Goal: Task Accomplishment & Management: Manage account settings

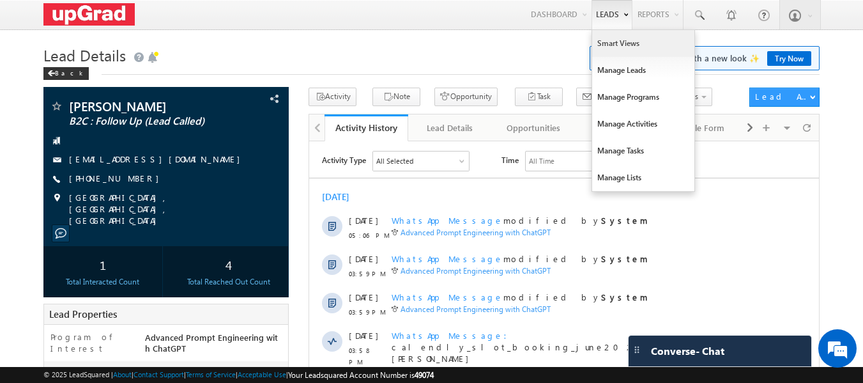
click at [619, 43] on link "Smart Views" at bounding box center [643, 43] width 102 height 27
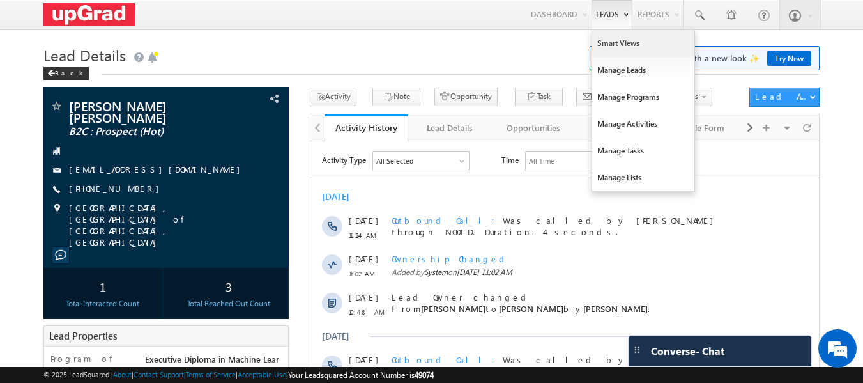
click at [617, 42] on link "Smart Views" at bounding box center [643, 43] width 102 height 27
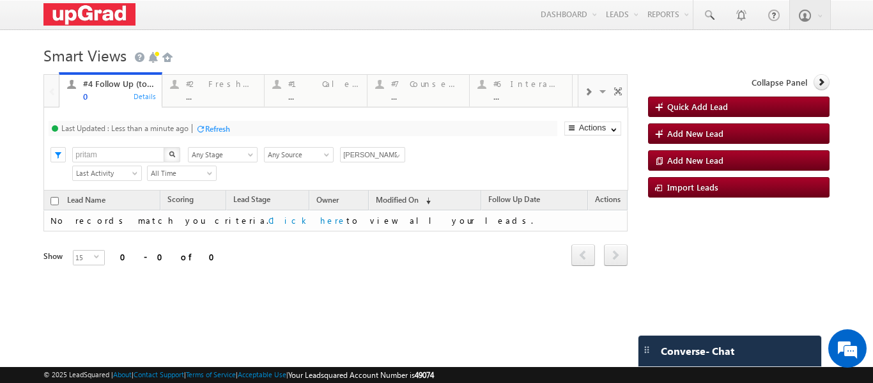
click at [584, 94] on span at bounding box center [588, 92] width 8 height 10
click at [584, 95] on span at bounding box center [588, 92] width 8 height 10
click at [581, 88] on div "#4 Follow Up (total pending) 0 Details #2 Fresh Leads (Not Called) ... Details …" at bounding box center [335, 187] width 584 height 227
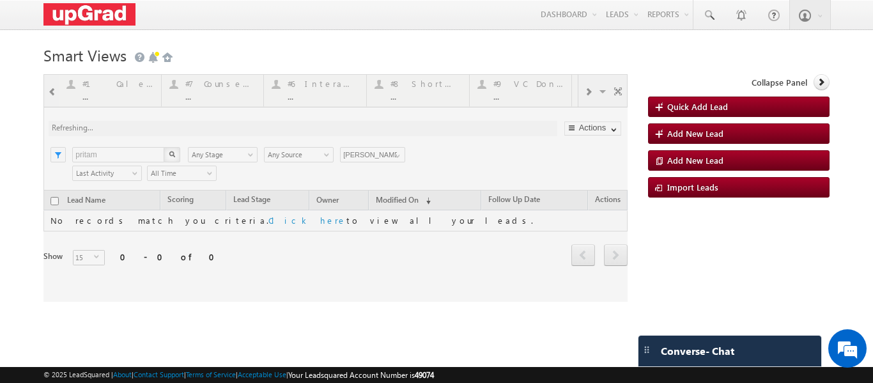
click at [581, 90] on div at bounding box center [335, 187] width 584 height 227
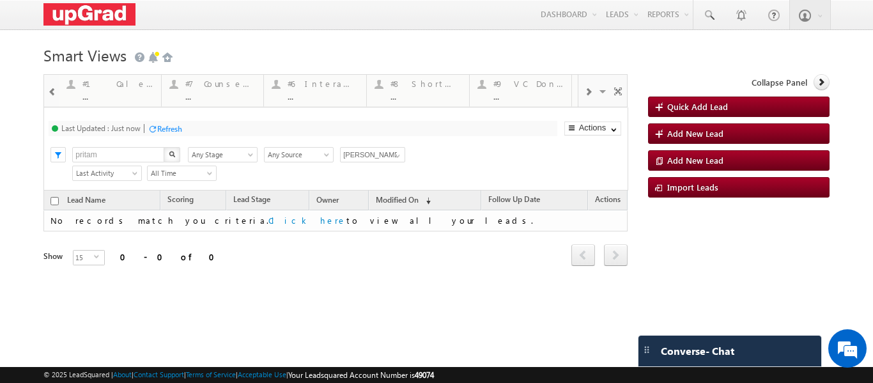
click at [584, 93] on span at bounding box center [588, 92] width 8 height 10
click at [312, 95] on div "..." at bounding box center [323, 96] width 71 height 10
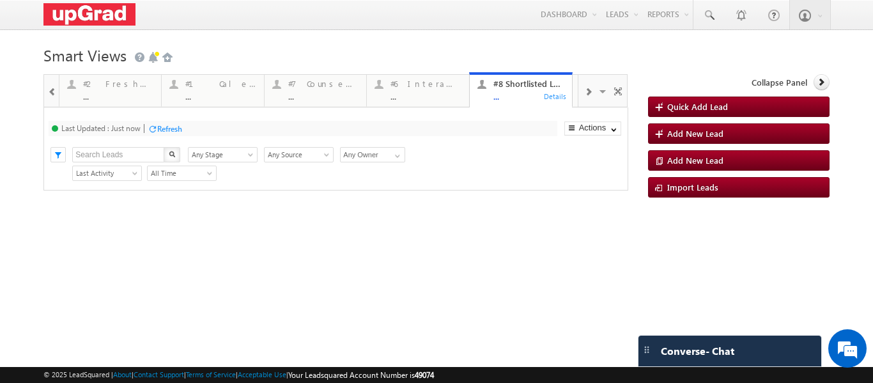
click at [584, 94] on span at bounding box center [588, 92] width 8 height 10
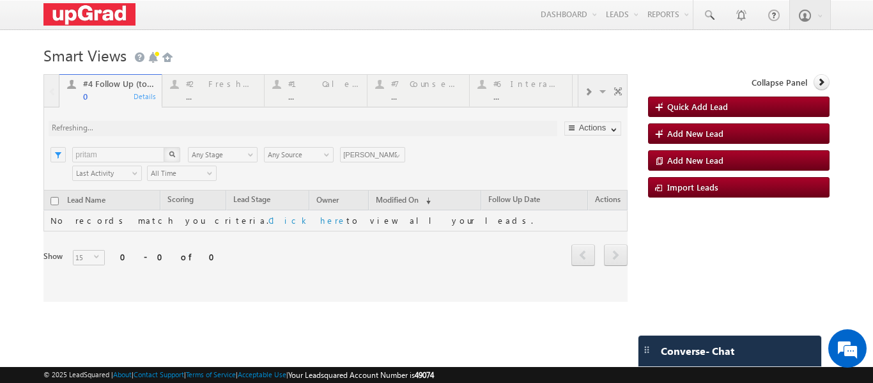
click at [208, 92] on div at bounding box center [335, 187] width 584 height 227
click at [397, 153] on span at bounding box center [397, 156] width 10 height 10
click at [222, 91] on div "#2 Fresh Leads (Not Called) ..." at bounding box center [221, 88] width 71 height 25
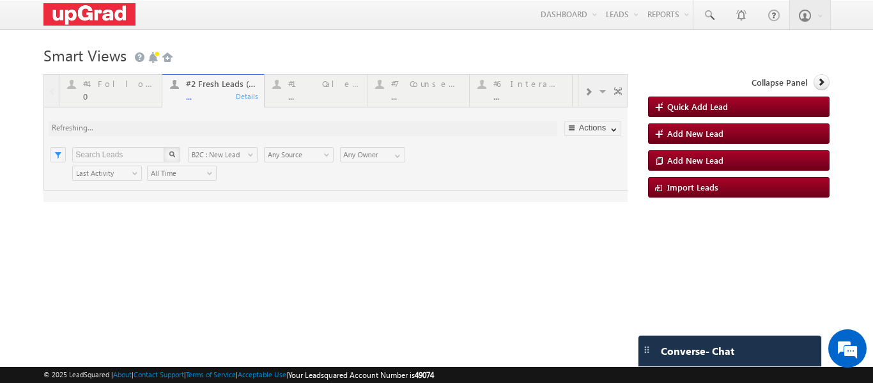
click at [211, 93] on div at bounding box center [335, 138] width 584 height 128
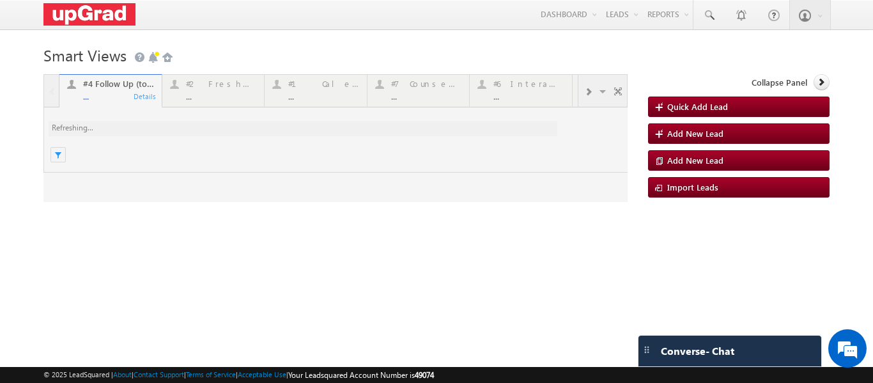
click at [592, 91] on div at bounding box center [335, 138] width 584 height 128
click at [594, 94] on div at bounding box center [335, 138] width 584 height 128
click at [231, 85] on div at bounding box center [335, 138] width 584 height 128
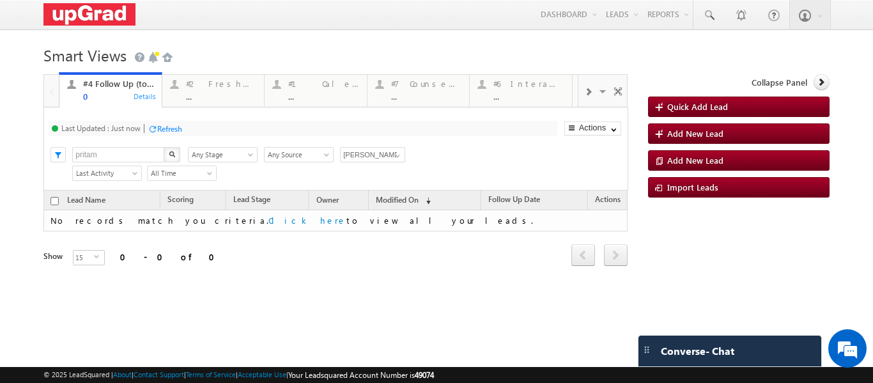
click at [584, 95] on span at bounding box center [588, 92] width 8 height 10
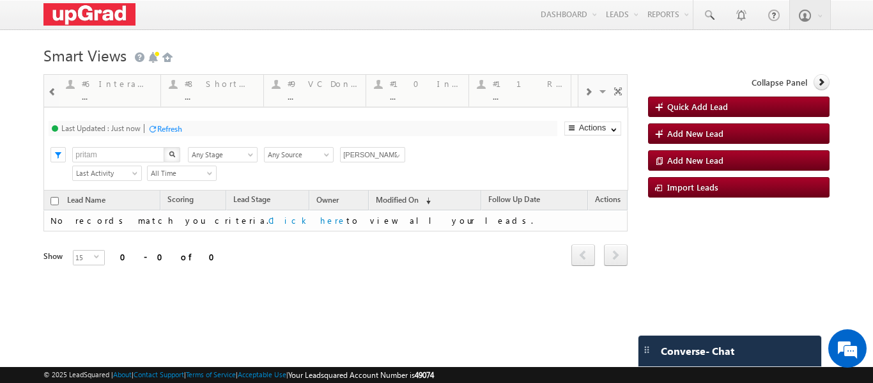
click at [584, 95] on span at bounding box center [588, 92] width 8 height 10
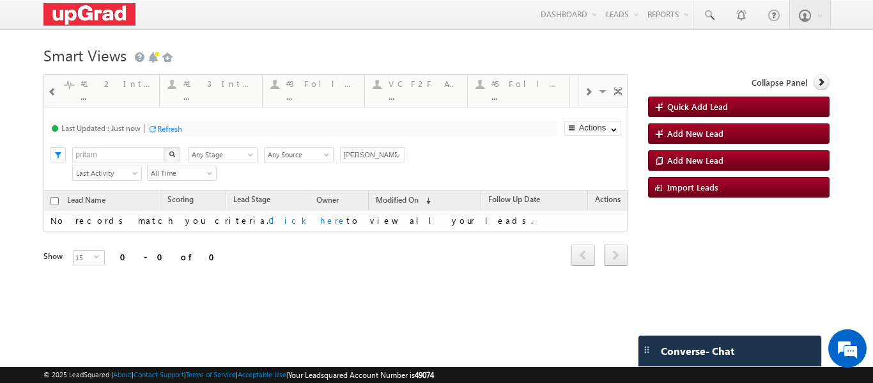
click at [584, 95] on span at bounding box center [588, 92] width 8 height 10
click at [411, 89] on div "#5 Follow-up [ 0 Interacted ] ..." at bounding box center [423, 88] width 71 height 25
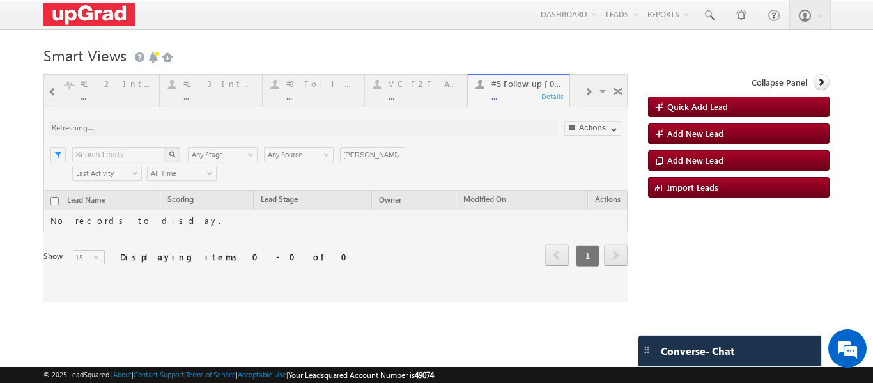
click at [394, 157] on div at bounding box center [335, 187] width 584 height 227
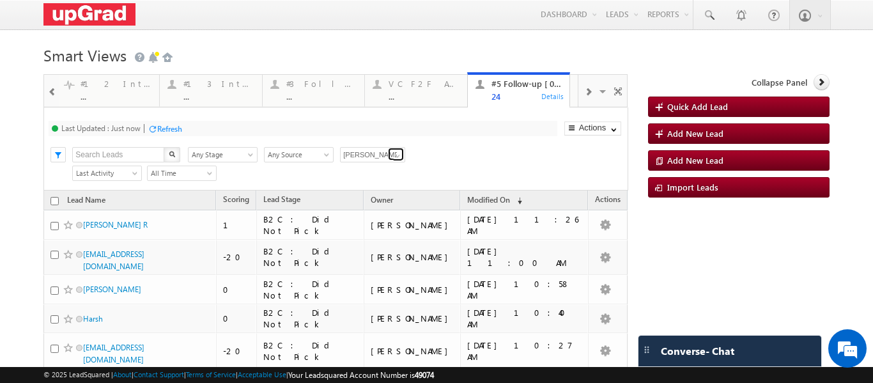
click at [401, 160] on span at bounding box center [397, 156] width 10 height 10
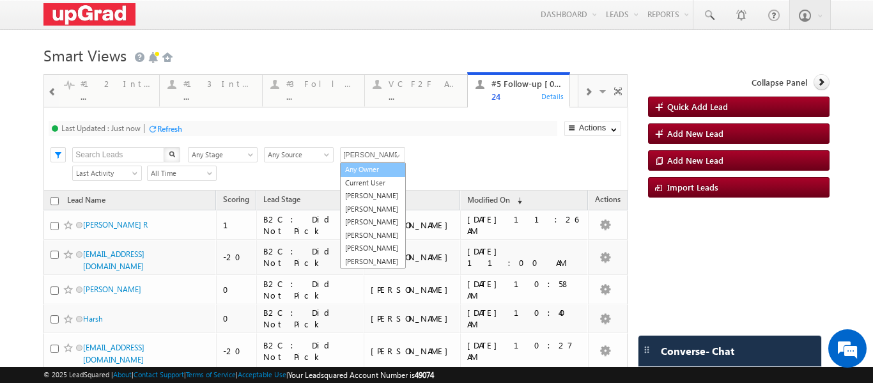
click at [371, 167] on link "Any Owner" at bounding box center [373, 169] width 66 height 15
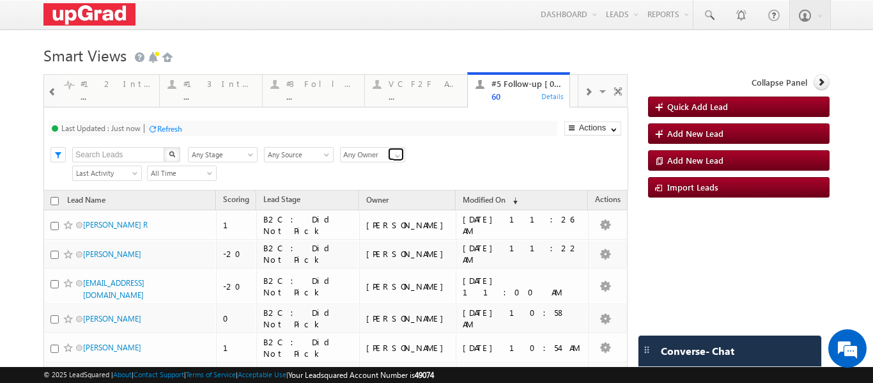
click at [397, 156] on span at bounding box center [397, 156] width 10 height 10
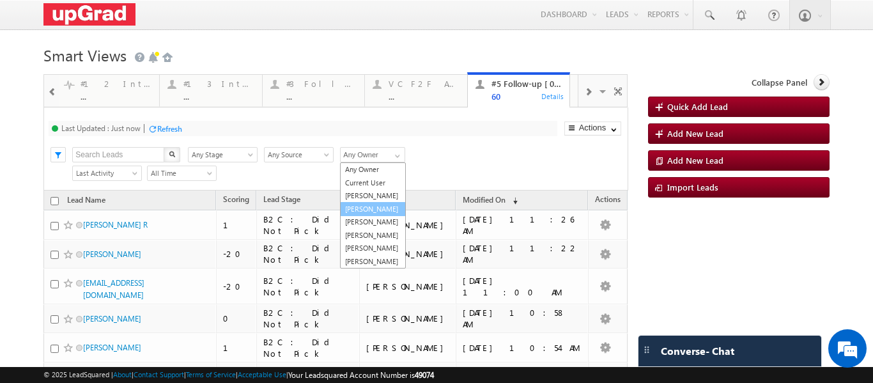
scroll to position [35, 0]
click at [362, 241] on link "[PERSON_NAME]" at bounding box center [373, 248] width 66 height 15
type input "[PERSON_NAME]"
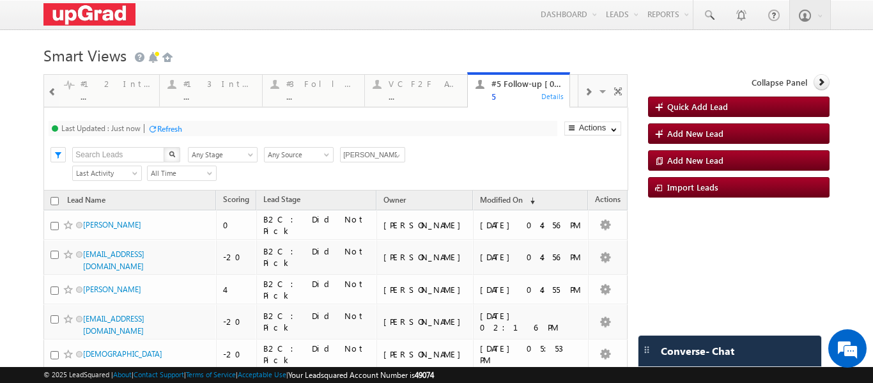
click at [52, 201] on input "checkbox" at bounding box center [54, 201] width 8 height 8
checkbox input "true"
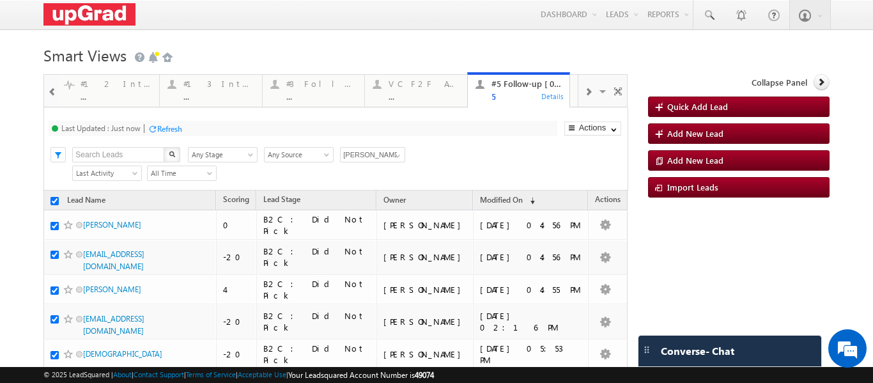
checkbox input "true"
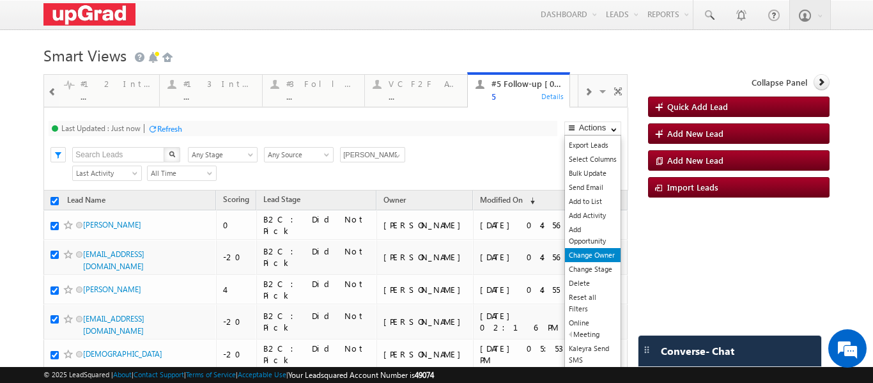
click at [586, 254] on link "Change Owner" at bounding box center [593, 255] width 56 height 14
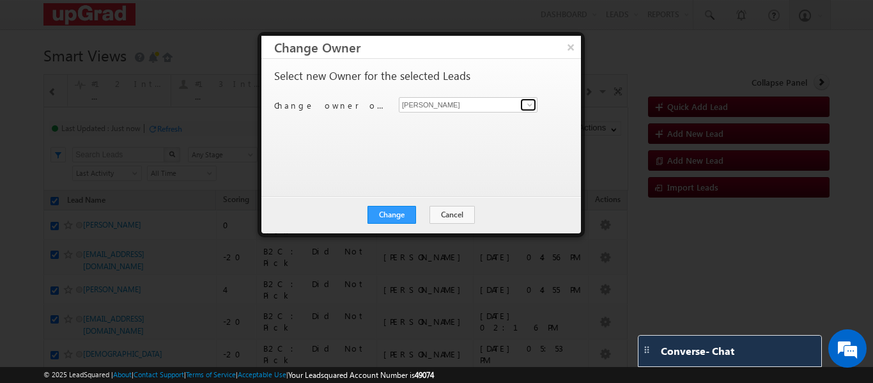
click at [523, 102] on link at bounding box center [528, 104] width 16 height 13
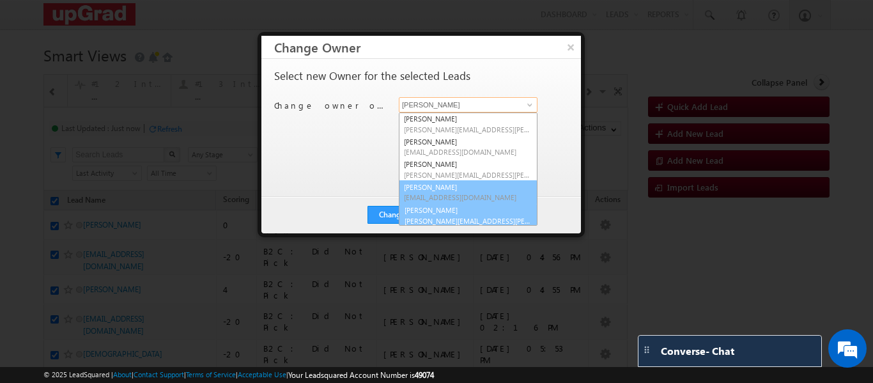
scroll to position [25, 0]
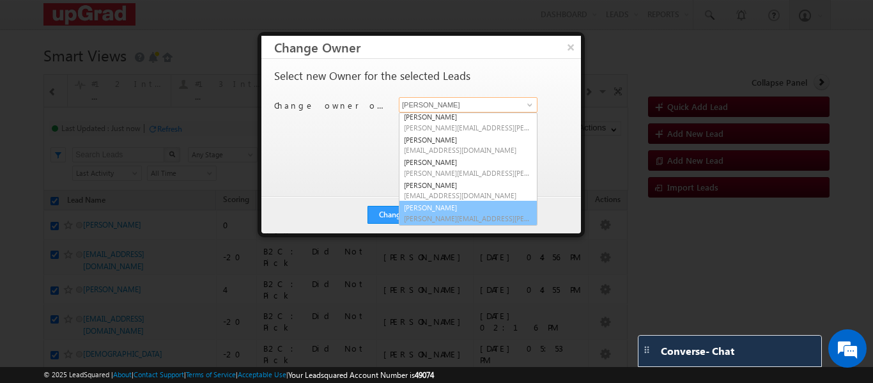
drag, startPoint x: 454, startPoint y: 205, endPoint x: 424, endPoint y: 210, distance: 30.4
click at [454, 206] on link "[PERSON_NAME] [PERSON_NAME][EMAIL_ADDRESS][PERSON_NAME][DOMAIN_NAME]" at bounding box center [468, 213] width 139 height 24
type input "[PERSON_NAME]"
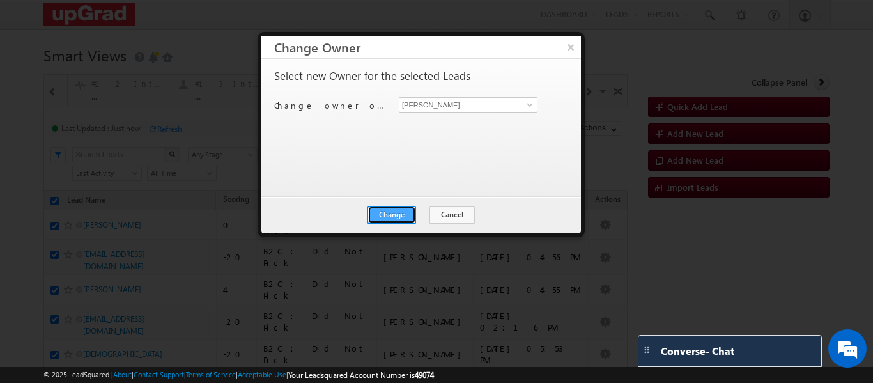
click at [398, 210] on button "Change" at bounding box center [391, 215] width 49 height 18
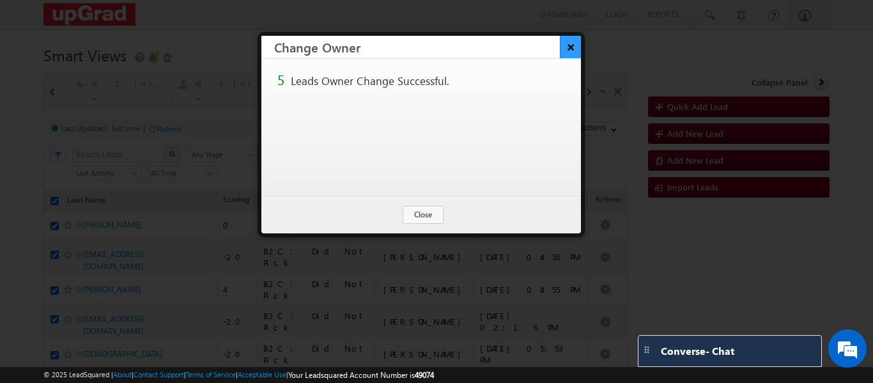
drag, startPoint x: 572, startPoint y: 47, endPoint x: 548, endPoint y: 61, distance: 27.5
click at [572, 47] on button "×" at bounding box center [570, 47] width 20 height 22
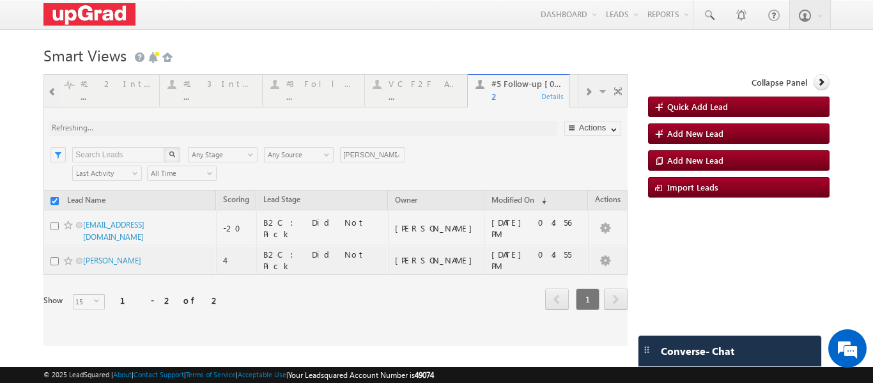
checkbox input "false"
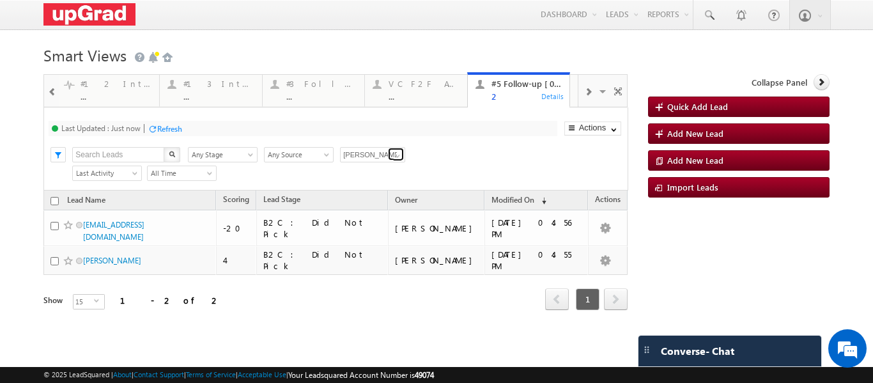
click at [399, 153] on span at bounding box center [397, 156] width 10 height 10
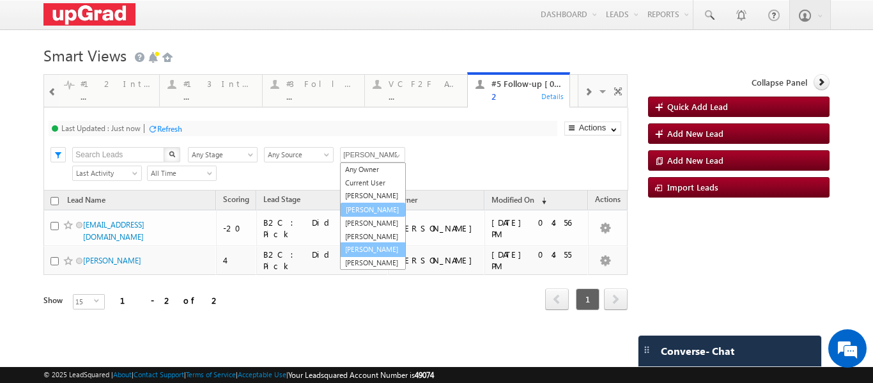
scroll to position [0, 0]
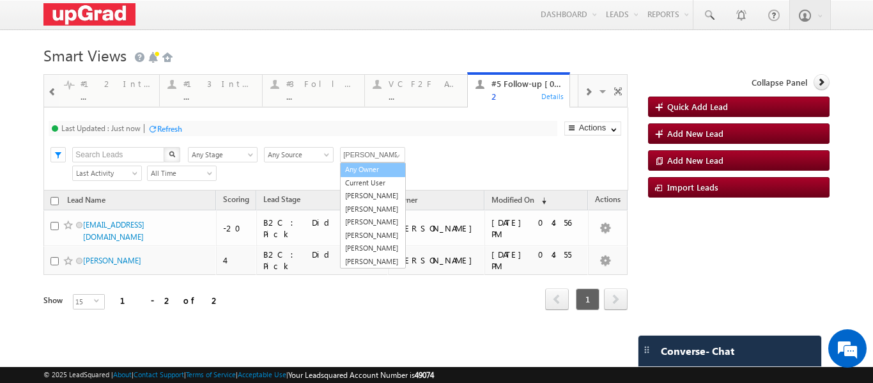
click at [450, 132] on div "Last Updated : Just now Refresh Refreshing..." at bounding box center [303, 128] width 508 height 15
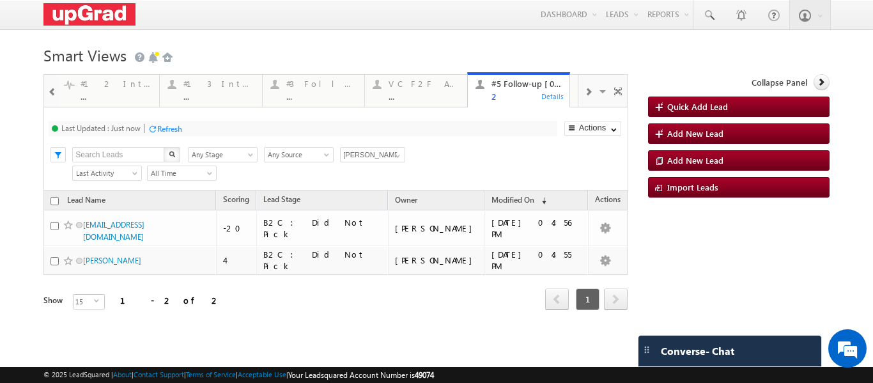
click at [584, 93] on span at bounding box center [588, 92] width 8 height 10
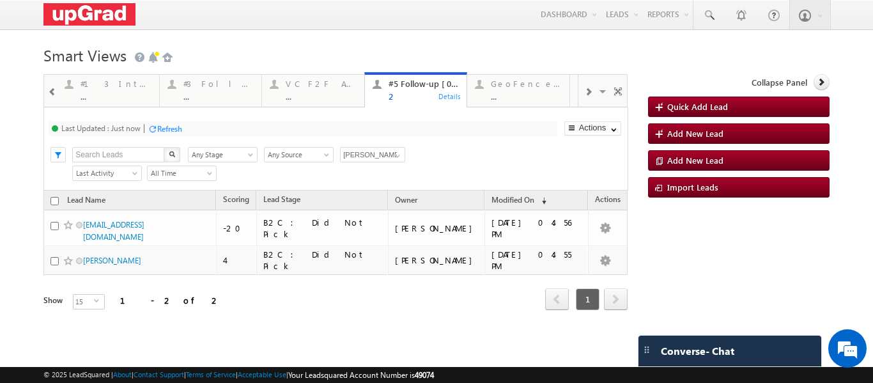
click at [584, 93] on span at bounding box center [588, 92] width 8 height 10
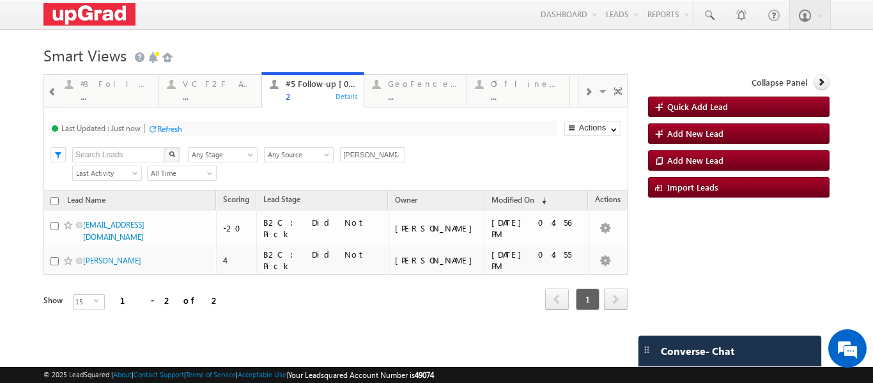
click at [584, 93] on span at bounding box center [588, 92] width 8 height 10
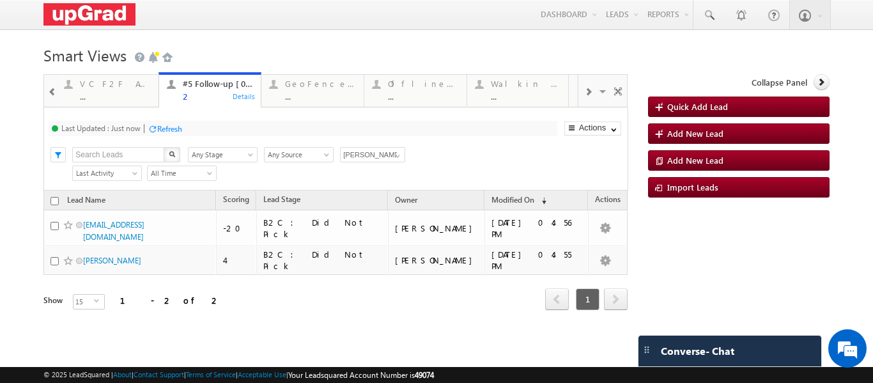
click at [584, 92] on span at bounding box center [588, 92] width 8 height 10
click at [51, 95] on span at bounding box center [52, 92] width 9 height 10
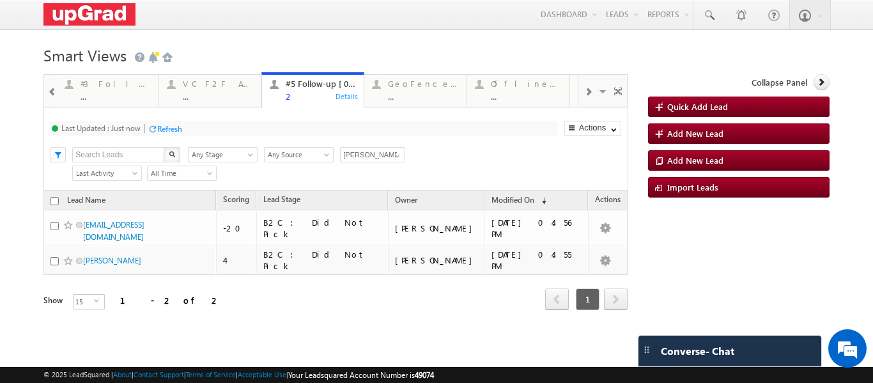
click at [51, 95] on span at bounding box center [52, 92] width 9 height 10
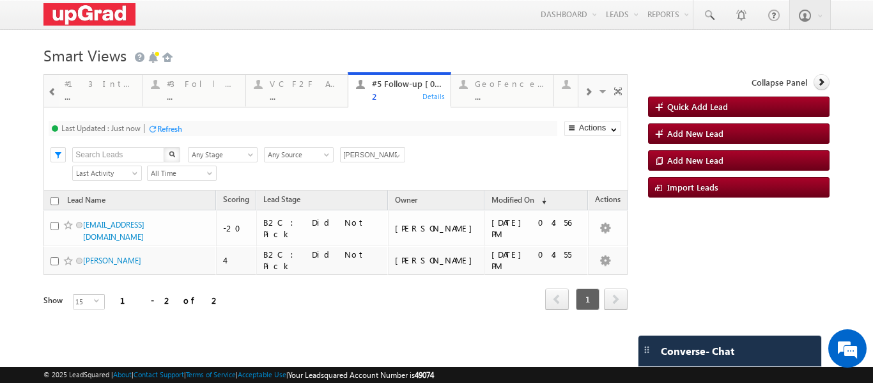
click at [51, 95] on span at bounding box center [52, 92] width 9 height 10
click at [51, 94] on span at bounding box center [52, 92] width 9 height 10
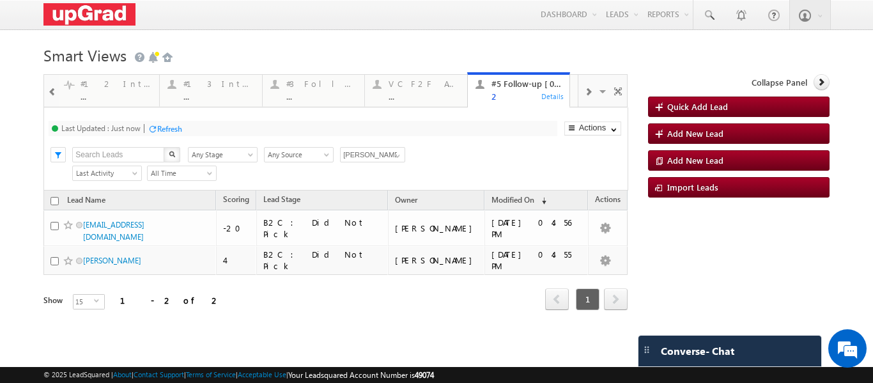
click at [51, 94] on span at bounding box center [52, 92] width 9 height 10
click at [56, 90] on div at bounding box center [52, 91] width 13 height 29
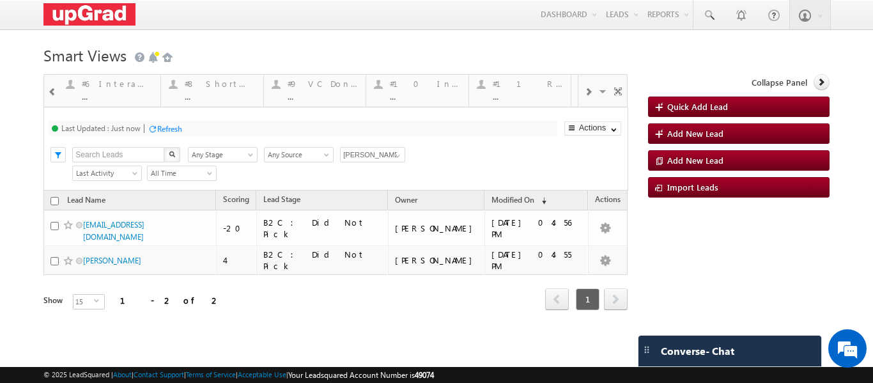
click at [56, 90] on div at bounding box center [52, 91] width 13 height 29
click at [52, 89] on span at bounding box center [52, 92] width 9 height 10
click at [50, 90] on span at bounding box center [52, 92] width 9 height 10
click at [46, 92] on div at bounding box center [51, 90] width 15 height 31
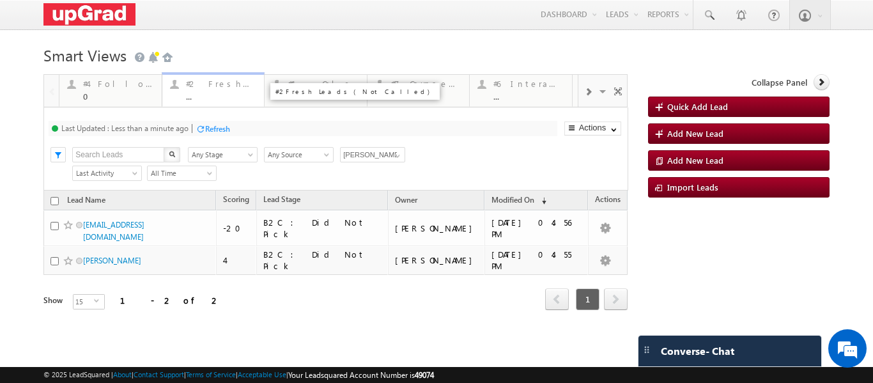
click at [215, 90] on div "#2 Fresh Leads (Not Called) ..." at bounding box center [221, 88] width 71 height 25
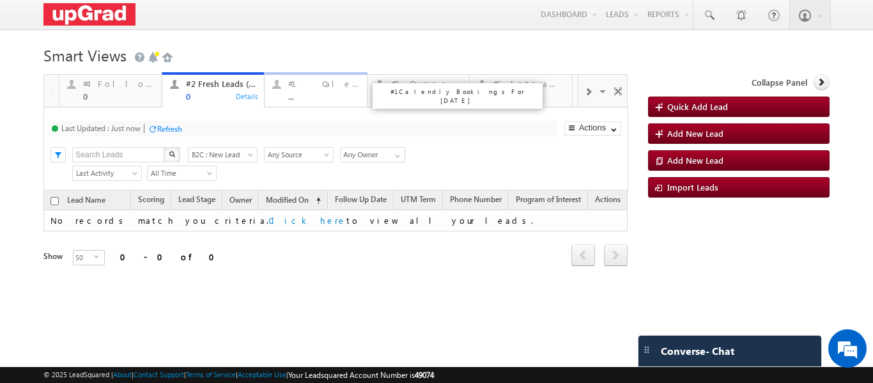
click at [318, 95] on div "..." at bounding box center [323, 96] width 71 height 10
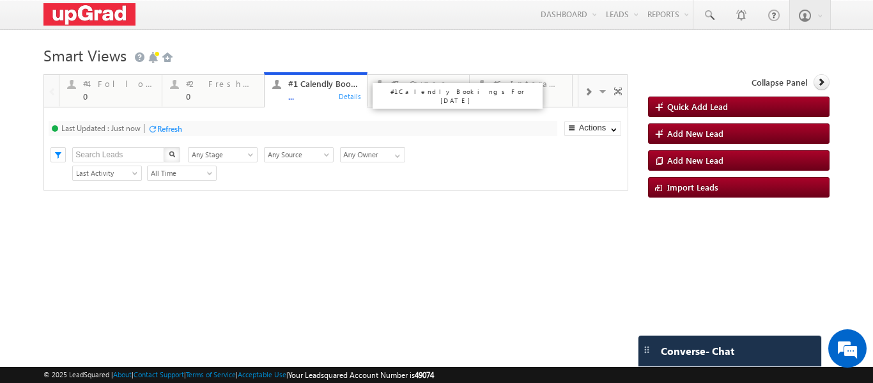
click at [315, 98] on div "..." at bounding box center [323, 96] width 71 height 10
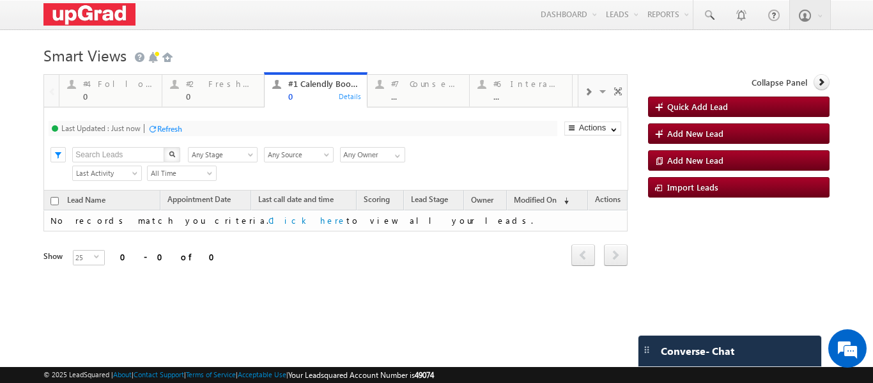
click at [584, 93] on span at bounding box center [588, 92] width 8 height 10
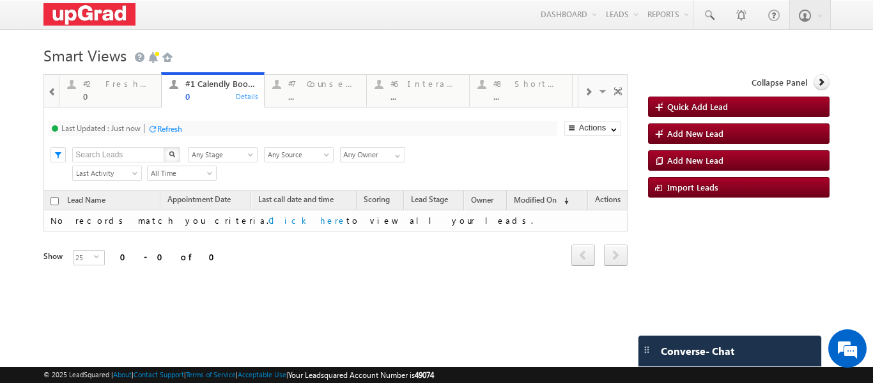
click at [584, 93] on span at bounding box center [588, 92] width 8 height 10
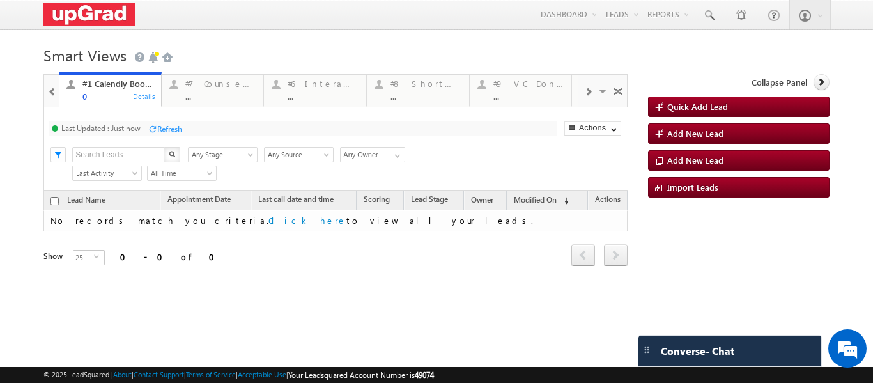
click at [584, 93] on span at bounding box center [588, 92] width 8 height 10
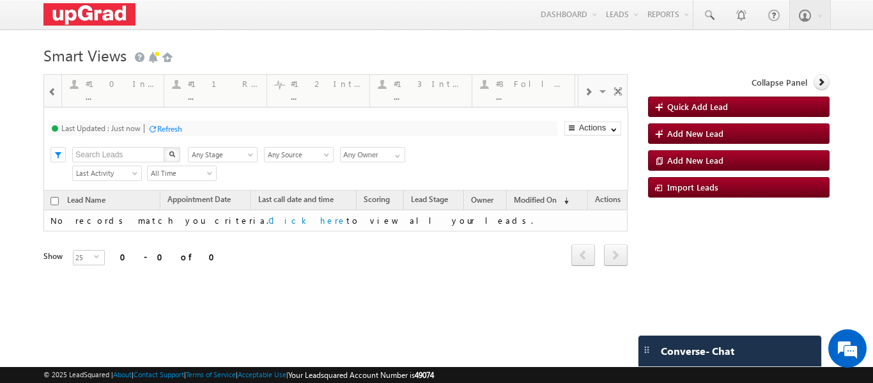
click at [584, 93] on span at bounding box center [588, 92] width 8 height 10
click at [436, 89] on div "#3 Follow Up Leads-Interacted ..." at bounding box center [424, 88] width 71 height 25
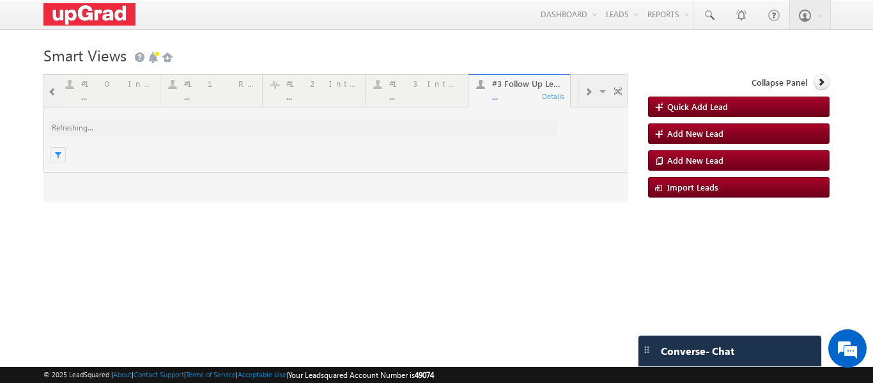
click at [494, 91] on div at bounding box center [335, 138] width 584 height 128
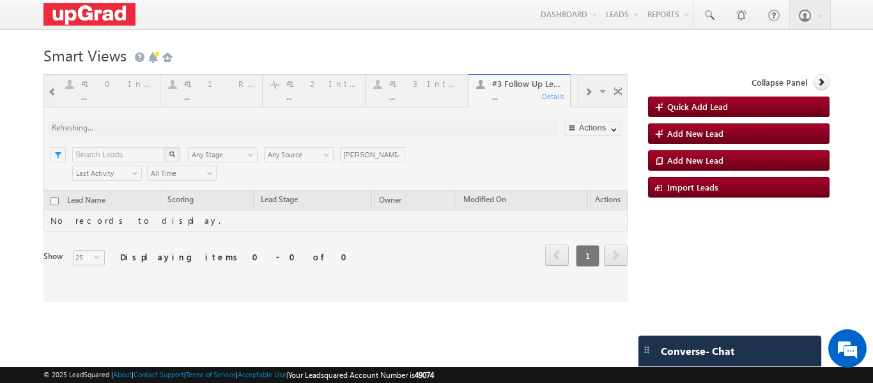
click at [395, 155] on div at bounding box center [335, 187] width 584 height 227
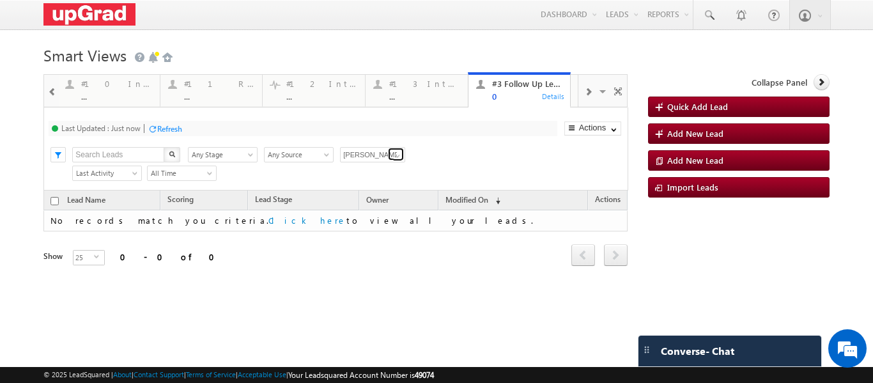
click at [398, 155] on span at bounding box center [397, 156] width 10 height 10
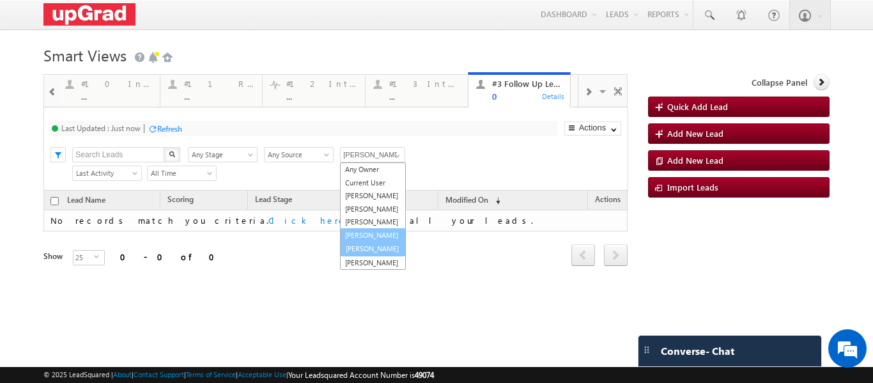
scroll to position [13, 0]
click at [371, 256] on link "[PERSON_NAME]" at bounding box center [373, 248] width 66 height 15
type input "[PERSON_NAME]"
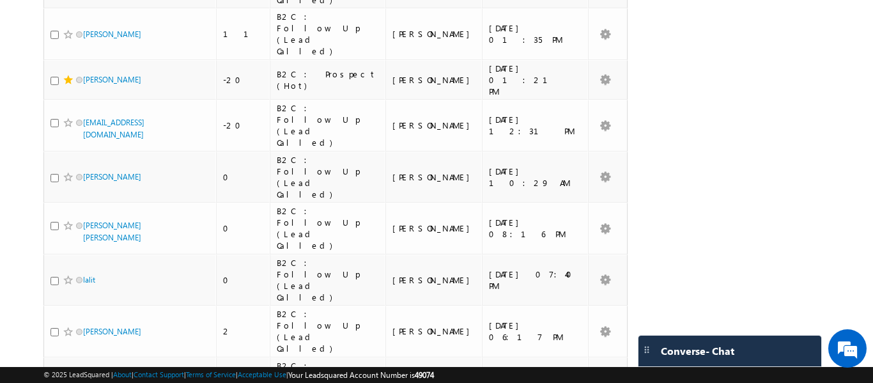
scroll to position [674, 0]
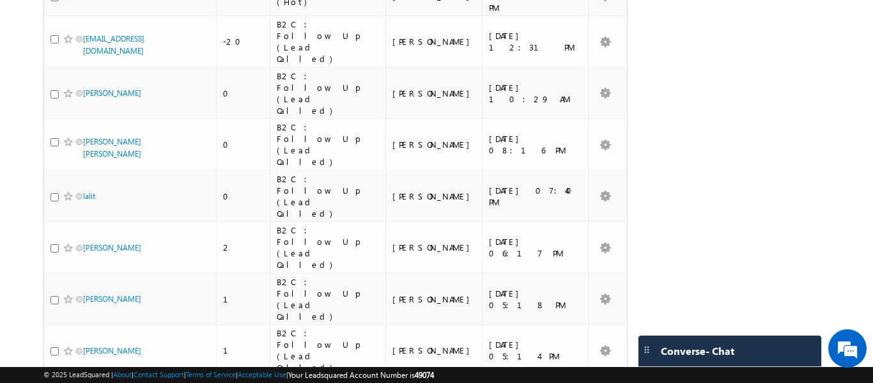
click at [81, 317] on li "15" at bounding box center [80, 321] width 31 height 13
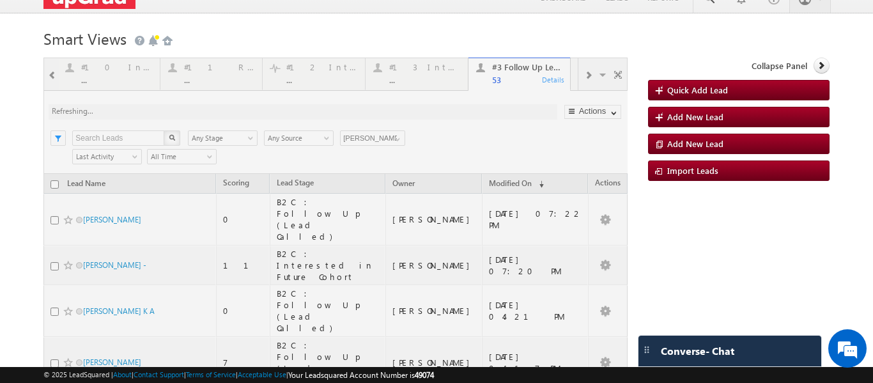
scroll to position [0, 0]
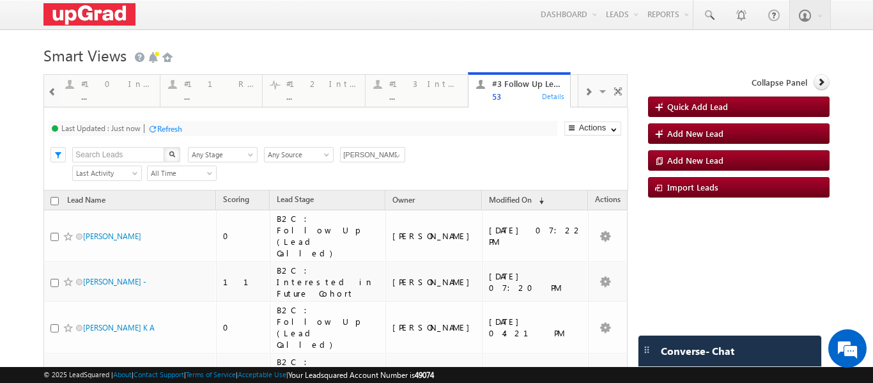
click at [52, 202] on input "checkbox" at bounding box center [54, 201] width 8 height 8
checkbox input "true"
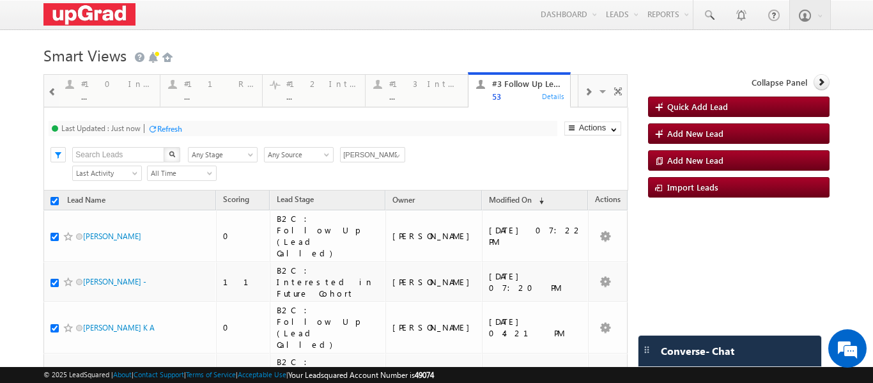
checkbox input "true"
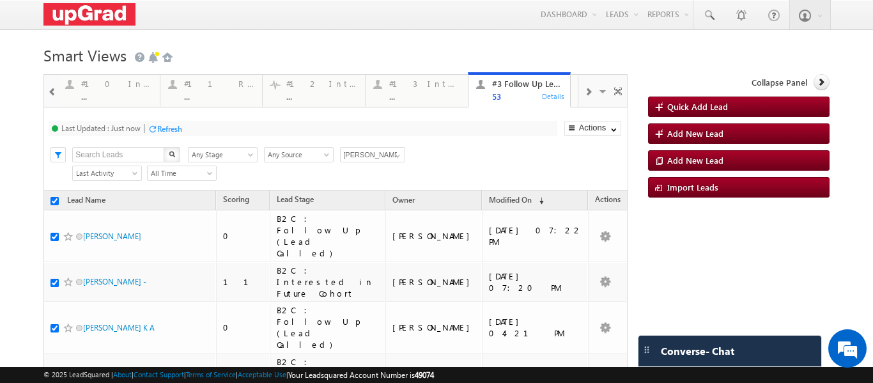
checkbox input "true"
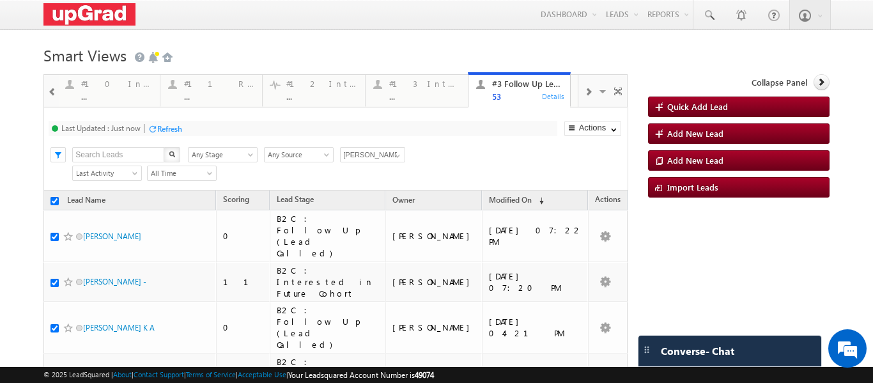
checkbox input "true"
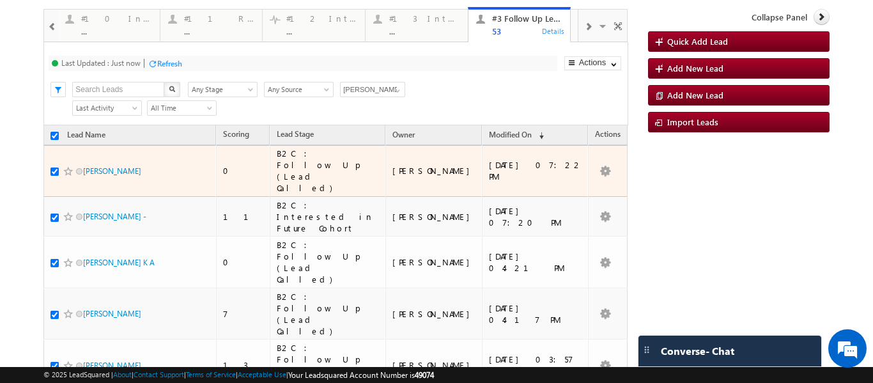
scroll to position [64, 0]
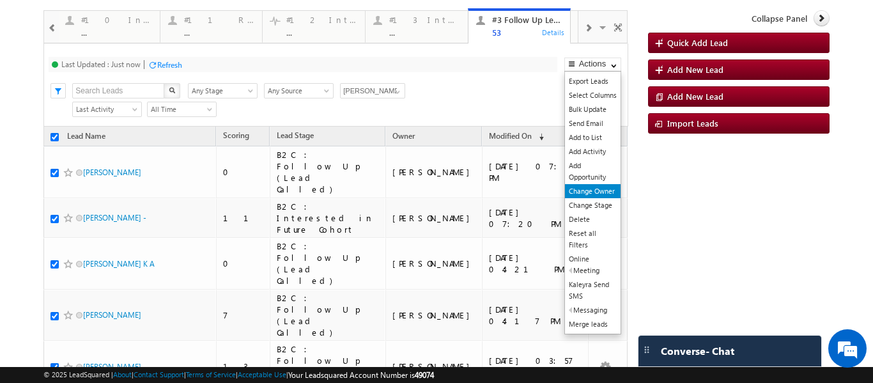
click at [580, 191] on link "Change Owner" at bounding box center [593, 191] width 56 height 14
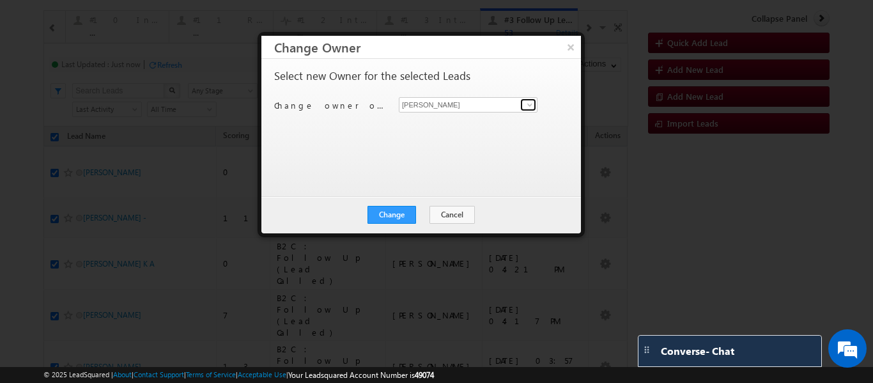
click at [530, 103] on span at bounding box center [530, 105] width 10 height 10
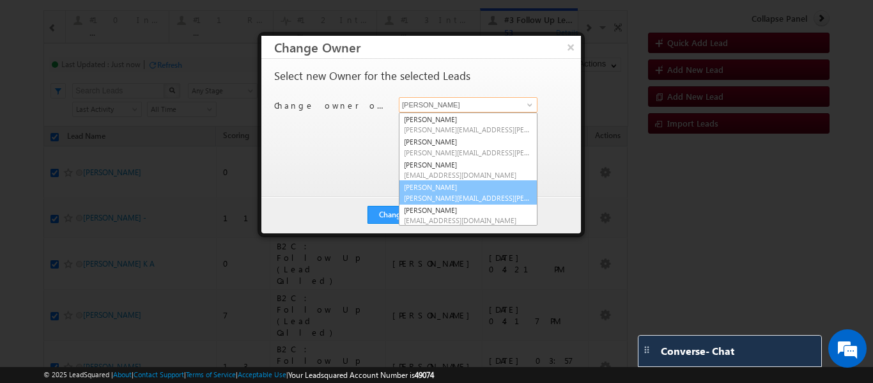
click at [450, 185] on link "Smrita Panday smrita.panday@upgrad.com" at bounding box center [468, 192] width 139 height 24
type input "Smrita Panday"
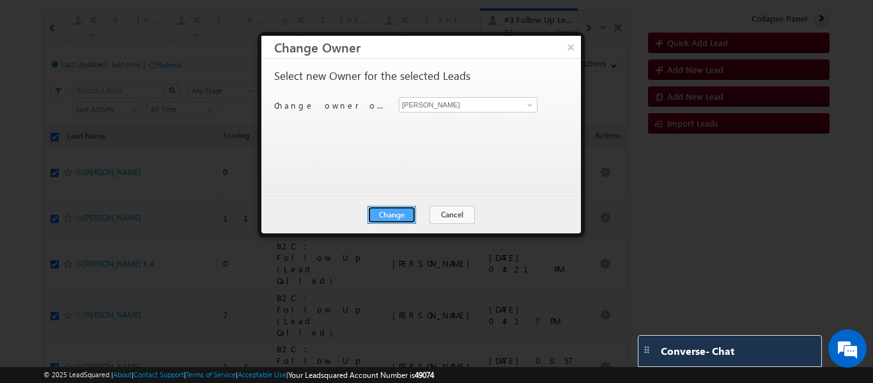
click at [396, 208] on button "Change" at bounding box center [391, 215] width 49 height 18
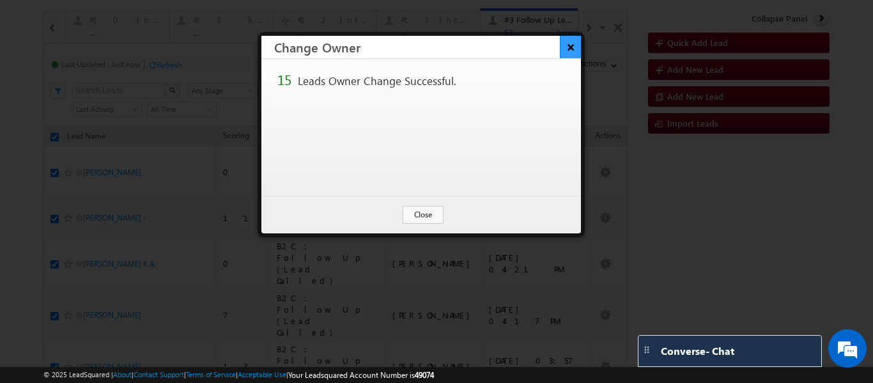
click at [565, 47] on button "×" at bounding box center [570, 47] width 21 height 22
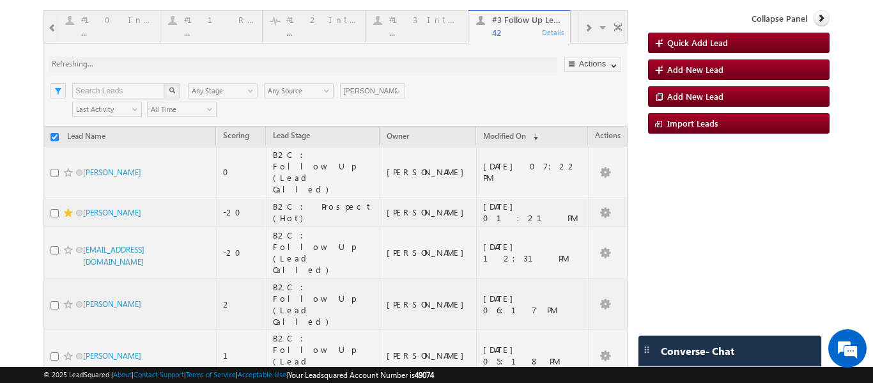
checkbox input "false"
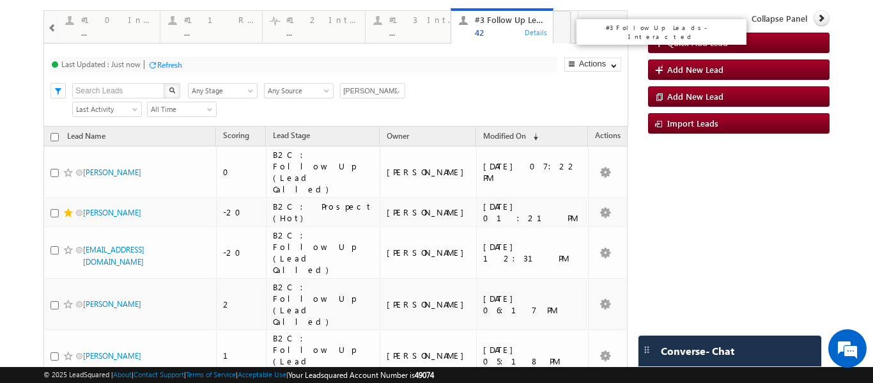
drag, startPoint x: 504, startPoint y: 32, endPoint x: 484, endPoint y: 30, distance: 19.3
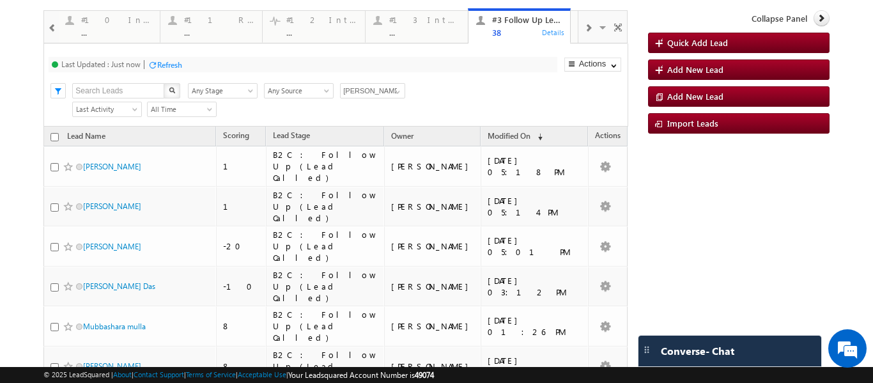
click at [578, 28] on div at bounding box center [587, 27] width 19 height 29
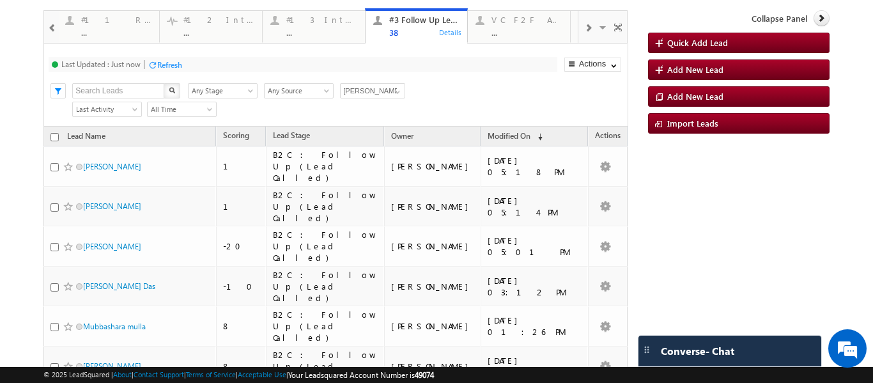
click at [578, 28] on div at bounding box center [587, 27] width 19 height 29
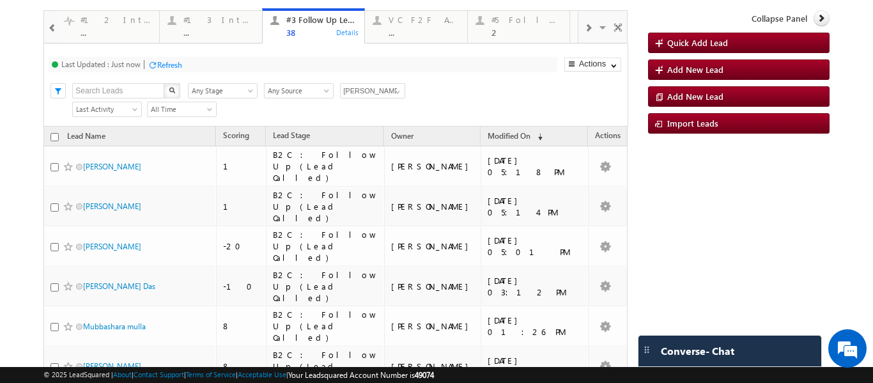
click at [578, 28] on div at bounding box center [587, 27] width 19 height 29
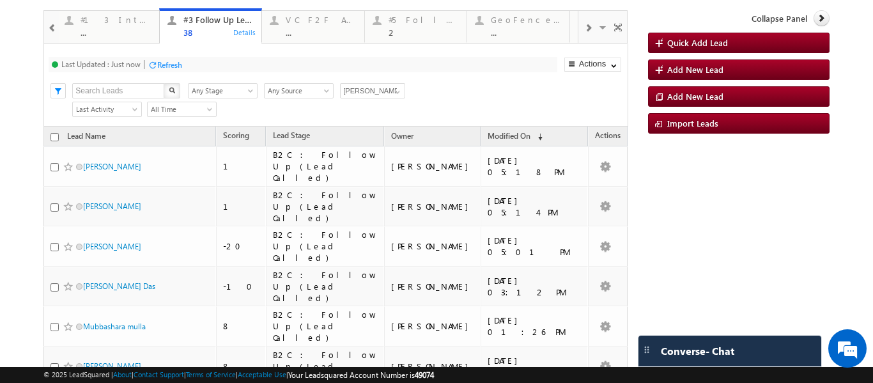
click at [584, 24] on span at bounding box center [588, 28] width 8 height 10
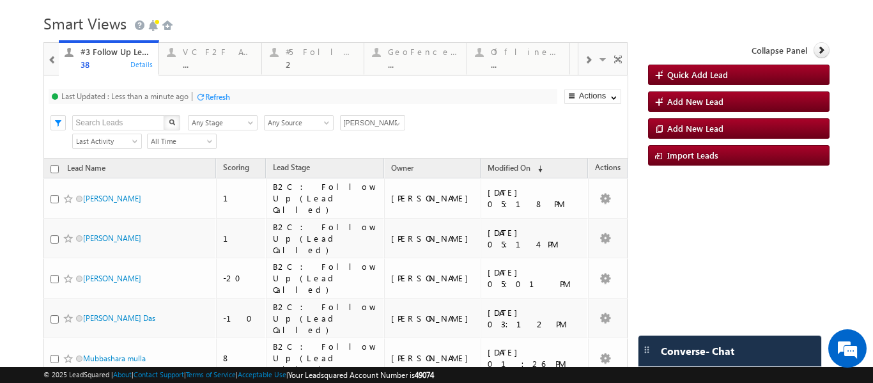
scroll to position [0, 0]
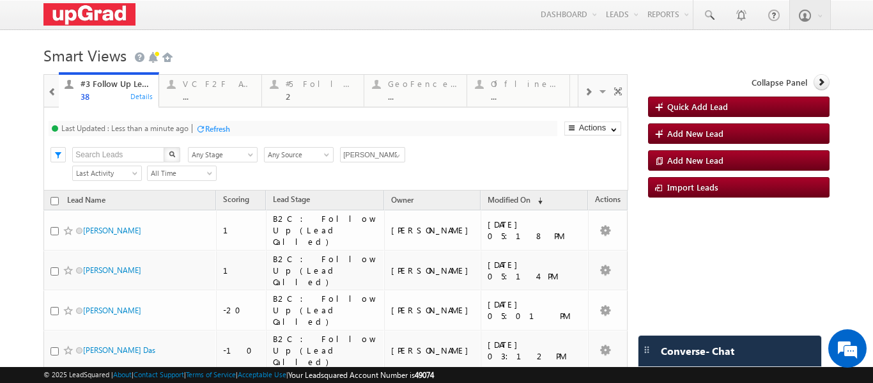
click at [584, 93] on span at bounding box center [588, 92] width 8 height 10
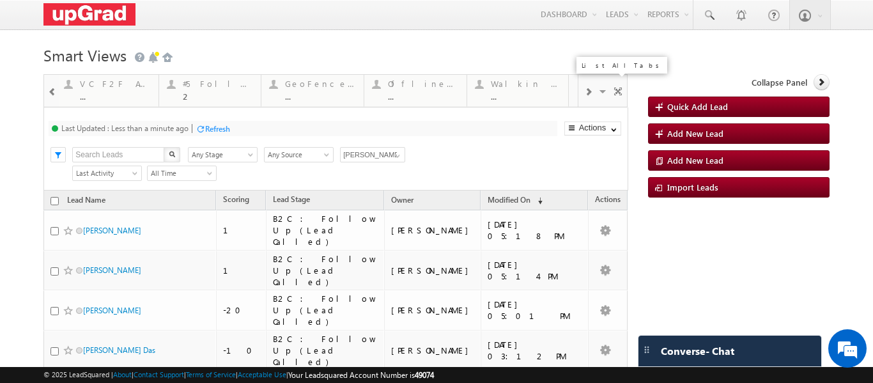
click at [601, 91] on span at bounding box center [603, 93] width 13 height 27
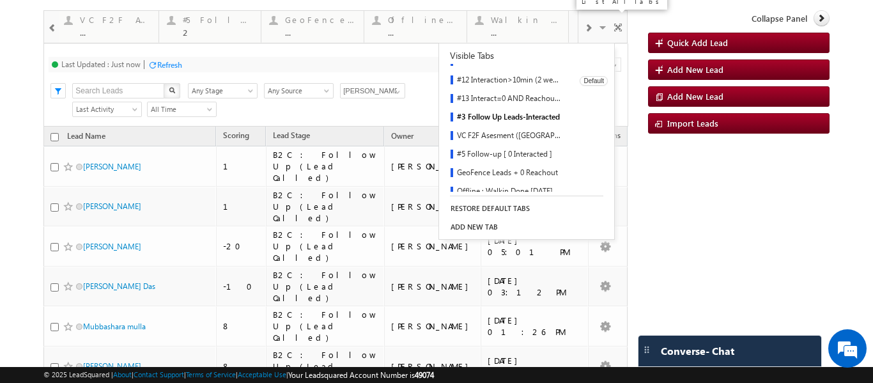
scroll to position [187, 0]
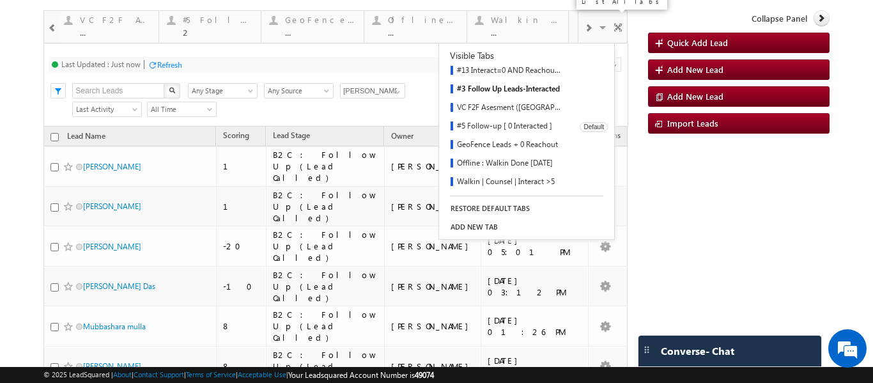
click at [493, 127] on link "#5 Follow-up [ 0 Interacted ]" at bounding box center [505, 127] width 132 height 19
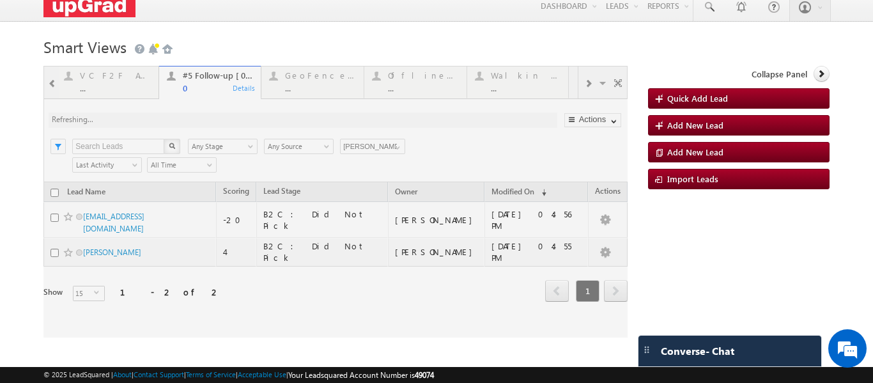
scroll to position [11, 0]
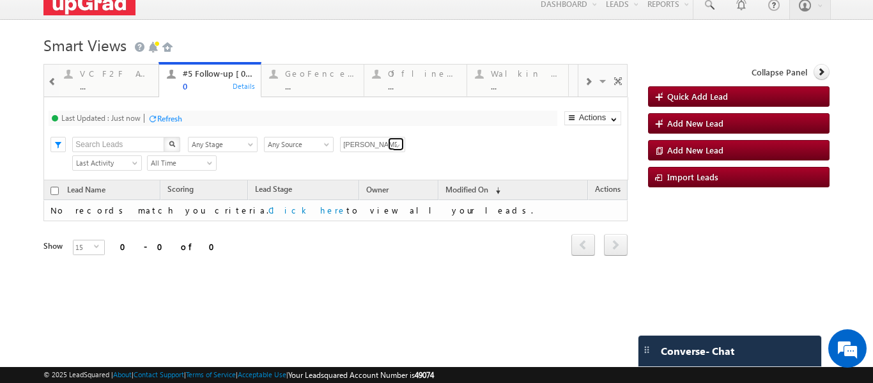
click at [397, 147] on span at bounding box center [397, 146] width 10 height 10
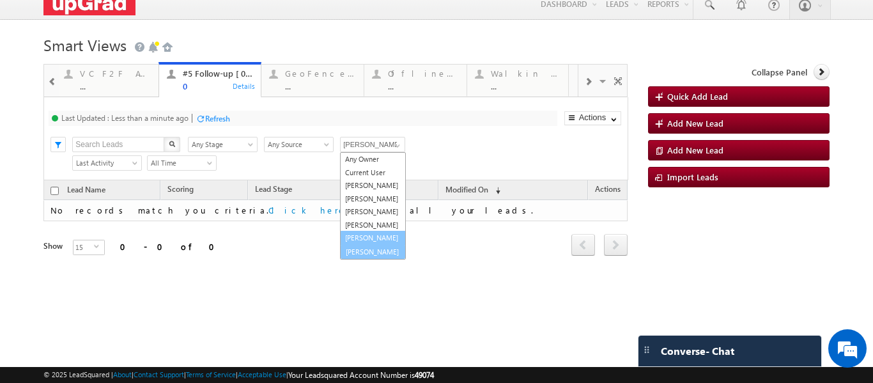
scroll to position [36, 0]
click at [367, 248] on link "[PERSON_NAME]" at bounding box center [373, 250] width 66 height 15
type input "[PERSON_NAME]"
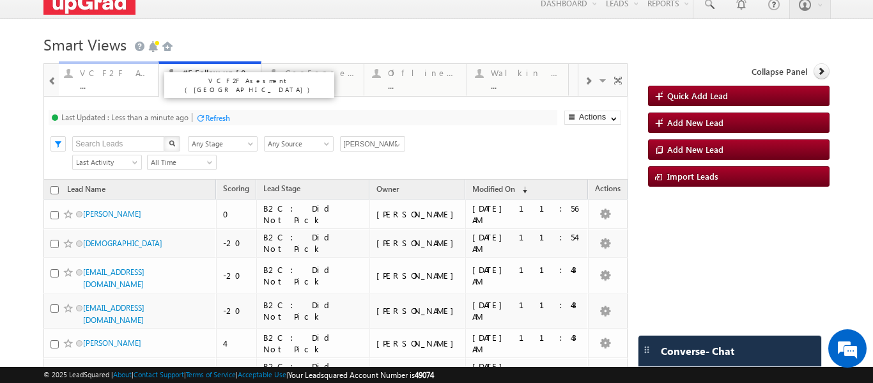
click at [124, 74] on div "VC F2F Asesment ([GEOGRAPHIC_DATA])" at bounding box center [115, 73] width 71 height 10
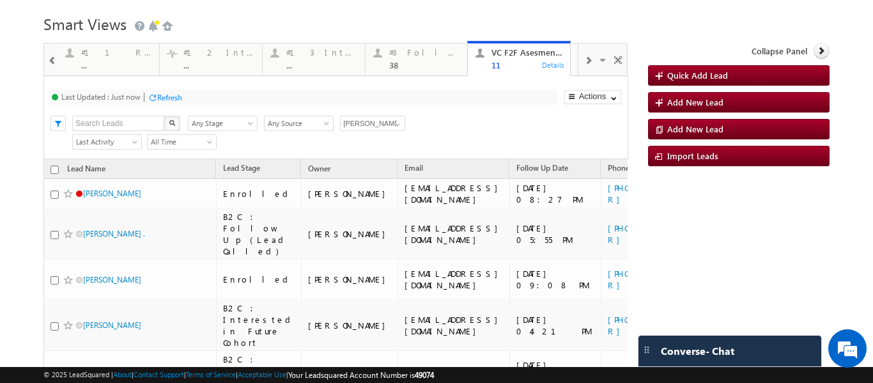
scroll to position [0, 0]
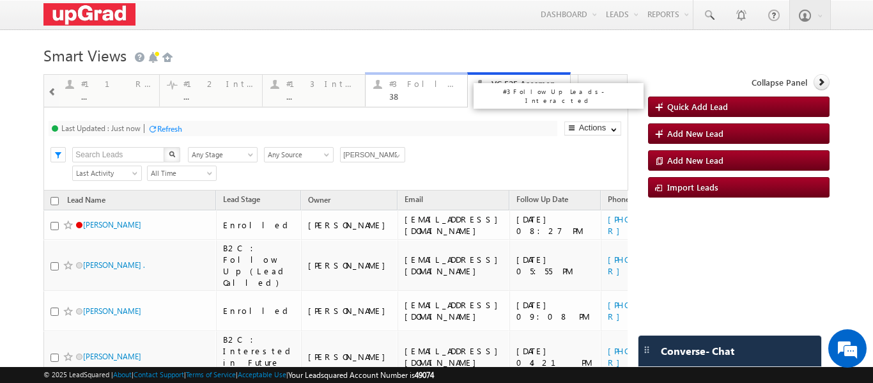
click at [430, 79] on div "#3 Follow Up Leads-Interacted" at bounding box center [424, 84] width 71 height 10
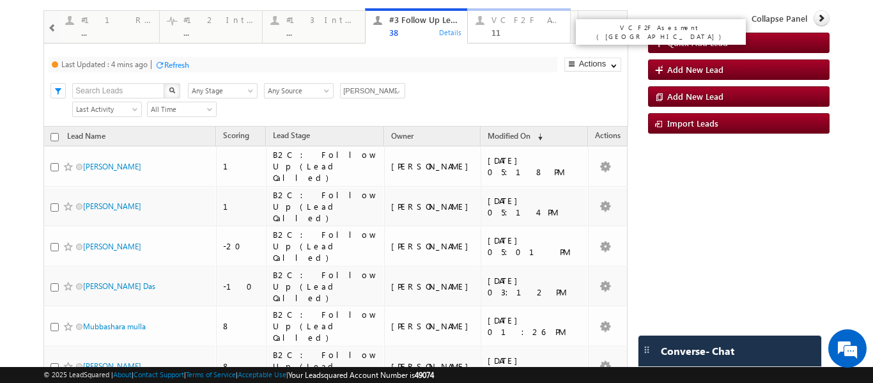
click at [501, 29] on div "11" at bounding box center [526, 32] width 71 height 10
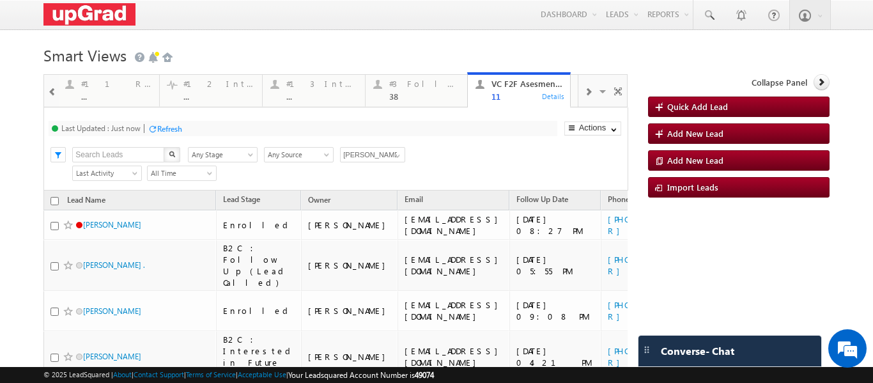
click at [426, 94] on p "#13 Interact=0 AND Reachout<9" at bounding box center [456, 96] width 160 height 18
click at [397, 88] on div "#3 Follow Up Leads-Interacted" at bounding box center [424, 84] width 71 height 10
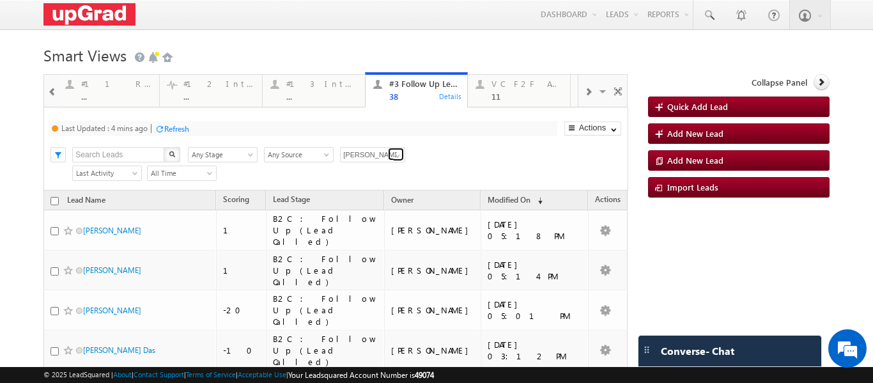
click at [400, 155] on span at bounding box center [397, 156] width 10 height 10
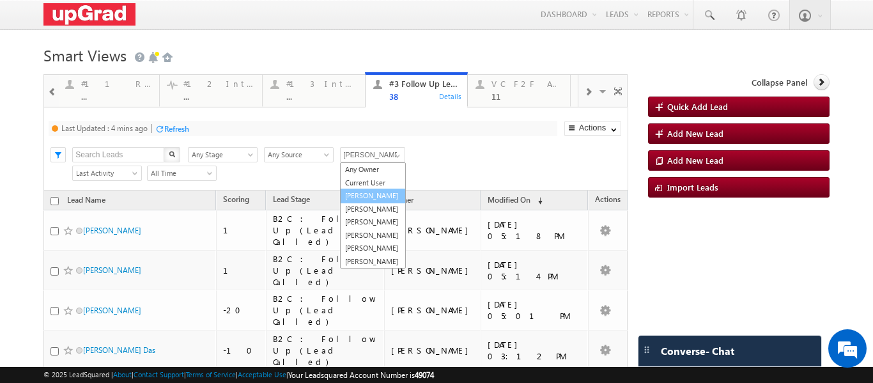
scroll to position [35, 0]
click at [444, 160] on div "Search X Lead Stage Any Stage Any Stage Lead Source Any Source Any Source Owner…" at bounding box center [346, 153] width 561 height 19
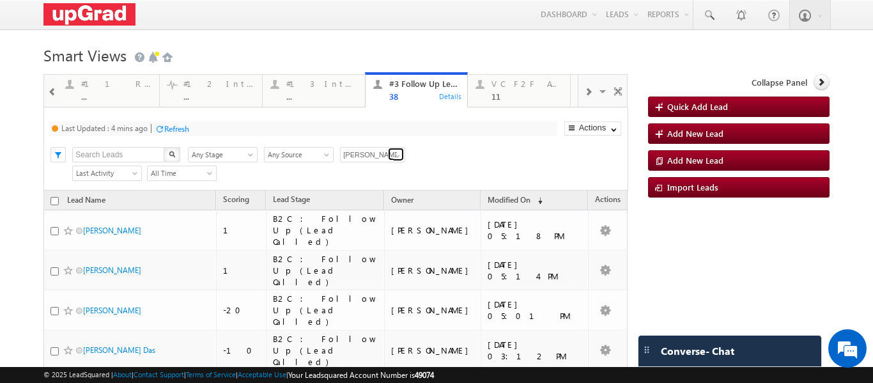
click at [399, 155] on span at bounding box center [397, 156] width 10 height 10
click at [454, 151] on div "Search X Lead Stage Any Stage Any Stage Lead Source Any Source Any Source Owner…" at bounding box center [346, 153] width 561 height 19
click at [392, 156] on span at bounding box center [397, 156] width 10 height 10
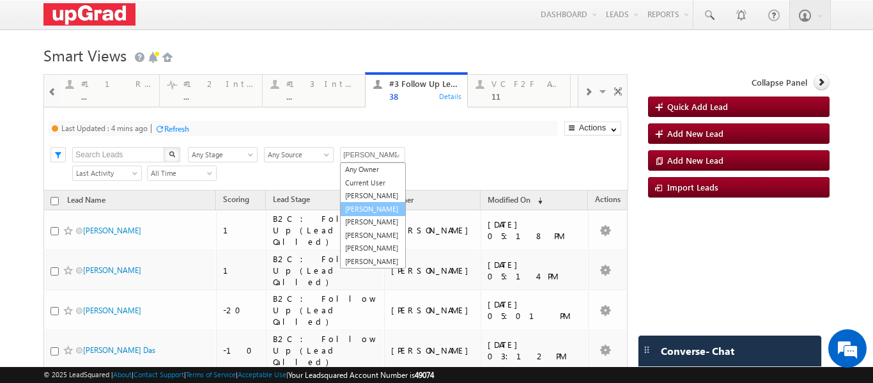
scroll to position [26, 0]
click at [461, 157] on div "Search X Lead Stage Any Stage Any Stage Lead Source Any Source Any Source Owner…" at bounding box center [346, 153] width 561 height 19
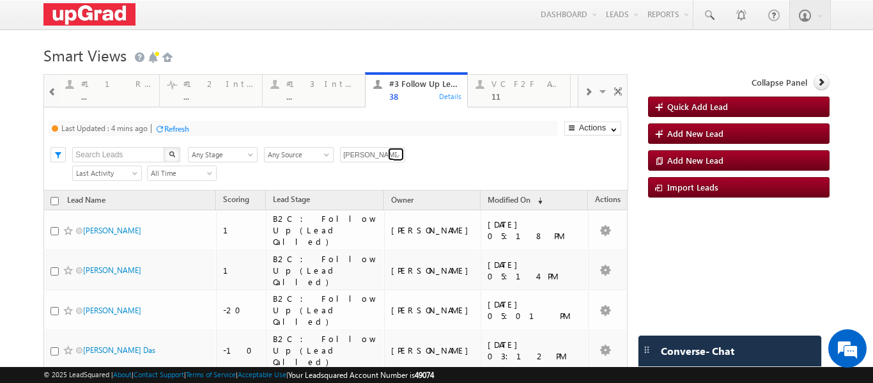
click at [396, 155] on span at bounding box center [397, 156] width 10 height 10
click at [457, 143] on div "Last Updated : 4 mins ago Refresh Refreshing... Search X Lead Stage Any Stage A…" at bounding box center [335, 148] width 584 height 83
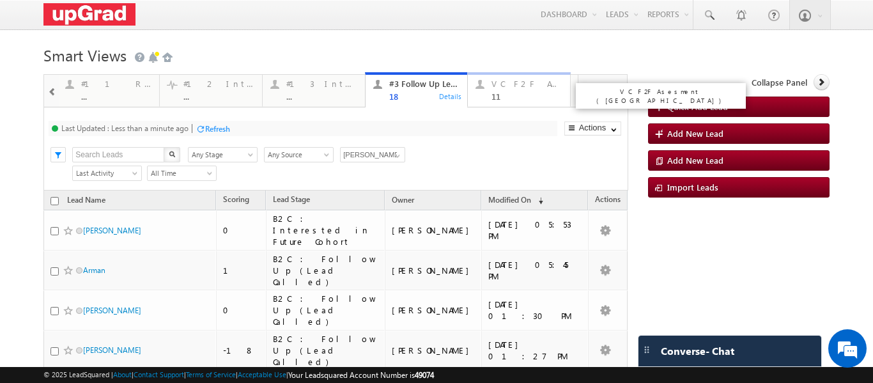
click at [523, 95] on div "11" at bounding box center [526, 96] width 71 height 10
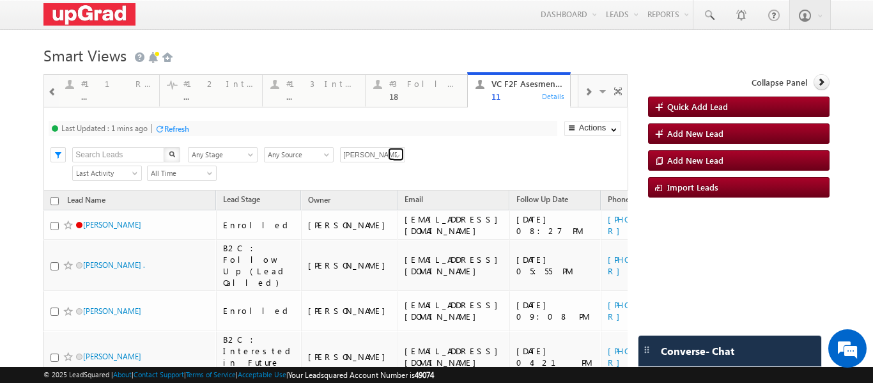
click at [395, 153] on span at bounding box center [397, 156] width 10 height 10
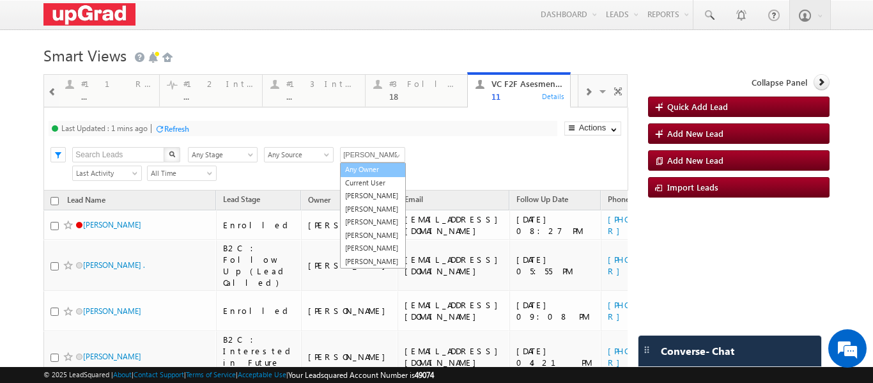
click at [362, 170] on link "Any Owner" at bounding box center [373, 169] width 66 height 15
type input "Any Owner"
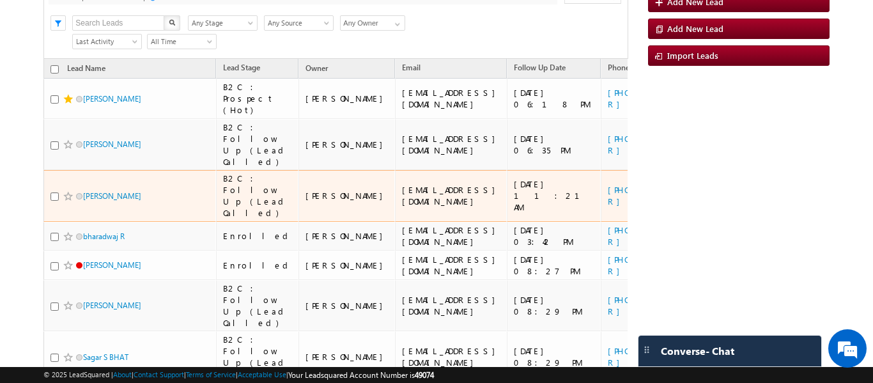
scroll to position [64, 0]
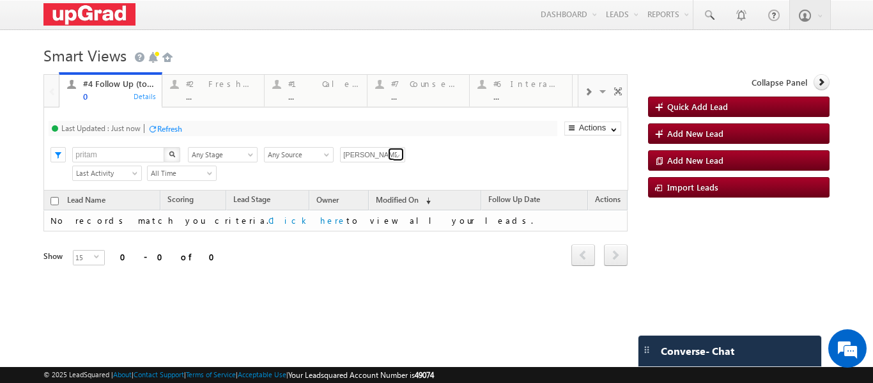
click at [392, 157] on span at bounding box center [397, 156] width 10 height 10
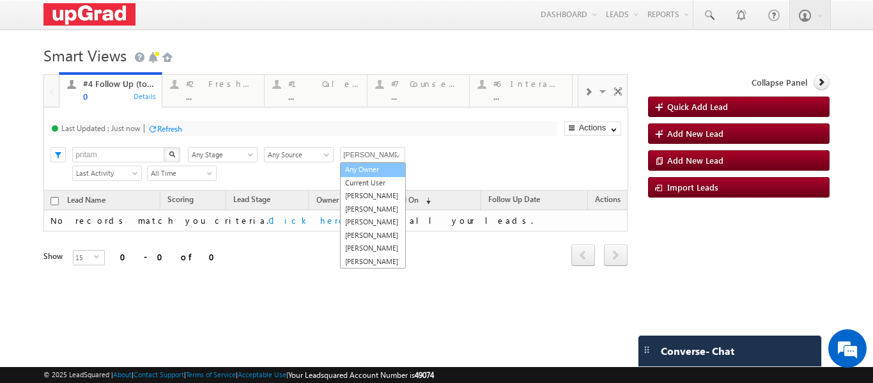
click at [367, 171] on link "Any Owner" at bounding box center [373, 169] width 66 height 15
type input "Any Owner"
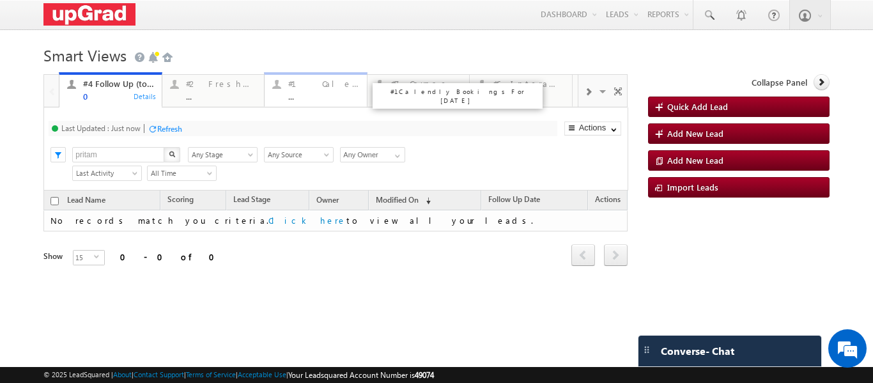
click at [319, 91] on div "#1 Calendly Bookings For Today ..." at bounding box center [323, 88] width 71 height 25
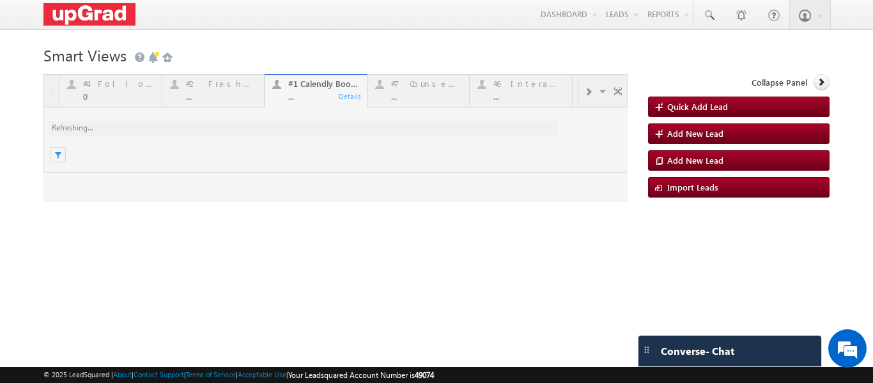
click at [305, 92] on div at bounding box center [335, 138] width 584 height 128
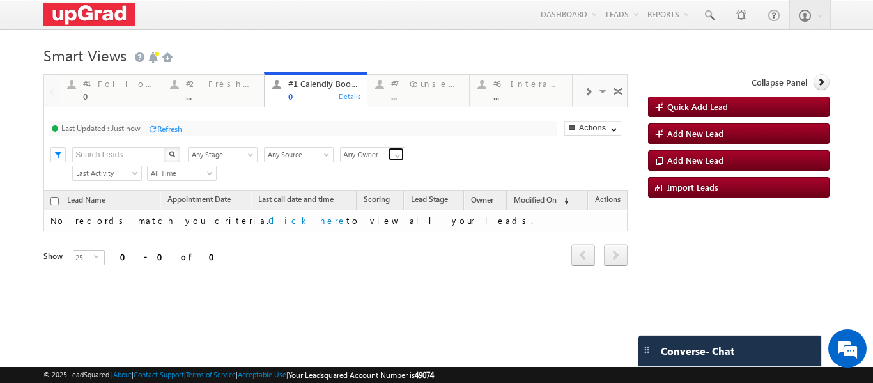
click at [394, 158] on span at bounding box center [397, 156] width 10 height 10
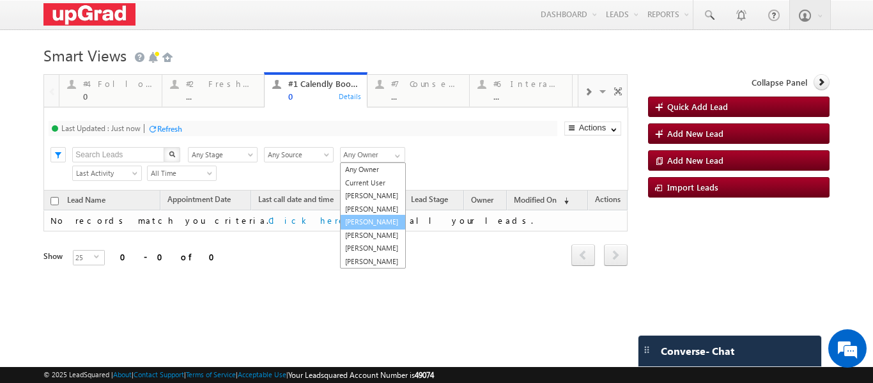
scroll to position [35, 0]
click at [360, 242] on link "[PERSON_NAME]" at bounding box center [373, 248] width 66 height 15
type input "[PERSON_NAME]"
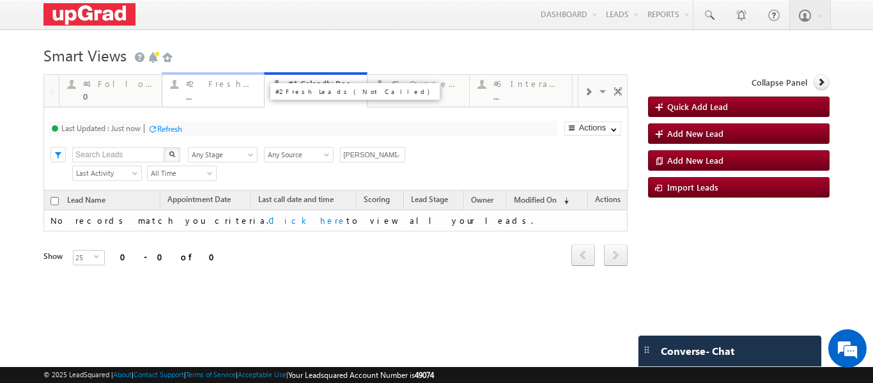
click at [196, 89] on div "#2 Fresh Leads (Not Called) ..." at bounding box center [221, 88] width 71 height 25
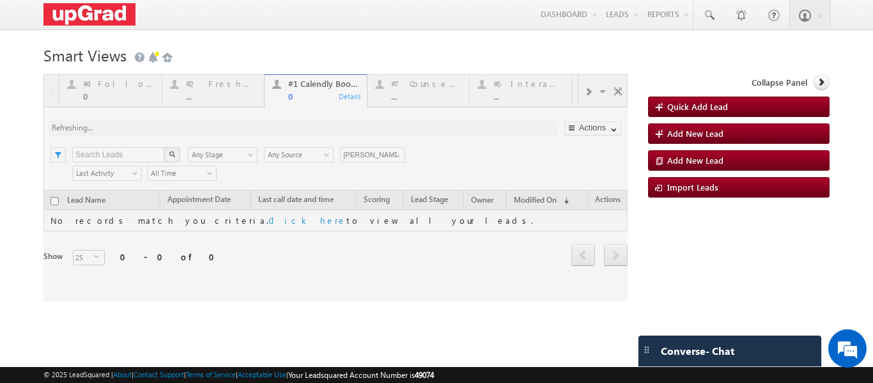
click at [197, 92] on div at bounding box center [335, 187] width 584 height 227
click at [210, 97] on div at bounding box center [335, 187] width 584 height 227
click at [201, 95] on div at bounding box center [335, 187] width 584 height 227
click at [216, 96] on div at bounding box center [335, 187] width 584 height 227
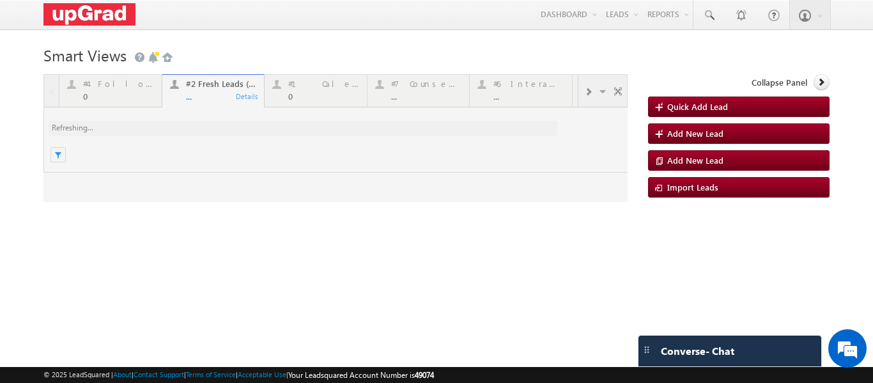
scroll to position [0, 0]
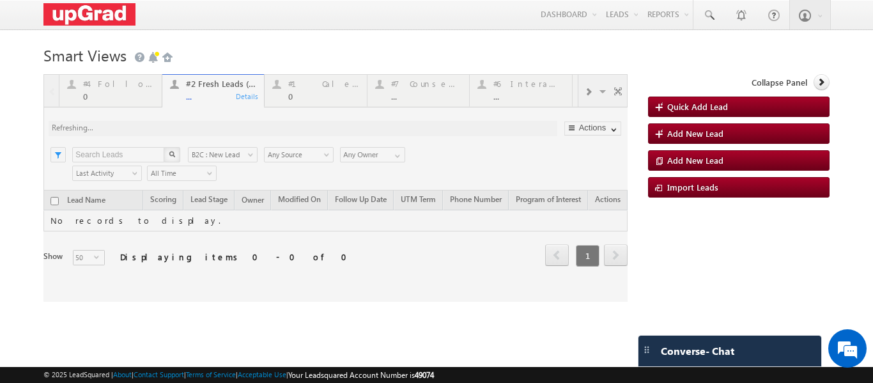
click at [393, 155] on div at bounding box center [335, 187] width 584 height 227
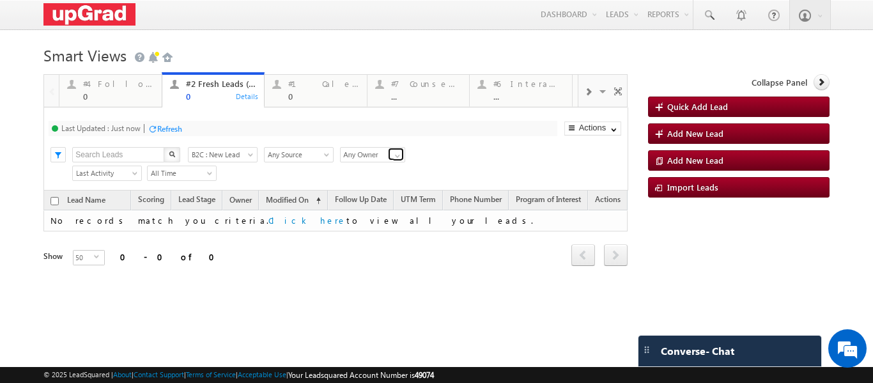
click at [395, 157] on span at bounding box center [397, 156] width 10 height 10
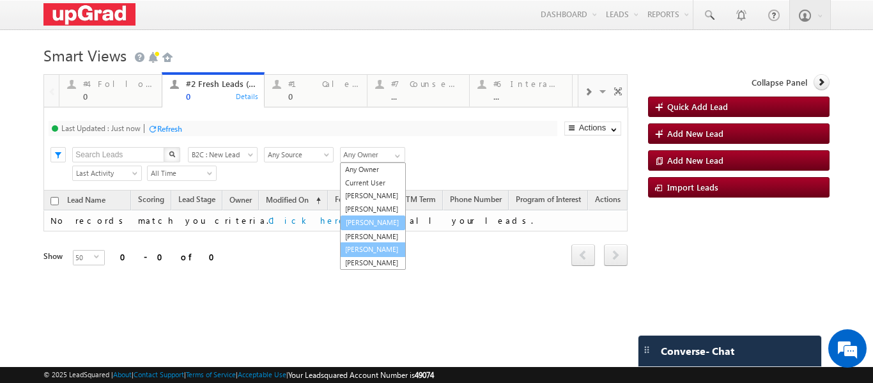
scroll to position [35, 0]
click at [365, 241] on link "[PERSON_NAME]" at bounding box center [373, 248] width 66 height 15
type input "[PERSON_NAME]"
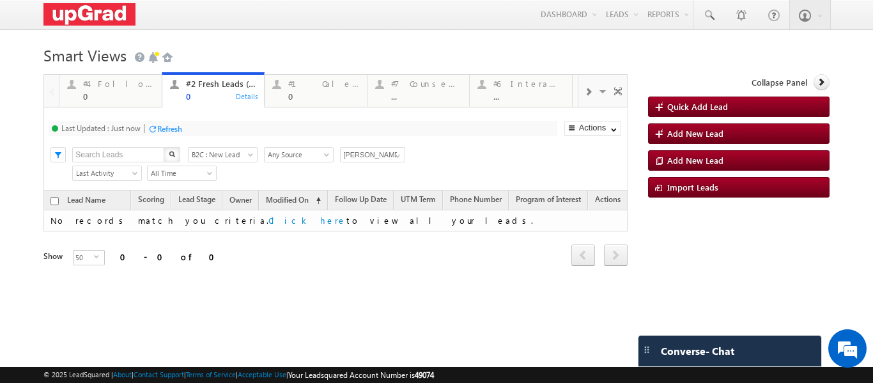
click at [584, 88] on span at bounding box center [588, 92] width 8 height 10
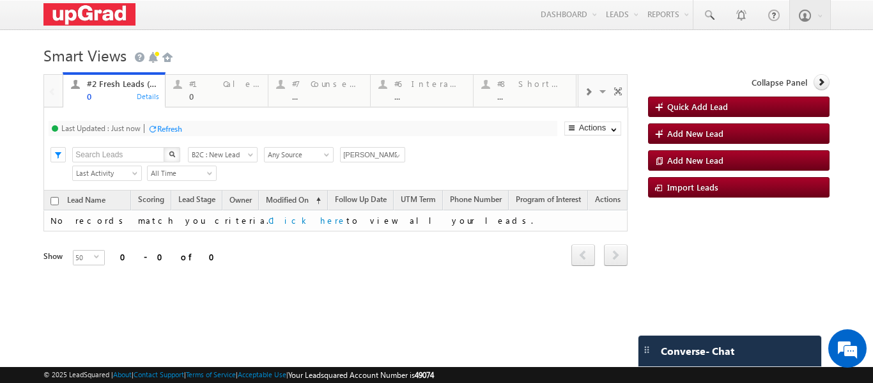
click at [584, 88] on span at bounding box center [588, 92] width 8 height 10
click at [584, 91] on span at bounding box center [588, 92] width 8 height 10
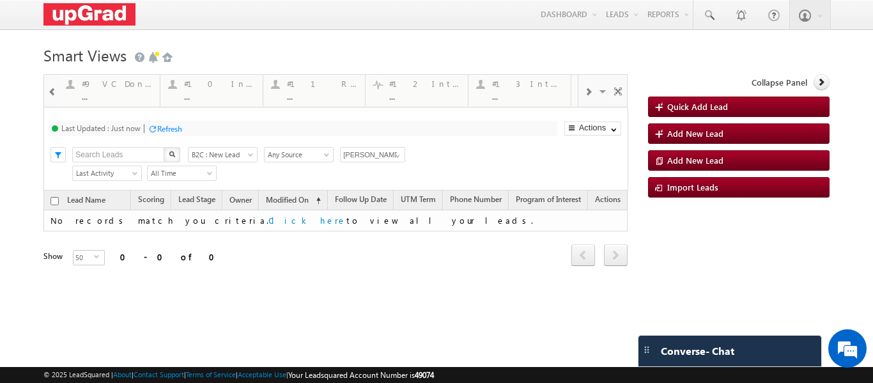
click at [584, 91] on span at bounding box center [588, 92] width 8 height 10
click at [413, 88] on div "#3 Follow Up Leads-Interacted" at bounding box center [424, 84] width 71 height 10
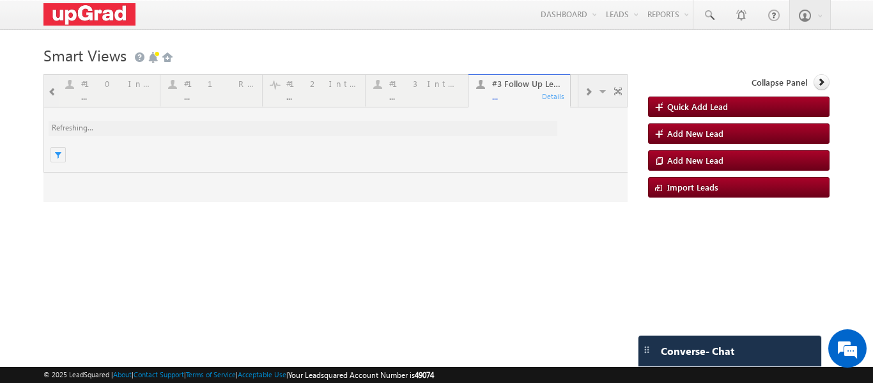
scroll to position [0, 0]
click at [505, 87] on div at bounding box center [335, 138] width 584 height 128
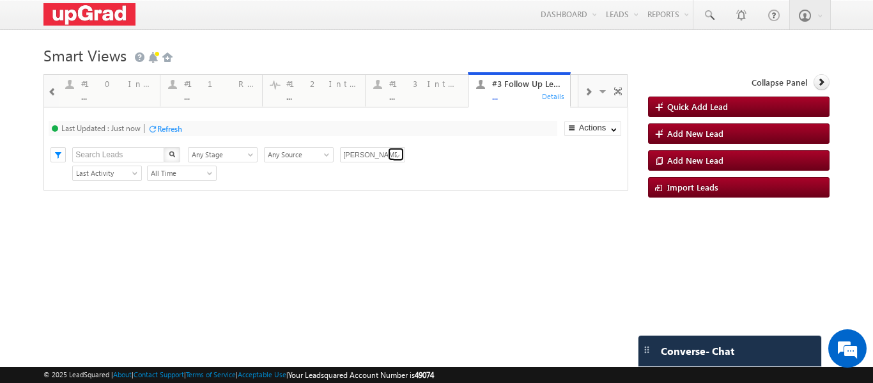
click at [395, 157] on span at bounding box center [397, 156] width 10 height 10
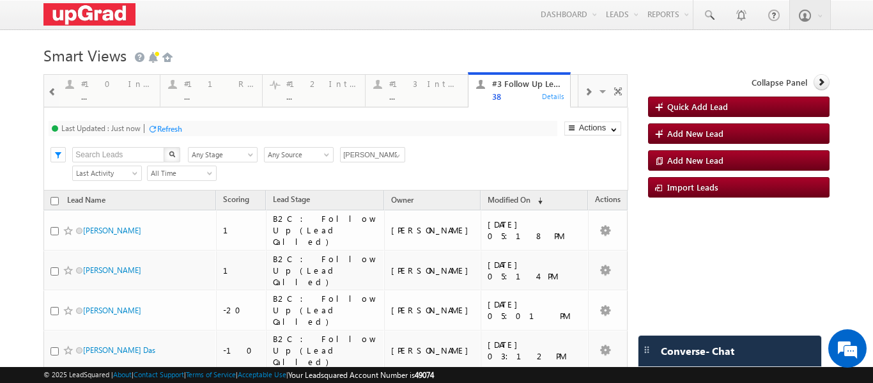
click at [447, 144] on div "Search X Lead Stage Any Stage Any Stage Lead Source Any Source Any Source Owner…" at bounding box center [346, 153] width 561 height 19
click at [51, 201] on input "checkbox" at bounding box center [54, 201] width 8 height 8
checkbox input "true"
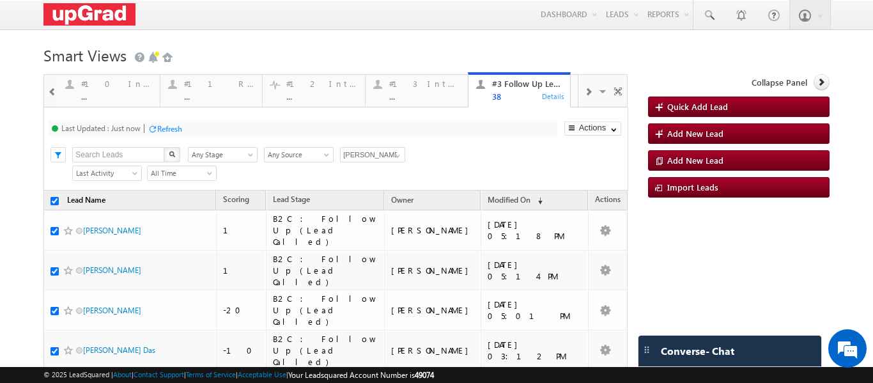
checkbox input "true"
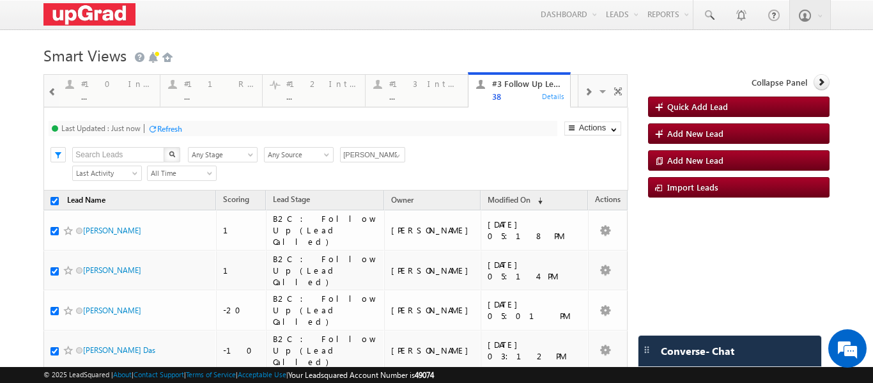
checkbox input "true"
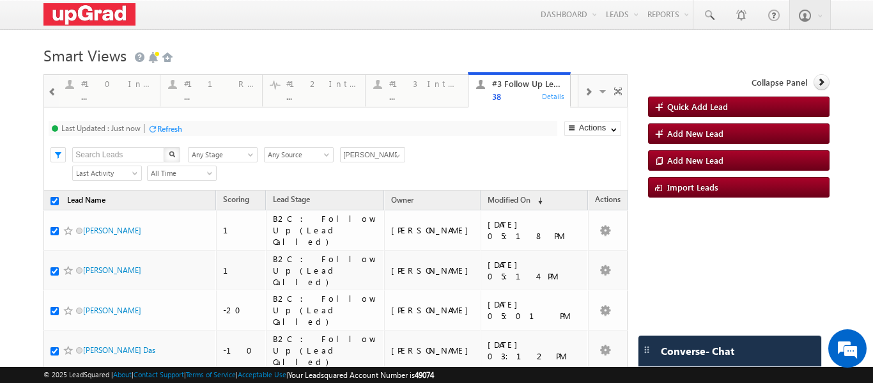
checkbox input "true"
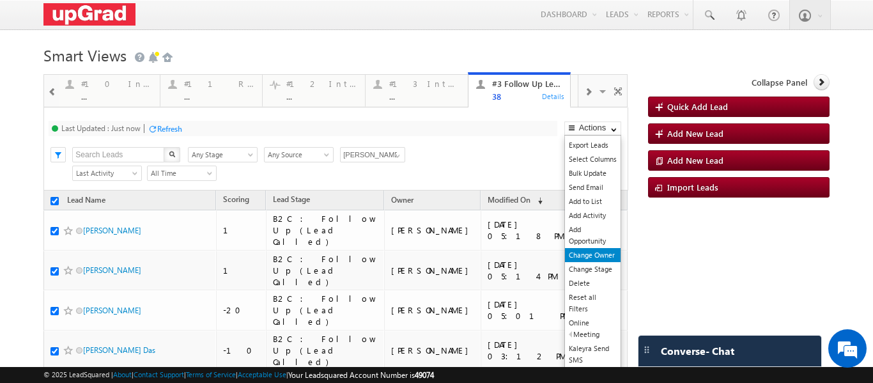
click at [577, 252] on link "Change Owner" at bounding box center [593, 255] width 56 height 14
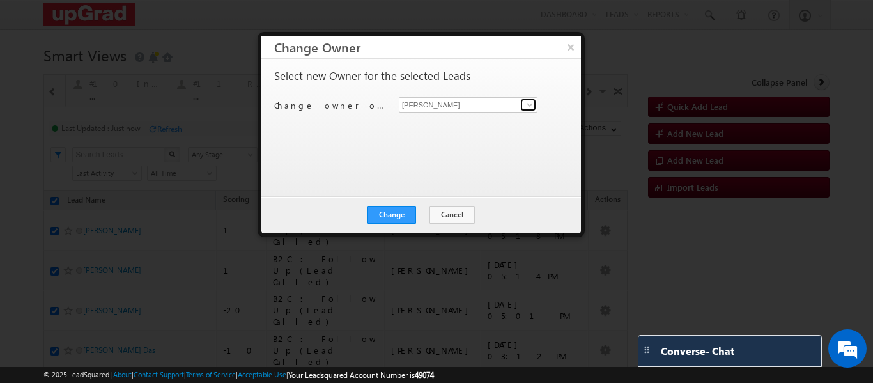
click at [531, 105] on span at bounding box center [530, 105] width 10 height 10
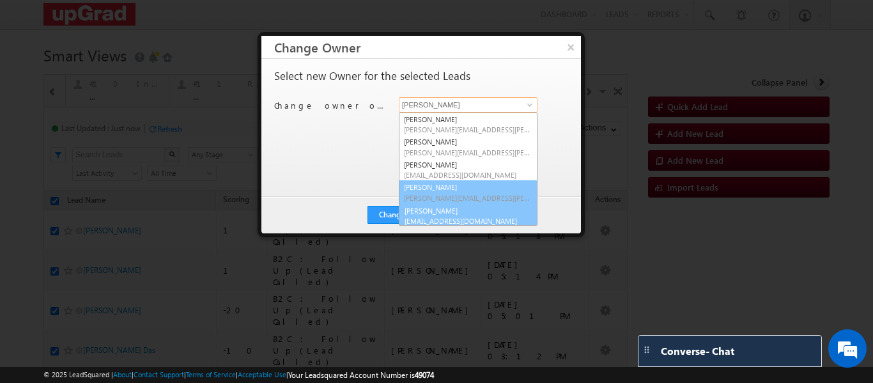
scroll to position [3, 0]
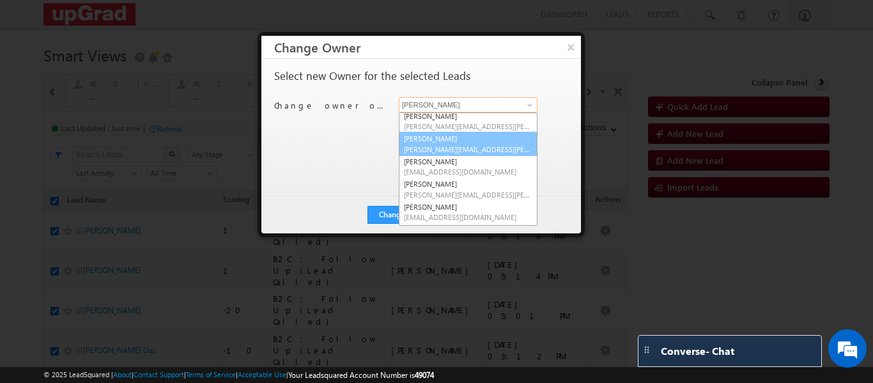
click at [440, 139] on link "Rajib Chowdhury rajib.chowdhury@upgrad.com" at bounding box center [468, 144] width 139 height 24
type input "[PERSON_NAME]"
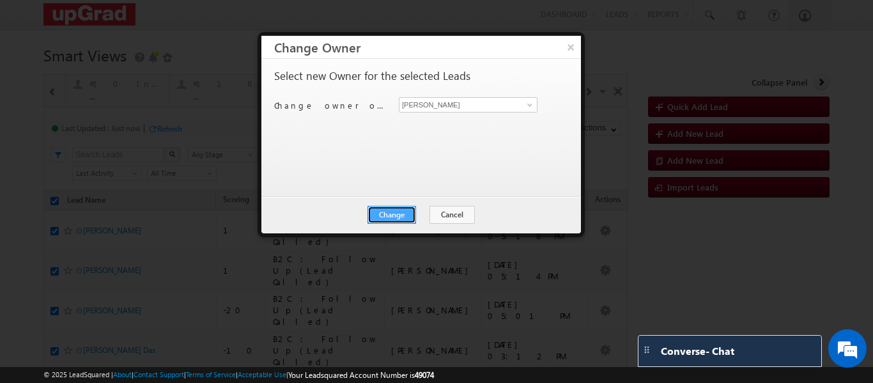
click at [401, 213] on button "Change" at bounding box center [391, 215] width 49 height 18
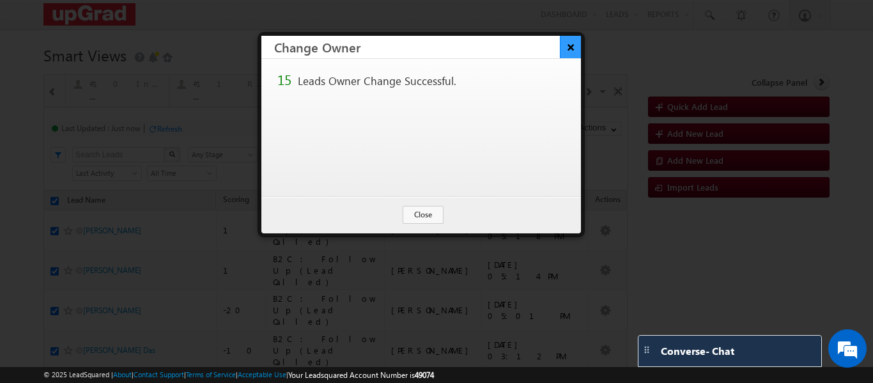
click at [567, 42] on button "×" at bounding box center [570, 47] width 21 height 22
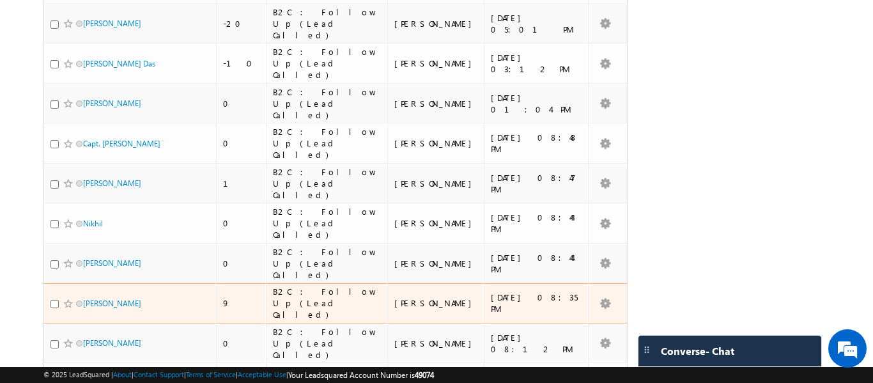
scroll to position [47, 0]
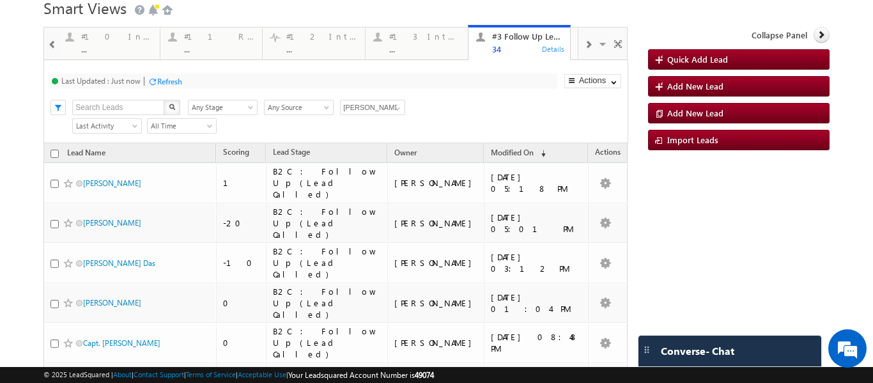
click at [53, 157] on input "checkbox" at bounding box center [54, 154] width 8 height 8
checkbox input "true"
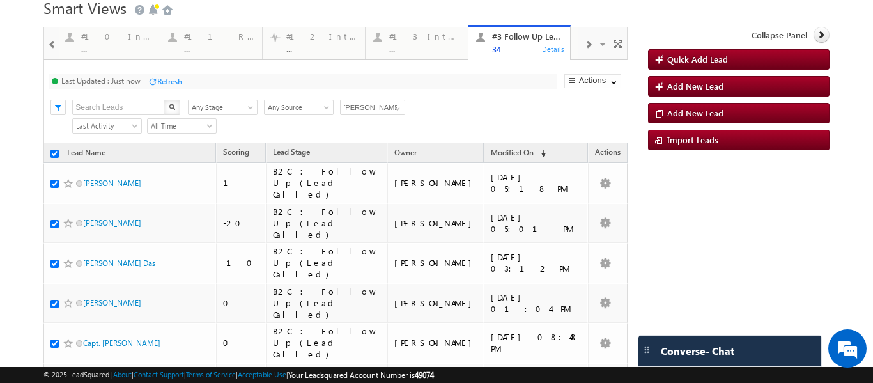
checkbox input "true"
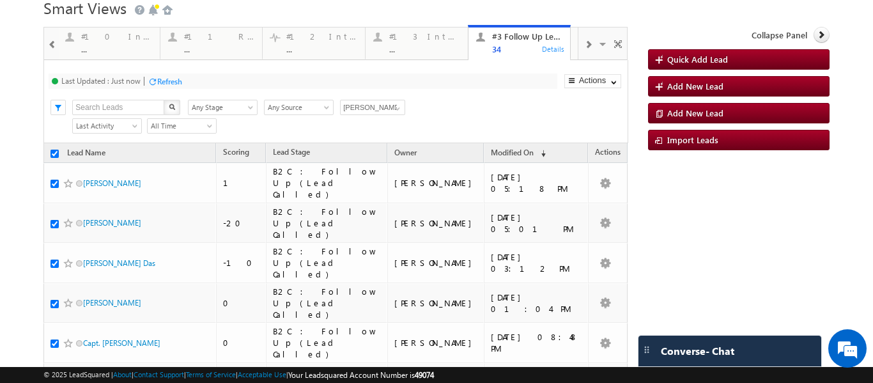
checkbox input "true"
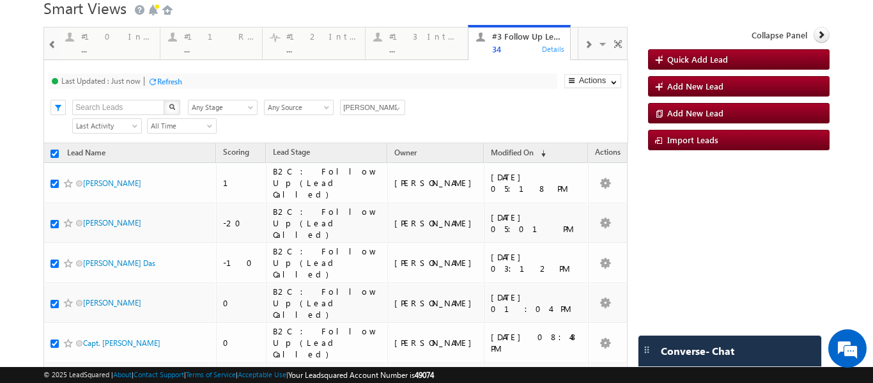
checkbox input "true"
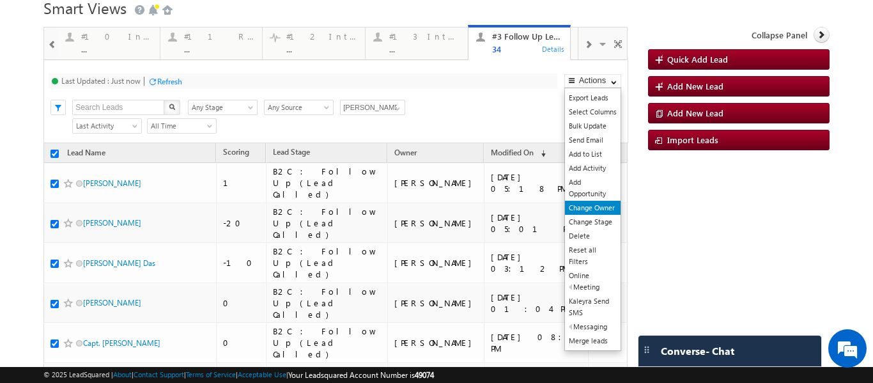
click at [587, 206] on link "Change Owner" at bounding box center [593, 208] width 56 height 14
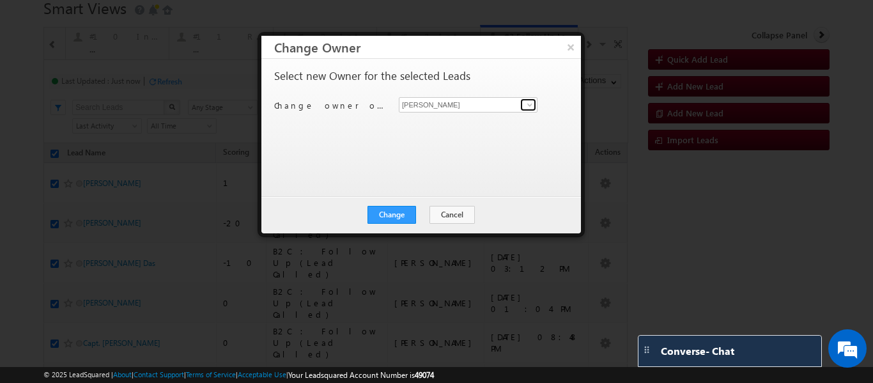
click at [525, 103] on span at bounding box center [530, 105] width 10 height 10
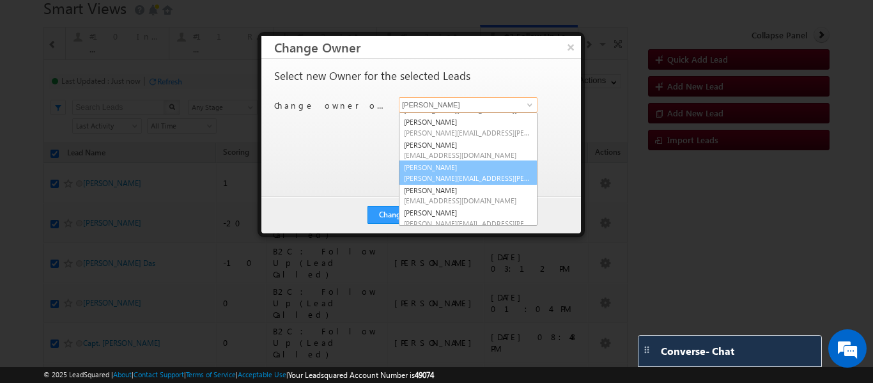
scroll to position [24, 0]
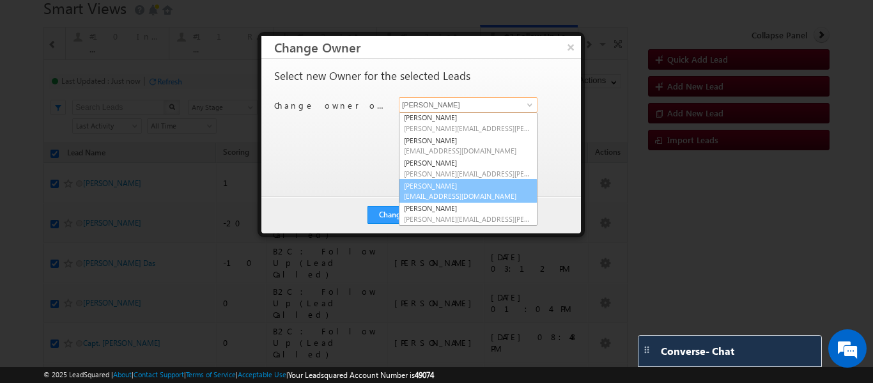
click at [436, 187] on link "Sphoorthi Valmiki sphoorthi.valmiki@upgrad.com" at bounding box center [468, 191] width 139 height 24
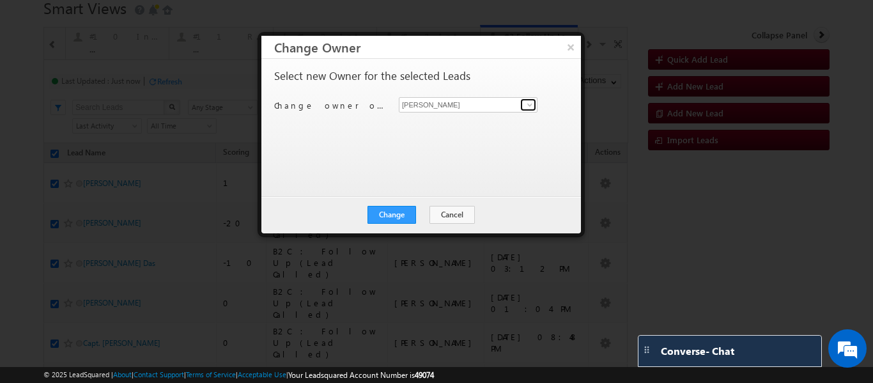
click at [531, 100] on span at bounding box center [530, 105] width 10 height 10
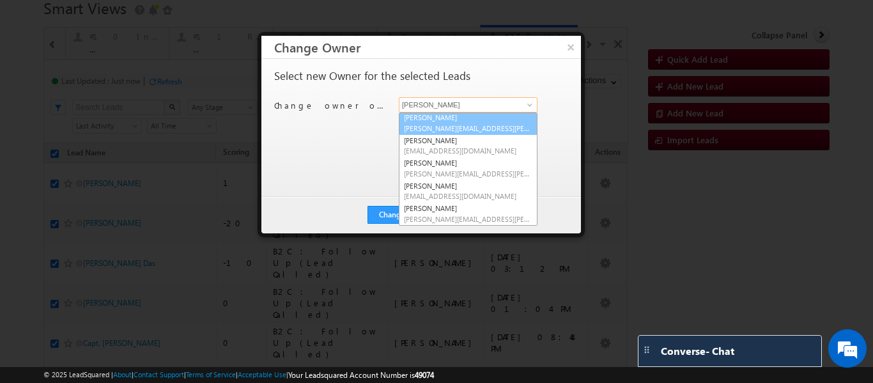
scroll to position [23, 0]
click at [433, 121] on link "Rajib Chowdhury rajib.chowdhury@upgrad.com" at bounding box center [468, 124] width 139 height 24
type input "Rajib Chowdhury"
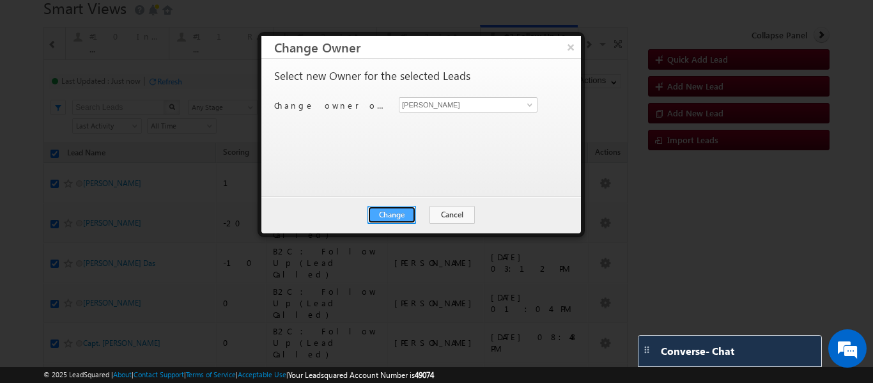
click at [387, 216] on button "Change" at bounding box center [391, 215] width 49 height 18
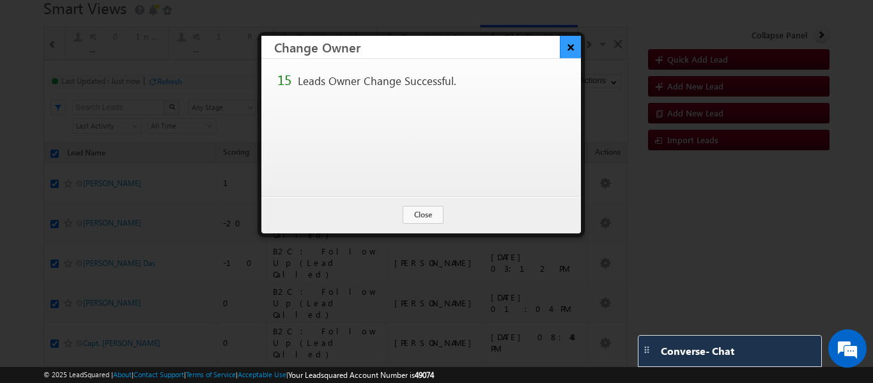
click at [566, 51] on button "×" at bounding box center [570, 47] width 21 height 22
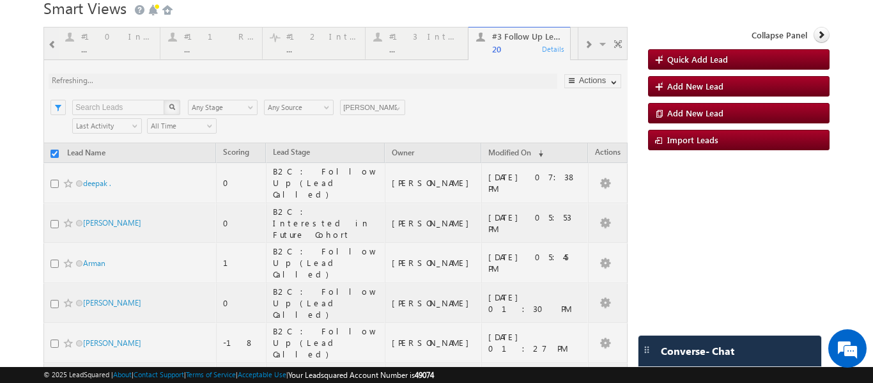
checkbox input "false"
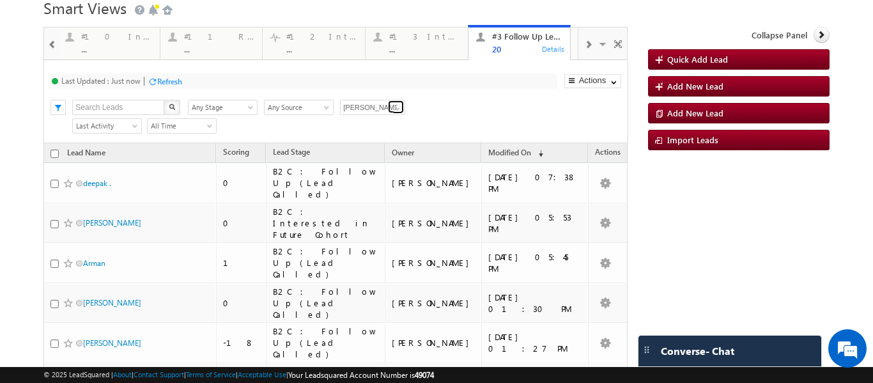
click at [398, 109] on span at bounding box center [397, 109] width 10 height 10
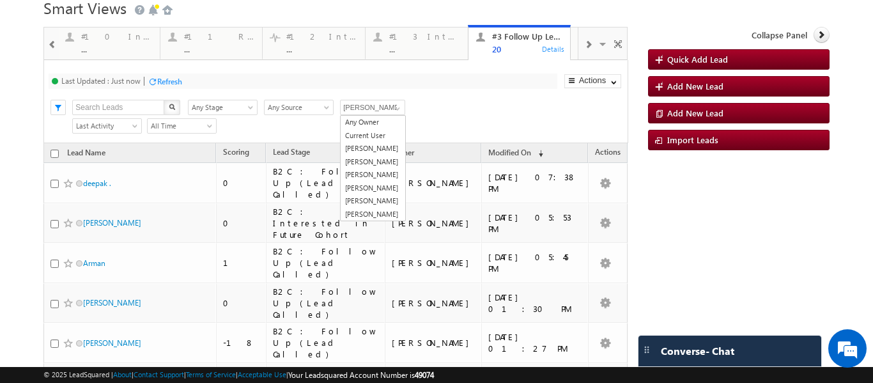
click at [463, 117] on div "Last Updated : Just now Refresh Refreshing... Search X Lead Stage Any Stage Any…" at bounding box center [335, 101] width 584 height 83
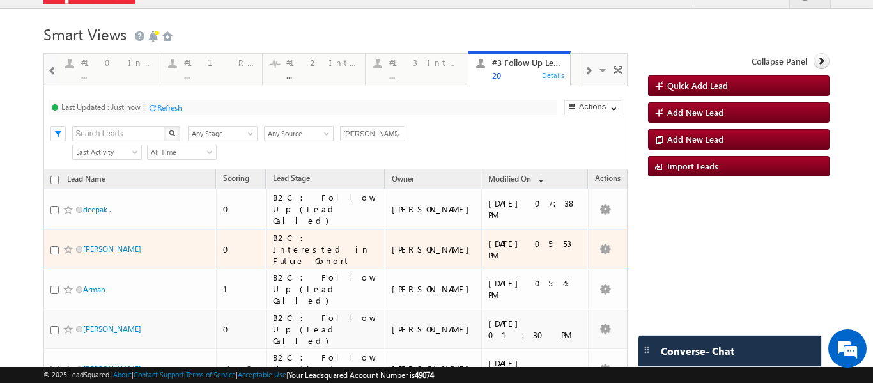
scroll to position [0, 0]
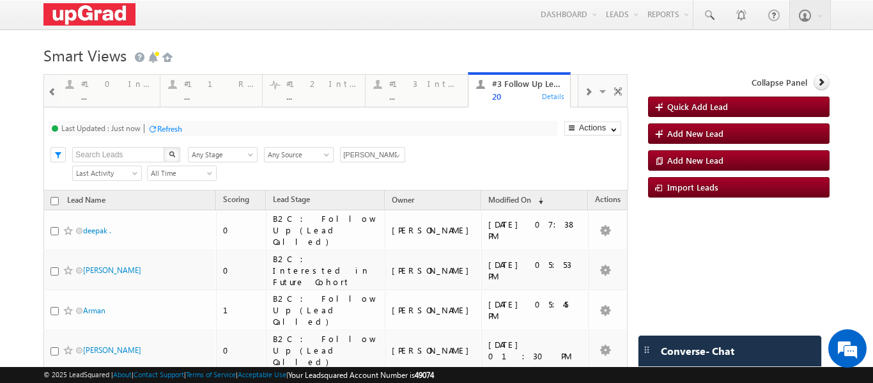
click at [582, 98] on div at bounding box center [587, 91] width 19 height 29
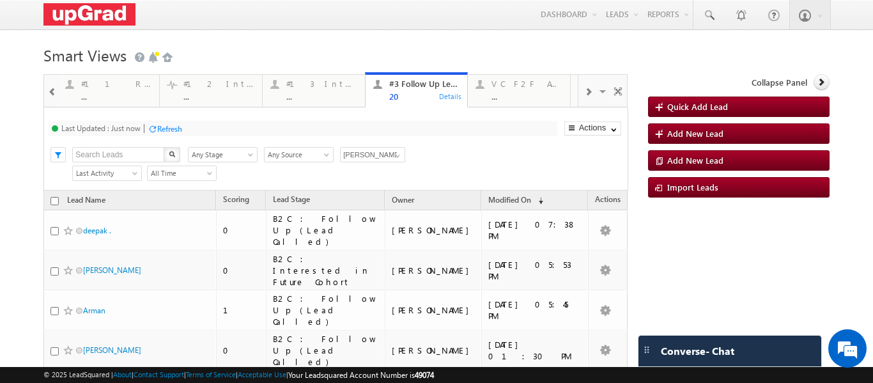
click at [584, 96] on span at bounding box center [588, 92] width 8 height 10
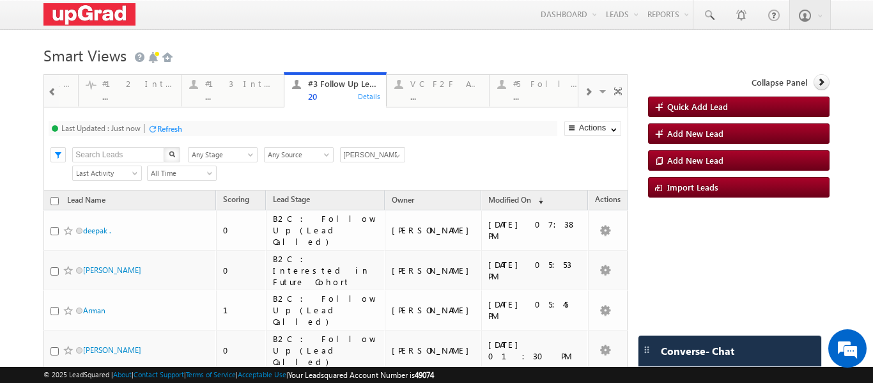
click at [584, 96] on span at bounding box center [588, 92] width 8 height 10
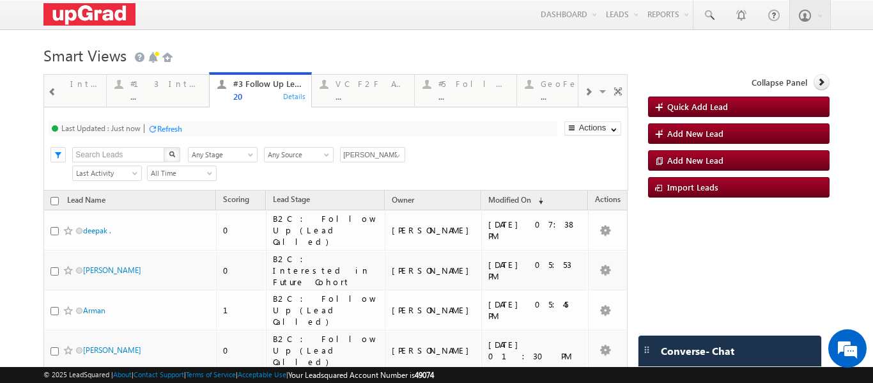
click at [584, 96] on span at bounding box center [588, 92] width 8 height 10
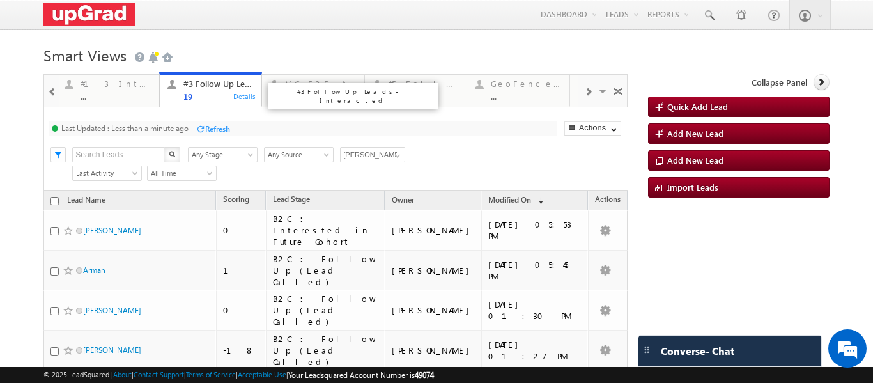
click at [194, 90] on div "#3 Follow Up Leads-Interacted 19" at bounding box center [218, 88] width 71 height 25
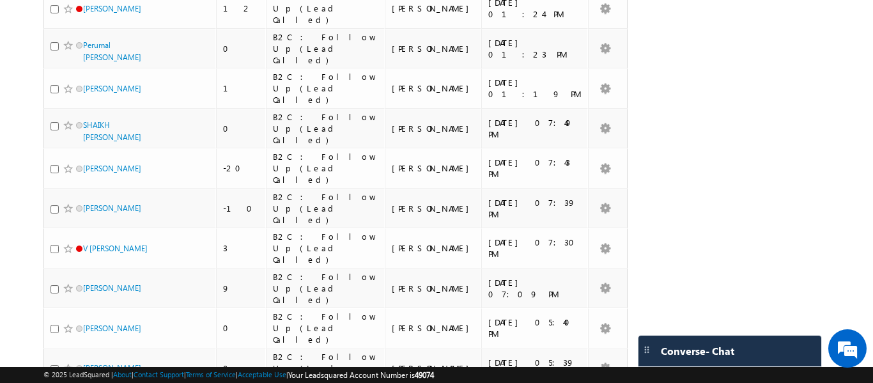
scroll to position [11, 0]
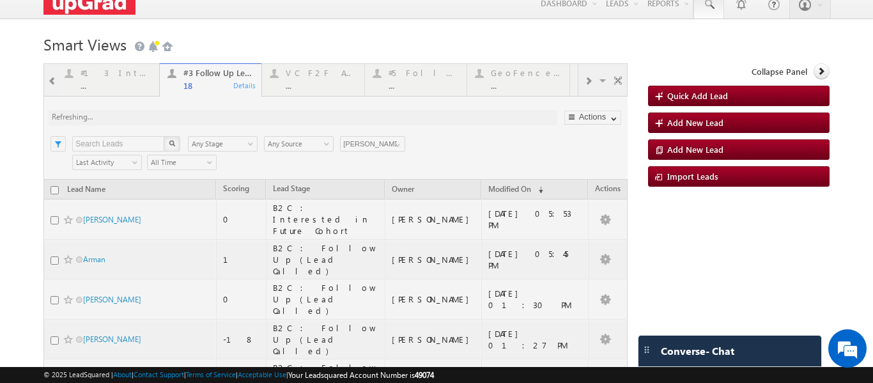
click at [702, 6] on span at bounding box center [708, 4] width 13 height 13
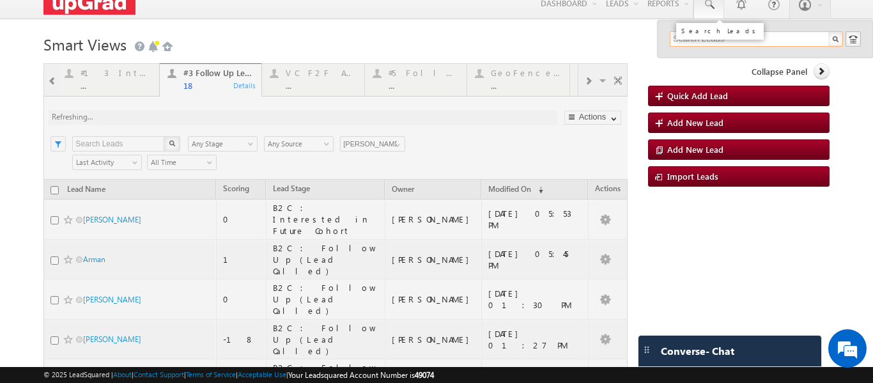
paste input "meri811696@gmail.com"
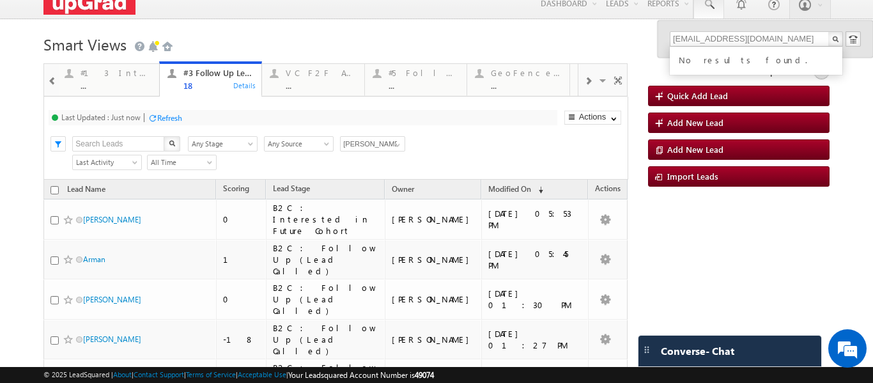
click at [695, 56] on div "No results found." at bounding box center [761, 58] width 171 height 17
click at [752, 38] on input "meri811696@gmail.com" at bounding box center [756, 38] width 173 height 15
drag, startPoint x: 751, startPoint y: 36, endPoint x: 653, endPoint y: 39, distance: 98.4
click at [657, 39] on div "meri811696@gmail.com No results found." at bounding box center [764, 38] width 215 height 37
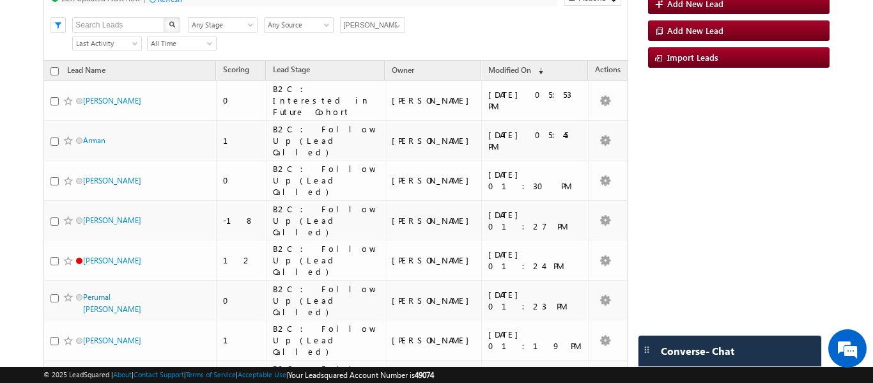
scroll to position [0, 0]
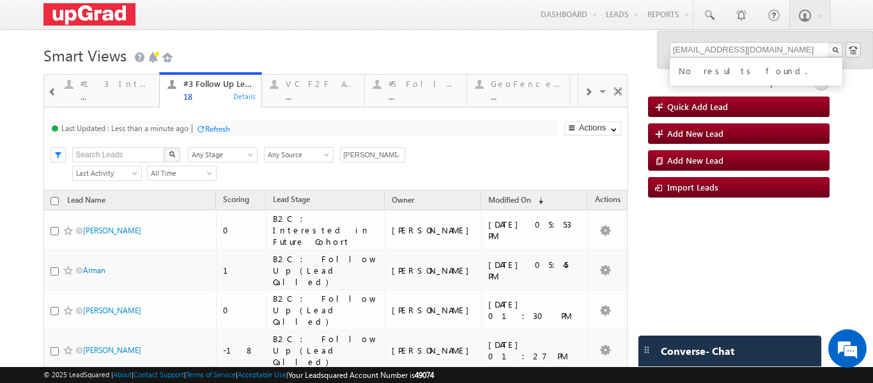
drag, startPoint x: 321, startPoint y: 51, endPoint x: 388, endPoint y: 54, distance: 67.8
click at [321, 51] on h1 "Smart Views Getting Started" at bounding box center [435, 54] width 785 height 25
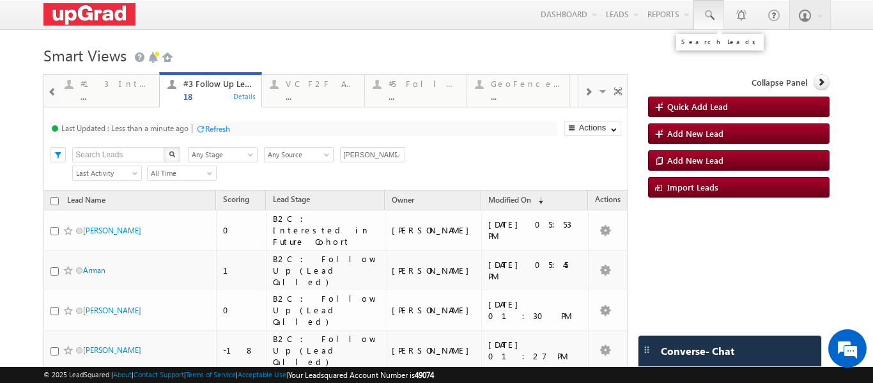
click at [702, 20] on span at bounding box center [708, 15] width 13 height 13
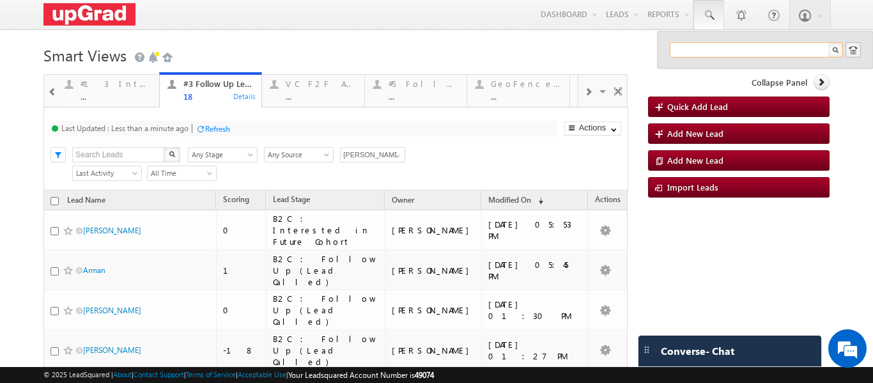
paste input "meri811696@gmail.com"
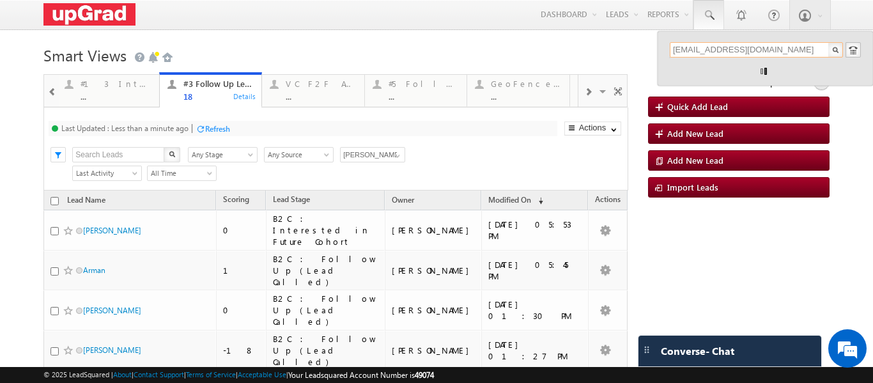
drag, startPoint x: 761, startPoint y: 47, endPoint x: 647, endPoint y: 44, distance: 113.8
type input "meri811696@gmail.com"
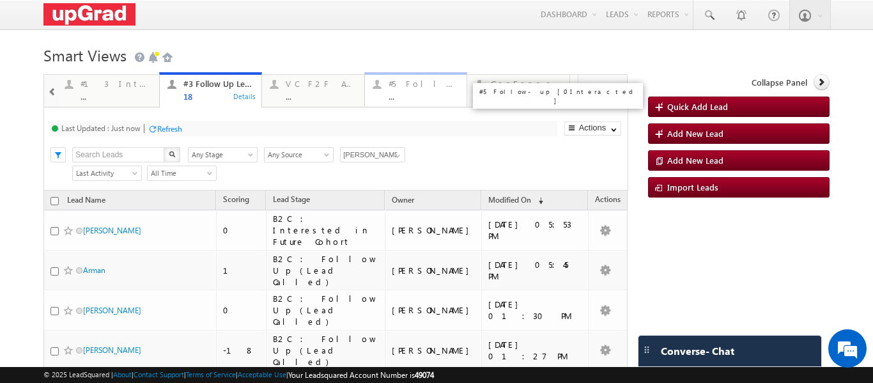
click at [400, 88] on div "#5 Follow-up [ 0 Interacted ]" at bounding box center [423, 84] width 71 height 10
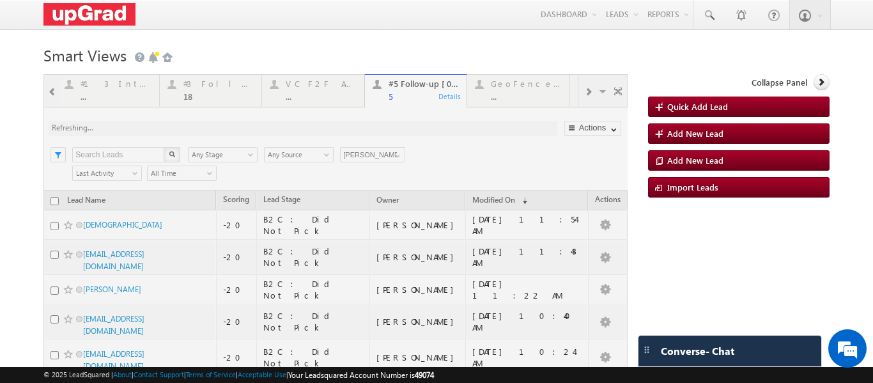
click at [396, 158] on div at bounding box center [335, 259] width 584 height 371
click at [397, 157] on div at bounding box center [335, 259] width 584 height 371
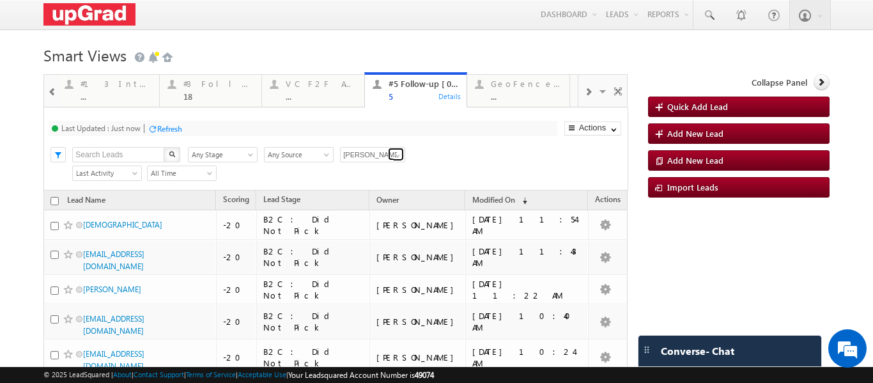
click at [398, 159] on span at bounding box center [397, 156] width 10 height 10
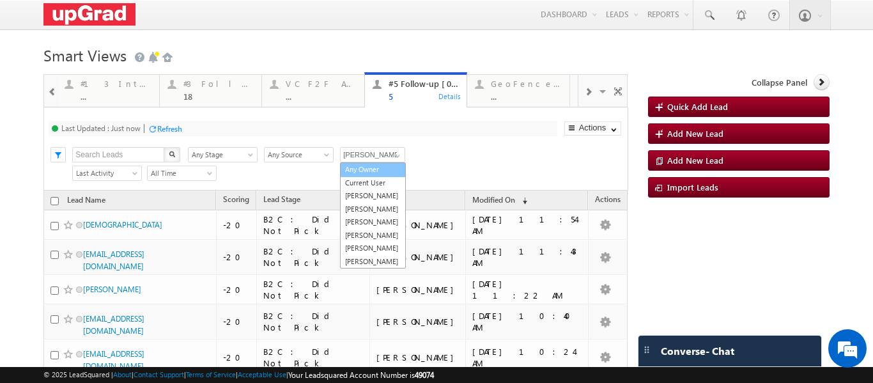
click at [369, 172] on link "Any Owner" at bounding box center [373, 169] width 66 height 15
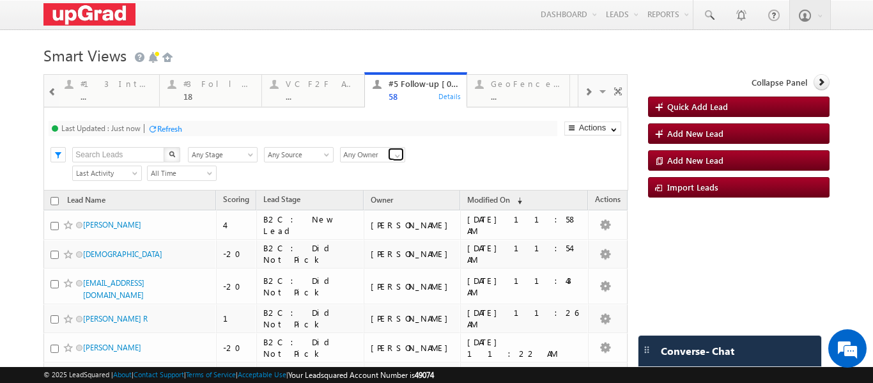
click at [400, 155] on span at bounding box center [397, 156] width 10 height 10
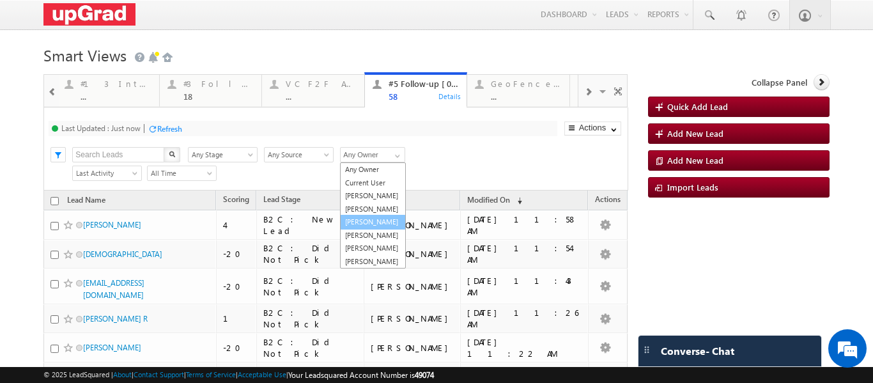
click at [371, 229] on link "[PERSON_NAME]" at bounding box center [373, 222] width 66 height 15
type input "[PERSON_NAME]"
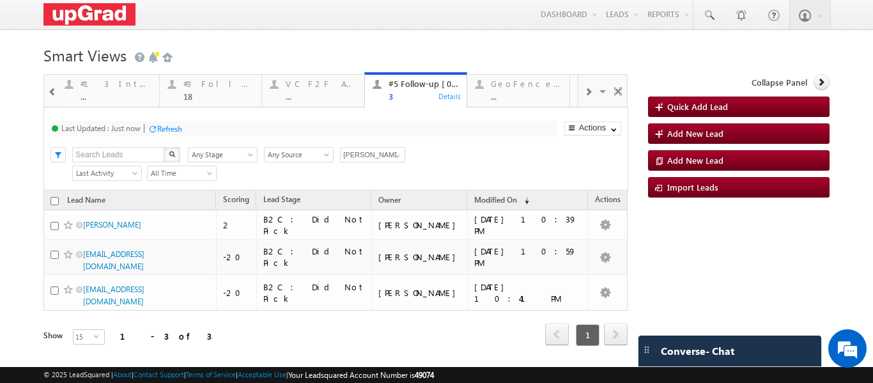
click at [52, 201] on input "checkbox" at bounding box center [54, 201] width 8 height 8
checkbox input "true"
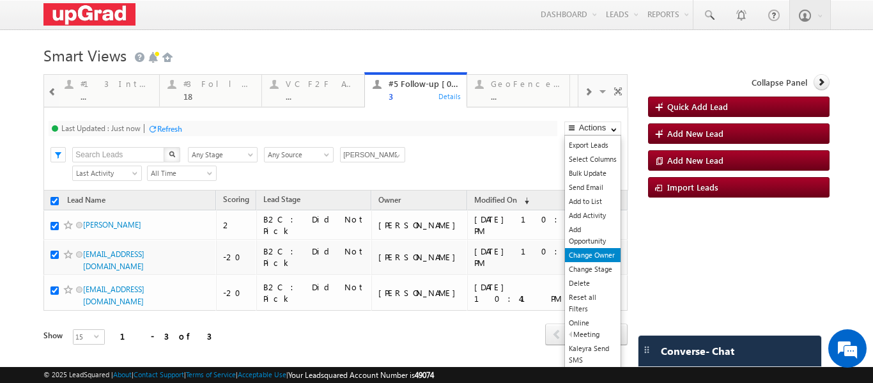
click at [589, 258] on link "Change Owner" at bounding box center [593, 255] width 56 height 14
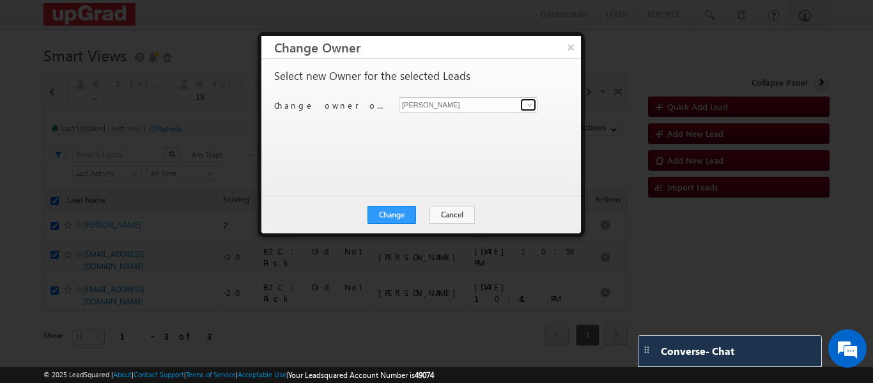
click at [527, 102] on span at bounding box center [530, 105] width 10 height 10
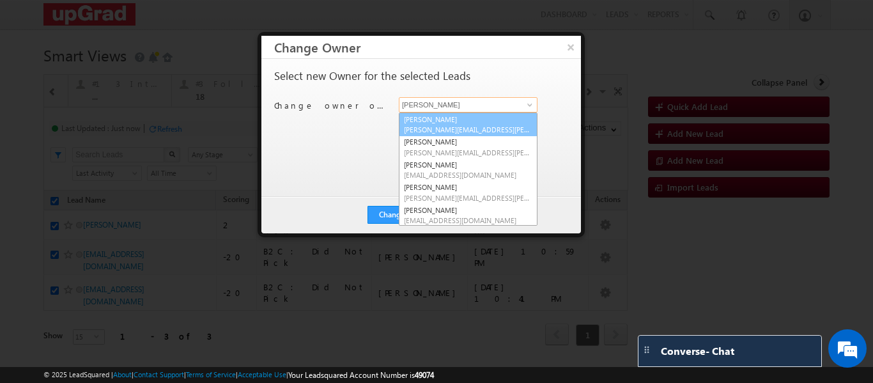
click at [442, 127] on span "Balamurugan.ranganathan@upgrad.com" at bounding box center [468, 130] width 128 height 10
type input "Balamurugan Ranganathan"
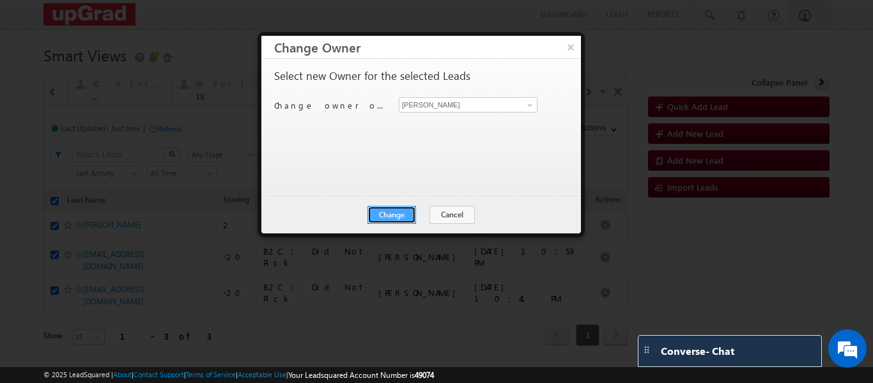
click at [396, 214] on button "Change" at bounding box center [391, 215] width 49 height 18
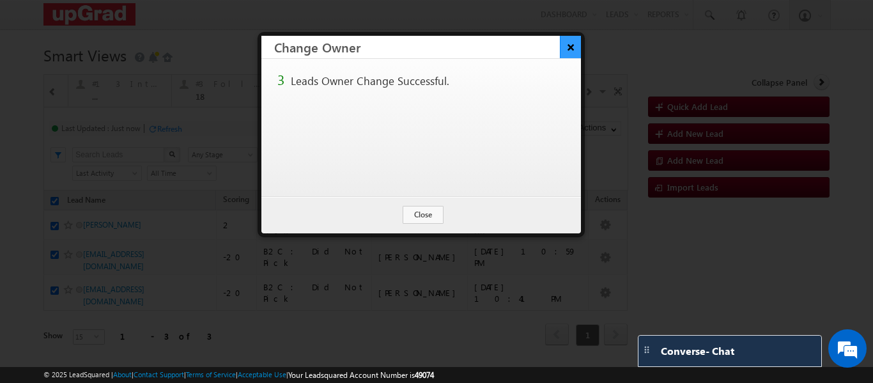
click at [567, 42] on button "×" at bounding box center [570, 47] width 21 height 22
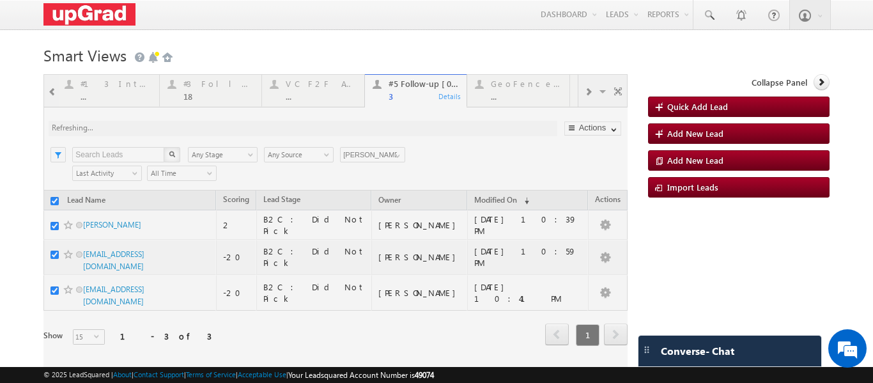
checkbox input "false"
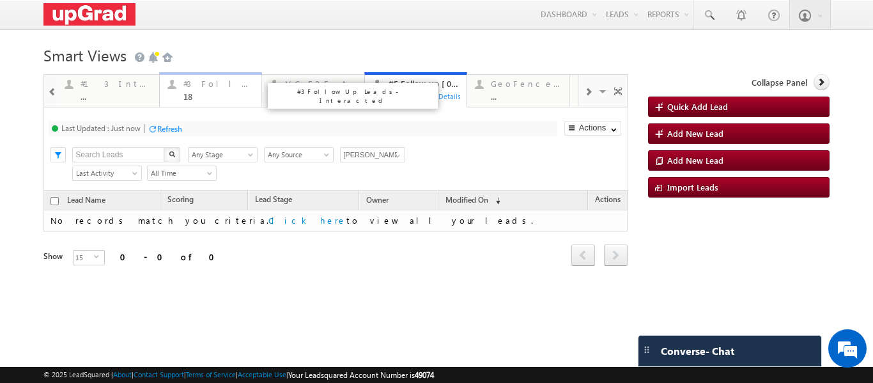
drag, startPoint x: 195, startPoint y: 94, endPoint x: 246, endPoint y: 142, distance: 70.5
click at [195, 94] on div "18" at bounding box center [218, 96] width 71 height 10
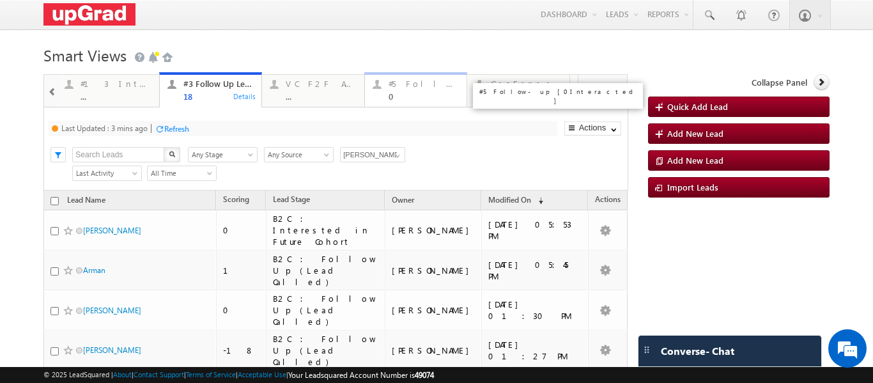
click at [399, 90] on div "#5 Follow-up [ 0 Interacted ] 0" at bounding box center [423, 88] width 71 height 25
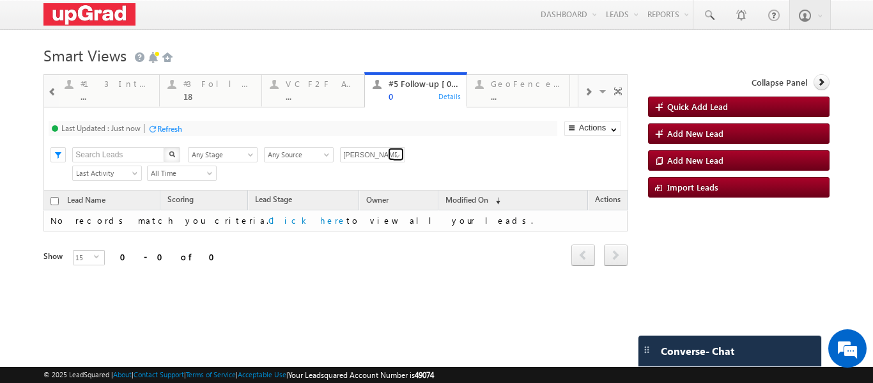
click at [397, 153] on span at bounding box center [397, 156] width 10 height 10
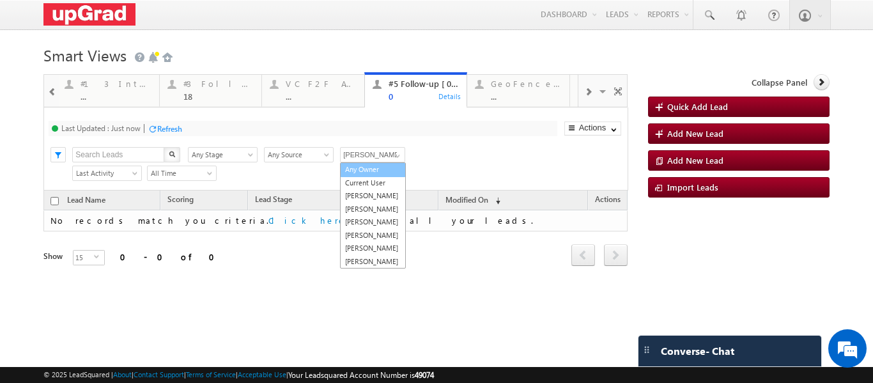
click at [365, 174] on link "Any Owner" at bounding box center [373, 169] width 66 height 15
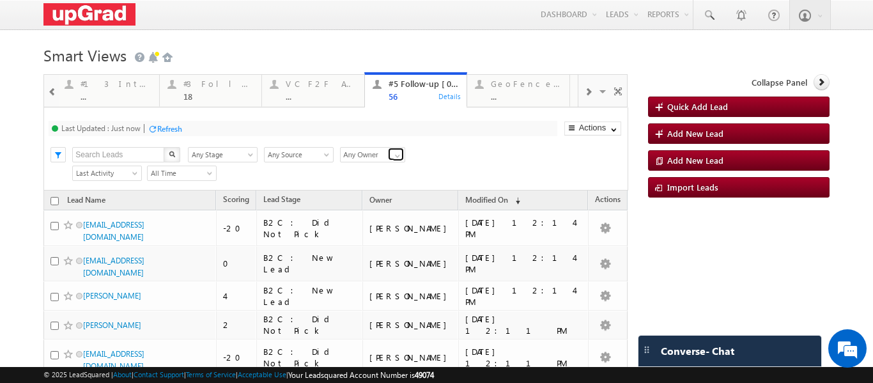
click at [398, 155] on span at bounding box center [397, 156] width 10 height 10
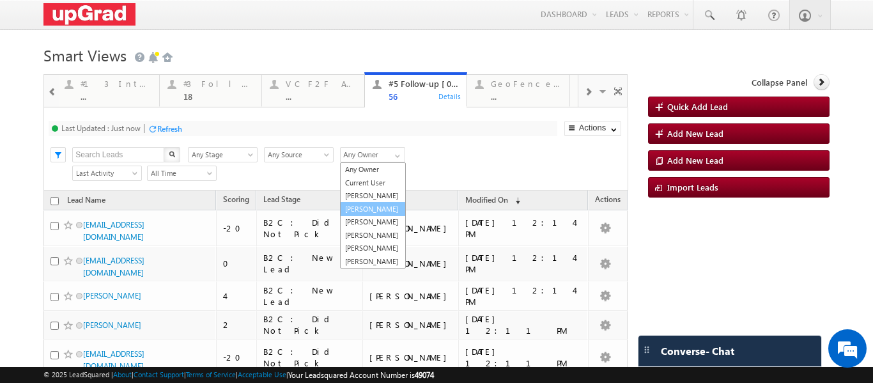
click at [367, 217] on link "Rajib Chowdhury" at bounding box center [373, 209] width 66 height 15
type input "Rajib Chowdhury"
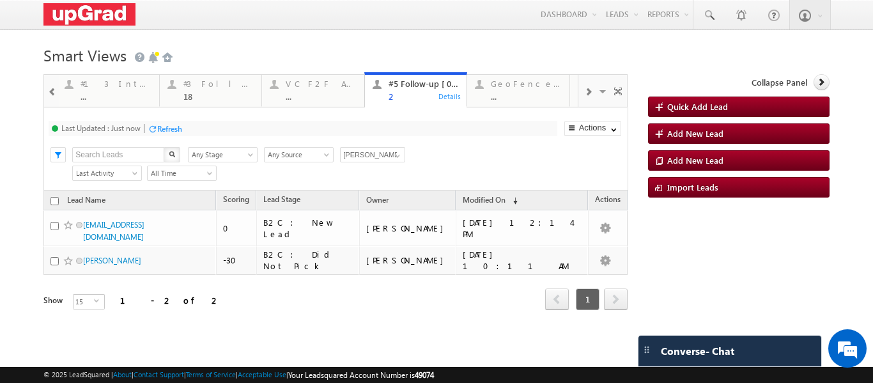
click at [56, 198] on input "checkbox" at bounding box center [54, 201] width 8 height 8
checkbox input "true"
click at [50, 203] on input "checkbox" at bounding box center [54, 201] width 8 height 8
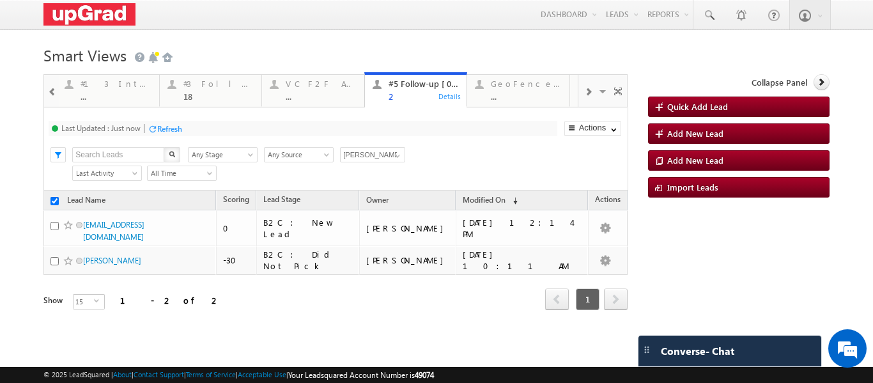
checkbox input "false"
click at [53, 202] on input "checkbox" at bounding box center [54, 201] width 8 height 8
checkbox input "true"
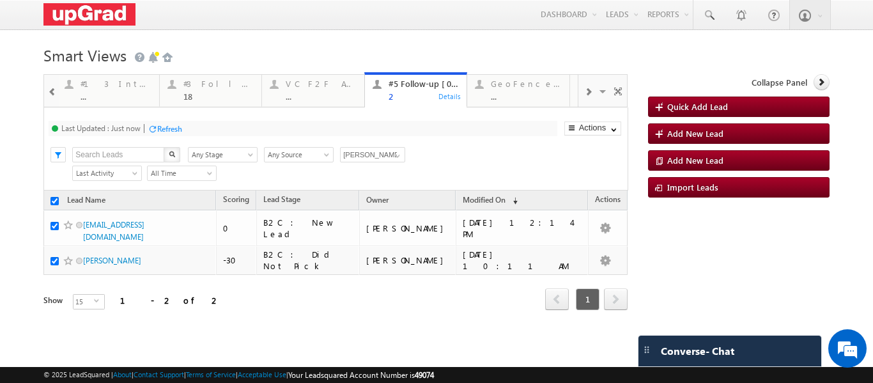
checkbox input "true"
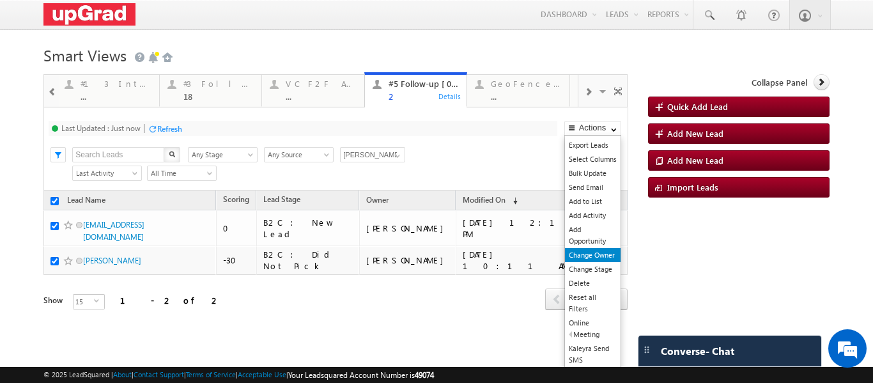
click at [591, 254] on link "Change Owner" at bounding box center [593, 255] width 56 height 14
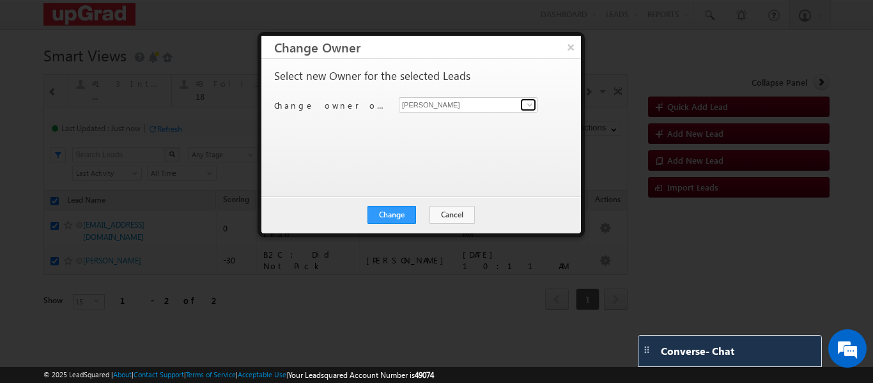
click at [527, 107] on span at bounding box center [530, 105] width 10 height 10
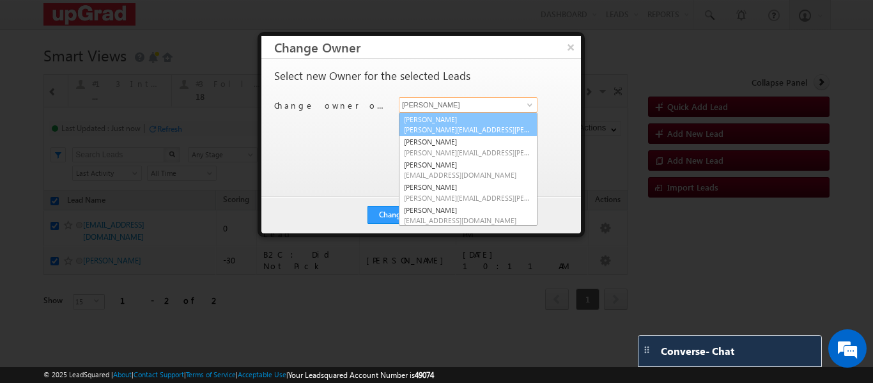
click at [428, 117] on link "Balamurugan Ranganathan Balamurugan.ranganathan@upgrad.com" at bounding box center [468, 124] width 139 height 24
type input "Balamurugan Ranganathan"
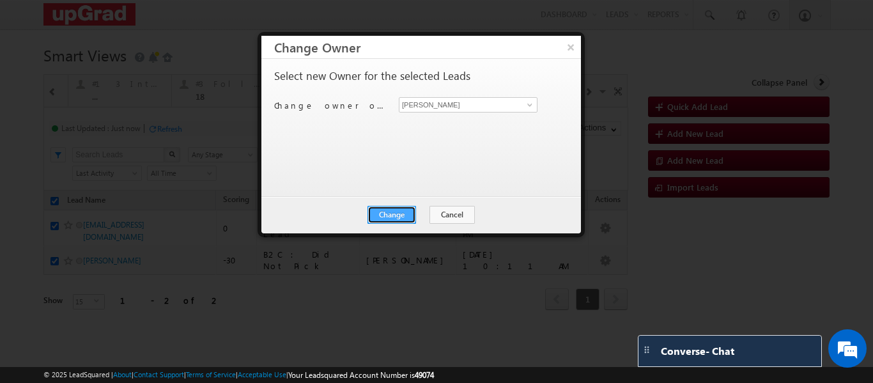
click at [397, 215] on button "Change" at bounding box center [391, 215] width 49 height 18
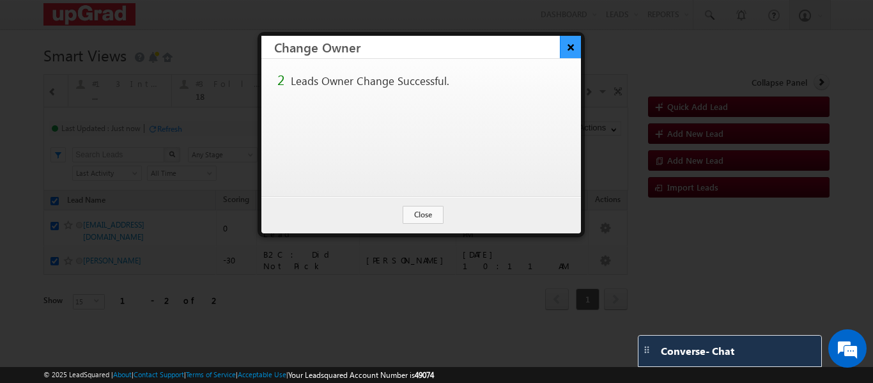
click at [571, 41] on button "×" at bounding box center [570, 47] width 21 height 22
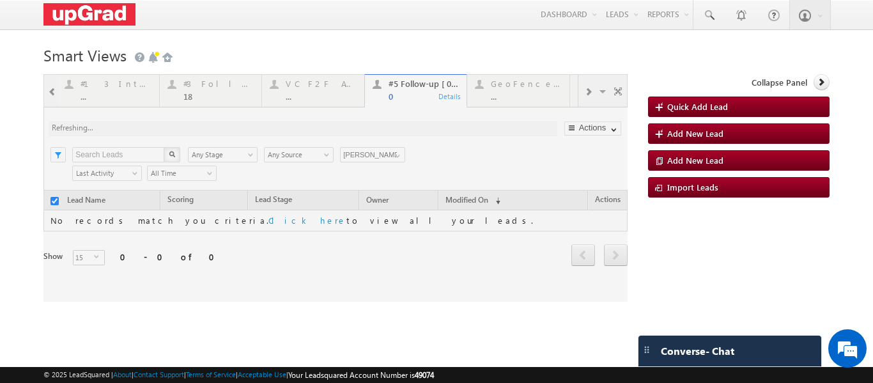
checkbox input "false"
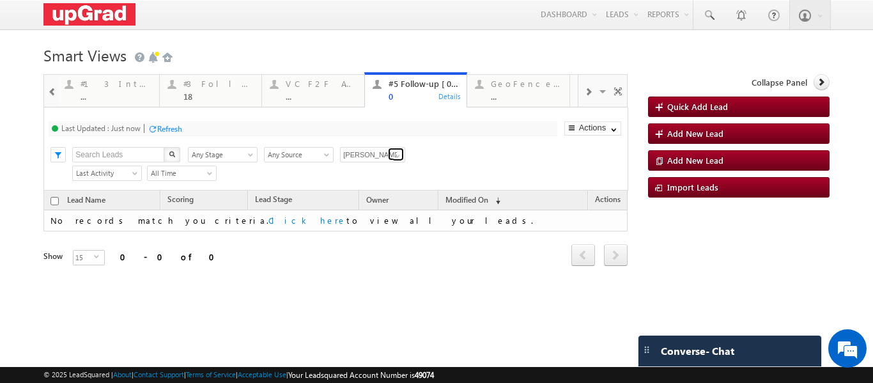
click at [397, 153] on span at bounding box center [397, 156] width 10 height 10
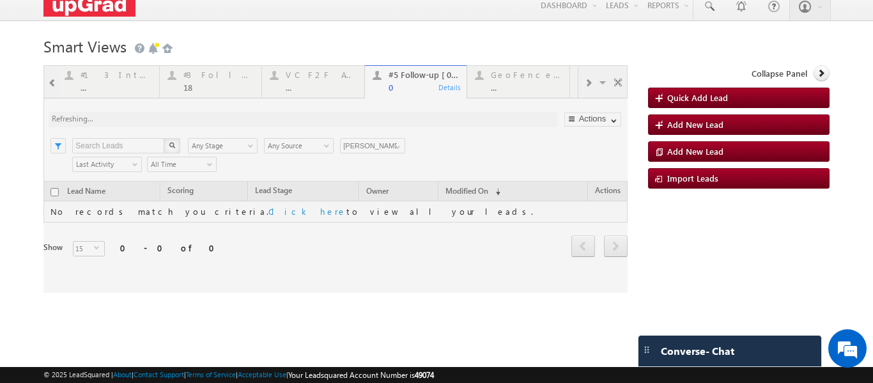
scroll to position [11, 0]
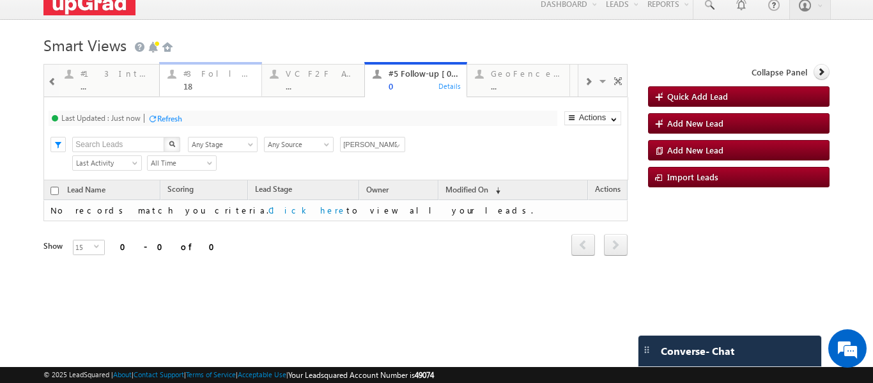
click at [219, 86] on div "18" at bounding box center [218, 86] width 71 height 10
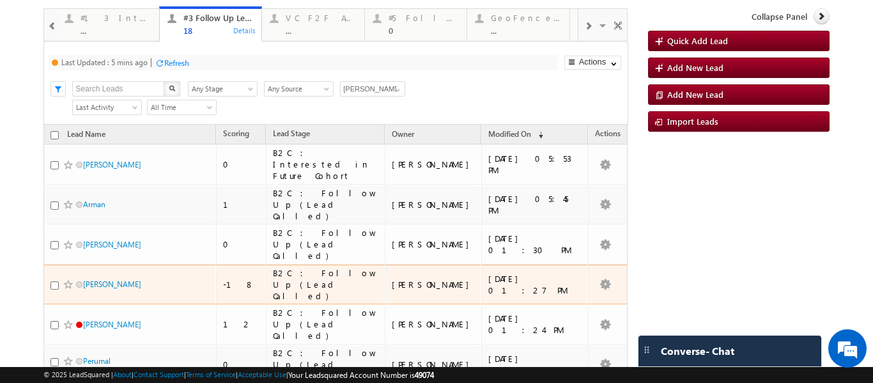
scroll to position [62, 0]
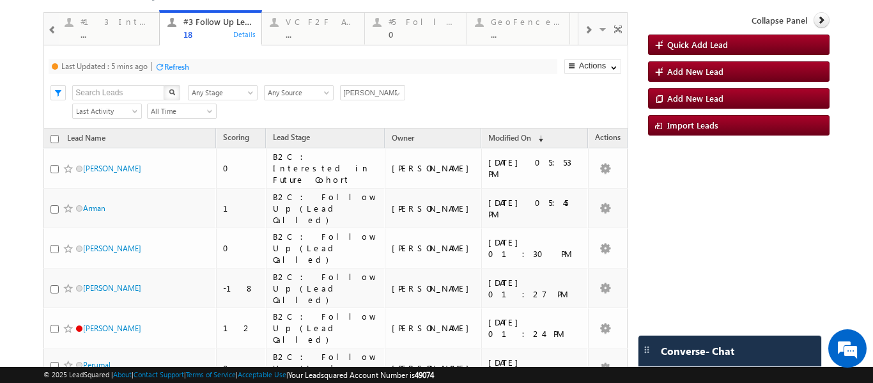
click at [52, 142] on input "checkbox" at bounding box center [54, 139] width 8 height 8
checkbox input "true"
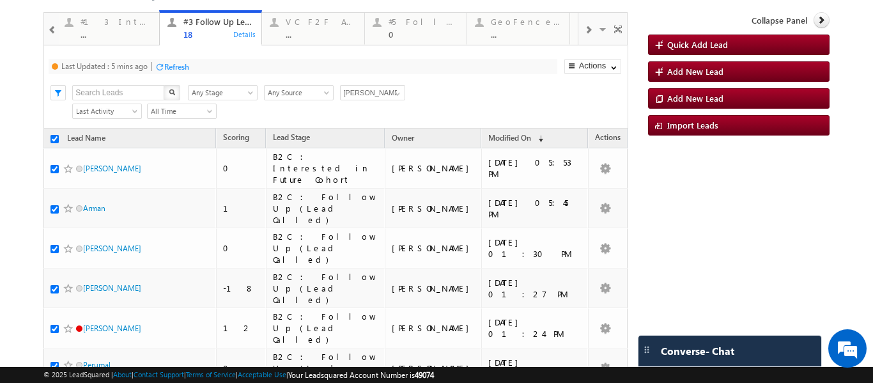
checkbox input "true"
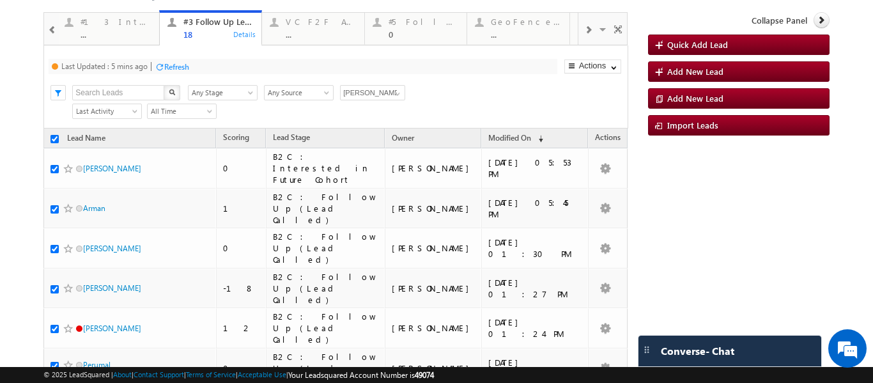
checkbox input "true"
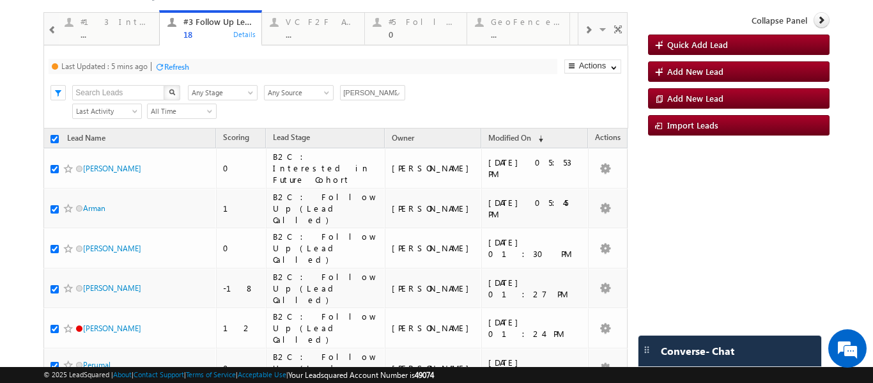
checkbox input "true"
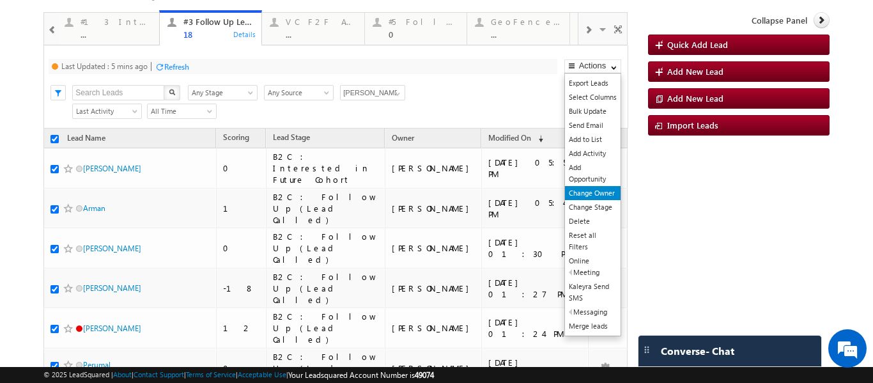
click at [581, 190] on link "Change Owner" at bounding box center [593, 193] width 56 height 14
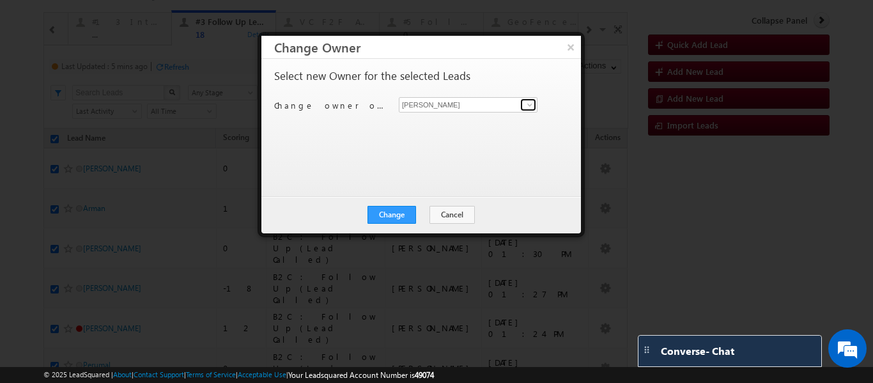
click at [530, 110] on link at bounding box center [528, 104] width 16 height 13
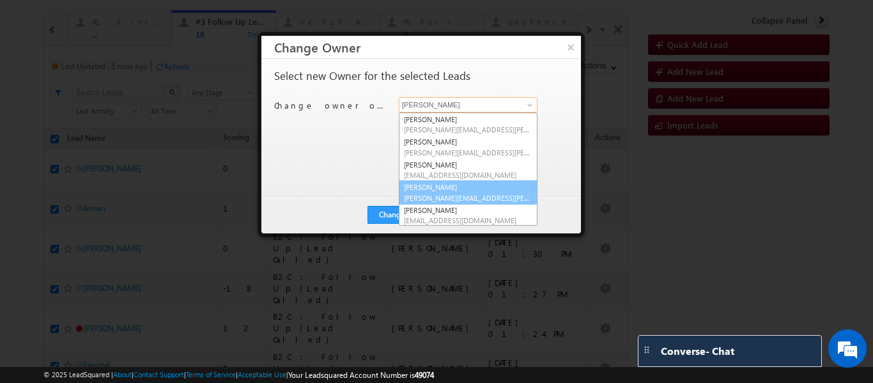
click at [442, 187] on link "Smrita Panday smrita.panday@upgrad.com" at bounding box center [468, 192] width 139 height 24
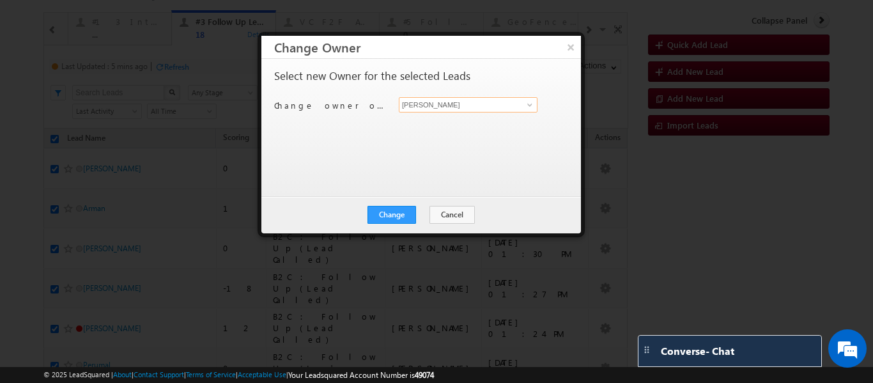
type input "Smrita Panday"
click at [395, 209] on button "Change" at bounding box center [391, 215] width 49 height 18
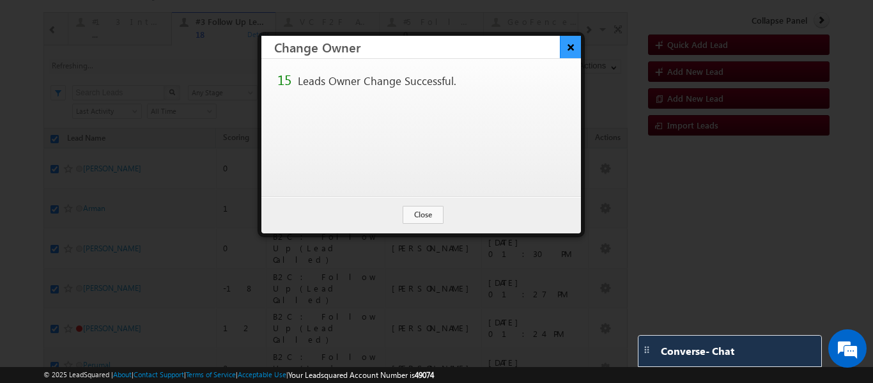
click at [570, 42] on button "×" at bounding box center [570, 47] width 21 height 22
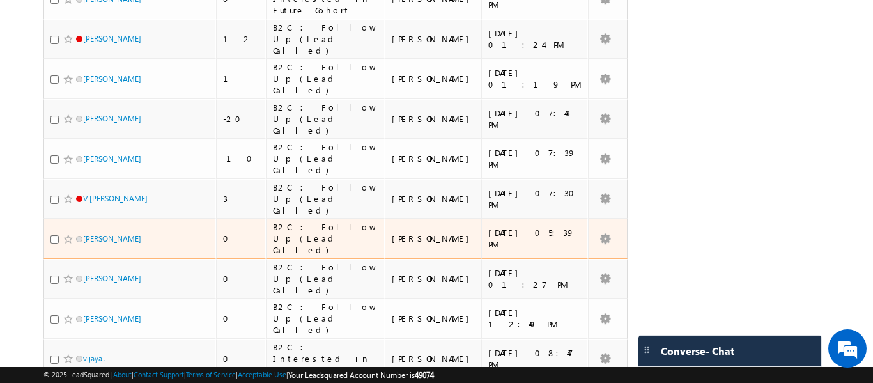
scroll to position [0, 0]
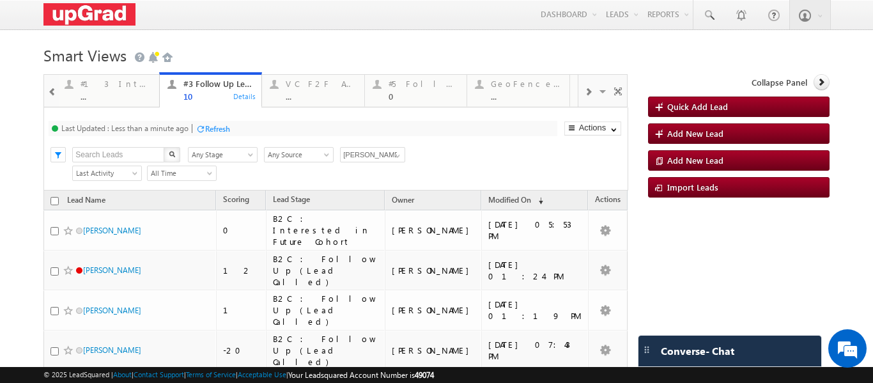
click at [51, 203] on input "checkbox" at bounding box center [54, 201] width 8 height 8
checkbox input "true"
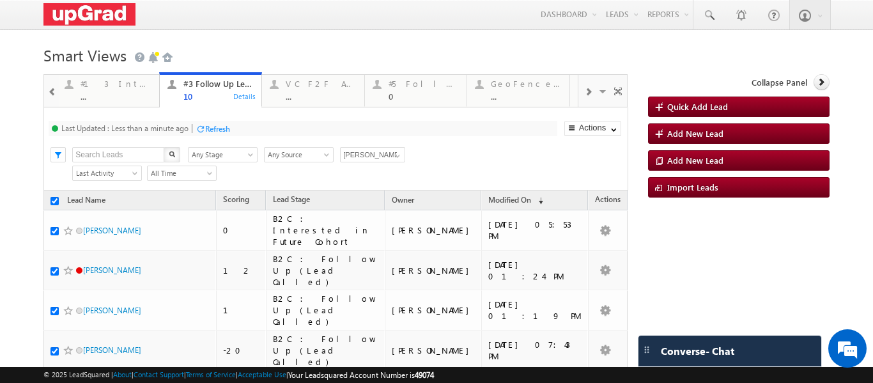
checkbox input "true"
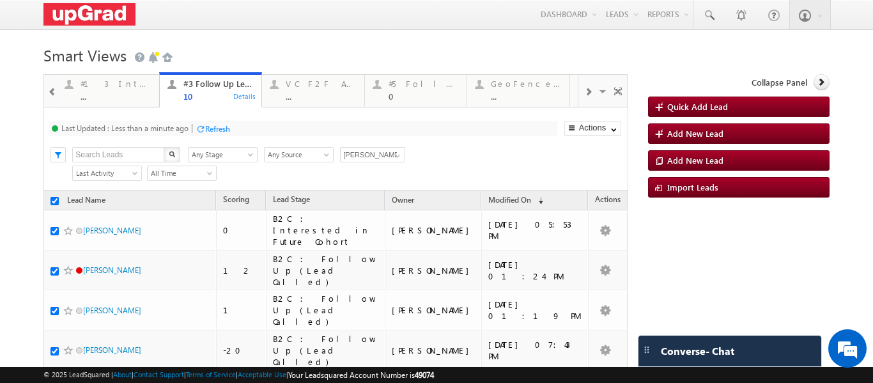
checkbox input "true"
click at [500, 152] on div "Search X Lead Stage Any Stage Any Stage Lead Source Any Source Any Source Owner…" at bounding box center [346, 153] width 561 height 19
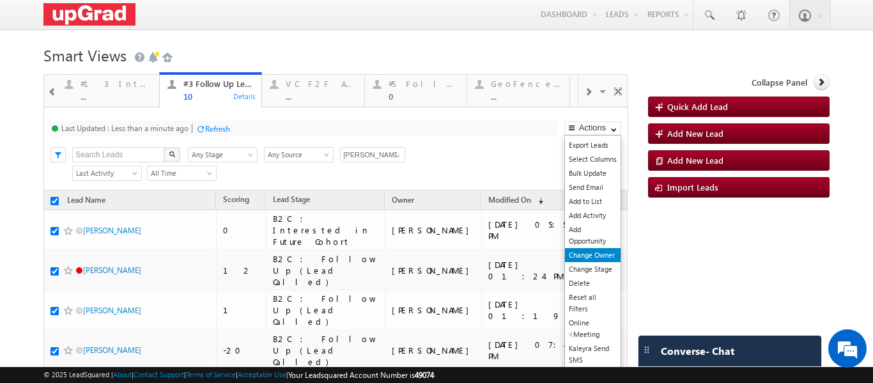
click at [584, 257] on link "Change Owner" at bounding box center [593, 255] width 56 height 14
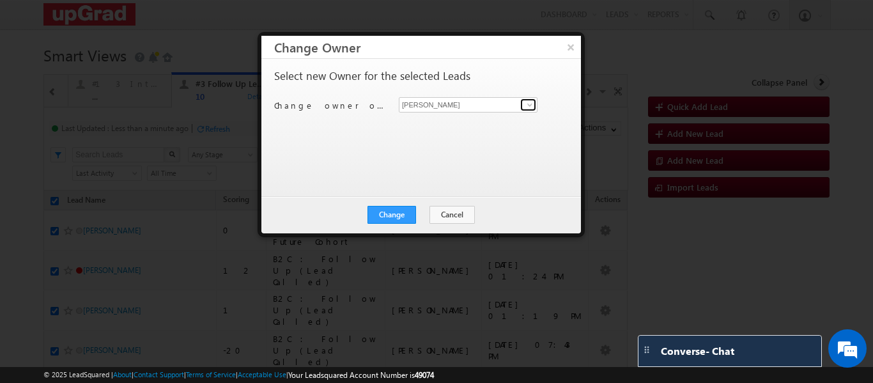
click at [527, 102] on span at bounding box center [530, 105] width 10 height 10
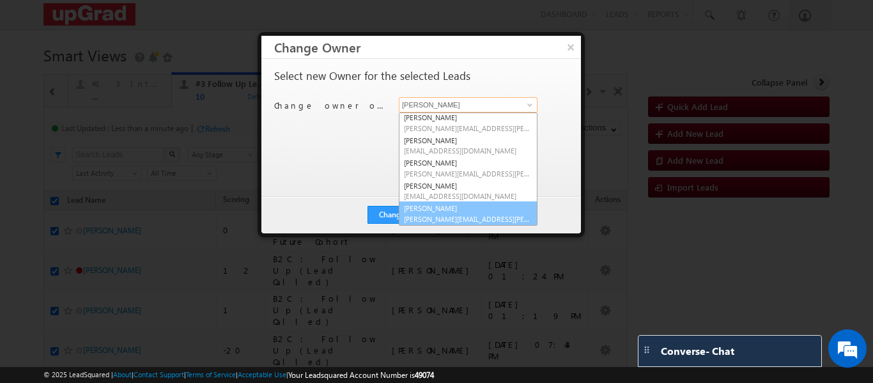
scroll to position [25, 0]
click at [441, 203] on link "Veerendra Singh veerendra.singh@upgrad.com" at bounding box center [468, 213] width 139 height 24
type input "Veerendra Singh"
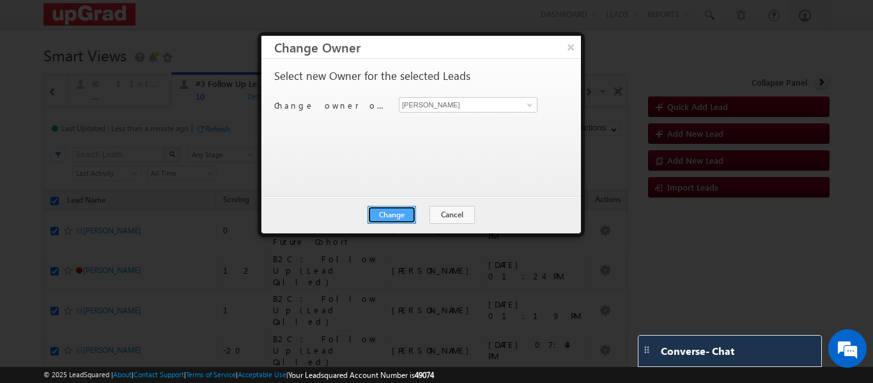
click at [407, 210] on button "Change" at bounding box center [391, 215] width 49 height 18
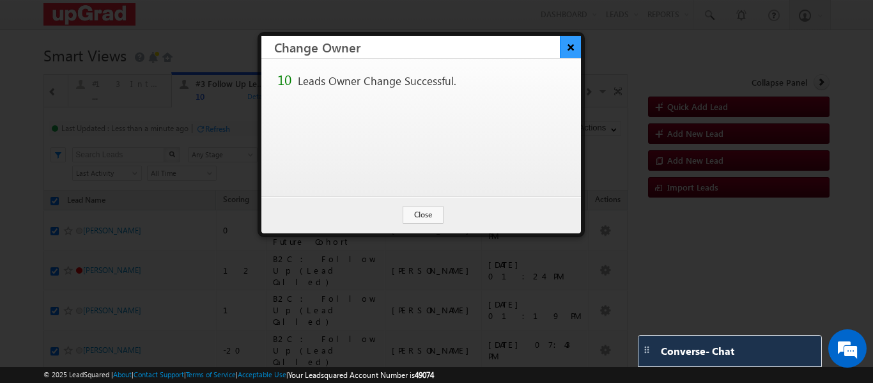
click at [565, 50] on button "×" at bounding box center [570, 47] width 21 height 22
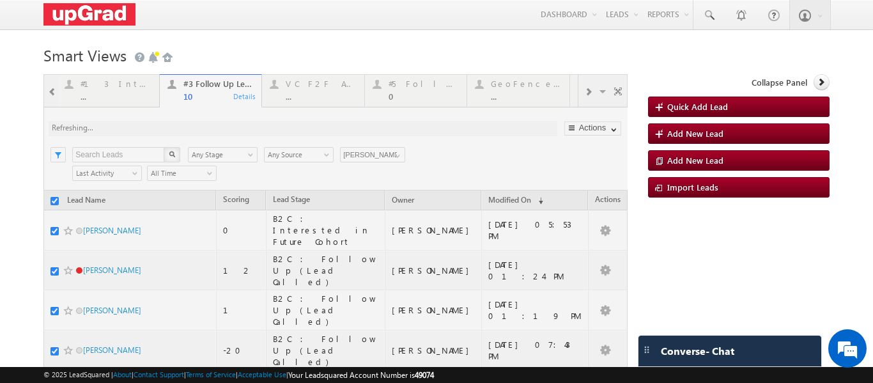
checkbox input "false"
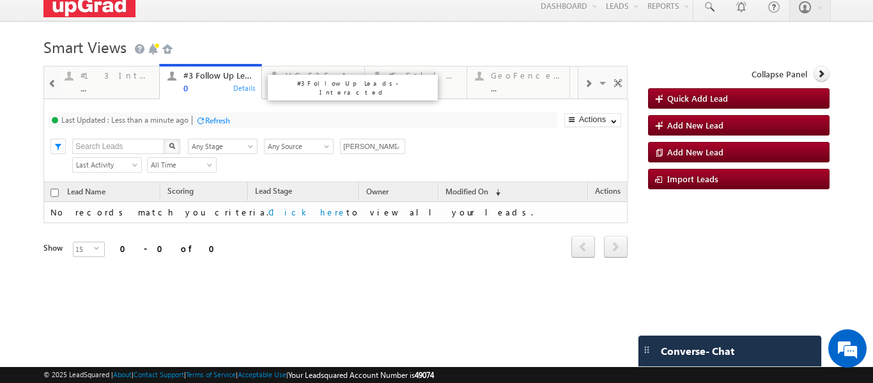
scroll to position [11, 0]
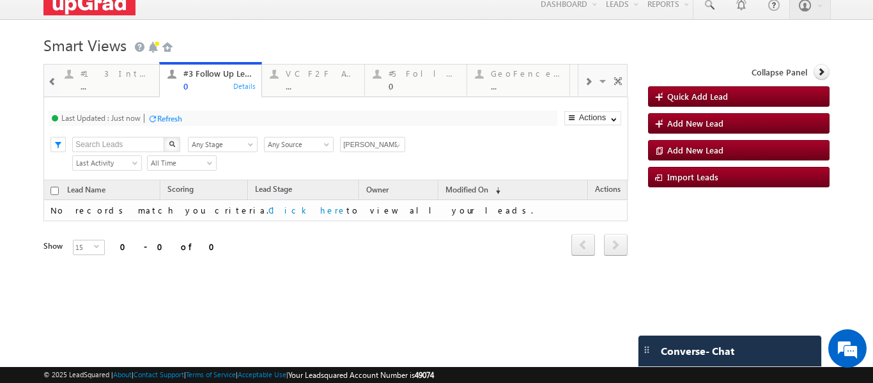
click at [584, 83] on span at bounding box center [588, 82] width 8 height 10
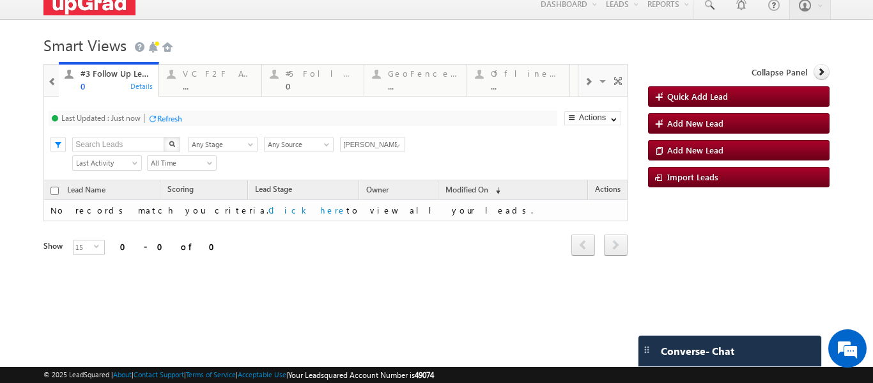
click at [584, 83] on span at bounding box center [588, 82] width 8 height 10
click at [584, 82] on span at bounding box center [588, 82] width 8 height 10
click at [584, 79] on span at bounding box center [588, 82] width 8 height 10
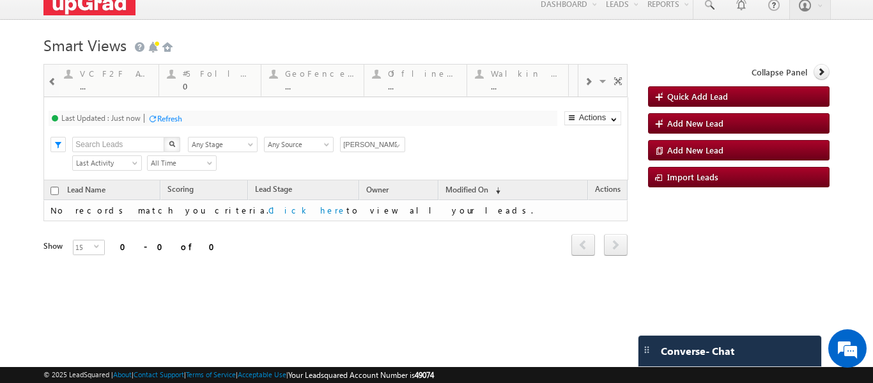
click at [584, 79] on span at bounding box center [588, 82] width 8 height 10
click at [599, 82] on span at bounding box center [603, 83] width 13 height 27
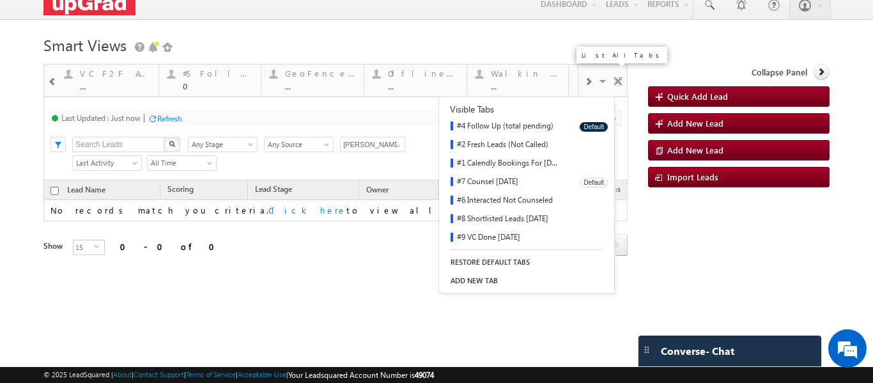
click at [496, 182] on link "#7 Counsel [DATE]" at bounding box center [505, 182] width 132 height 19
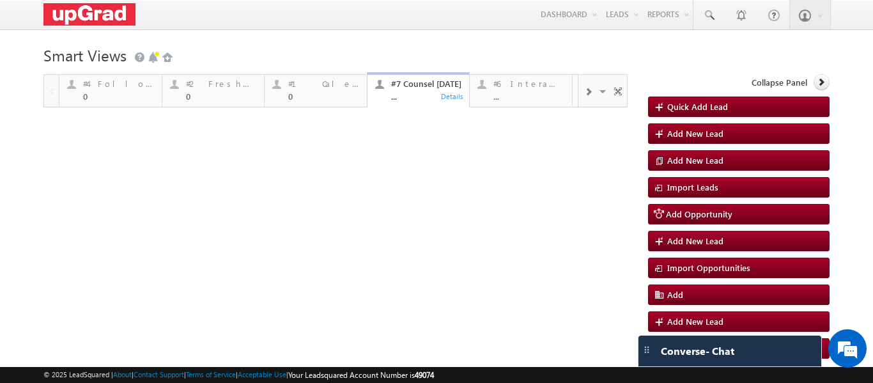
scroll to position [0, 0]
click at [410, 94] on div "..." at bounding box center [426, 96] width 71 height 10
click at [415, 100] on div "..." at bounding box center [426, 96] width 71 height 10
click at [421, 92] on p "#1 Calendly Bookings For [DATE]" at bounding box center [458, 96] width 160 height 18
drag, startPoint x: 325, startPoint y: 88, endPoint x: 357, endPoint y: 95, distance: 32.9
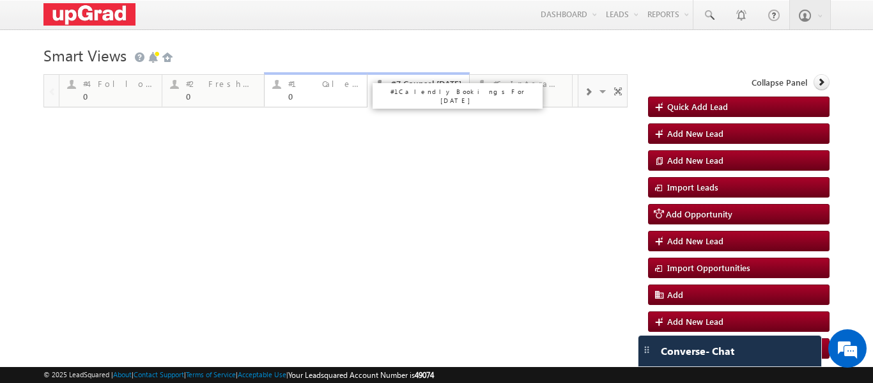
click at [325, 88] on div "#1 Calendly Bookings For [DATE]" at bounding box center [323, 84] width 71 height 10
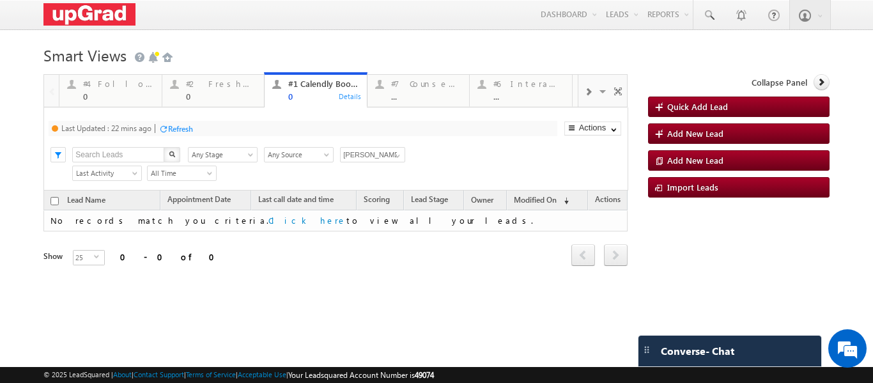
click at [416, 92] on div "..." at bounding box center [426, 96] width 71 height 10
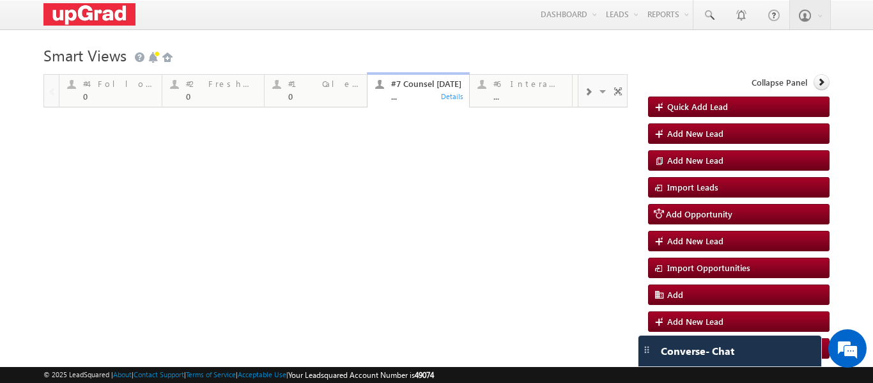
click at [416, 92] on div "..." at bounding box center [426, 96] width 71 height 10
click at [414, 92] on div "..." at bounding box center [426, 96] width 71 height 10
click at [585, 94] on p "#6 Interacted Not Counseled" at bounding box center [662, 91] width 158 height 9
click at [584, 94] on span at bounding box center [588, 92] width 8 height 10
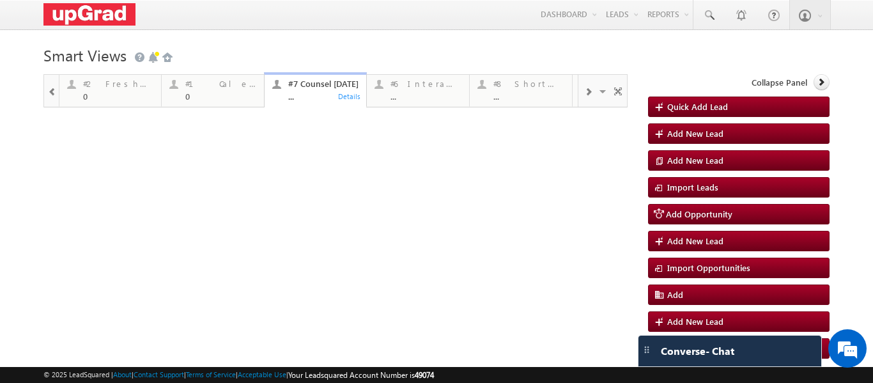
click at [584, 94] on span at bounding box center [588, 92] width 8 height 10
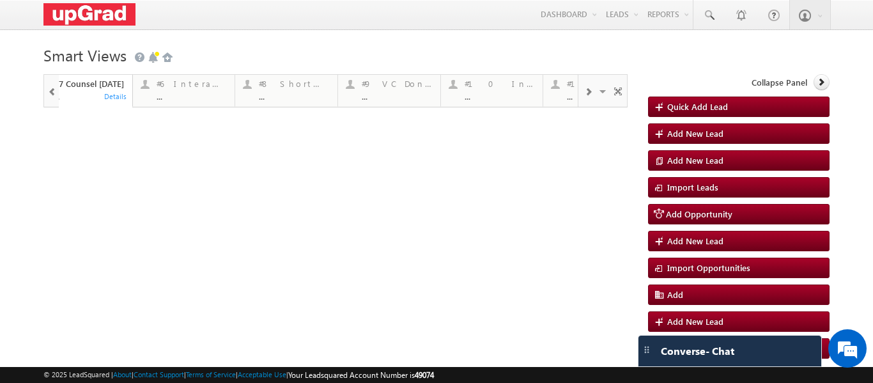
click at [584, 94] on span at bounding box center [588, 92] width 8 height 10
click at [584, 93] on span at bounding box center [588, 92] width 8 height 10
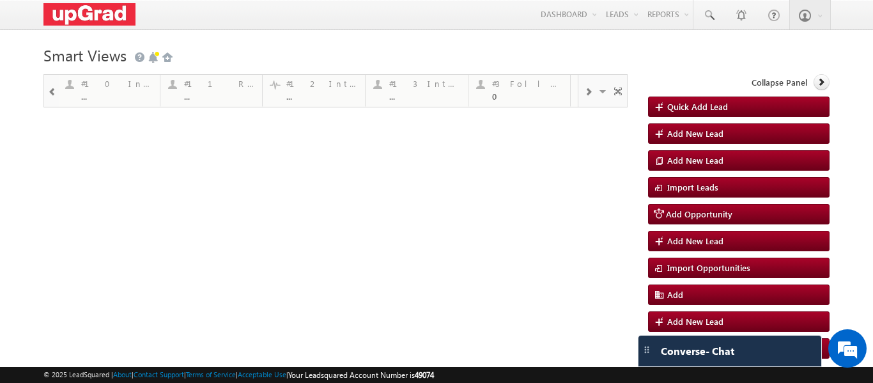
click at [51, 89] on span at bounding box center [52, 92] width 9 height 10
click at [52, 89] on span at bounding box center [52, 92] width 9 height 10
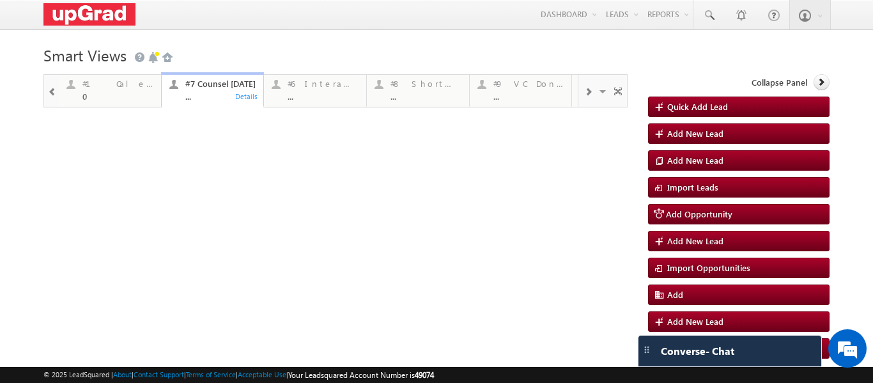
click at [52, 89] on span at bounding box center [52, 92] width 9 height 10
click at [84, 88] on div "#2 Fresh Leads (Not Called)" at bounding box center [118, 84] width 71 height 10
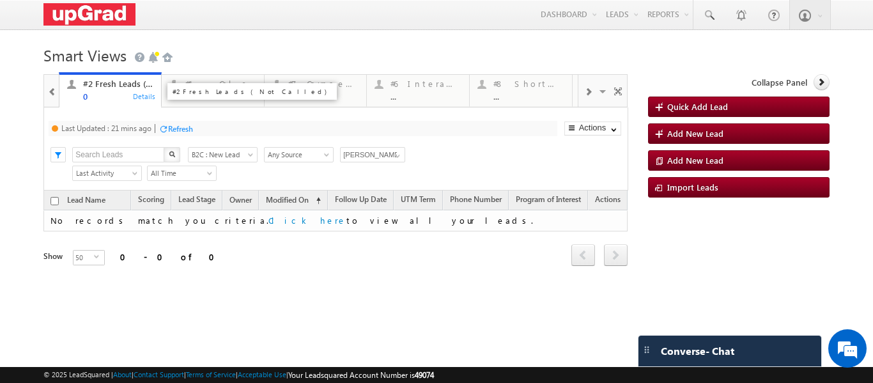
click at [108, 89] on div "#2 Fresh Leads (Not Called) 0" at bounding box center [118, 88] width 71 height 25
click at [399, 153] on span at bounding box center [397, 156] width 10 height 10
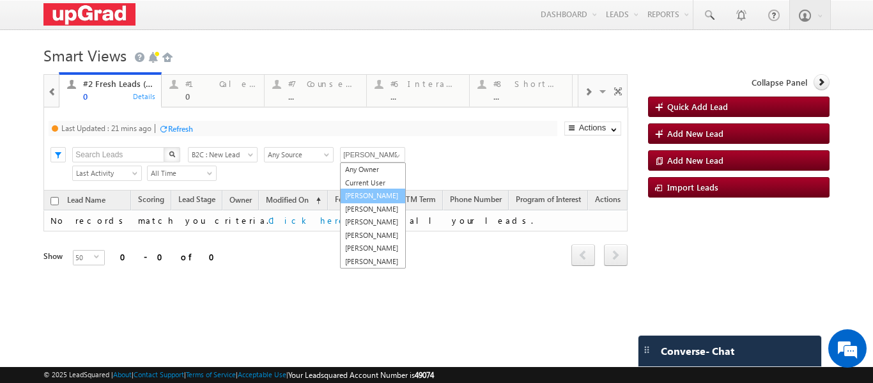
scroll to position [26, 0]
click at [441, 153] on div "Search X Lead Stage B2C : New Lead B2C : New Lead Lead Source Any Source Any So…" at bounding box center [346, 153] width 561 height 19
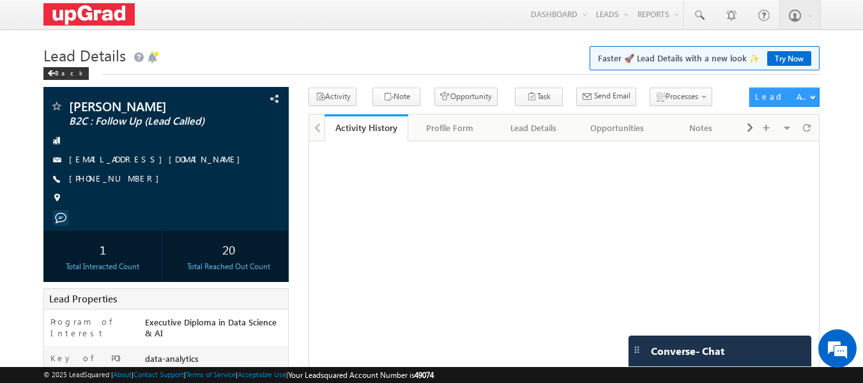
click at [102, 179] on link "[PHONE_NUMBER]" at bounding box center [117, 178] width 96 height 11
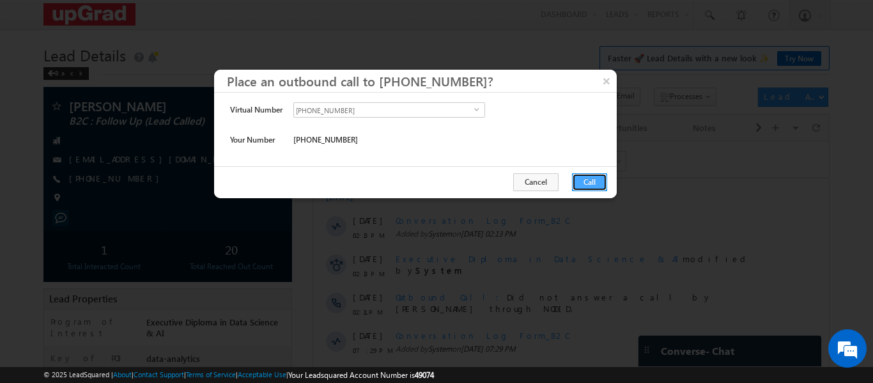
click at [587, 175] on button "Call" at bounding box center [589, 182] width 35 height 18
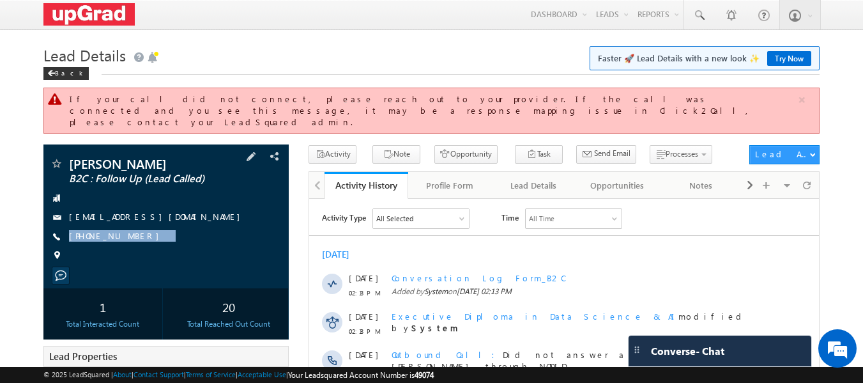
drag, startPoint x: 180, startPoint y: 221, endPoint x: 142, endPoint y: 238, distance: 41.2
click at [142, 238] on div "[PERSON_NAME] B2C : Follow Up (Lead Called) [EMAIL_ADDRESS][DOMAIN_NAME] [PHONE…" at bounding box center [166, 212] width 233 height 111
copy div "[PHONE_NUMBER]"
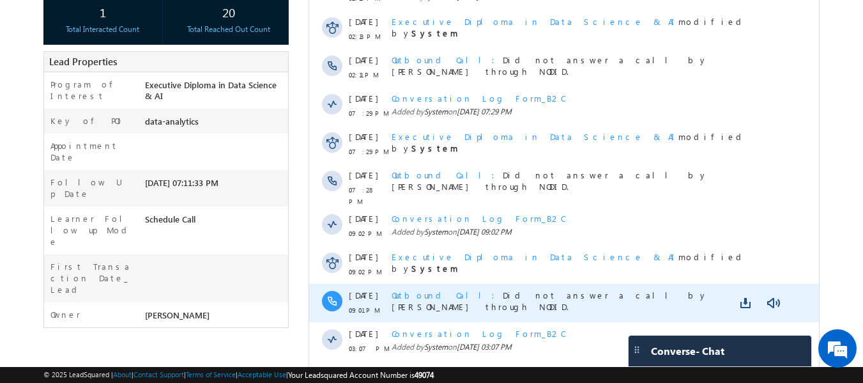
scroll to position [362, 0]
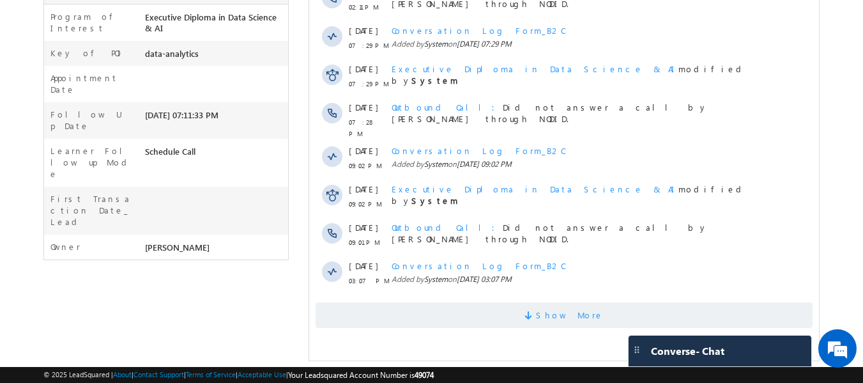
click at [564, 316] on span "Show More" at bounding box center [570, 315] width 68 height 26
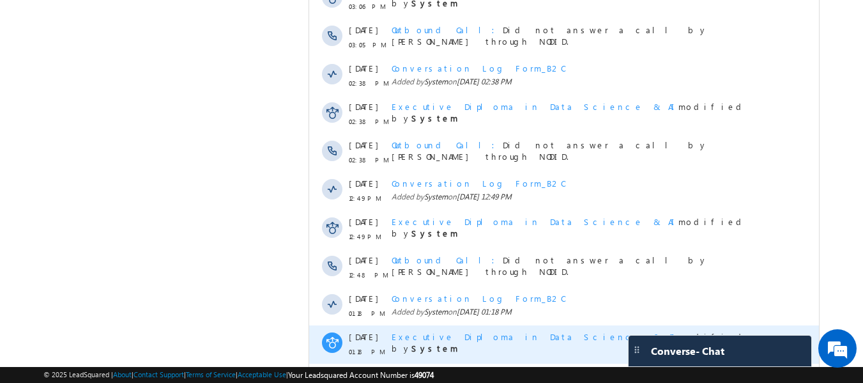
scroll to position [728, 0]
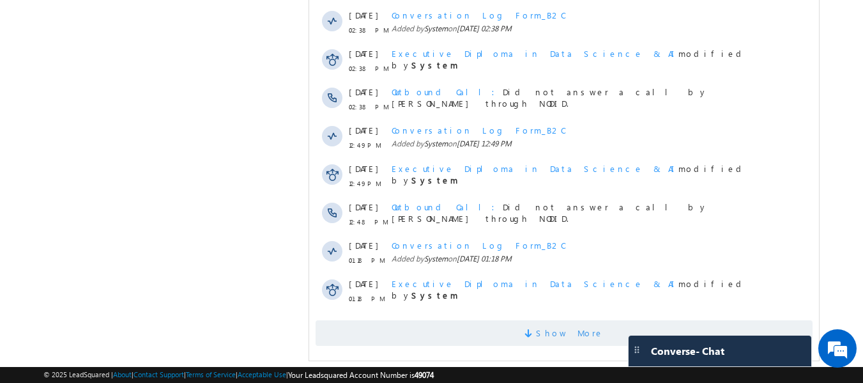
click at [564, 327] on span "Show More" at bounding box center [570, 333] width 68 height 26
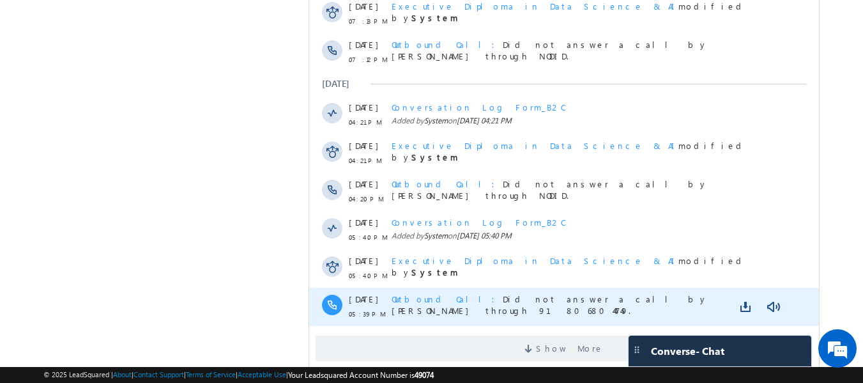
scroll to position [0, 0]
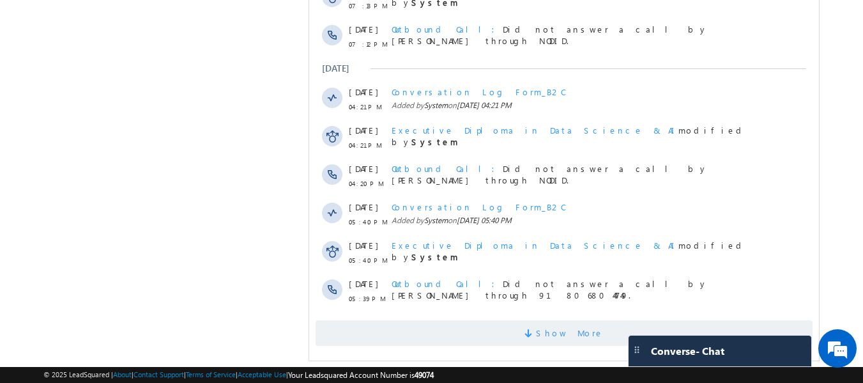
click at [564, 332] on span "Show More" at bounding box center [570, 333] width 68 height 26
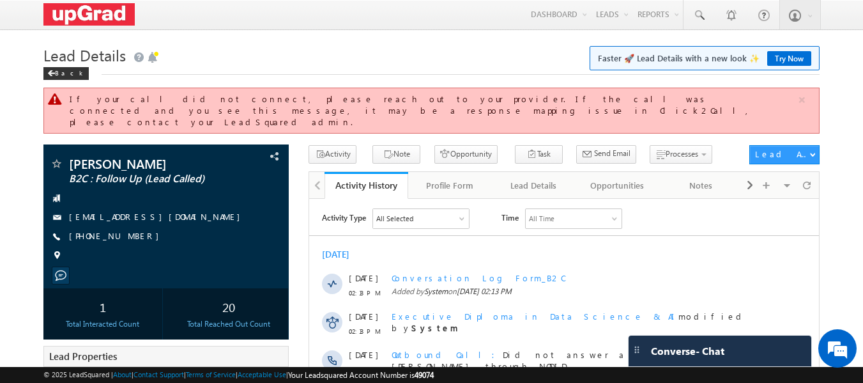
click at [284, 171] on div "[PERSON_NAME] B2C : Follow Up (Lead Called) [EMAIL_ADDRESS][DOMAIN_NAME]" at bounding box center [166, 216] width 246 height 144
click at [175, 230] on div "[PHONE_NUMBER]" at bounding box center [166, 236] width 233 height 13
drag, startPoint x: 170, startPoint y: 225, endPoint x: 144, endPoint y: 247, distance: 34.0
click at [144, 247] on div "[PERSON_NAME] B2C : Follow Up (Lead Called) [EMAIL_ADDRESS][DOMAIN_NAME] [PHONE…" at bounding box center [166, 212] width 233 height 111
copy div "[PHONE_NUMBER]"
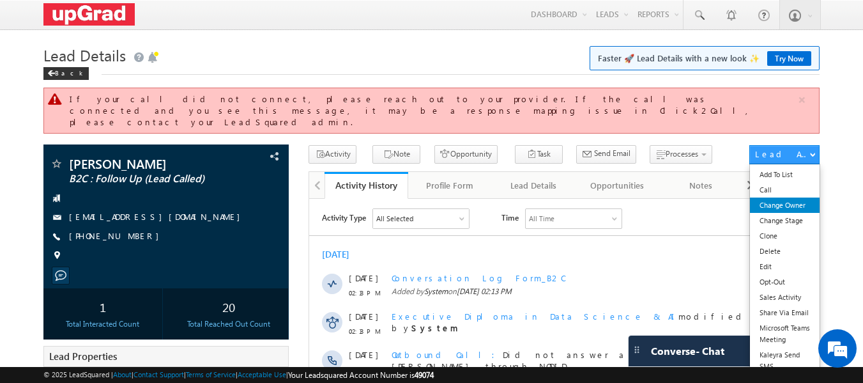
click at [785, 197] on link "Change Owner" at bounding box center [785, 204] width 70 height 15
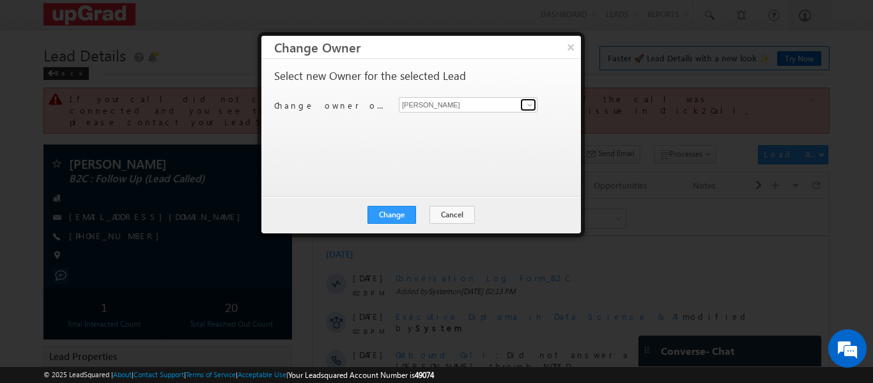
click at [532, 106] on span at bounding box center [530, 105] width 10 height 10
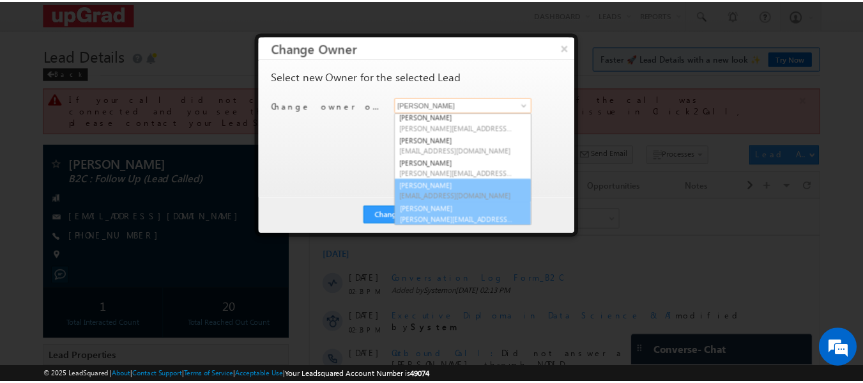
scroll to position [25, 0]
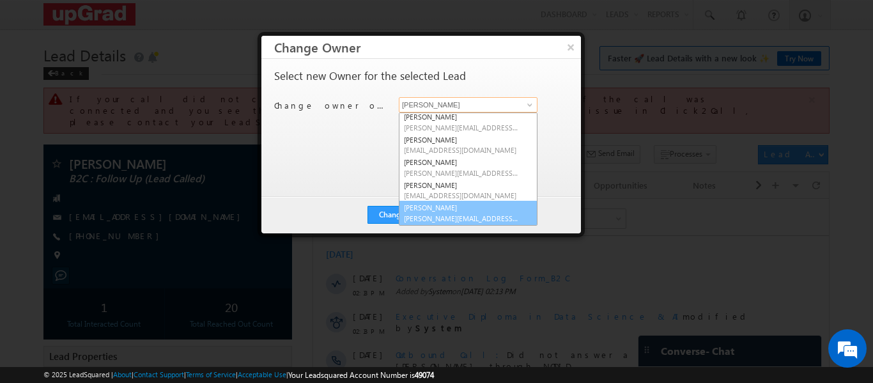
click at [431, 208] on link "Veerendra Singh veerendra.singh@upgrad.com" at bounding box center [468, 213] width 139 height 24
type input "[PERSON_NAME]"
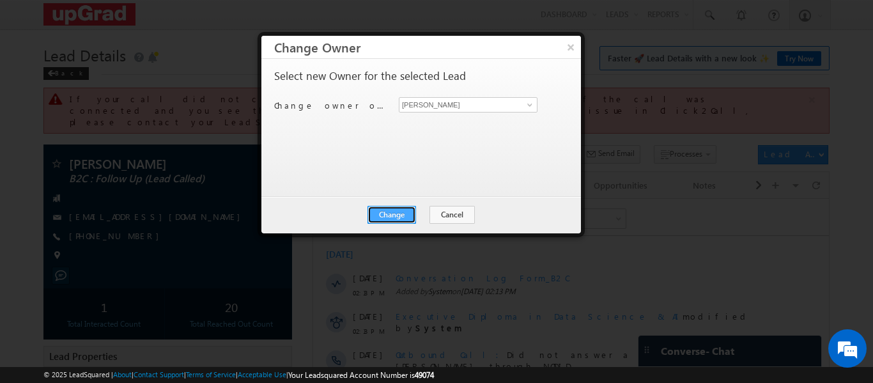
click at [408, 214] on button "Change" at bounding box center [391, 215] width 49 height 18
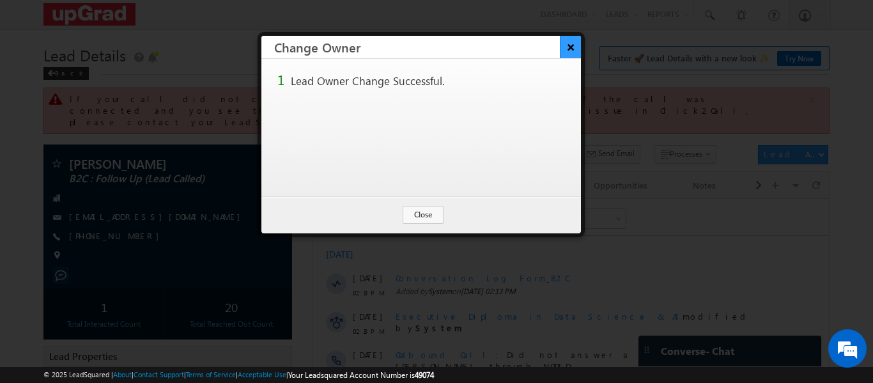
click at [569, 47] on button "×" at bounding box center [570, 47] width 21 height 22
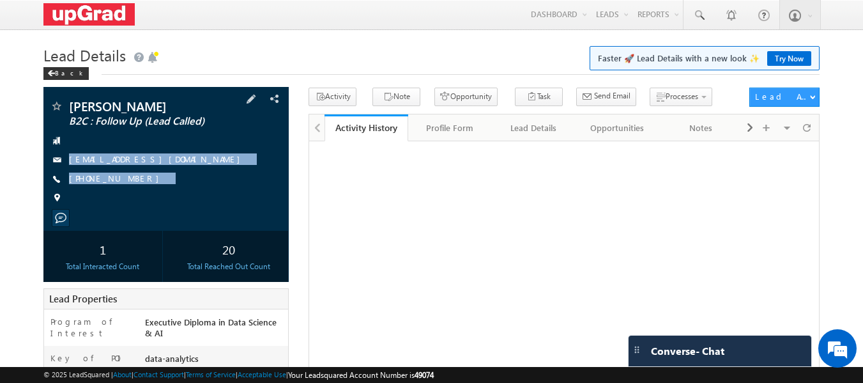
click at [129, 197] on div "[PERSON_NAME] B2C : Follow Up (Lead Called) [EMAIL_ADDRESS][DOMAIN_NAME] [PHONE…" at bounding box center [166, 155] width 233 height 111
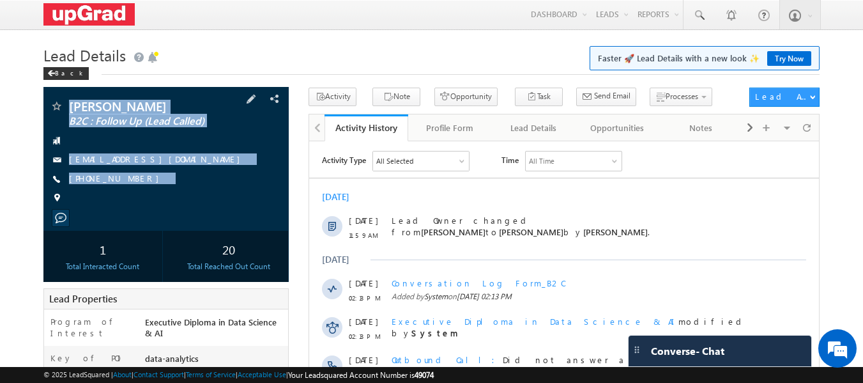
drag, startPoint x: 78, startPoint y: 89, endPoint x: 171, endPoint y: 201, distance: 145.1
click at [171, 201] on div "[PERSON_NAME] B2C : Follow Up (Lead Called) [EMAIL_ADDRESS][DOMAIN_NAME]" at bounding box center [166, 159] width 246 height 144
copy div "[PERSON_NAME] B2C : Follow Up (Lead Called) [EMAIL_ADDRESS][DOMAIN_NAME] [PHONE…"
click at [689, 16] on link at bounding box center [699, 14] width 31 height 29
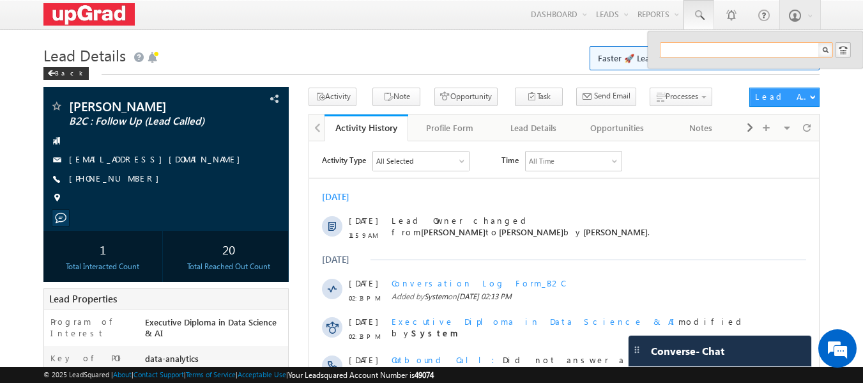
paste input "meri811696@gmail.com"
type input "meri811696@gmail.com"
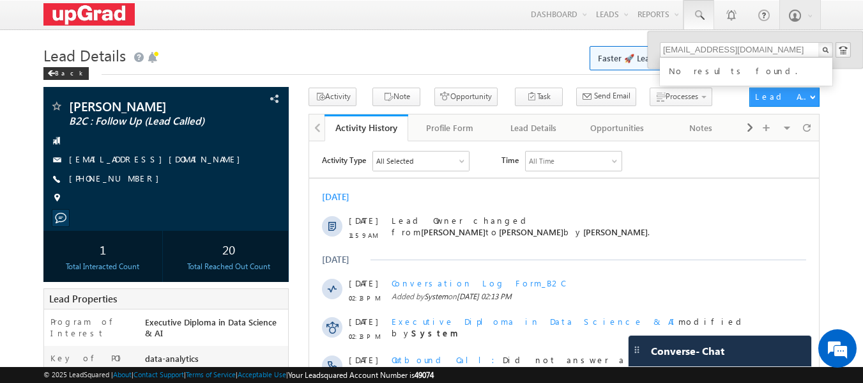
click at [707, 70] on div "No results found." at bounding box center [751, 69] width 171 height 17
click at [769, 43] on input "meri811696@gmail.com" at bounding box center [746, 49] width 173 height 15
click at [661, 50] on input "meri811696@gmail.com" at bounding box center [746, 49] width 173 height 15
drag, startPoint x: 751, startPoint y: 47, endPoint x: 656, endPoint y: 44, distance: 94.6
click at [656, 44] on div "meri811696@gmail.com No results found." at bounding box center [755, 49] width 215 height 37
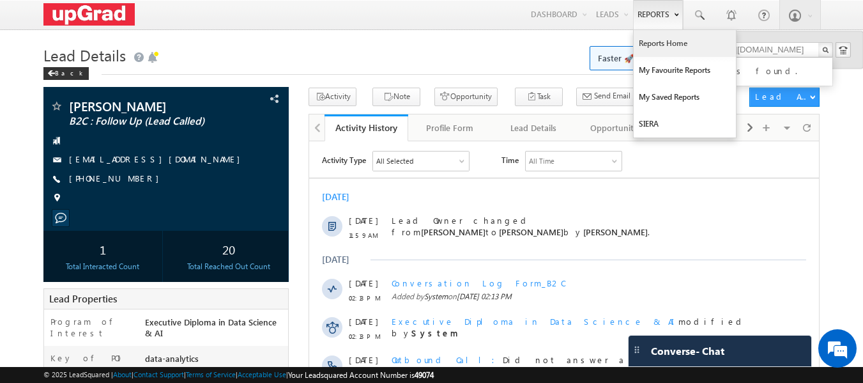
drag, startPoint x: 670, startPoint y: 44, endPoint x: 663, endPoint y: 42, distance: 8.1
click at [670, 44] on link "Reports Home" at bounding box center [685, 43] width 102 height 27
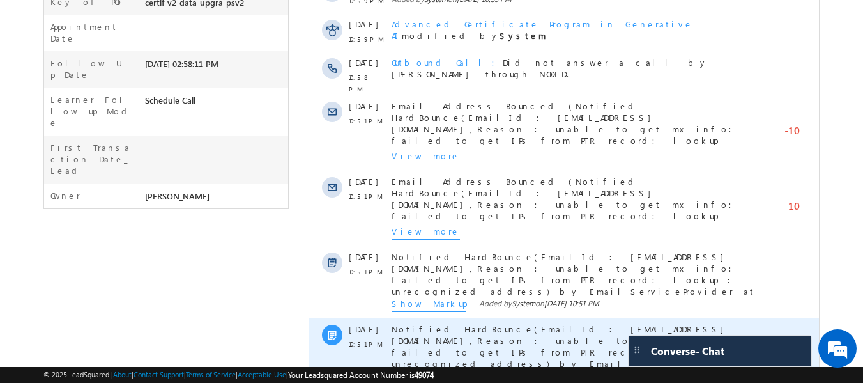
scroll to position [486, 0]
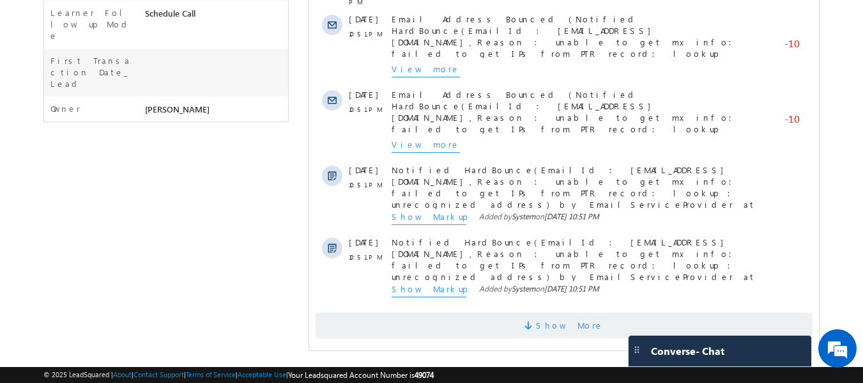
click at [555, 312] on span "Show More" at bounding box center [570, 325] width 68 height 26
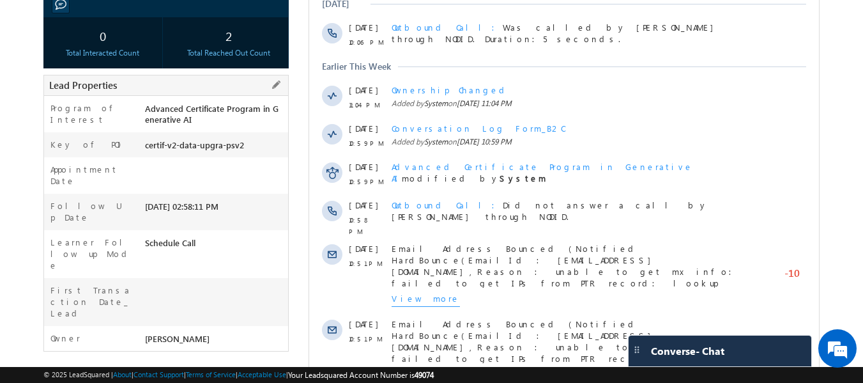
scroll to position [0, 0]
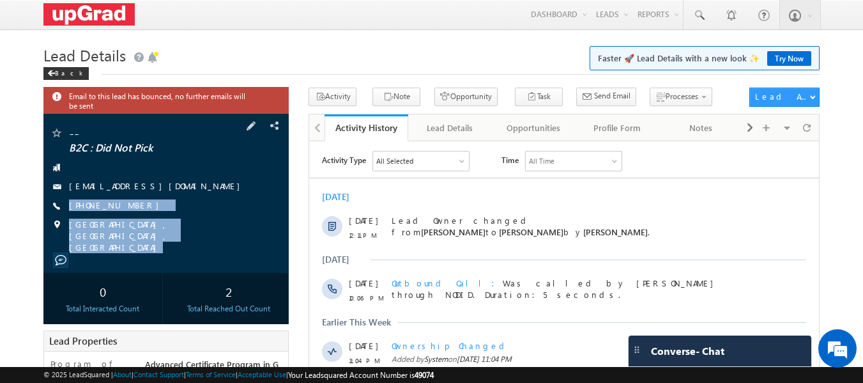
copy div "[PHONE_NUMBER] [GEOGRAPHIC_DATA], [GEOGRAPHIC_DATA], [GEOGRAPHIC_DATA]"
drag, startPoint x: 66, startPoint y: 196, endPoint x: 164, endPoint y: 208, distance: 98.5
click at [196, 247] on div "-- B2C : Did Not Pick [EMAIL_ADDRESS][DOMAIN_NAME]" at bounding box center [166, 193] width 246 height 159
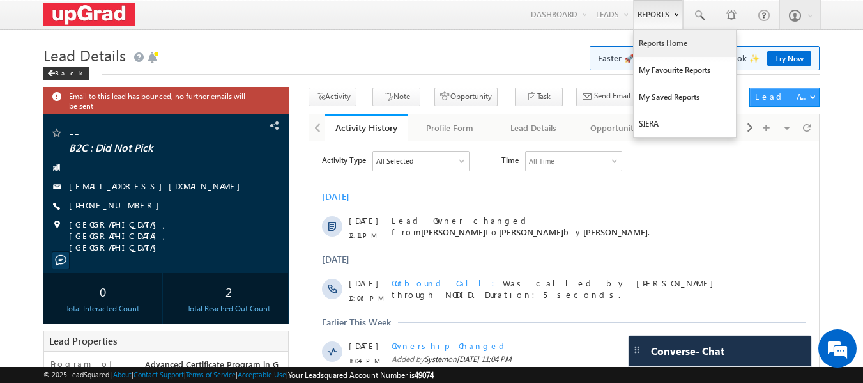
click at [665, 39] on link "Reports Home" at bounding box center [685, 43] width 102 height 27
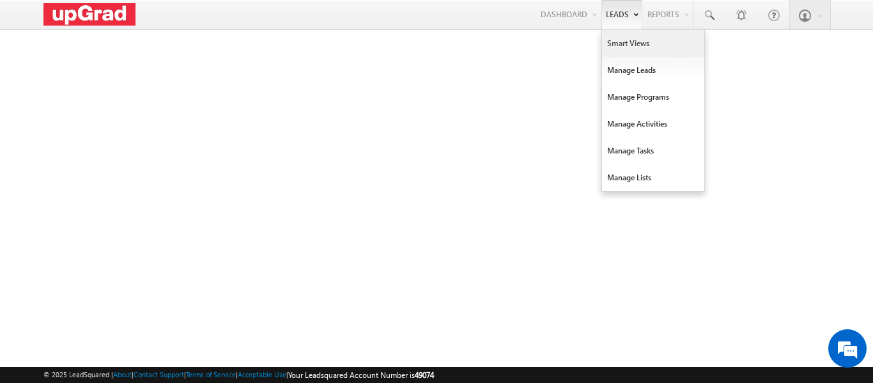
click at [631, 41] on link "Smart Views" at bounding box center [653, 43] width 102 height 27
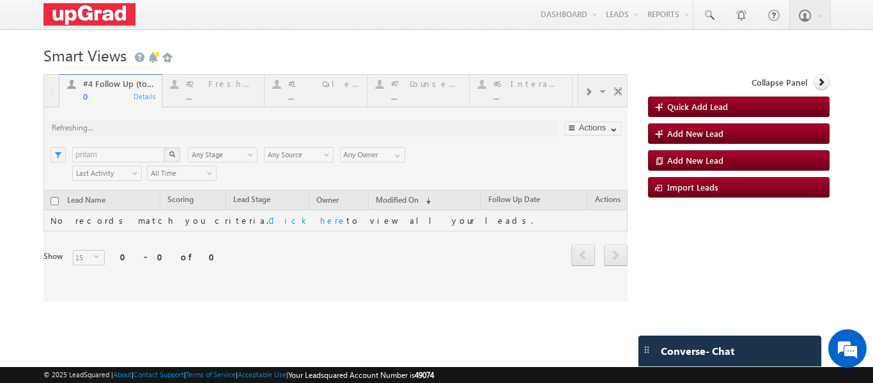
click at [580, 94] on div at bounding box center [335, 187] width 584 height 227
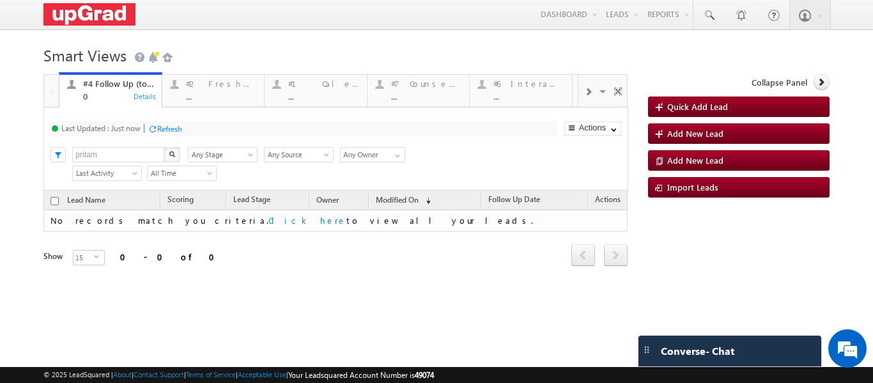
click at [584, 93] on span at bounding box center [588, 92] width 8 height 10
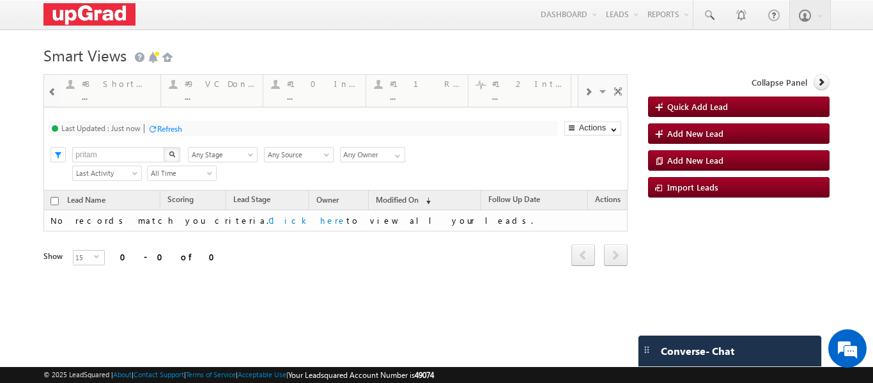
click at [584, 93] on span at bounding box center [588, 92] width 8 height 10
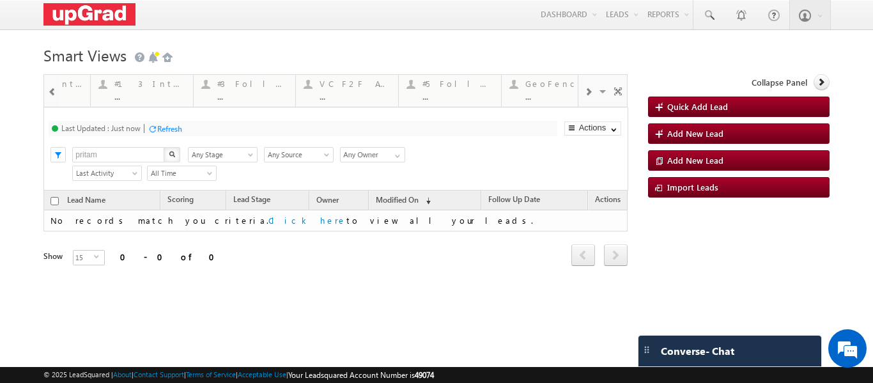
click at [584, 93] on span at bounding box center [588, 92] width 8 height 10
click at [601, 93] on span at bounding box center [603, 93] width 13 height 27
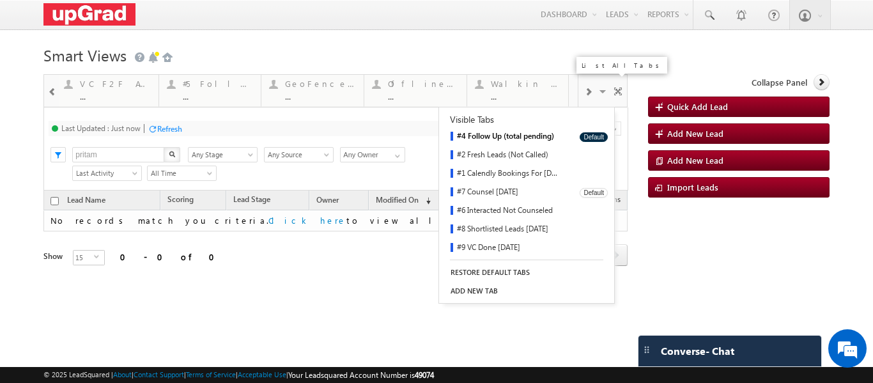
click at [503, 190] on link "#7 Counsel [DATE]" at bounding box center [505, 192] width 132 height 19
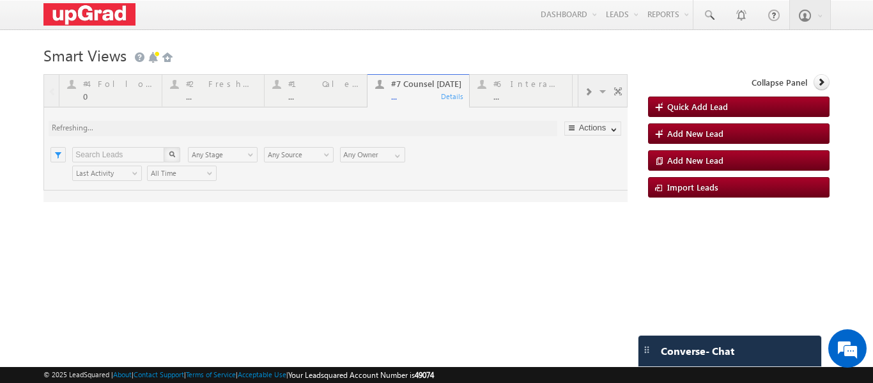
click at [415, 95] on div at bounding box center [335, 138] width 584 height 128
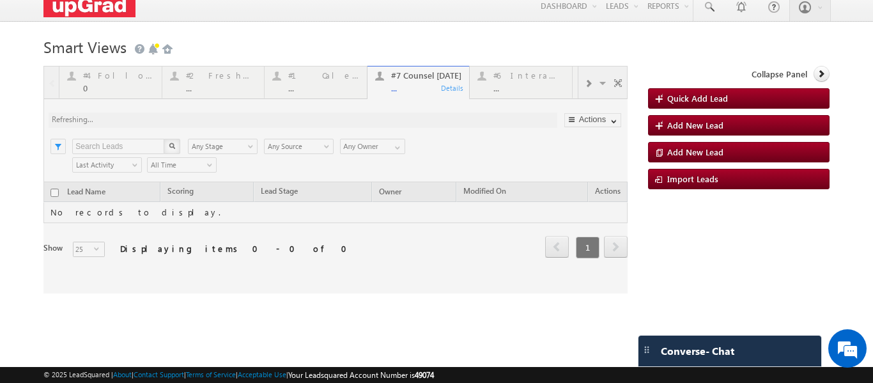
scroll to position [11, 0]
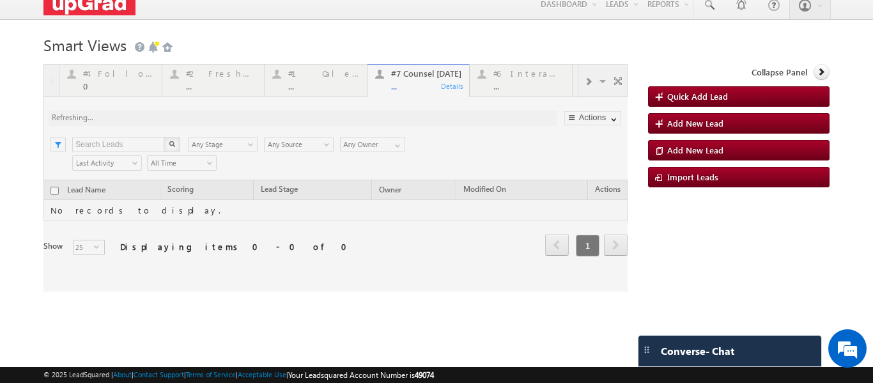
click at [388, 88] on div at bounding box center [335, 177] width 584 height 227
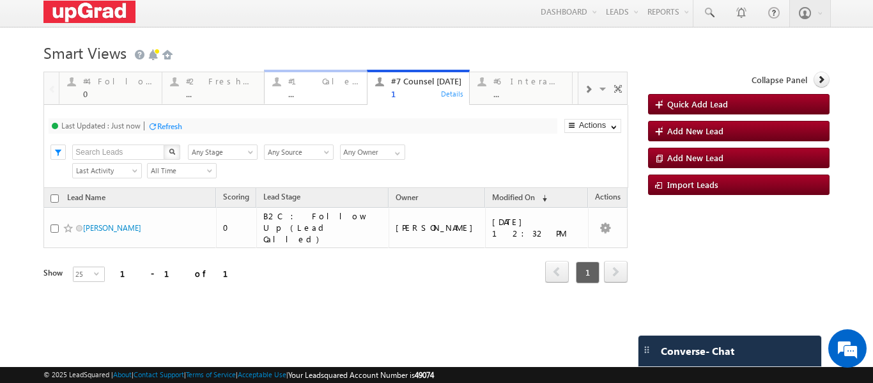
scroll to position [0, 0]
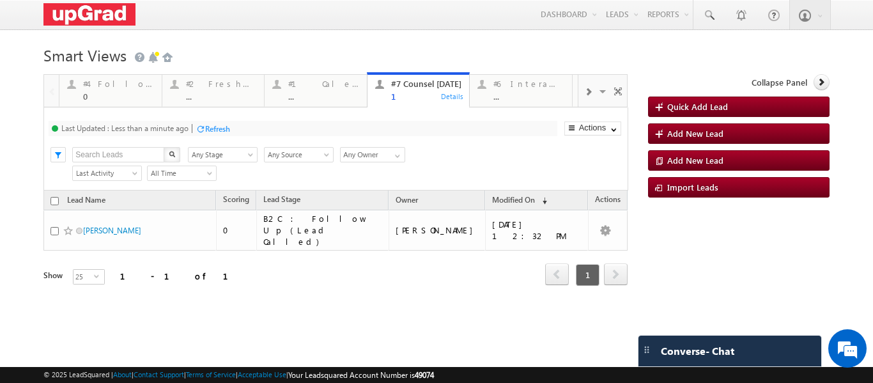
click at [210, 122] on div "Last Updated : Less than a minute ago Refresh Refreshing..." at bounding box center [303, 128] width 508 height 15
click at [213, 130] on div "Refresh" at bounding box center [217, 129] width 25 height 10
click at [702, 9] on span at bounding box center [708, 15] width 13 height 13
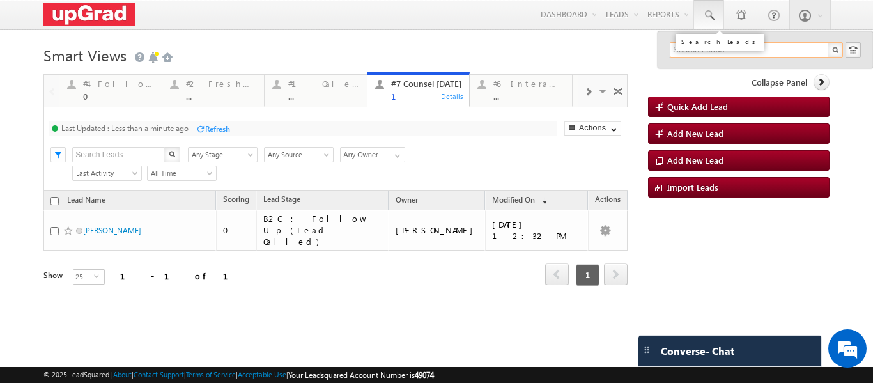
paste input "[EMAIL_ADDRESS][DOMAIN_NAME]"
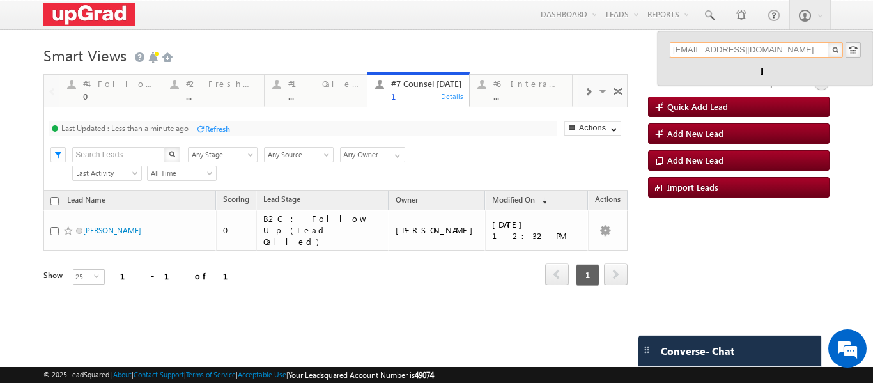
type input "[EMAIL_ADDRESS][DOMAIN_NAME]"
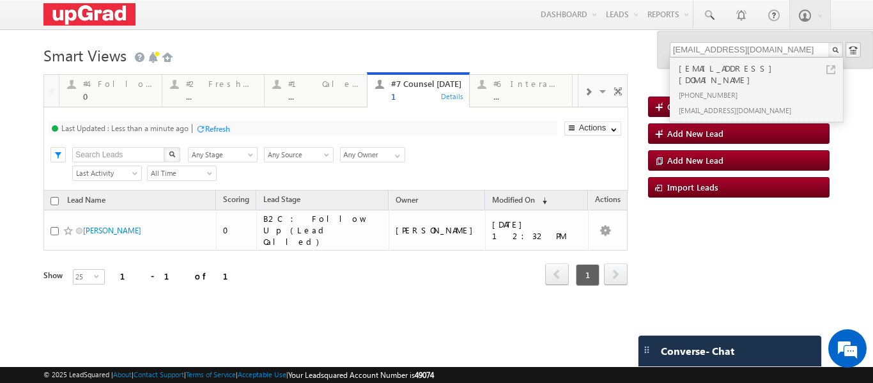
click at [721, 65] on div "[EMAIL_ADDRESS][DOMAIN_NAME]" at bounding box center [761, 74] width 171 height 26
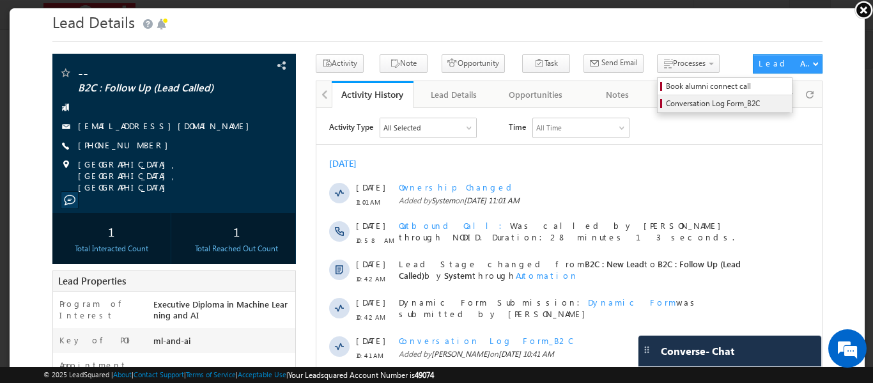
click at [665, 102] on span "Conversation Log Form_B2C" at bounding box center [725, 102] width 121 height 12
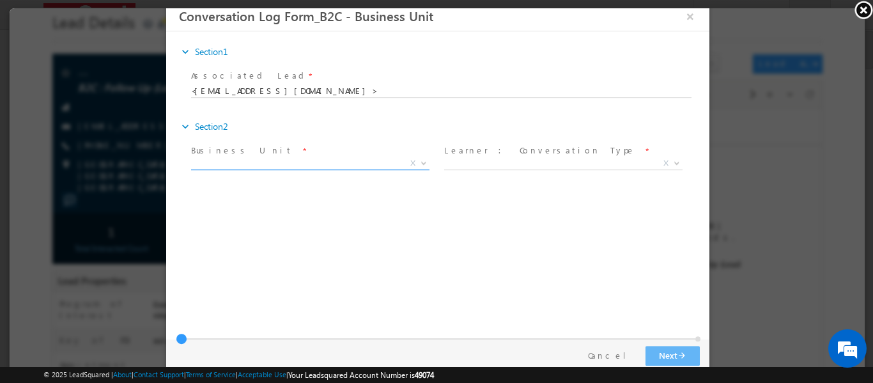
click at [368, 163] on span "X" at bounding box center [309, 163] width 238 height 13
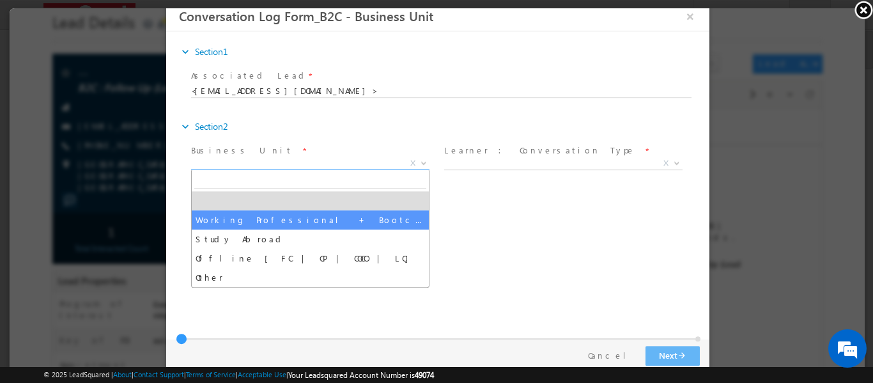
select select "Working Professional + Bootcamp"
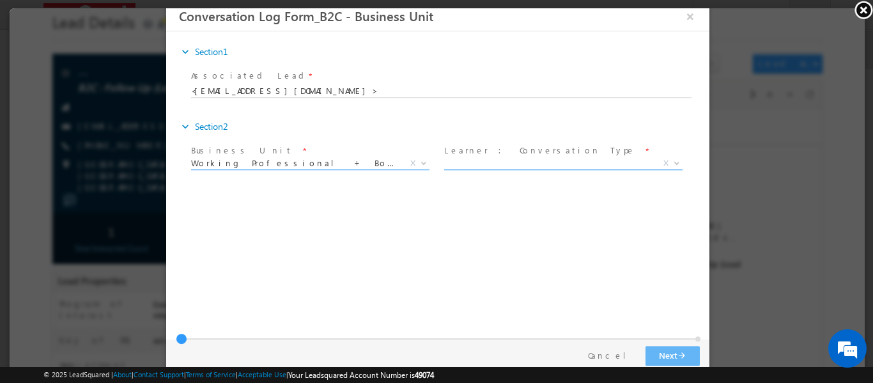
click at [509, 160] on span "X" at bounding box center [562, 163] width 238 height 13
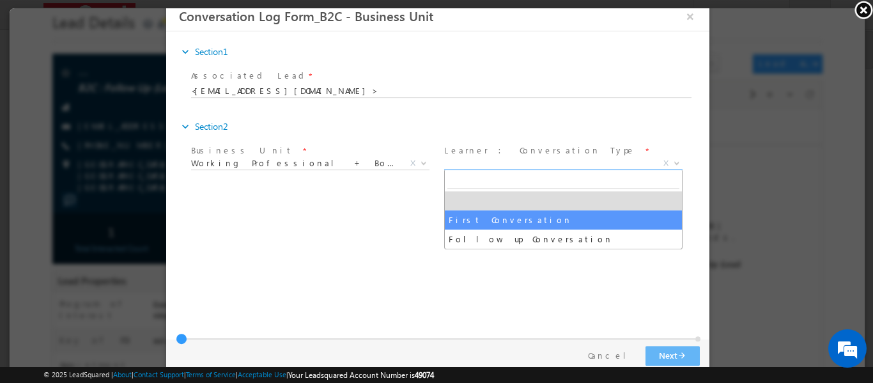
select select "First Conversation"
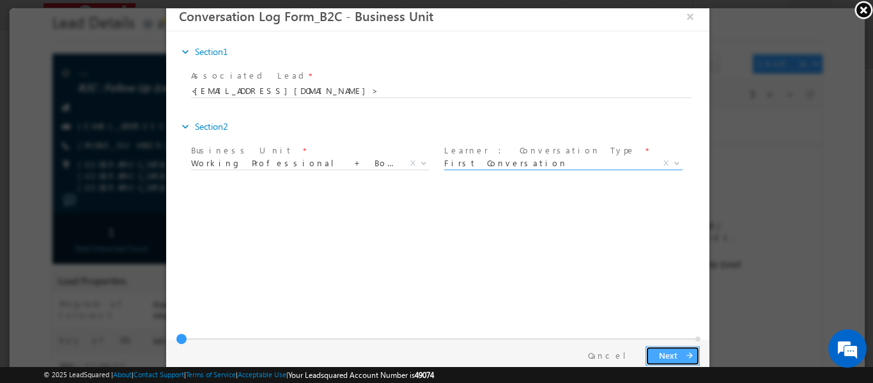
click at [675, 353] on button "Next arrow_forward" at bounding box center [672, 355] width 54 height 20
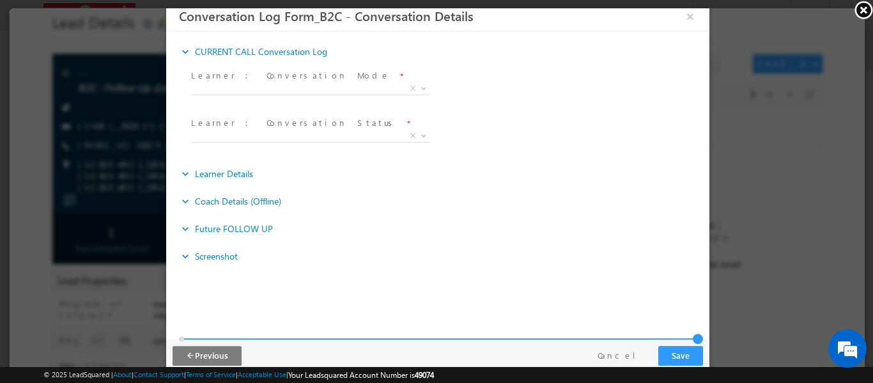
click at [333, 96] on span "X" at bounding box center [309, 90] width 238 height 13
click at [310, 94] on span at bounding box center [310, 94] width 0 height 1
click at [303, 85] on span "X" at bounding box center [309, 88] width 238 height 13
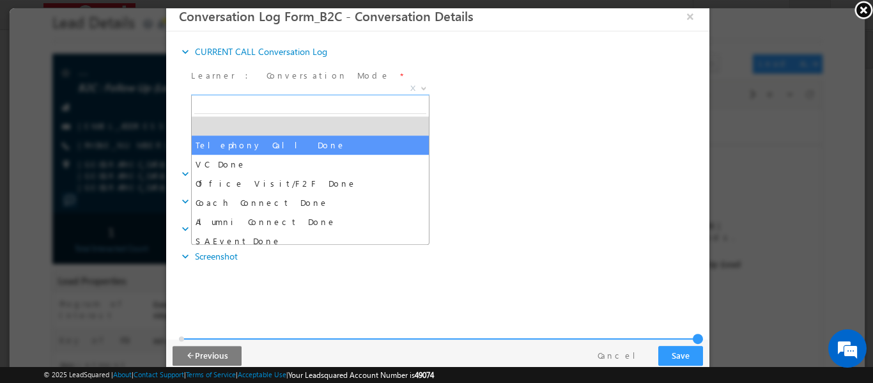
select select "Telephony Call Done"
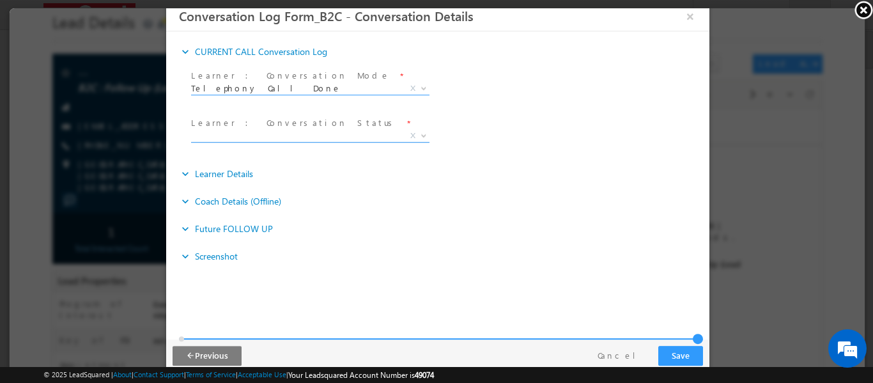
click at [291, 137] on span "X" at bounding box center [309, 135] width 238 height 13
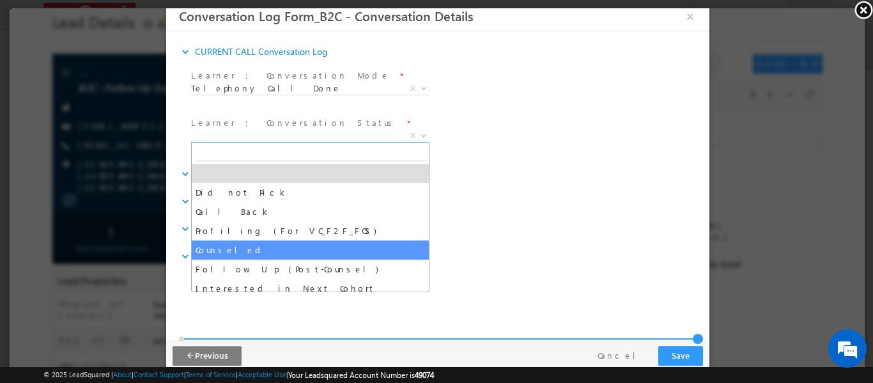
select select "Counseled"
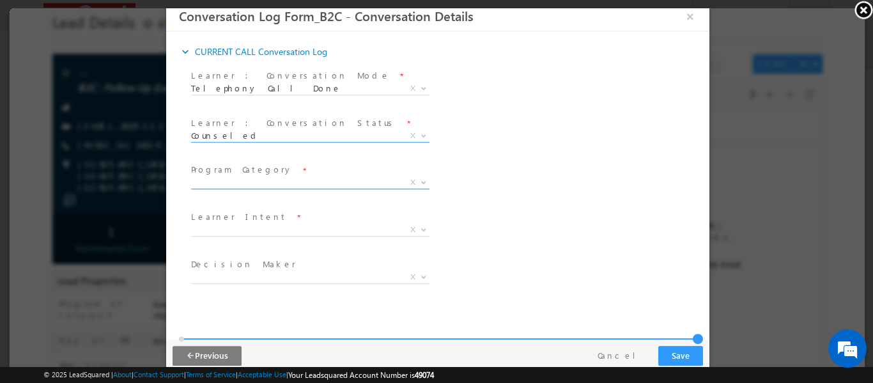
click at [282, 187] on span "Working Professional Bootcamp+Campus Study Abroad - Pathways Study Abroad - Dir…" at bounding box center [314, 184] width 248 height 15
click at [266, 184] on span "X" at bounding box center [309, 182] width 238 height 13
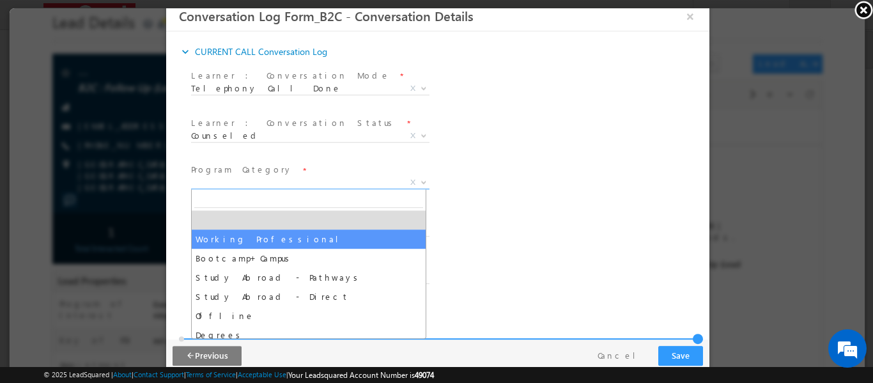
select select "Working Professional"
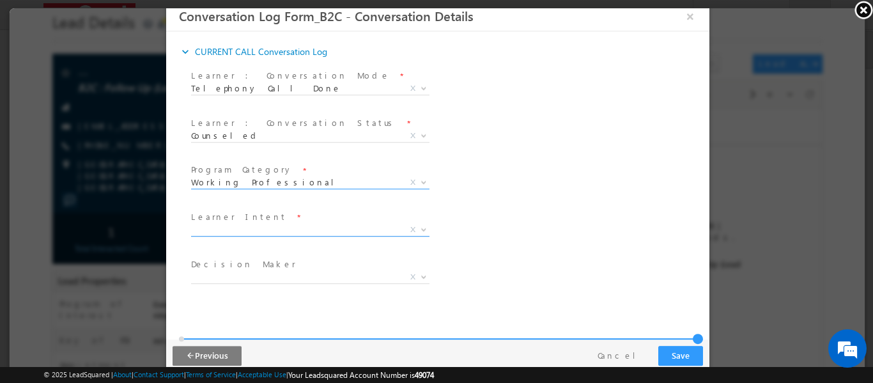
click at [277, 232] on span "X" at bounding box center [309, 229] width 238 height 13
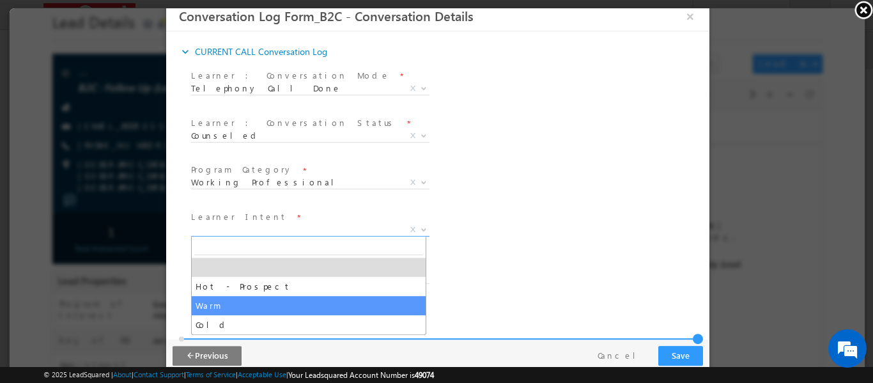
select select "Warm"
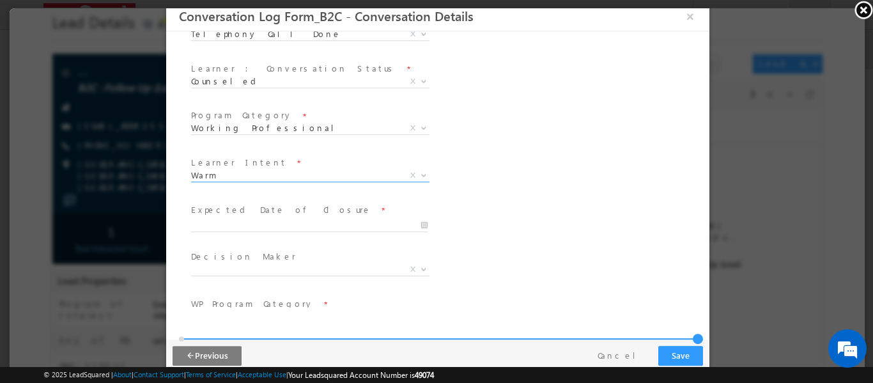
scroll to position [128, 0]
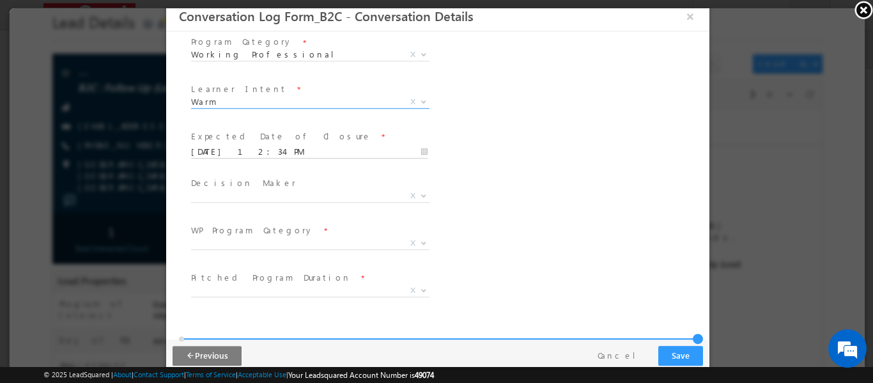
click at [291, 153] on input "[DATE] 12:34 PM" at bounding box center [308, 151] width 236 height 13
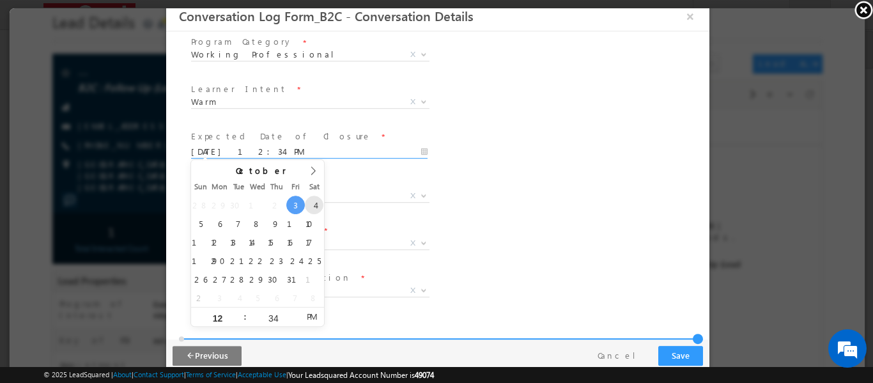
type input "[DATE] 12:34 PM"
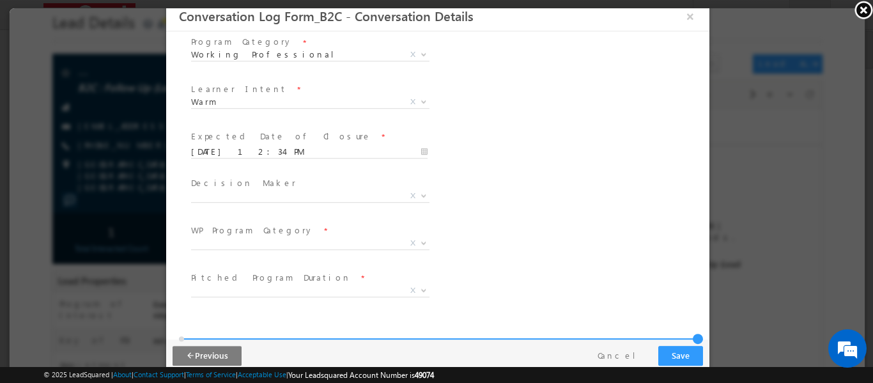
click at [473, 178] on div "SA University 2 * Booster Program [GEOGRAPHIC_DATA] (Bachelors) || [GEOGRAPHIC_…" at bounding box center [448, 197] width 521 height 47
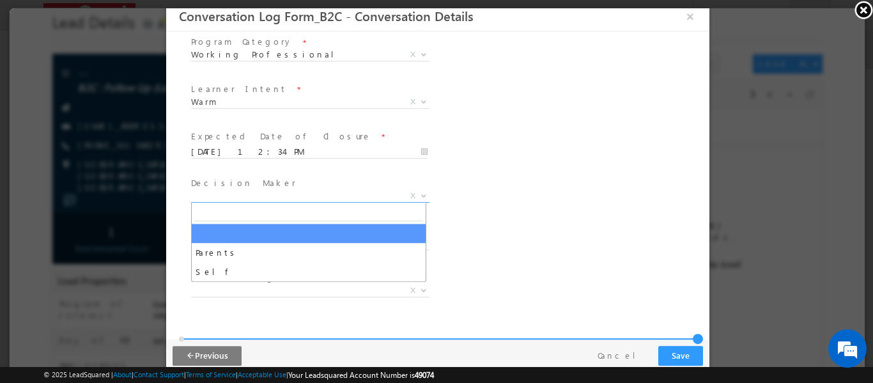
click at [341, 201] on body "Conversation Log Form_B2C - Conversation Details × *" at bounding box center [436, 154] width 543 height 306
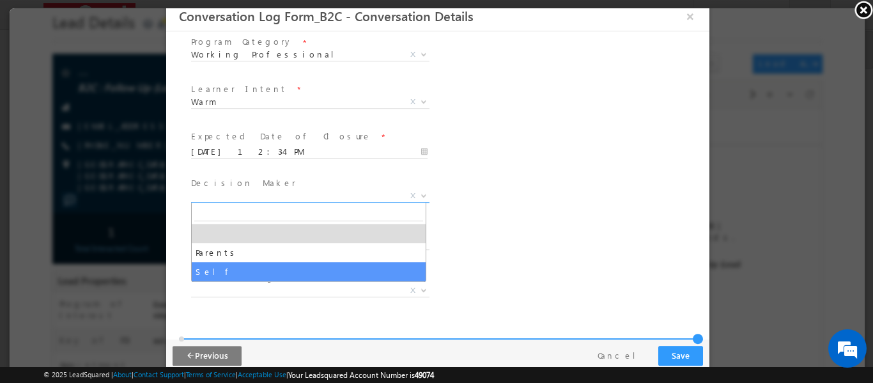
drag, startPoint x: 265, startPoint y: 277, endPoint x: 305, endPoint y: 260, distance: 43.8
select select "Self"
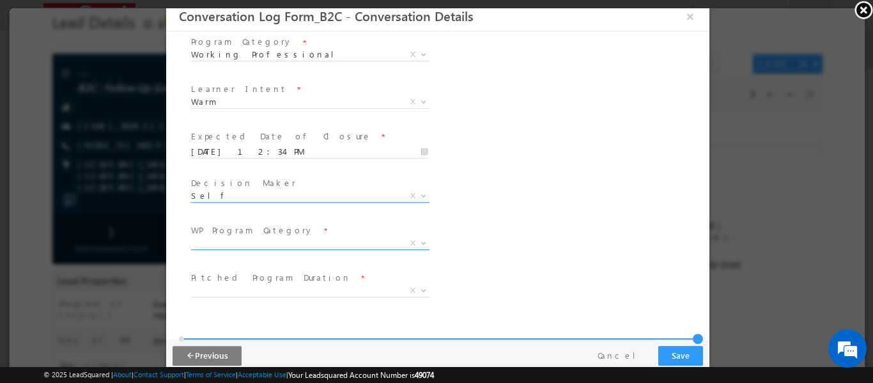
click at [299, 243] on span "X" at bounding box center [309, 242] width 238 height 13
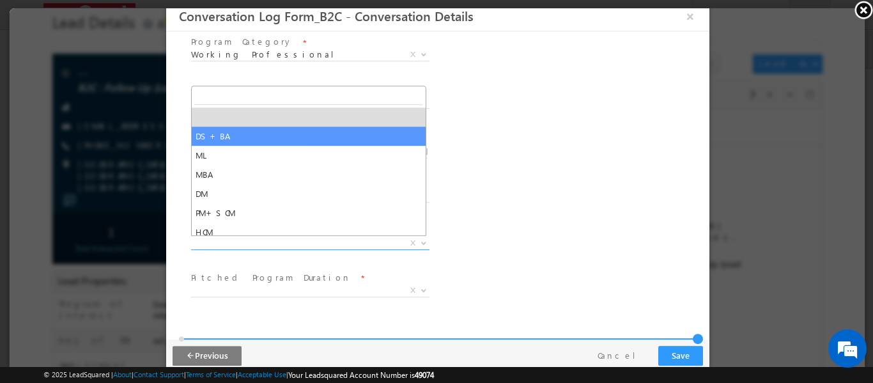
select select "DS+BA"
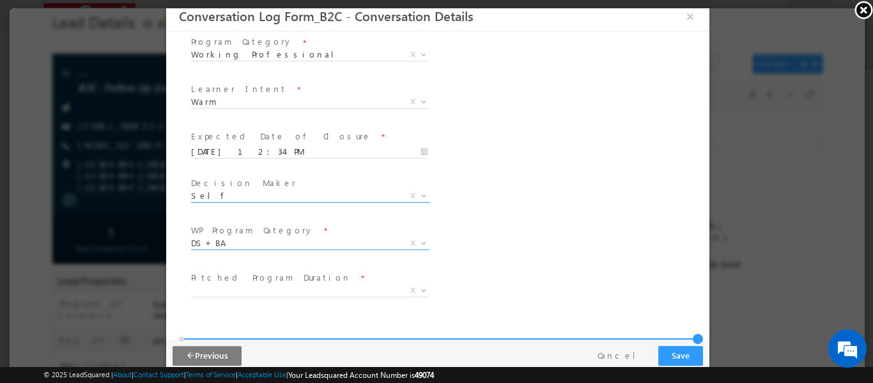
scroll to position [319, 0]
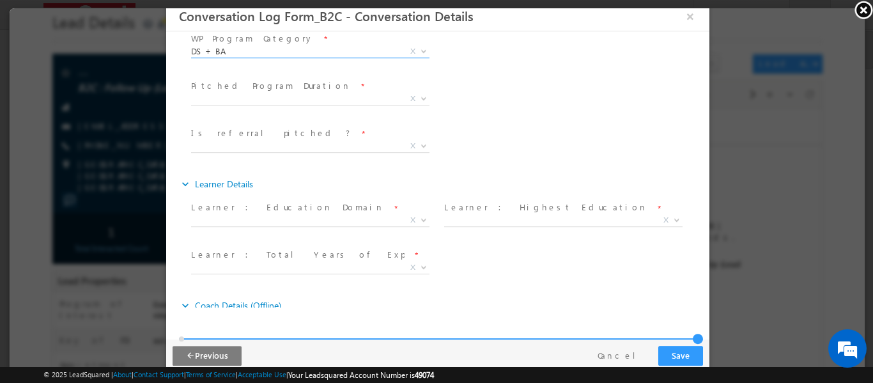
click at [307, 94] on p "#2 Fresh Leads (Not Called)" at bounding box center [356, 91] width 159 height 9
click at [314, 100] on span "X" at bounding box center [309, 98] width 238 height 13
select select "Short-Term Courses ( Duration: 1-8 months )"
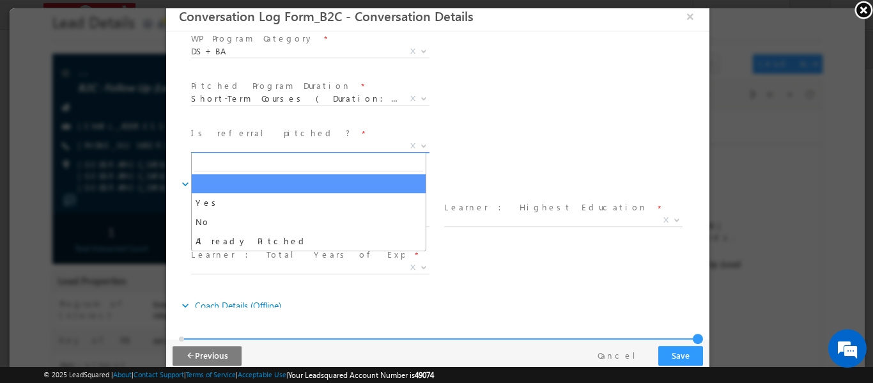
click at [283, 148] on span "X" at bounding box center [309, 145] width 238 height 13
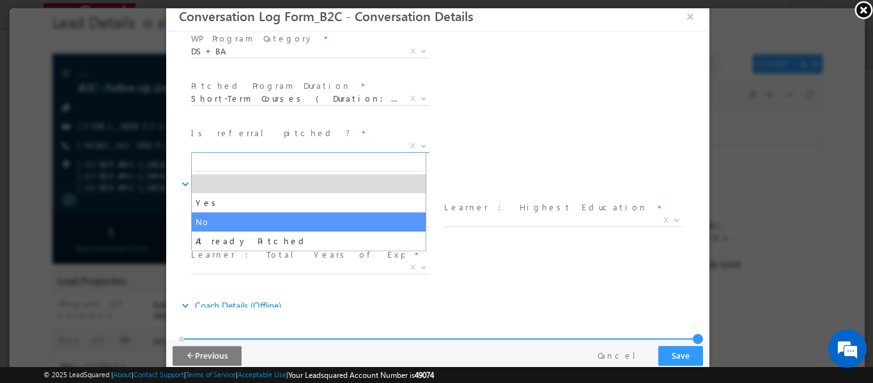
select select "No"
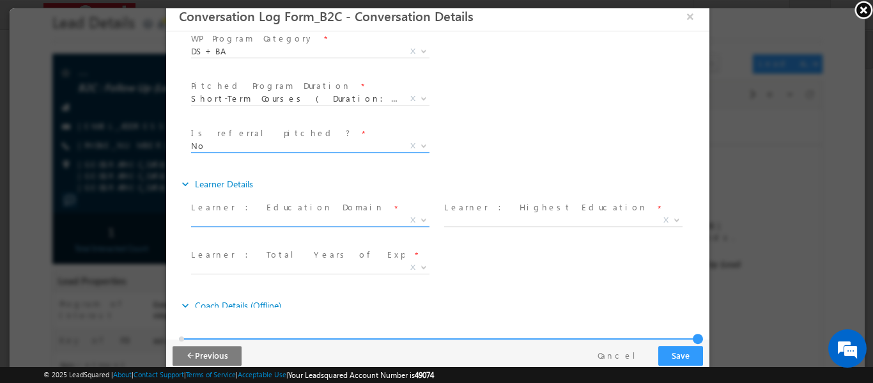
click at [364, 217] on span "X" at bounding box center [309, 219] width 238 height 13
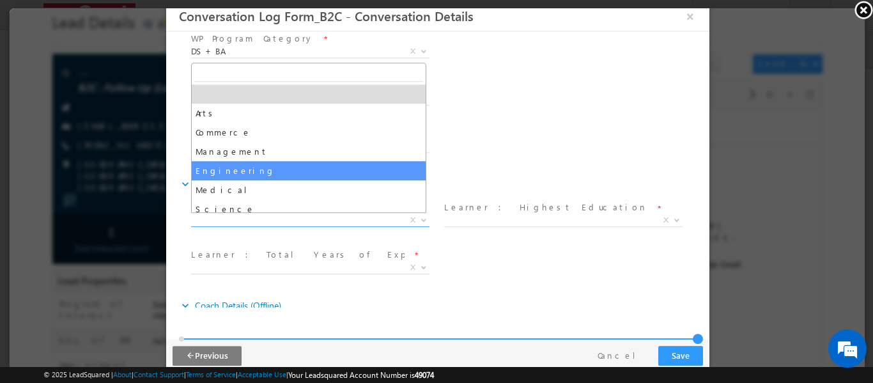
select select "Engineering"
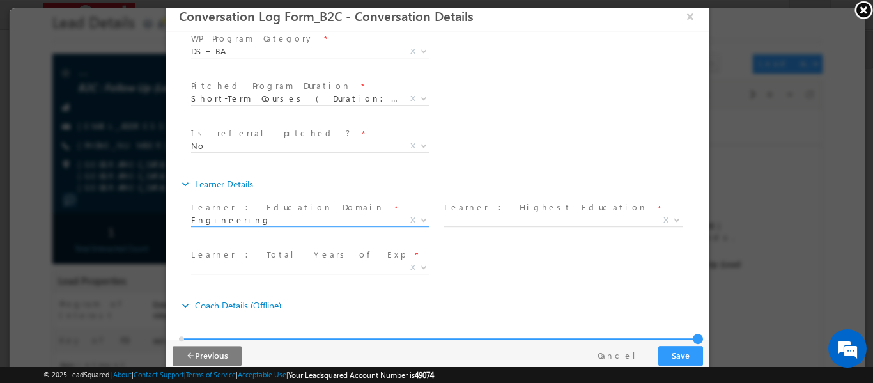
scroll to position [383, 0]
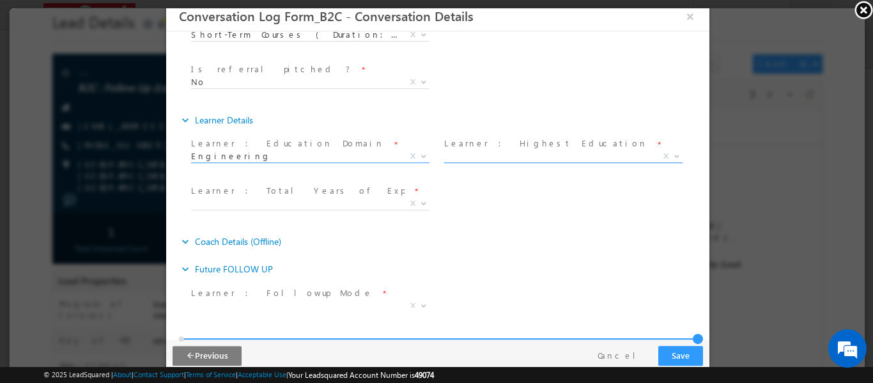
click at [503, 157] on span "X" at bounding box center [562, 156] width 238 height 13
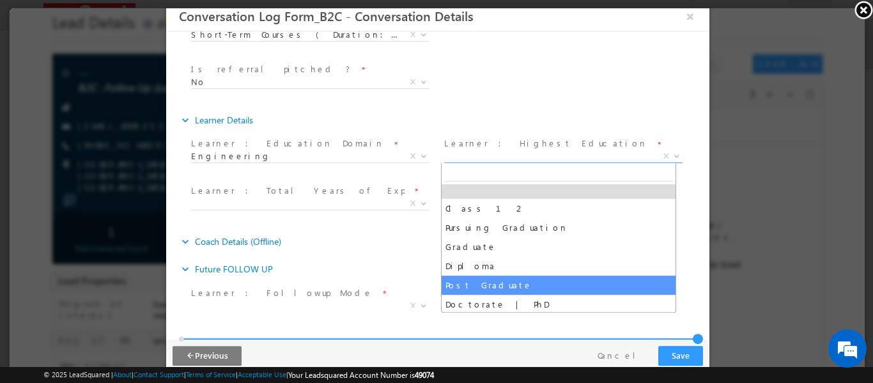
scroll to position [6, 0]
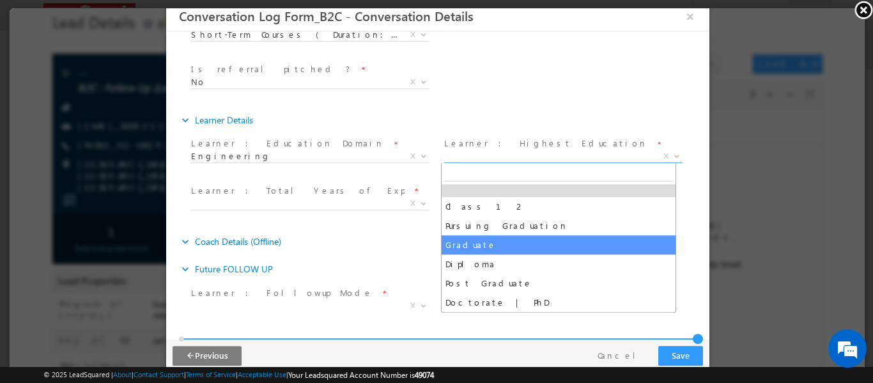
select select "Graduate"
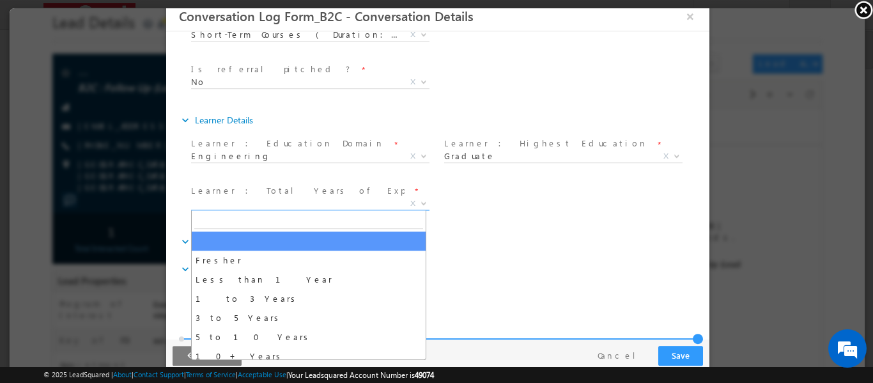
click at [312, 204] on span "X" at bounding box center [309, 203] width 238 height 13
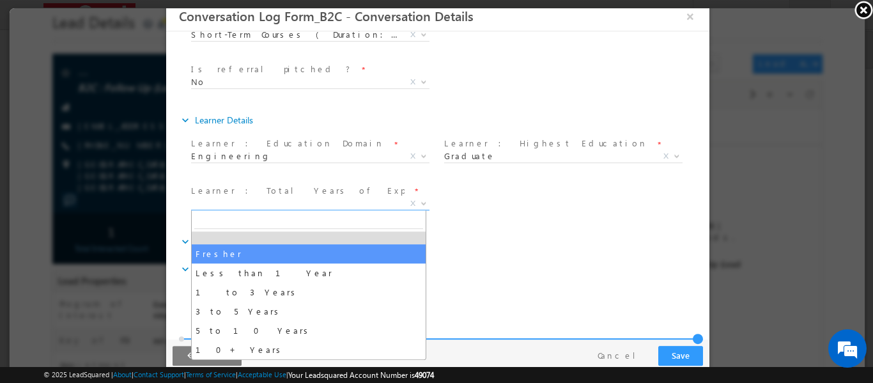
select select "Fresher"
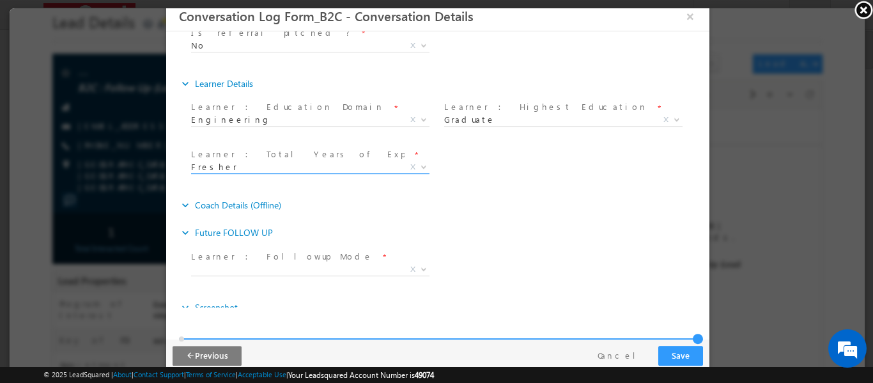
scroll to position [439, 0]
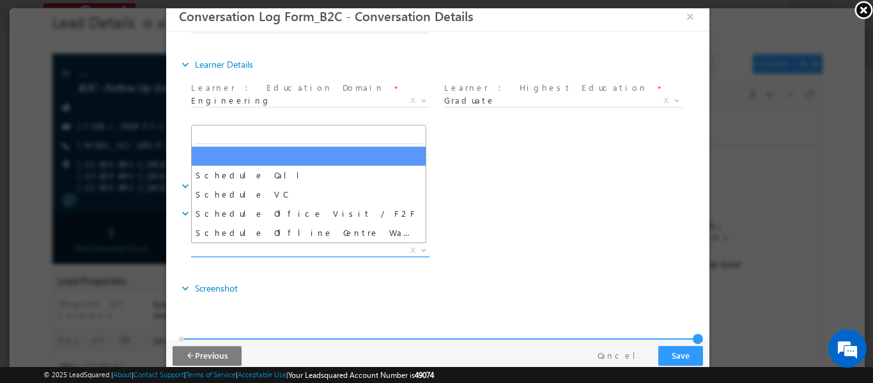
click at [364, 250] on span "X" at bounding box center [309, 249] width 238 height 13
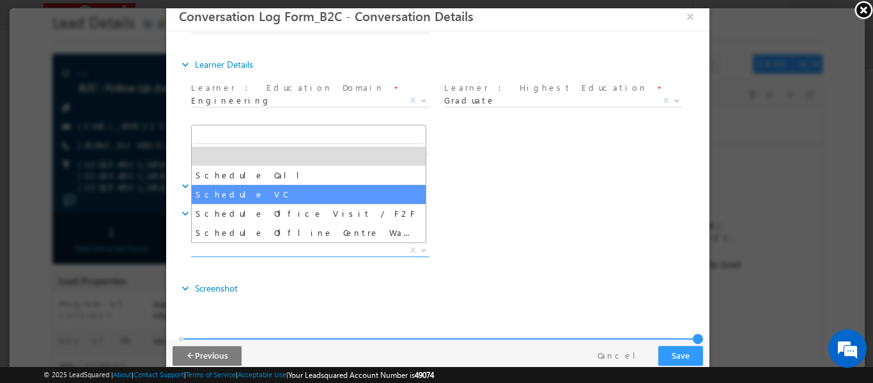
select select "Schedule VC"
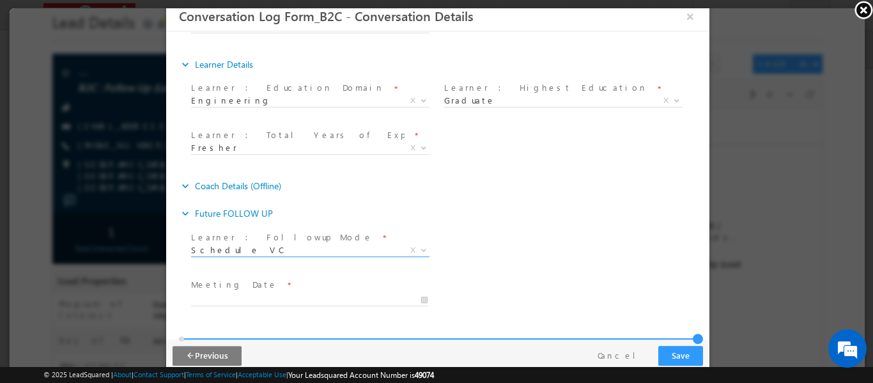
scroll to position [533, 0]
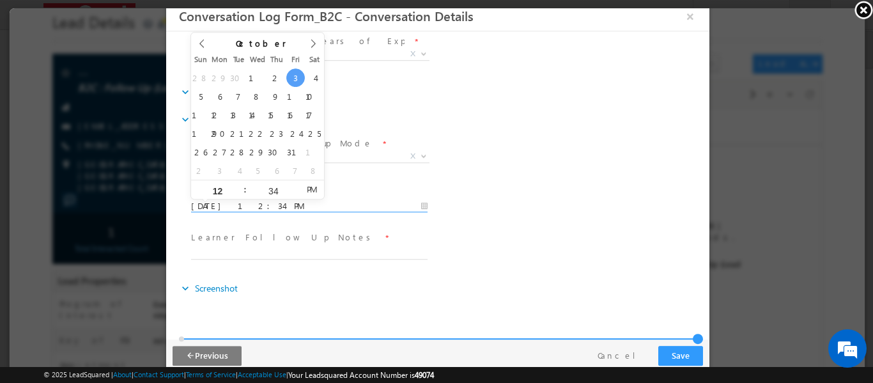
click at [277, 203] on input "10/03/2025 12:34 PM" at bounding box center [308, 205] width 236 height 13
type input "10/04/2025 12:34 PM"
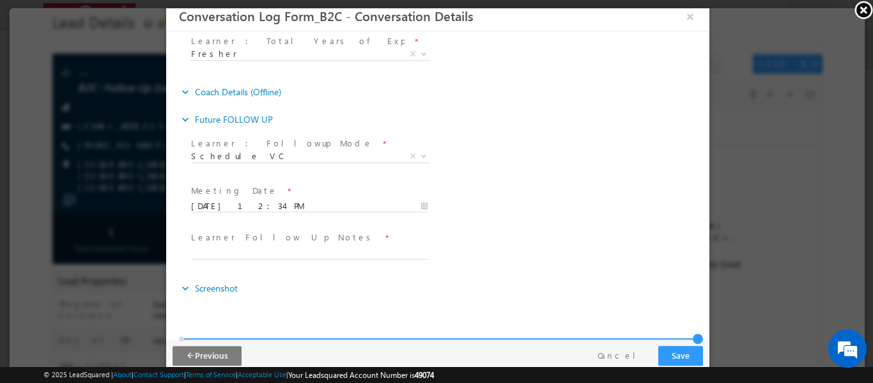
click at [511, 147] on div "Learner : Followup Mode * Schedule Call Schedule VC Schedule Office Visit / F2F…" at bounding box center [448, 157] width 521 height 47
click at [281, 250] on input "text" at bounding box center [308, 252] width 236 height 13
type input "Counselled for PGC Need to nurture more woth Aayushi Alumni"
click at [685, 349] on button "Save" at bounding box center [679, 355] width 45 height 20
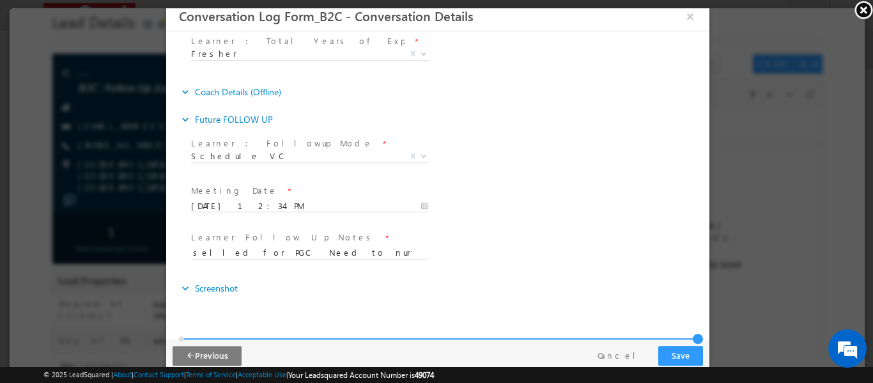
scroll to position [0, 0]
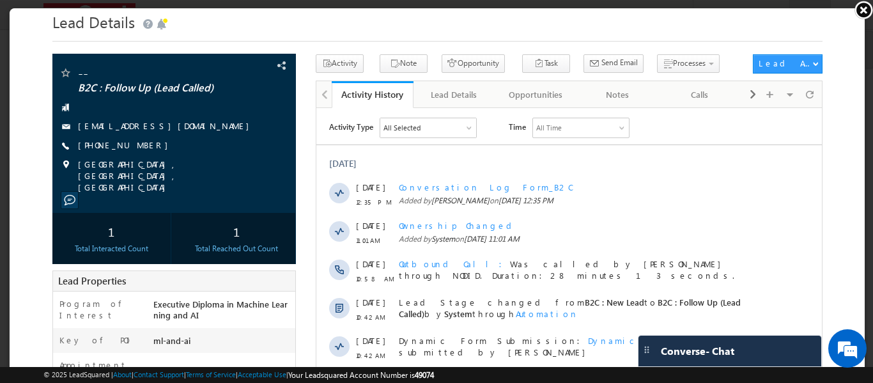
click at [859, 9] on link at bounding box center [863, 9] width 19 height 19
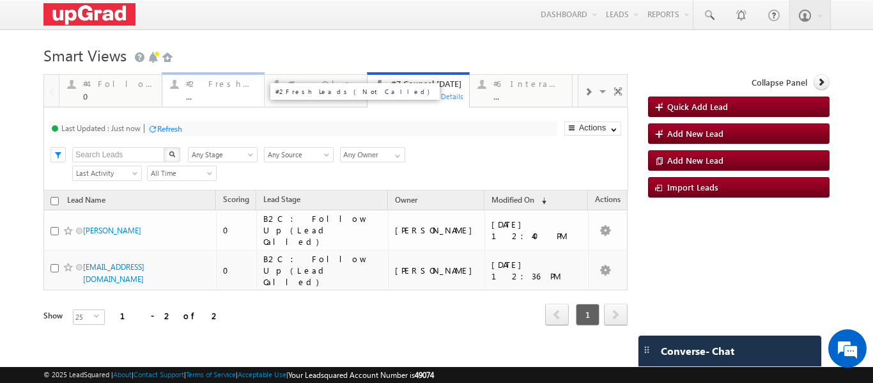
click at [203, 93] on div "..." at bounding box center [221, 96] width 71 height 10
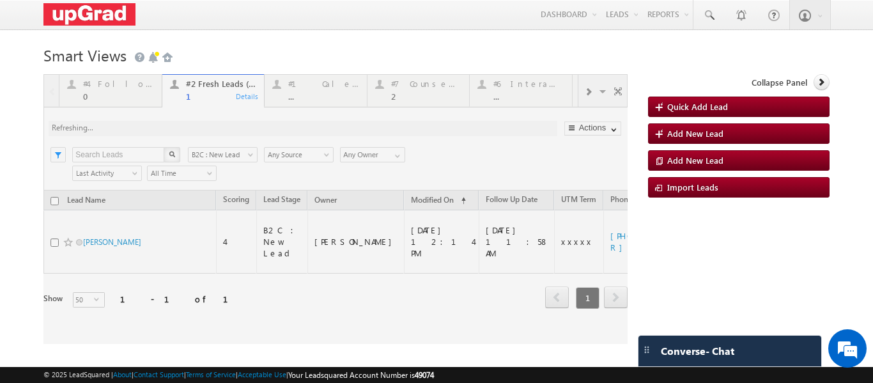
click at [210, 95] on div at bounding box center [335, 209] width 584 height 270
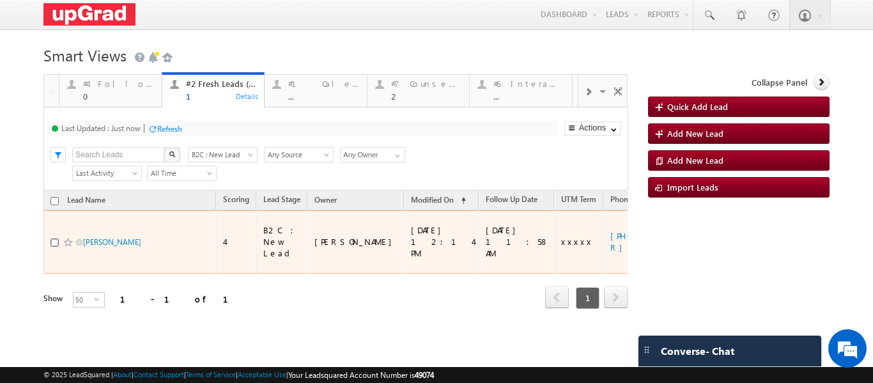
click at [54, 238] on input "checkbox" at bounding box center [54, 242] width 8 height 8
checkbox input "true"
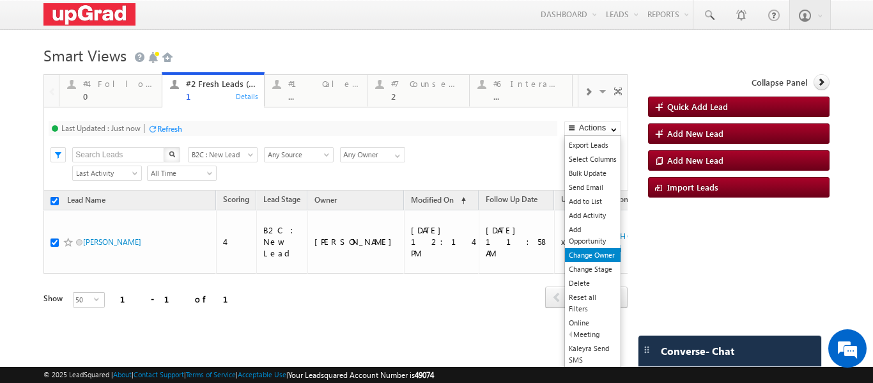
click at [580, 254] on link "Change Owner" at bounding box center [593, 255] width 56 height 14
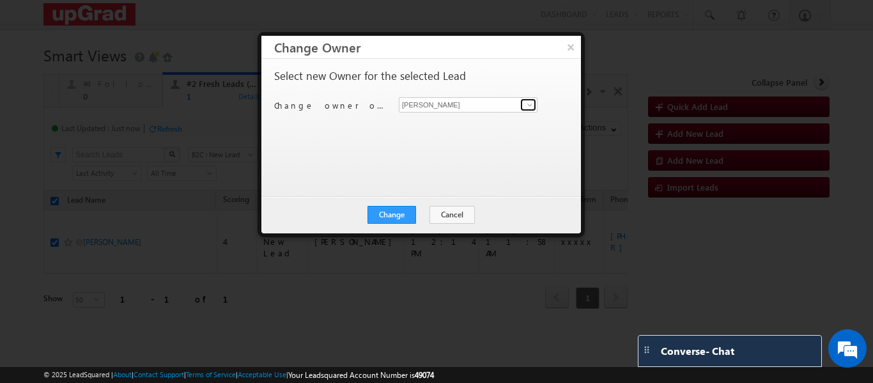
click at [525, 107] on span at bounding box center [530, 105] width 10 height 10
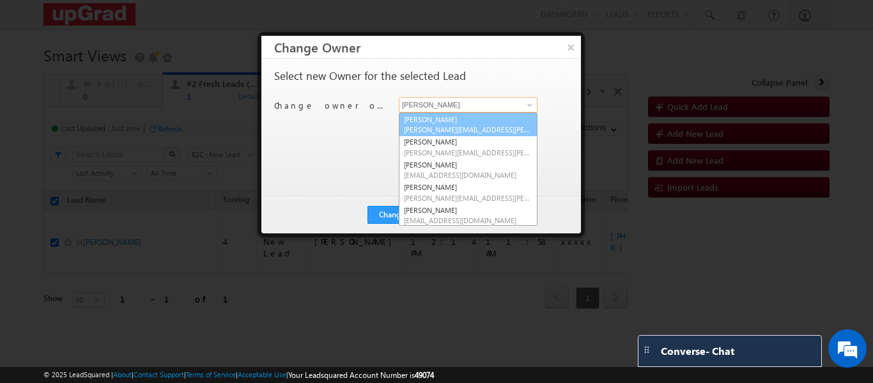
click at [440, 128] on span "Balamurugan.ranganathan@upgrad.com" at bounding box center [468, 130] width 128 height 10
type input "[PERSON_NAME]"
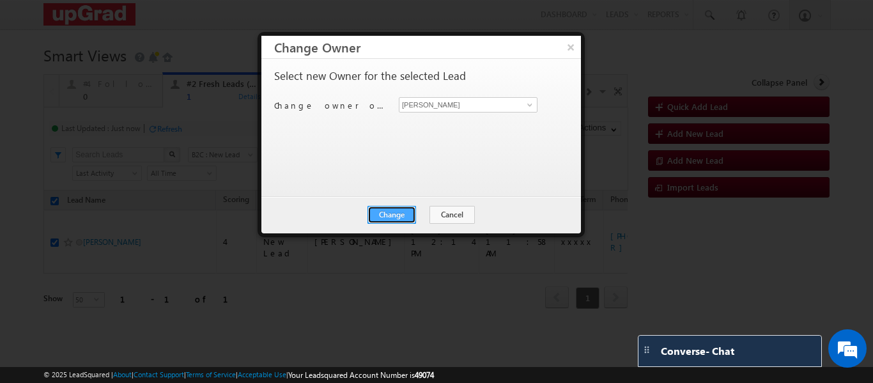
click at [398, 212] on button "Change" at bounding box center [391, 215] width 49 height 18
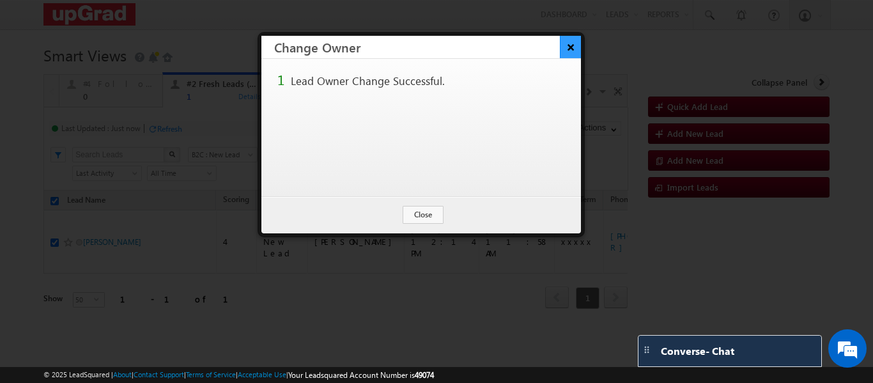
click at [571, 43] on button "×" at bounding box center [570, 47] width 21 height 22
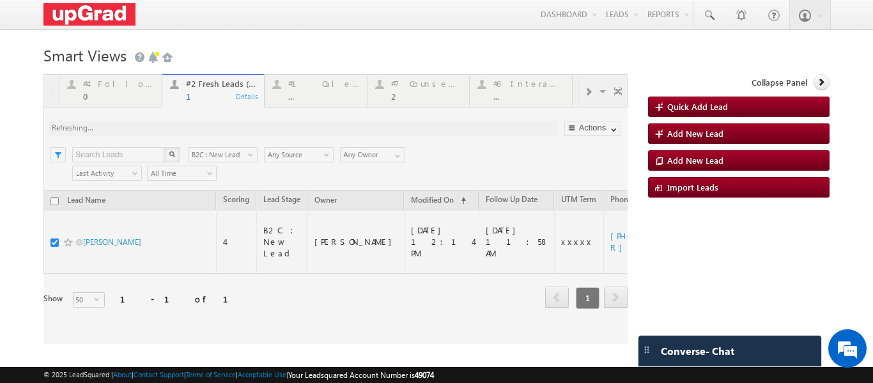
checkbox input "false"
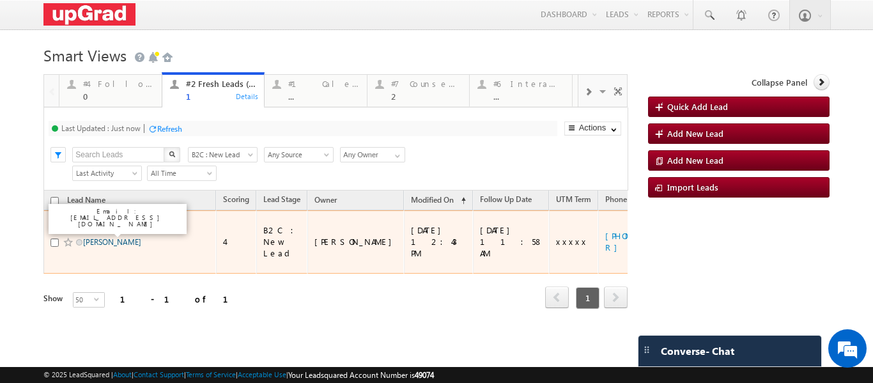
click at [104, 237] on link "Viraj Pawar" at bounding box center [112, 242] width 58 height 10
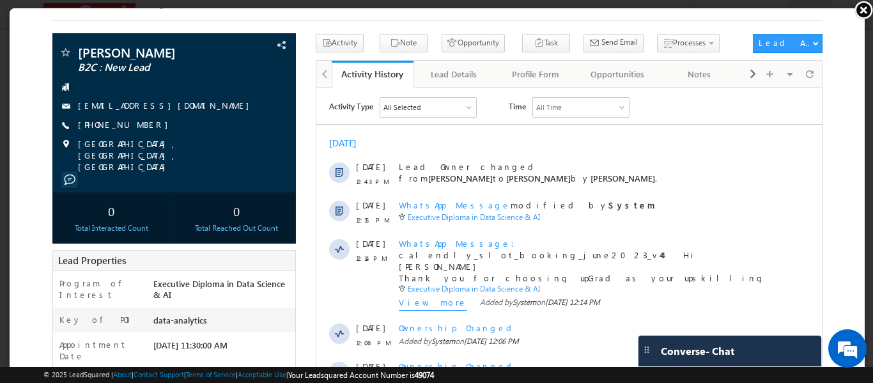
scroll to position [19, 0]
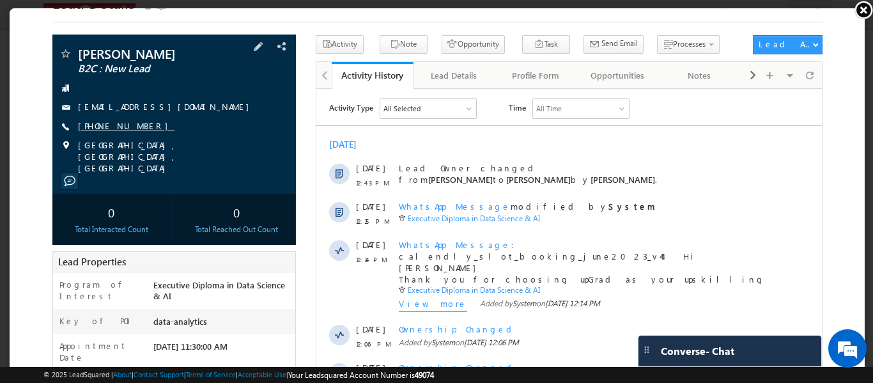
click at [113, 119] on link "+91-7385559504" at bounding box center [125, 124] width 96 height 11
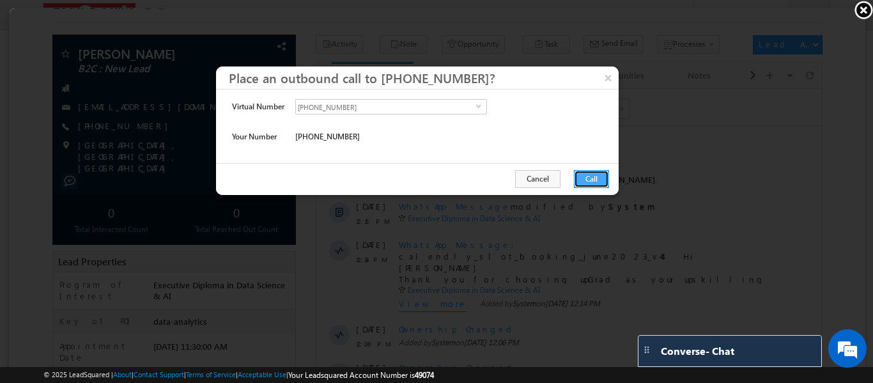
click at [580, 173] on button "Call" at bounding box center [590, 178] width 35 height 18
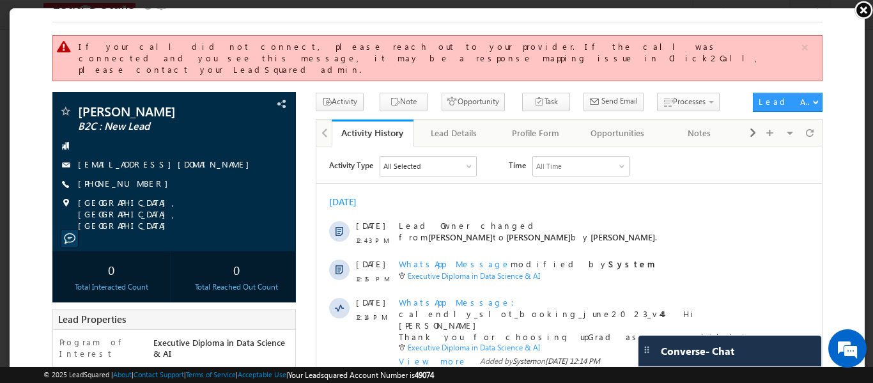
click at [859, 11] on link at bounding box center [863, 9] width 19 height 19
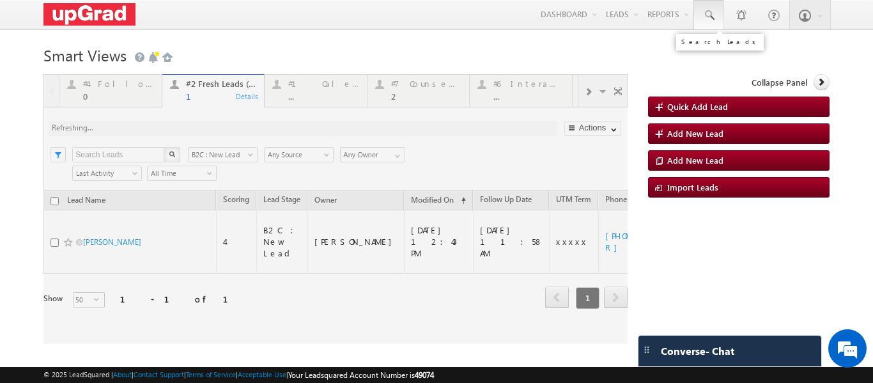
click at [702, 17] on span at bounding box center [708, 15] width 13 height 13
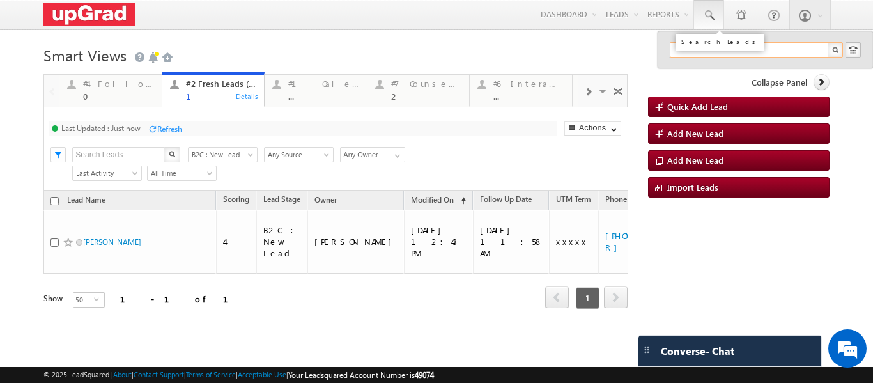
paste input "prasantheins@gmail.com"
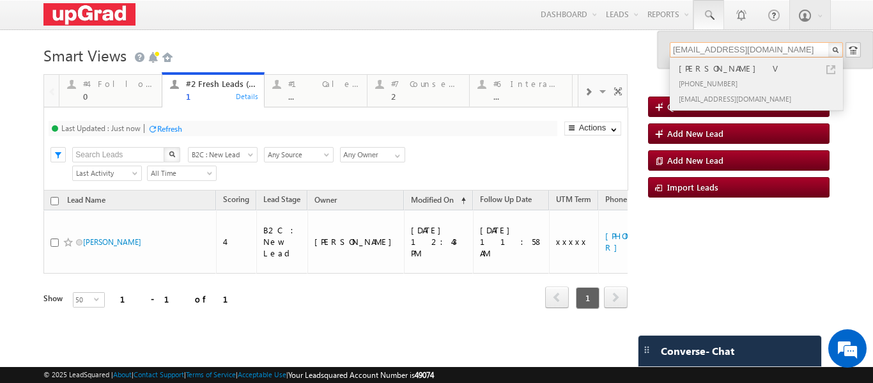
type input "prasantheins@gmail.com"
click at [703, 63] on div "Prasanth V" at bounding box center [761, 68] width 171 height 14
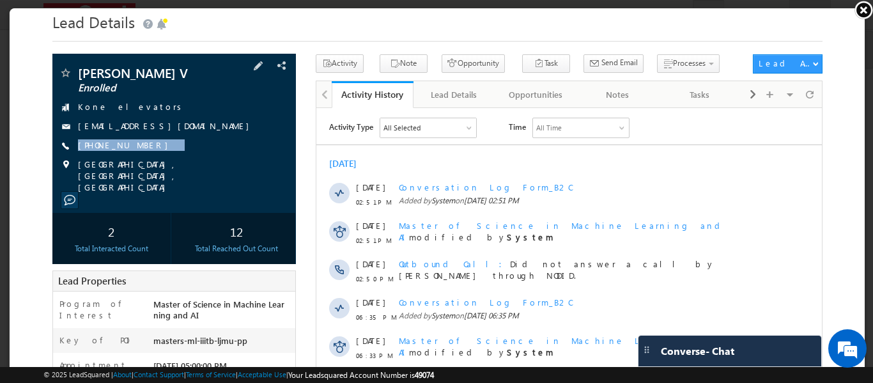
drag, startPoint x: 167, startPoint y: 146, endPoint x: 142, endPoint y: 152, distance: 25.6
click at [142, 152] on div "Prasanth V Enrolled Kone elevators prasantheins@gmail.com +91-7299258832" at bounding box center [173, 128] width 231 height 127
copy div "+91-7299258832"
click at [196, 108] on div "Kone elevators" at bounding box center [173, 106] width 231 height 13
drag, startPoint x: 72, startPoint y: 114, endPoint x: 200, endPoint y: 160, distance: 136.6
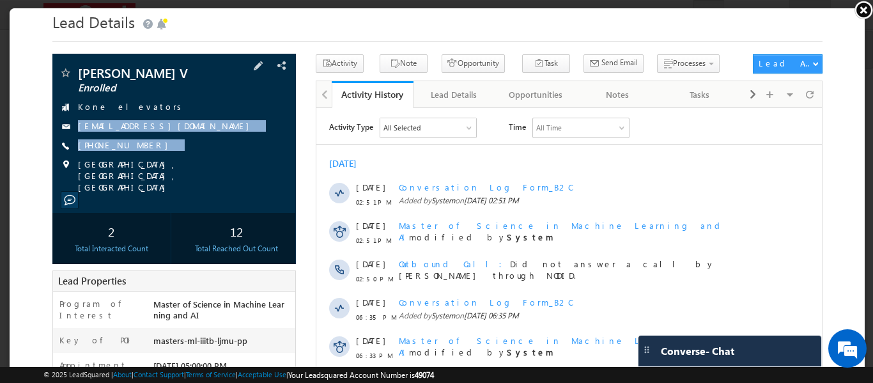
click at [206, 169] on div "Prasanth V Enrolled Kone elevators prasantheins@gmail.com +91-7299258832" at bounding box center [173, 128] width 231 height 127
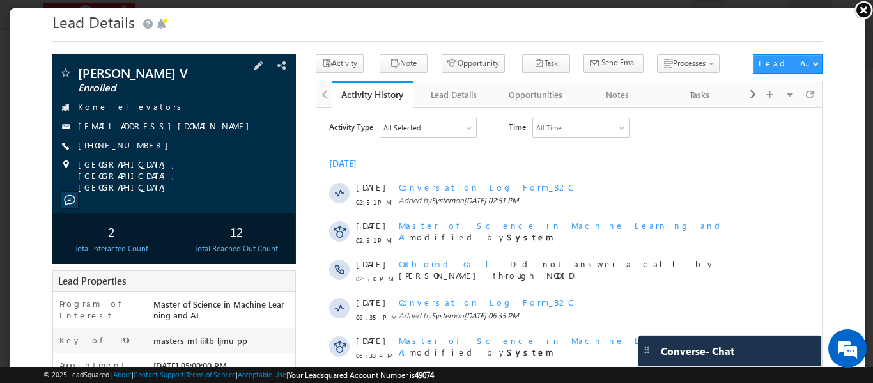
click at [158, 93] on div "Prasanth V Enrolled Kone elevators prasantheins@gmail.com +91-7299258832" at bounding box center [173, 128] width 231 height 127
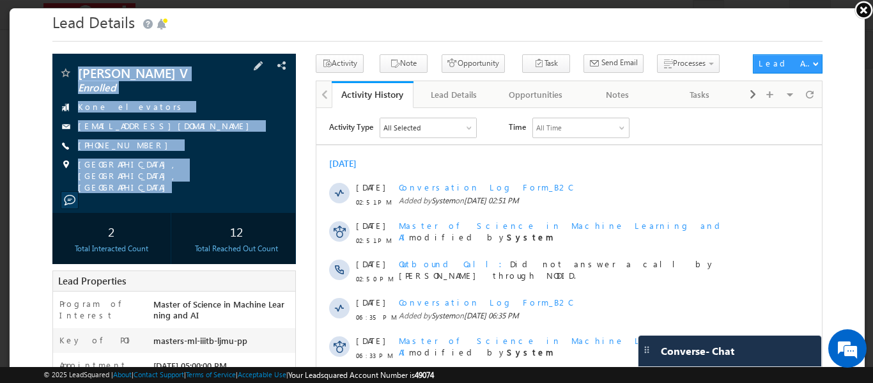
copy div "Prasanth V Enrolled Kone elevators prasantheins@gmail.com +91-7299258832 Chenna…"
drag, startPoint x: 80, startPoint y: 63, endPoint x: 191, endPoint y: 181, distance: 162.7
click at [206, 184] on div "Prasanth V Enrolled Kone elevators prasantheins@gmail.com" at bounding box center [172, 131] width 243 height 159
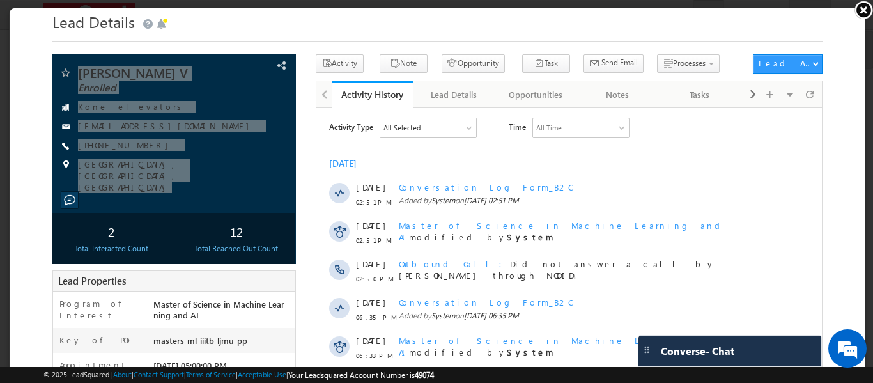
click at [863, 7] on link at bounding box center [863, 9] width 19 height 19
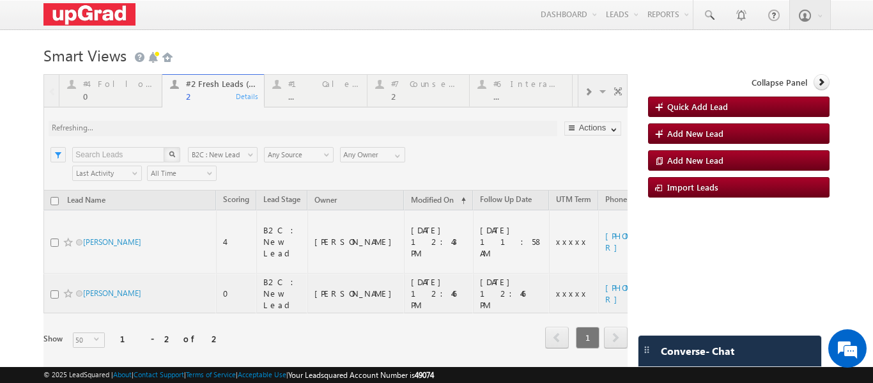
click at [109, 89] on div at bounding box center [335, 229] width 584 height 310
click at [197, 99] on div at bounding box center [335, 229] width 584 height 310
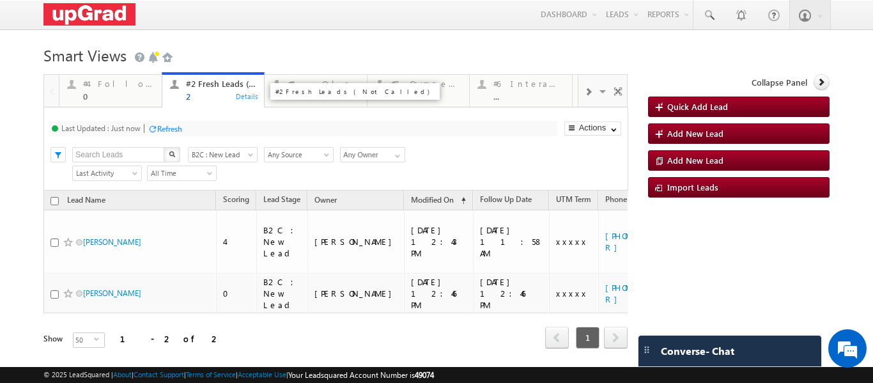
click at [191, 93] on div "2" at bounding box center [221, 96] width 71 height 10
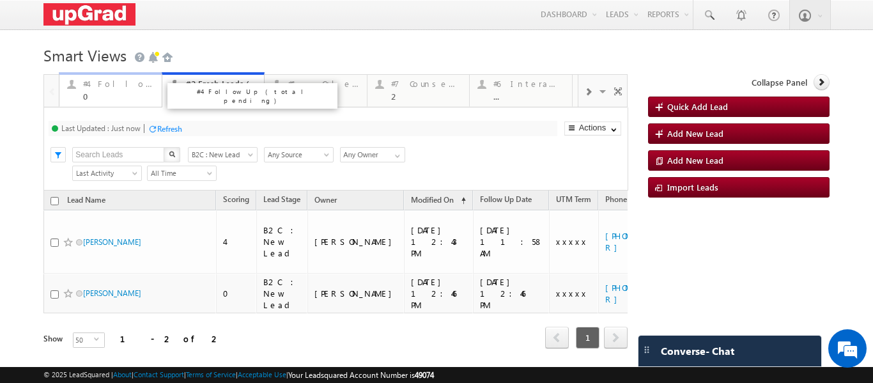
click at [122, 88] on div "#4 Follow Up (total pending)" at bounding box center [118, 84] width 71 height 10
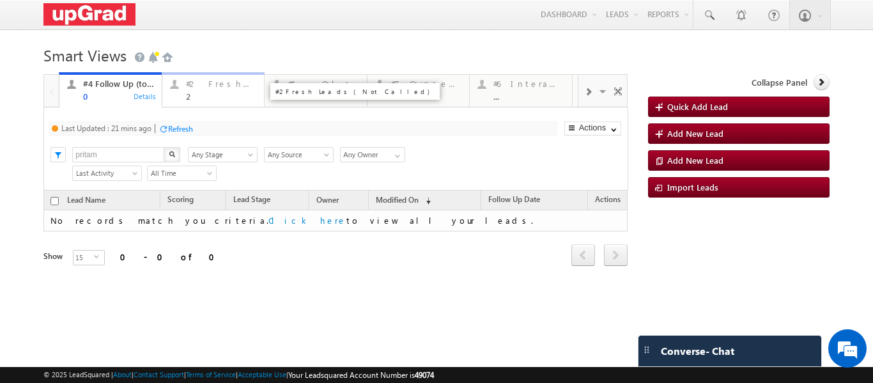
click at [197, 93] on div "2" at bounding box center [221, 96] width 71 height 10
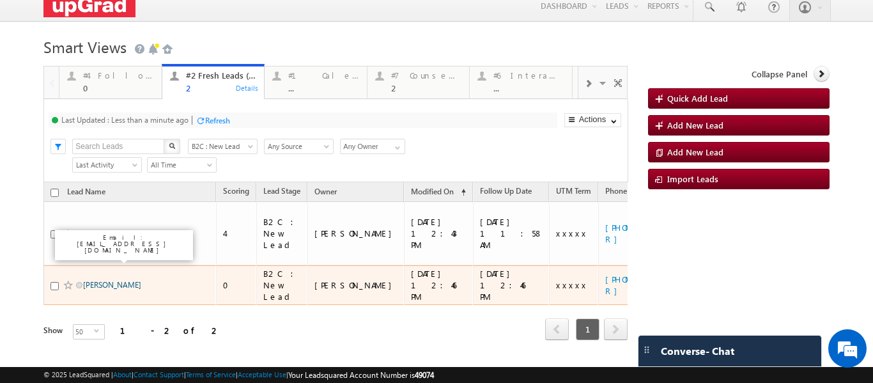
scroll to position [11, 0]
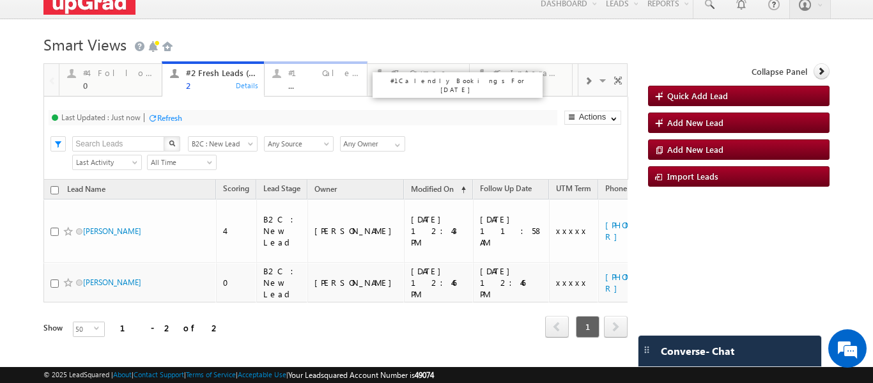
drag, startPoint x: 324, startPoint y: 77, endPoint x: 333, endPoint y: 77, distance: 8.9
click at [404, 80] on div "#7 Counsel Today 2" at bounding box center [426, 77] width 71 height 25
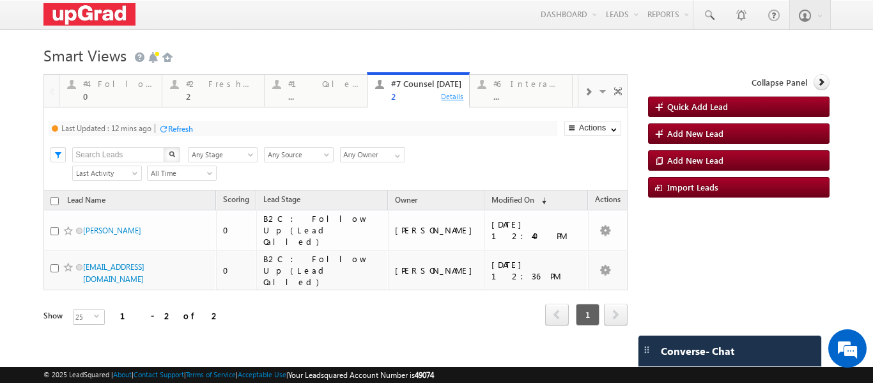
drag, startPoint x: 419, startPoint y: 82, endPoint x: 449, endPoint y: 91, distance: 31.8
click at [419, 83] on div "#1 Calendly Bookings For [DATE]" at bounding box center [457, 96] width 176 height 32
click at [530, 84] on div "#6 Interacted Not Counseled" at bounding box center [528, 84] width 71 height 10
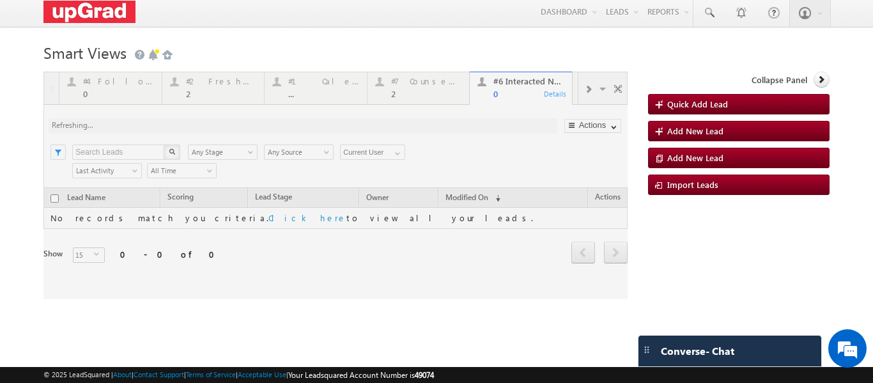
scroll to position [0, 0]
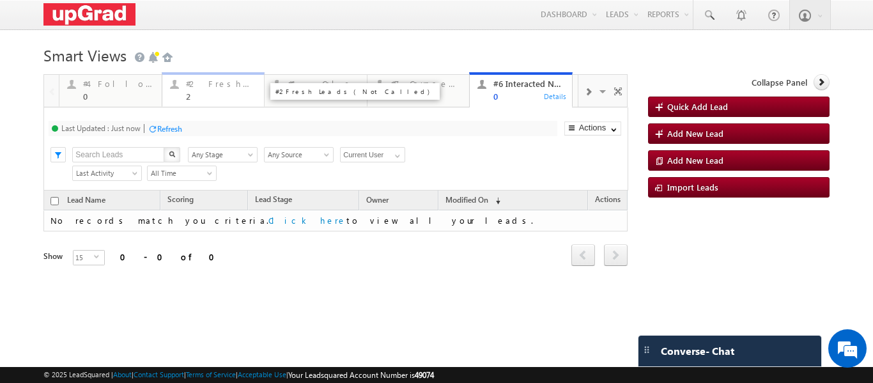
click at [215, 96] on div "2" at bounding box center [221, 96] width 71 height 10
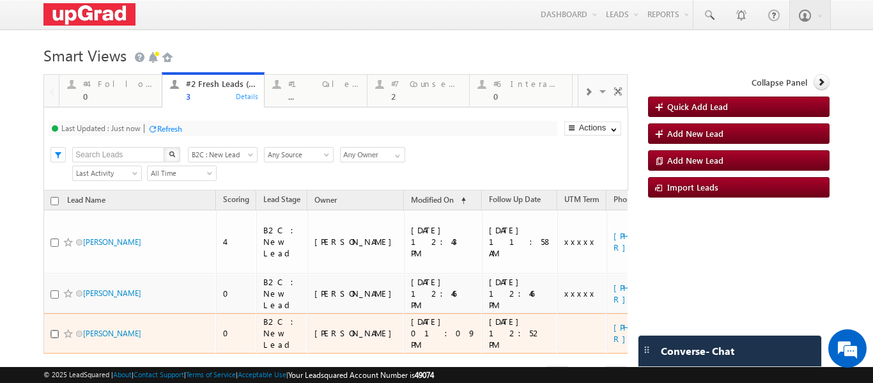
drag, startPoint x: 53, startPoint y: 298, endPoint x: 65, endPoint y: 298, distance: 11.5
click at [53, 330] on input "checkbox" at bounding box center [54, 334] width 8 height 8
checkbox input "true"
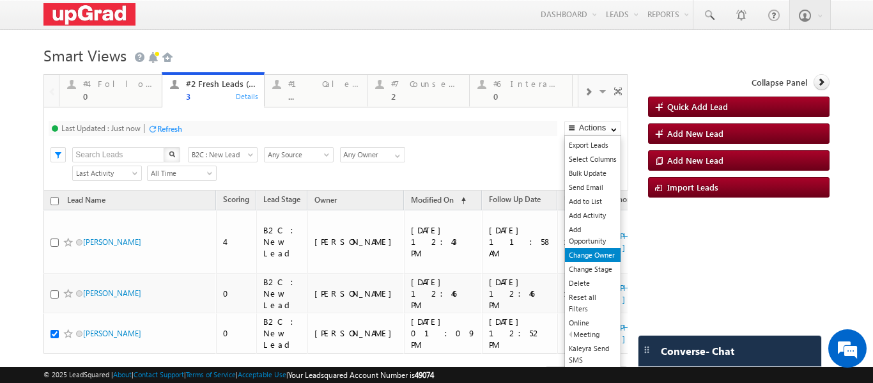
click at [591, 255] on link "Change Owner" at bounding box center [593, 255] width 56 height 14
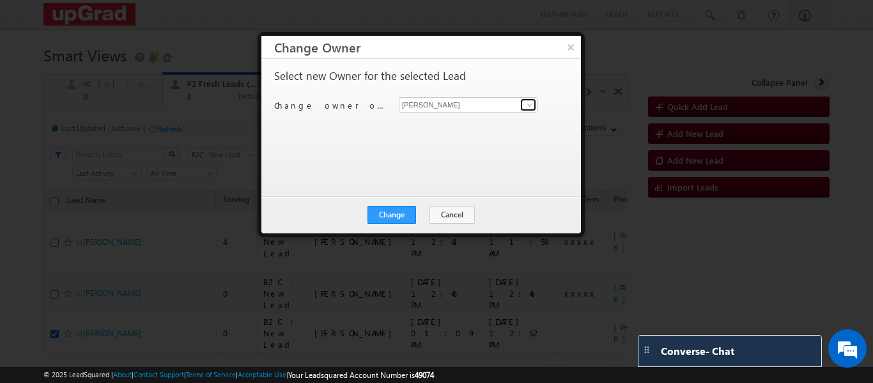
click at [531, 105] on span at bounding box center [530, 105] width 10 height 10
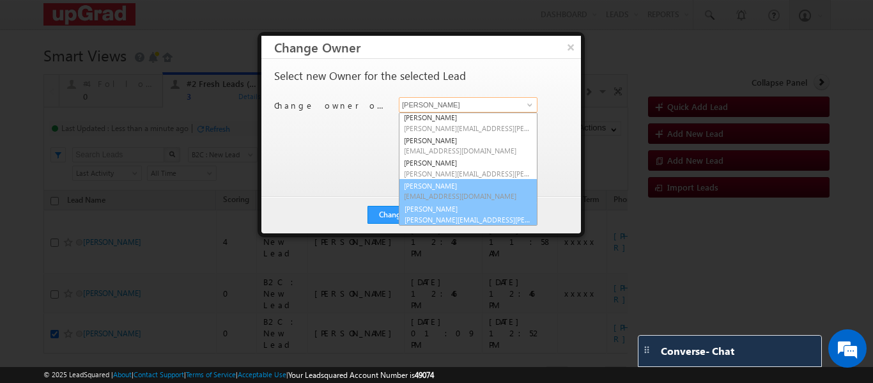
scroll to position [25, 0]
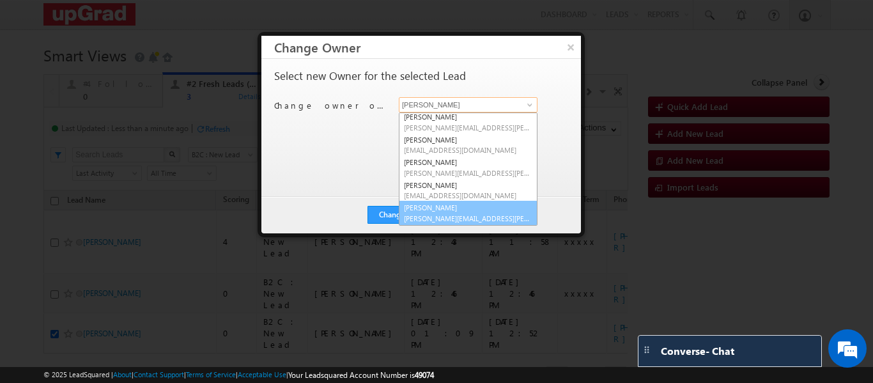
click at [432, 204] on link "Veerendra Singh veerendra.singh@upgrad.com" at bounding box center [468, 213] width 139 height 24
type input "Veerendra Singh"
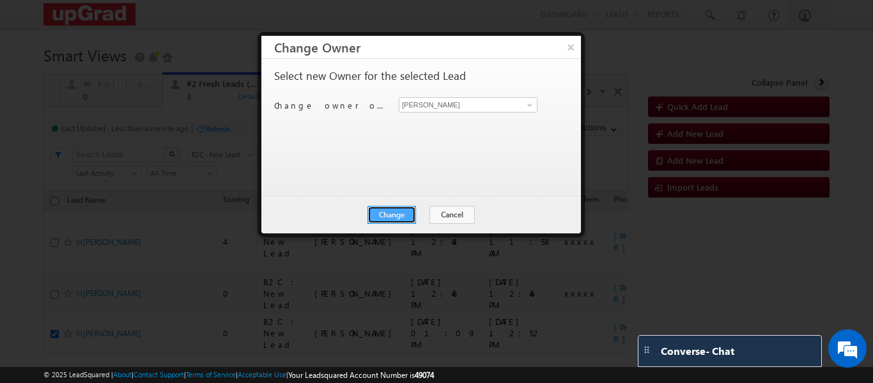
click at [392, 212] on button "Change" at bounding box center [391, 215] width 49 height 18
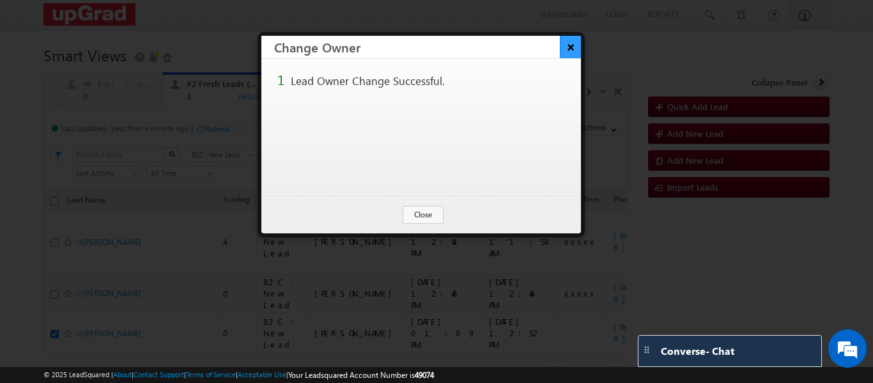
click at [564, 45] on button "×" at bounding box center [570, 47] width 21 height 22
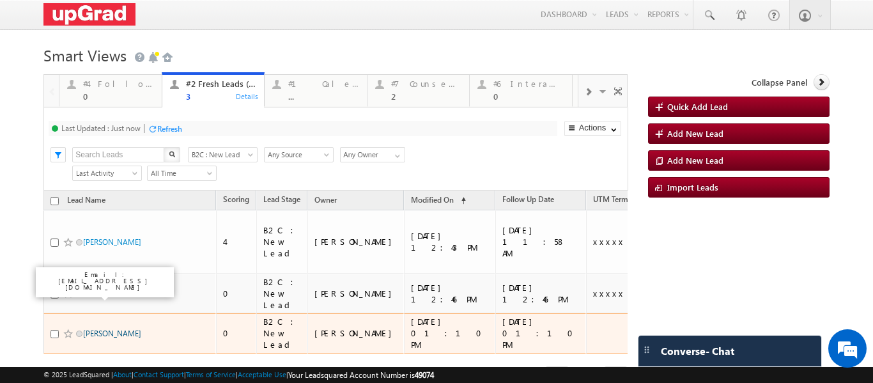
click at [100, 328] on link "rajesh r" at bounding box center [112, 333] width 58 height 10
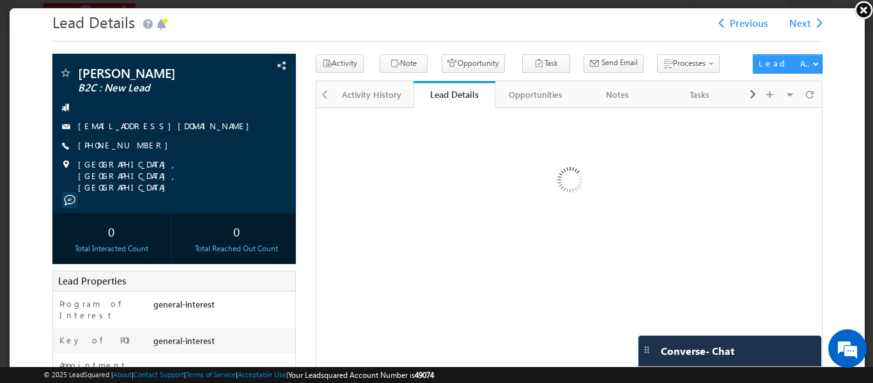
scroll to position [0, 0]
click at [111, 142] on link "+91-9014648275" at bounding box center [125, 143] width 96 height 11
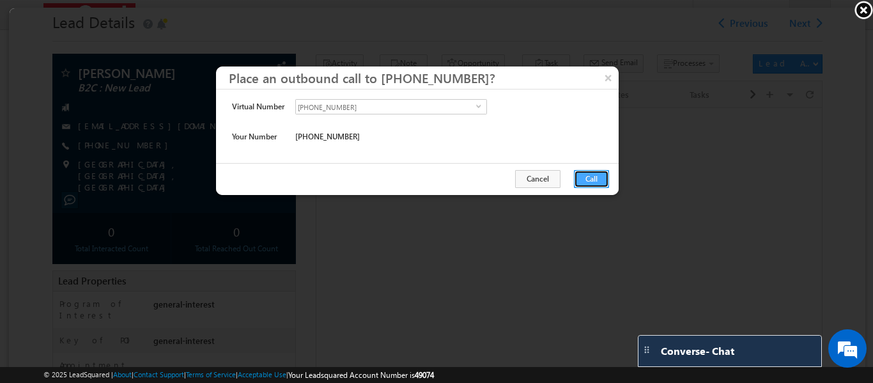
click at [581, 174] on button "Call" at bounding box center [590, 178] width 35 height 18
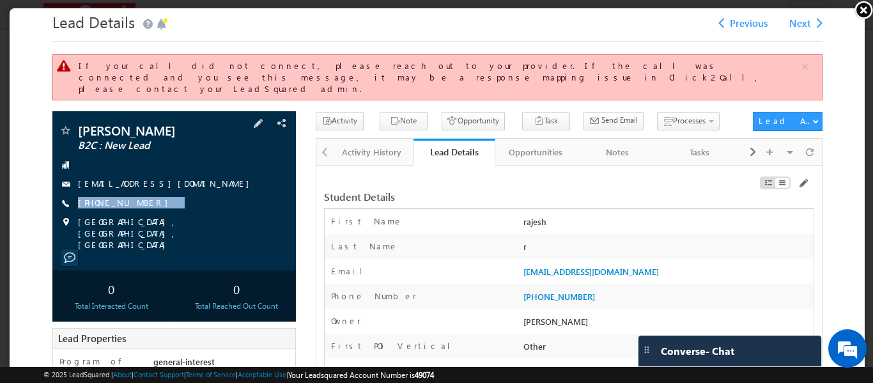
drag, startPoint x: 154, startPoint y: 195, endPoint x: 139, endPoint y: 201, distance: 16.0
click at [139, 201] on div "rajesh r B2C : New Lead rajesh.rasamalla123@gmail.com +91-9014648275" at bounding box center [173, 186] width 231 height 127
copy div "+91-9014648275"
click at [860, 9] on link at bounding box center [863, 9] width 19 height 19
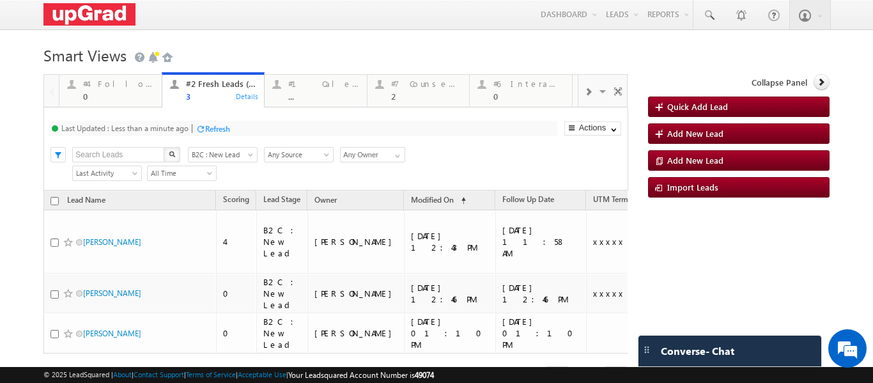
click at [213, 123] on div "Refresh" at bounding box center [213, 128] width 35 height 12
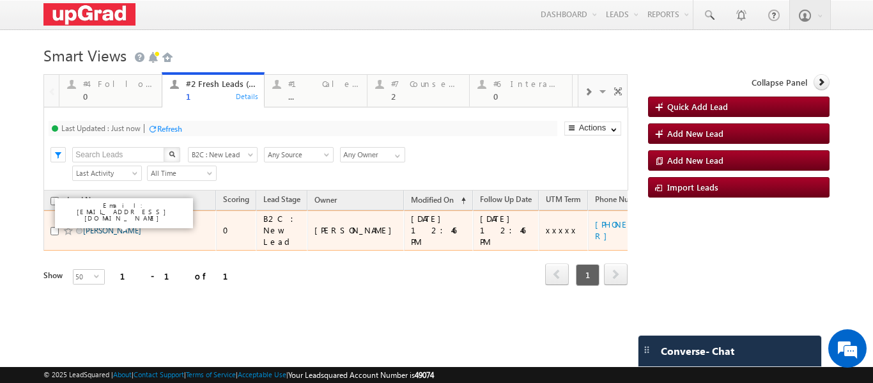
click at [101, 226] on link "Abhinav Nain" at bounding box center [112, 231] width 58 height 10
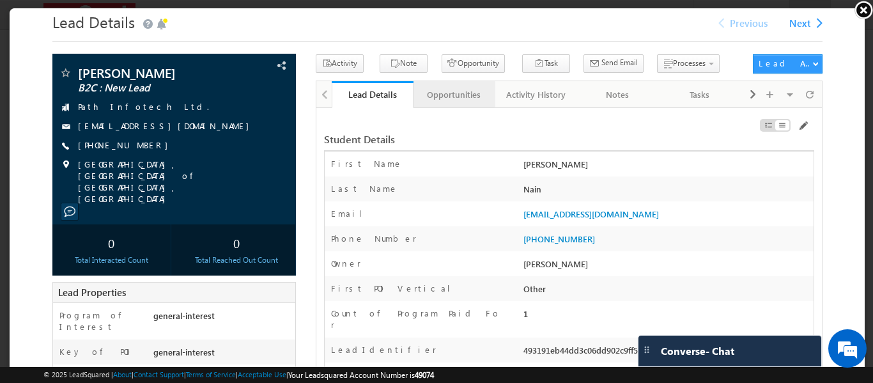
click at [446, 100] on div "Opportunities" at bounding box center [452, 93] width 60 height 15
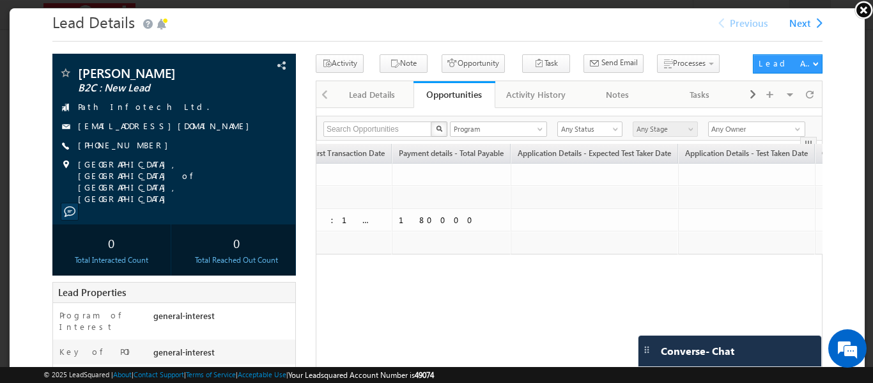
click at [860, 8] on link at bounding box center [863, 9] width 19 height 19
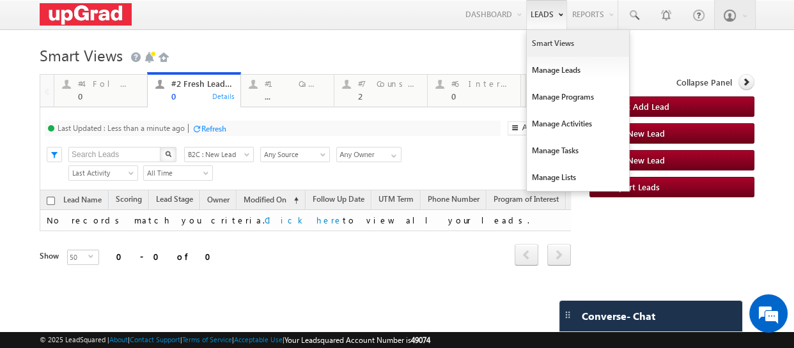
click at [529, 40] on link "Smart Views" at bounding box center [578, 43] width 102 height 27
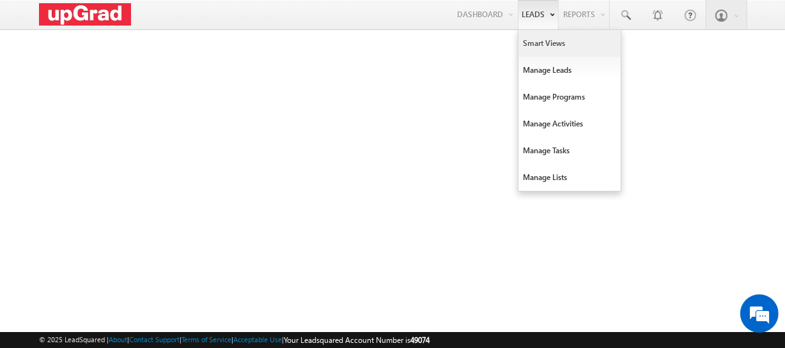
click at [551, 43] on link "Smart Views" at bounding box center [569, 43] width 102 height 27
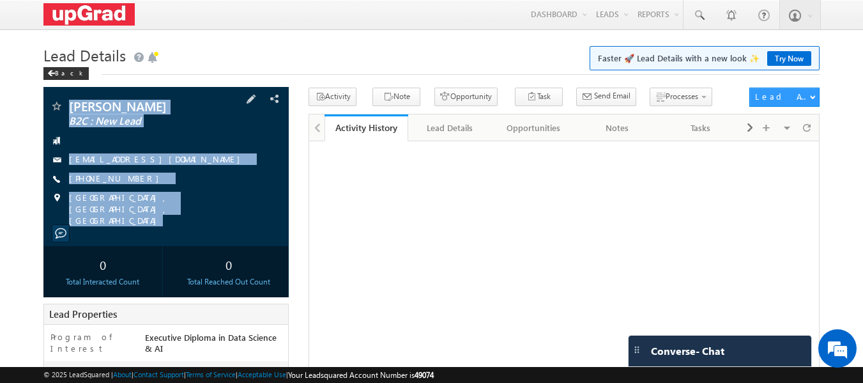
copy div "[PERSON_NAME] B2C : New Lead [EMAIL_ADDRESS][DOMAIN_NAME] [PHONE_NUMBER] [GEOGR…"
drag, startPoint x: 63, startPoint y: 95, endPoint x: 181, endPoint y: 217, distance: 169.9
click at [182, 217] on div "[PERSON_NAME] B2C : New Lead [EMAIL_ADDRESS][DOMAIN_NAME]" at bounding box center [166, 166] width 246 height 159
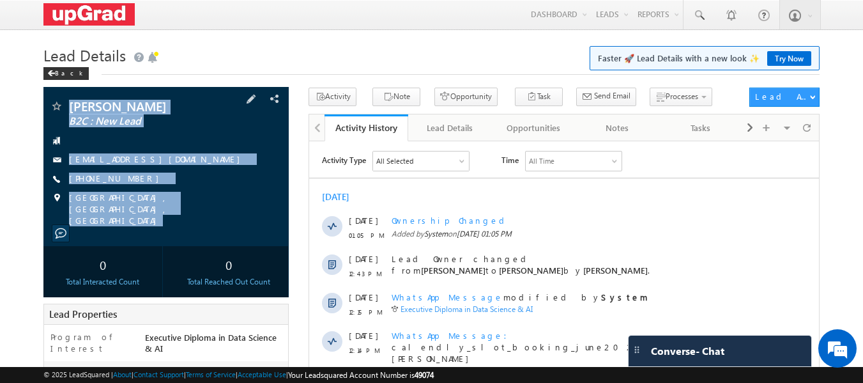
click at [180, 187] on div "[PERSON_NAME] B2C : New Lead [EMAIL_ADDRESS][DOMAIN_NAME] [PHONE_NUMBER]" at bounding box center [166, 163] width 233 height 127
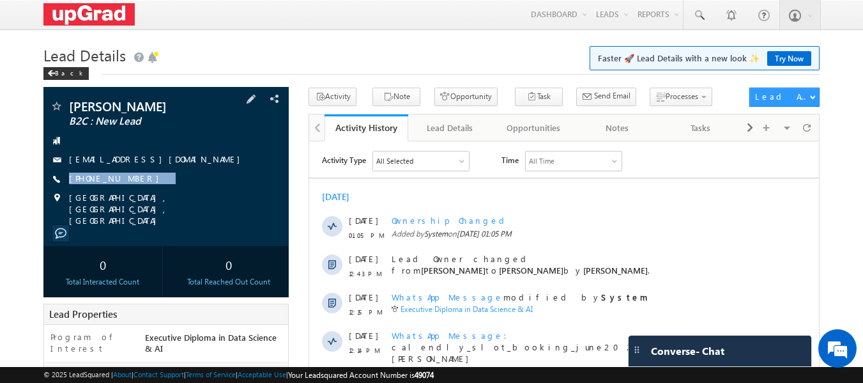
copy div "[PHONE_NUMBER]"
drag, startPoint x: 169, startPoint y: 178, endPoint x: 136, endPoint y: 189, distance: 34.3
click at [136, 189] on div "[PERSON_NAME] B2C : New Lead [EMAIL_ADDRESS][DOMAIN_NAME] [PHONE_NUMBER]" at bounding box center [166, 163] width 233 height 127
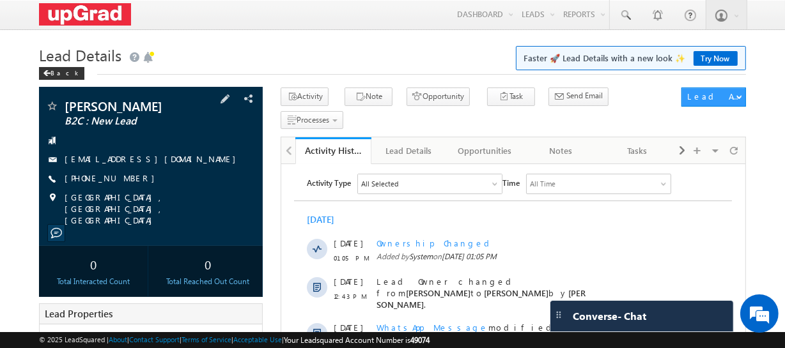
click at [144, 177] on div "[PHONE_NUMBER]" at bounding box center [150, 179] width 211 height 13
drag, startPoint x: 145, startPoint y: 177, endPoint x: 116, endPoint y: 189, distance: 31.8
click at [116, 189] on div "[PERSON_NAME] B2C : New Lead [EMAIL_ADDRESS][DOMAIN_NAME] [PHONE_NUMBER]" at bounding box center [150, 163] width 211 height 127
copy div "[PHONE_NUMBER]"
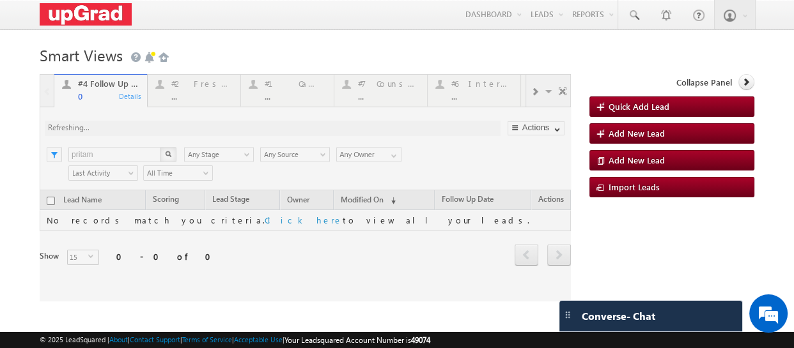
click at [219, 100] on div at bounding box center [305, 187] width 531 height 227
click at [203, 96] on div at bounding box center [305, 187] width 531 height 227
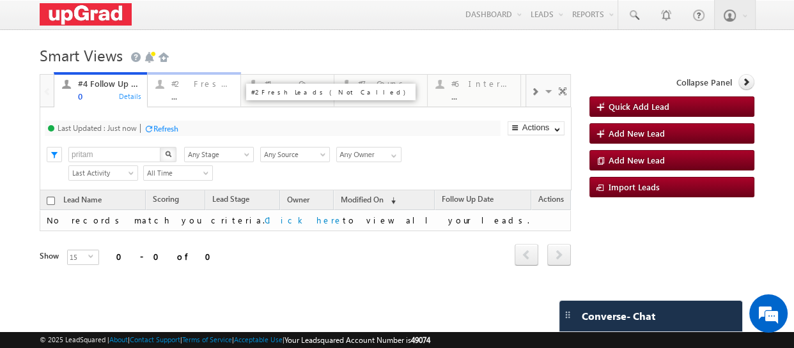
click at [192, 94] on div "..." at bounding box center [201, 96] width 61 height 10
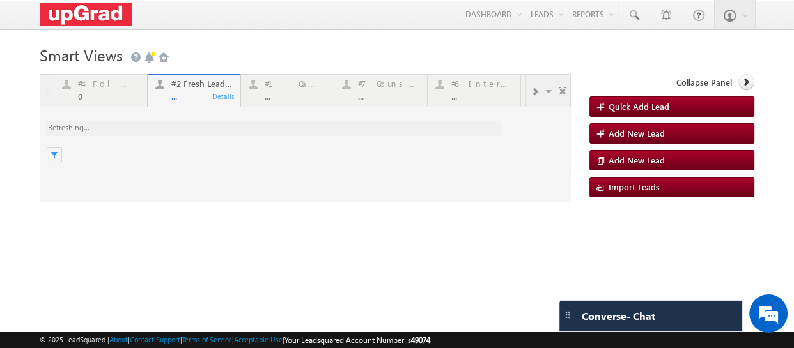
click at [180, 86] on div "#4 Follow Up (total pending)" at bounding box center [238, 97] width 170 height 26
click at [188, 96] on div at bounding box center [305, 138] width 531 height 128
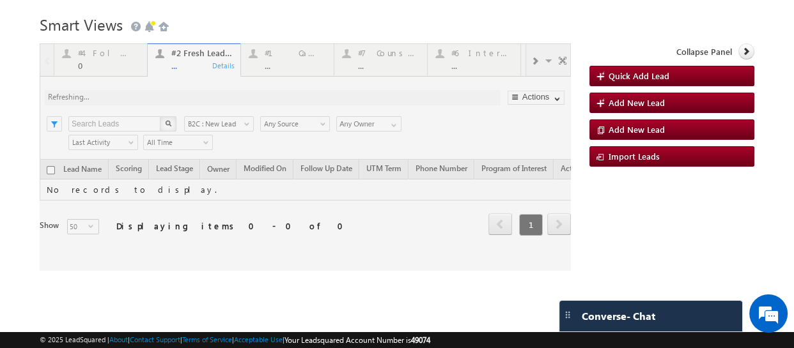
scroll to position [46, 0]
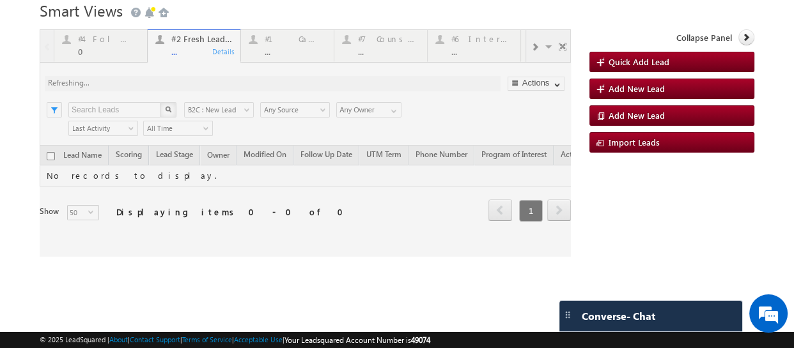
click at [320, 104] on div at bounding box center [305, 142] width 531 height 227
click at [197, 56] on div at bounding box center [305, 142] width 531 height 227
click at [183, 55] on div at bounding box center [305, 142] width 531 height 227
click at [188, 51] on div at bounding box center [305, 142] width 531 height 227
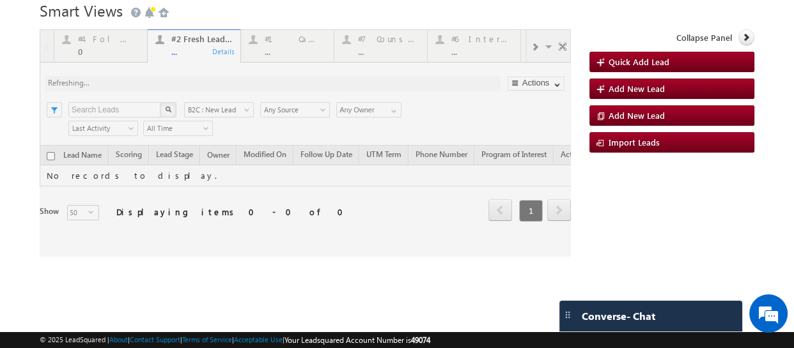
click at [170, 48] on div at bounding box center [305, 142] width 531 height 227
click at [122, 42] on div at bounding box center [305, 142] width 531 height 227
click at [191, 58] on div at bounding box center [305, 142] width 531 height 227
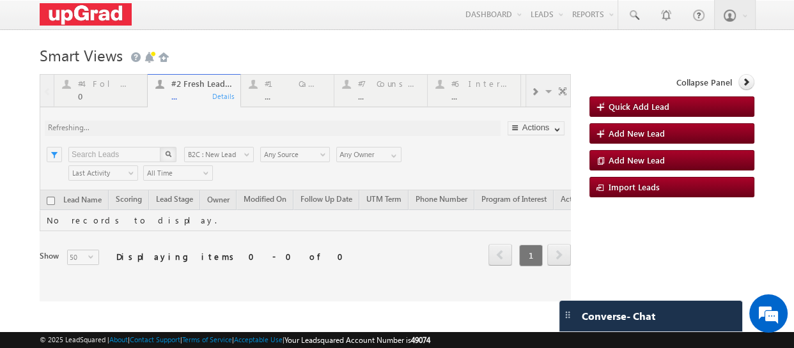
click at [277, 93] on div at bounding box center [305, 187] width 531 height 227
click at [199, 89] on div at bounding box center [305, 187] width 531 height 227
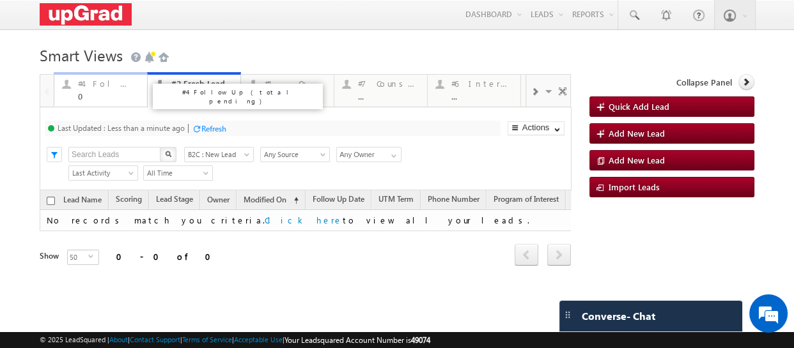
click at [101, 99] on div "0" at bounding box center [108, 96] width 61 height 10
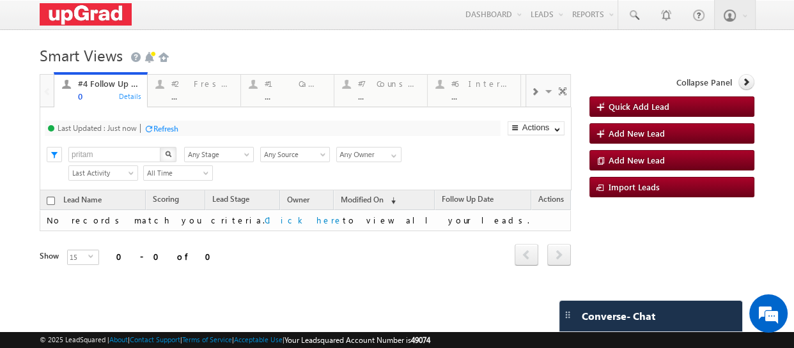
click at [245, 157] on span at bounding box center [248, 157] width 10 height 10
click at [316, 157] on span "Any Source" at bounding box center [293, 155] width 65 height 12
click at [394, 158] on span at bounding box center [393, 156] width 10 height 10
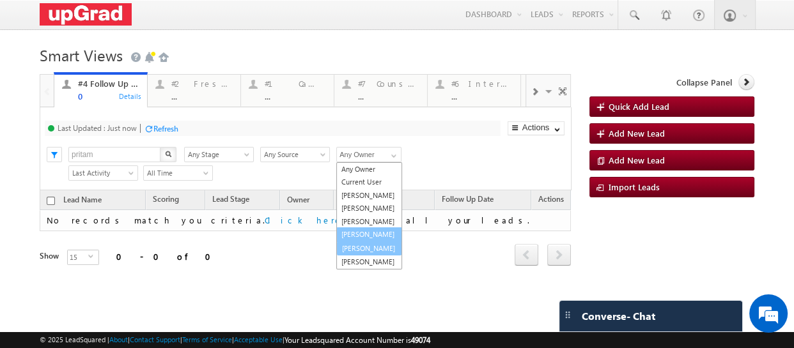
scroll to position [13, 0]
click at [353, 256] on link "[PERSON_NAME]" at bounding box center [369, 248] width 66 height 15
type input "[PERSON_NAME]"
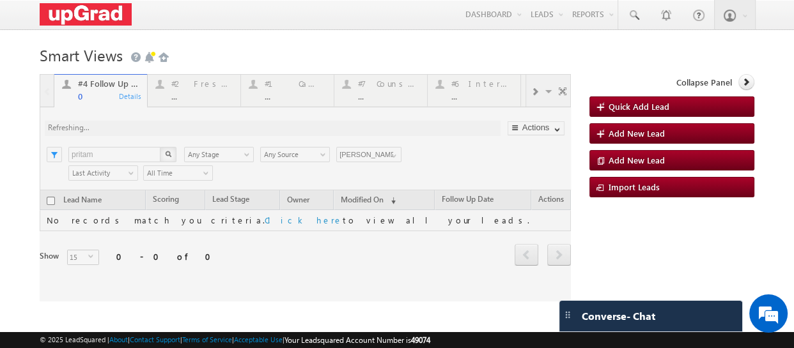
click at [353, 268] on div at bounding box center [305, 187] width 531 height 227
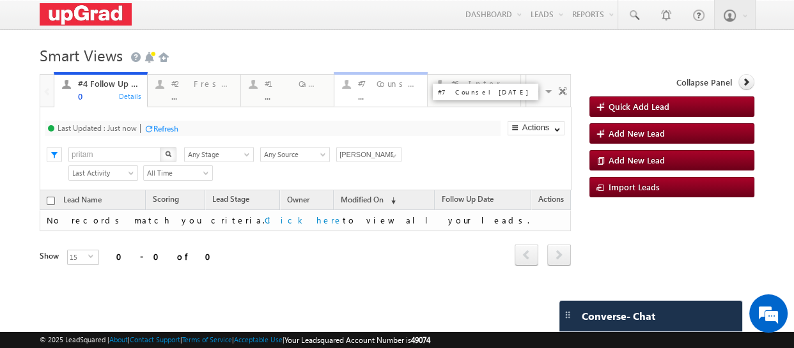
click at [385, 89] on div "#7 Counsel [DATE]" at bounding box center [388, 84] width 61 height 10
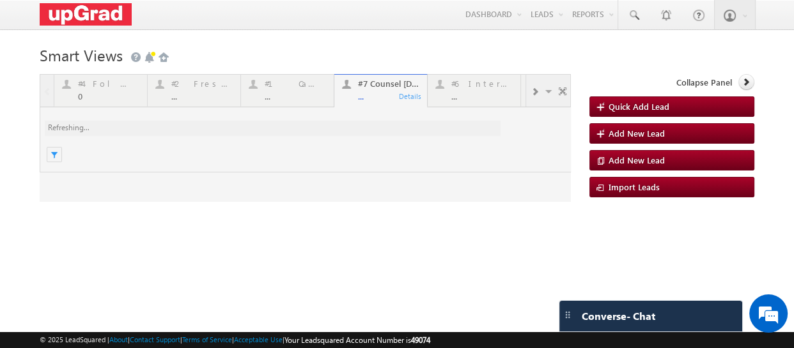
scroll to position [0, 0]
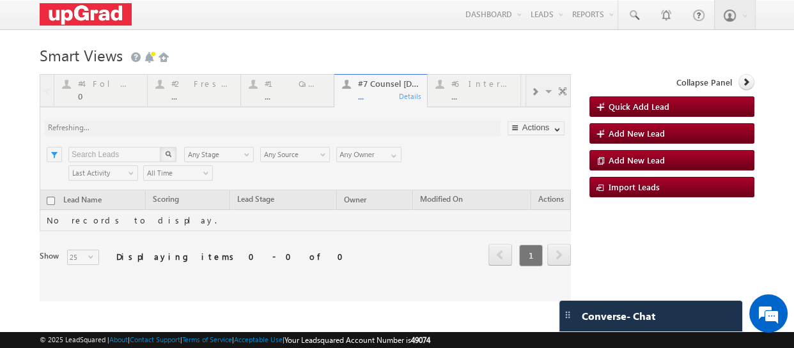
click at [528, 95] on div at bounding box center [305, 187] width 531 height 227
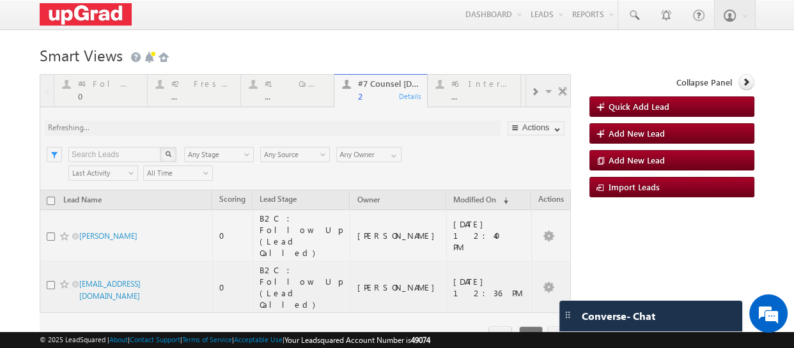
click at [527, 93] on div at bounding box center [305, 229] width 531 height 310
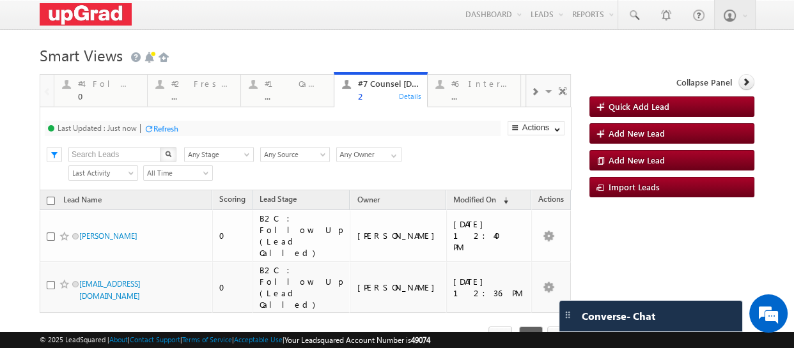
click at [530, 93] on span at bounding box center [534, 92] width 8 height 10
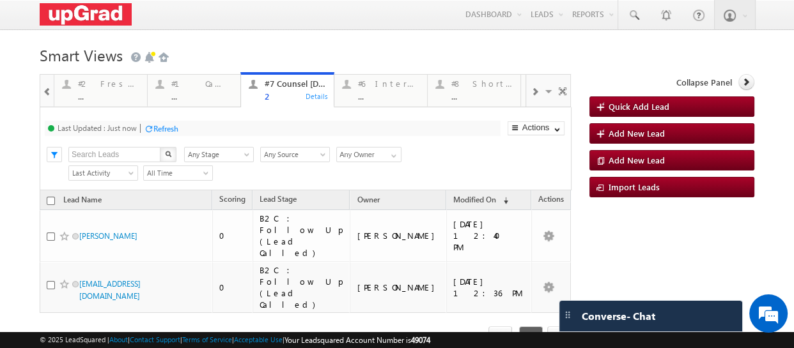
click at [530, 93] on span at bounding box center [534, 92] width 8 height 10
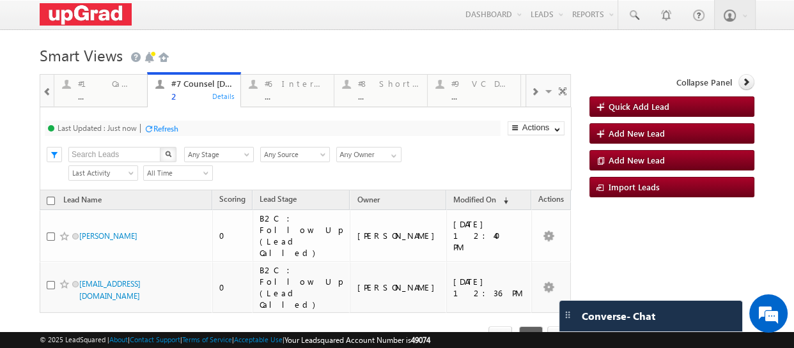
click at [530, 93] on span at bounding box center [534, 92] width 8 height 10
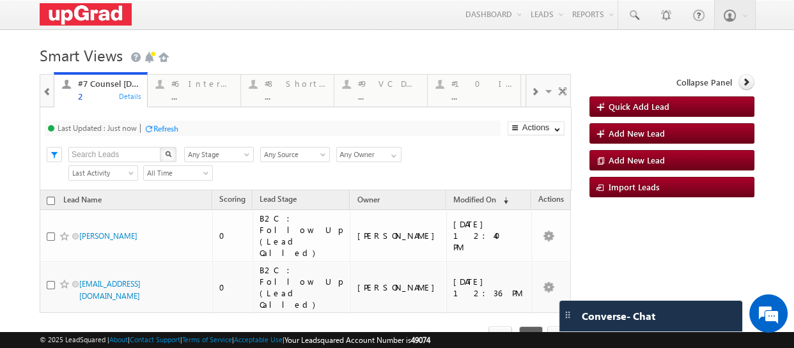
click at [530, 93] on span at bounding box center [534, 92] width 8 height 10
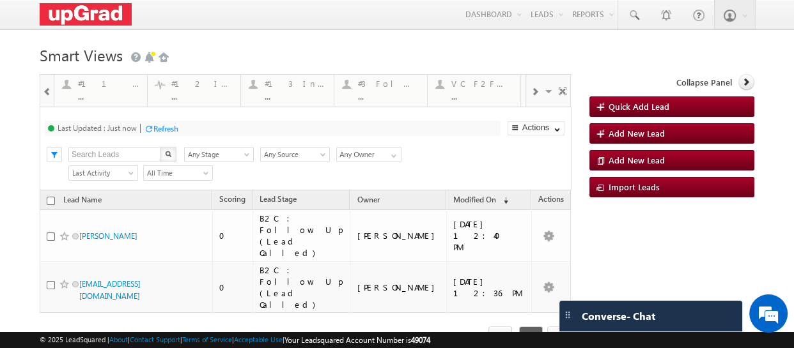
click at [530, 93] on span at bounding box center [534, 92] width 8 height 10
click at [348, 86] on div at bounding box center [346, 84] width 16 height 16
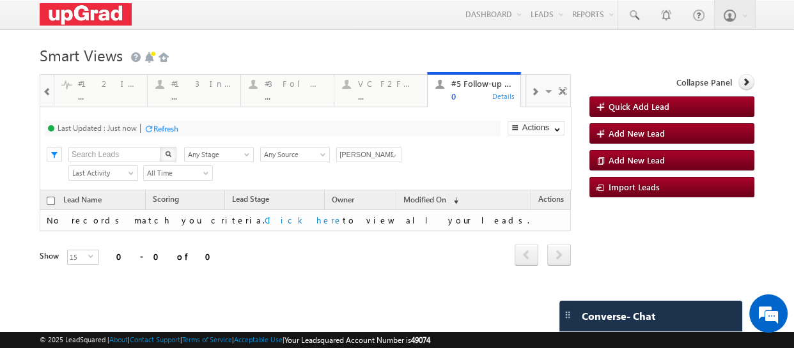
click at [530, 92] on span at bounding box center [534, 92] width 8 height 10
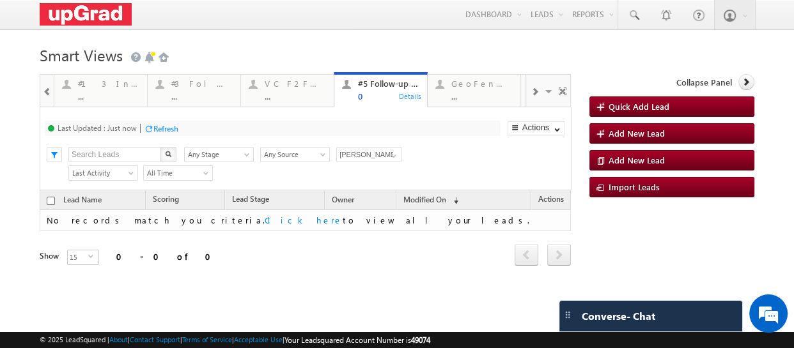
click at [530, 92] on span at bounding box center [534, 92] width 8 height 10
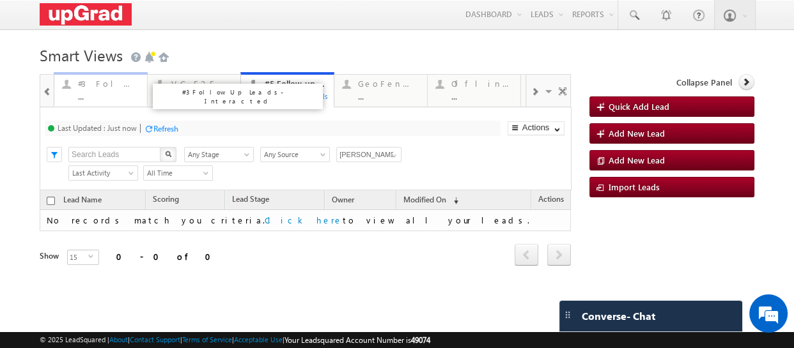
click at [98, 87] on div "#3 Follow Up Leads-Interacted" at bounding box center [108, 84] width 61 height 10
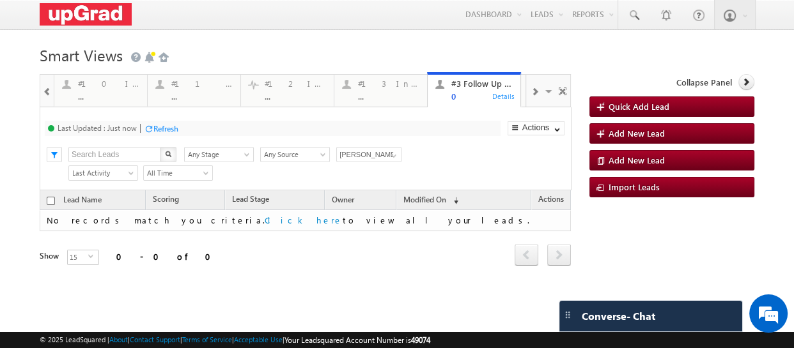
click at [253, 65] on h1 "Smart Views Getting Started" at bounding box center [397, 54] width 714 height 25
click at [293, 92] on div "..." at bounding box center [295, 96] width 61 height 10
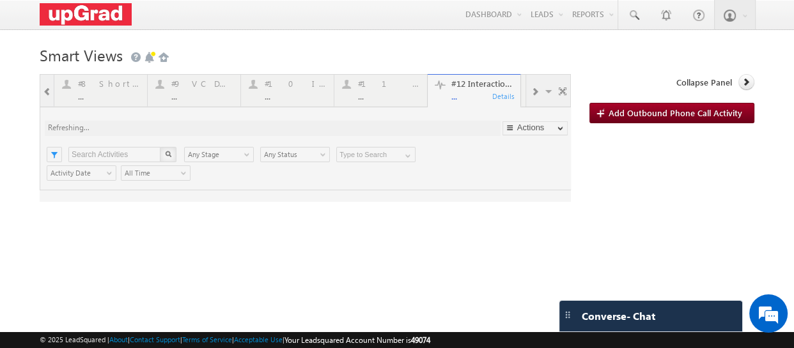
type input "Rajib Chowdhury"
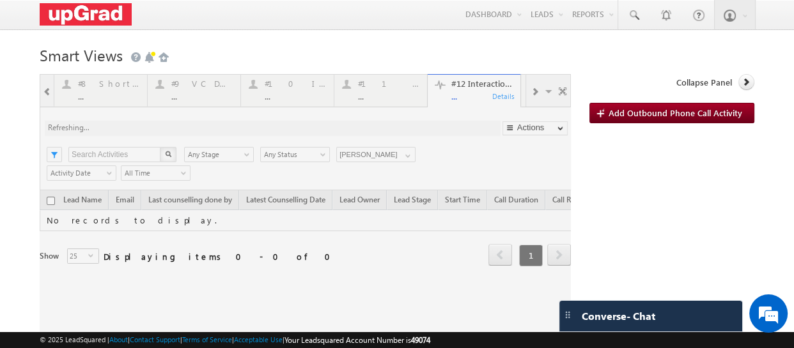
click at [406, 158] on div at bounding box center [305, 237] width 531 height 327
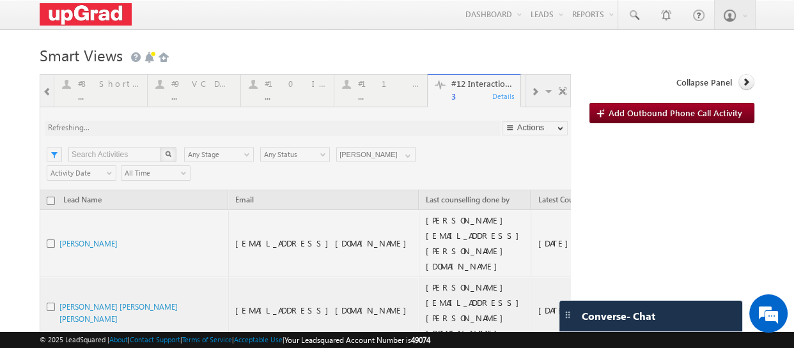
click at [406, 158] on div at bounding box center [305, 278] width 531 height 409
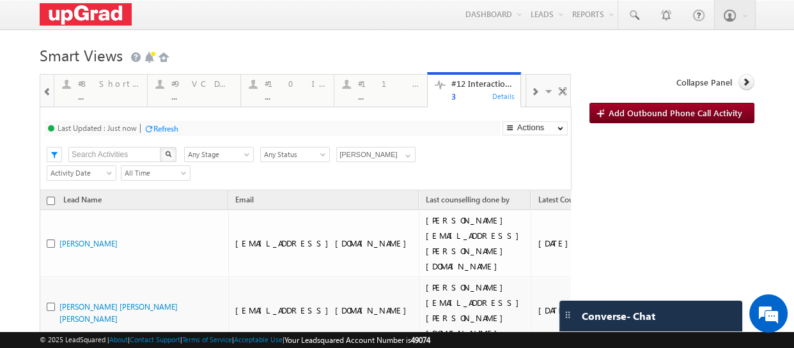
click at [49, 203] on input "checkbox" at bounding box center [51, 201] width 8 height 8
checkbox input "true"
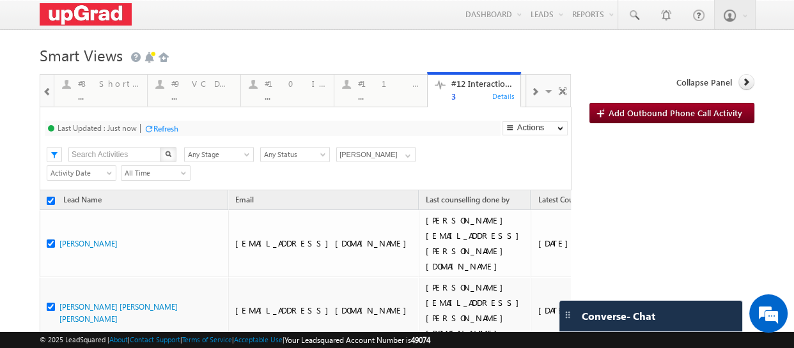
click at [50, 201] on input "checkbox" at bounding box center [51, 201] width 8 height 8
checkbox input "false"
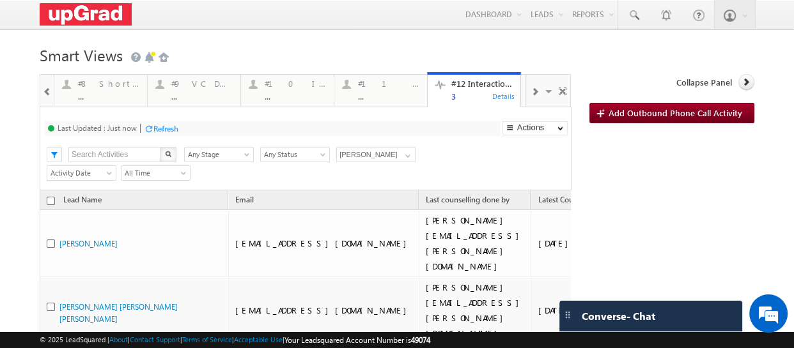
click at [50, 201] on input "checkbox" at bounding box center [51, 201] width 8 height 8
checkbox input "true"
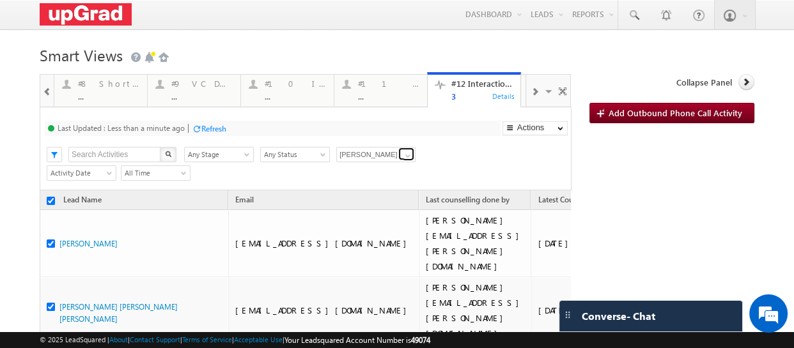
click at [403, 155] on span at bounding box center [408, 156] width 10 height 10
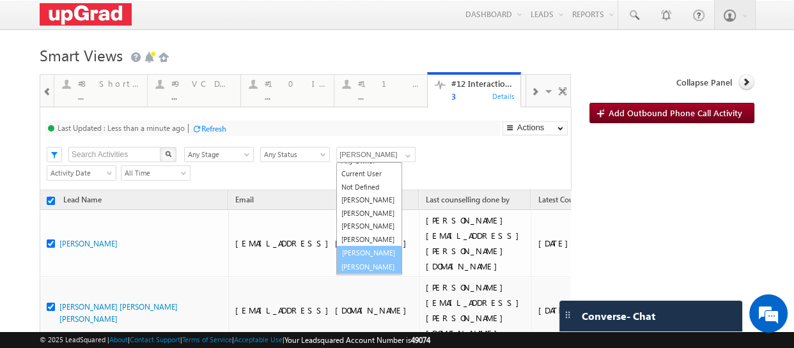
scroll to position [47, 0]
click at [356, 247] on link "[PERSON_NAME]" at bounding box center [369, 254] width 66 height 15
type input "[PERSON_NAME]"
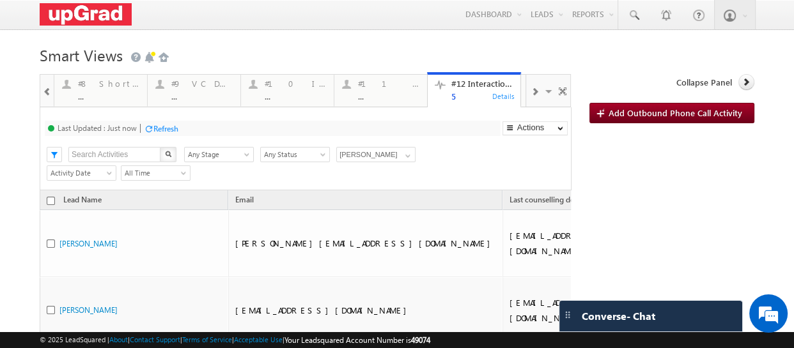
click at [49, 204] on input "checkbox" at bounding box center [51, 201] width 8 height 8
checkbox input "true"
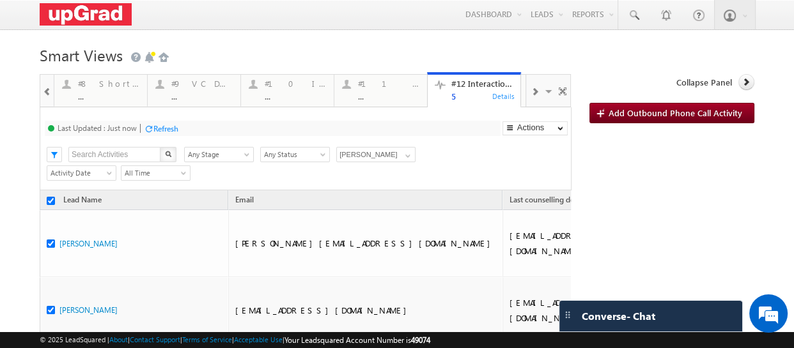
checkbox input "true"
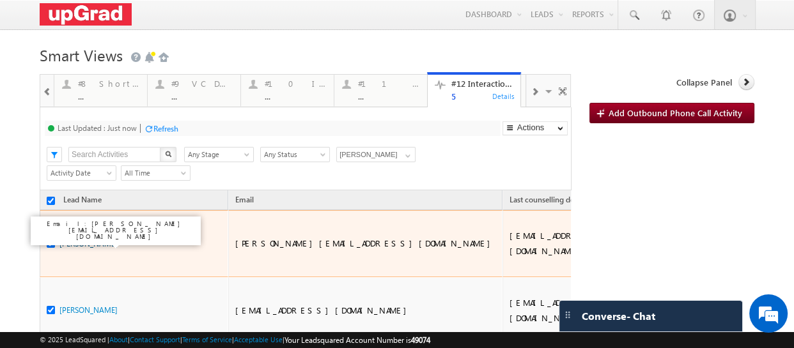
click at [79, 244] on link "Sathish Kuppan" at bounding box center [88, 244] width 58 height 10
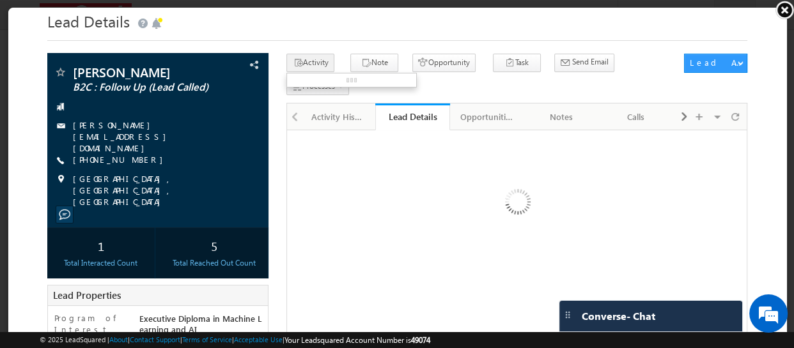
scroll to position [0, 0]
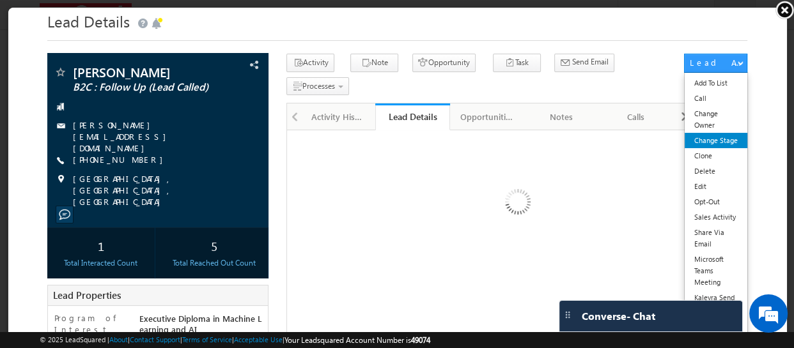
click at [706, 140] on link "Change Stage" at bounding box center [715, 139] width 63 height 15
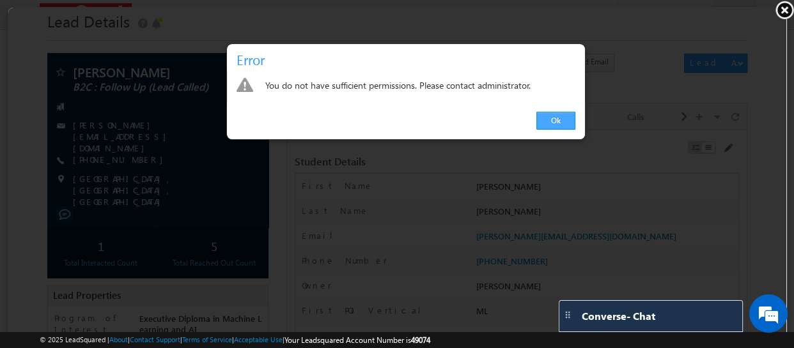
click at [554, 117] on link "Ok" at bounding box center [554, 120] width 39 height 18
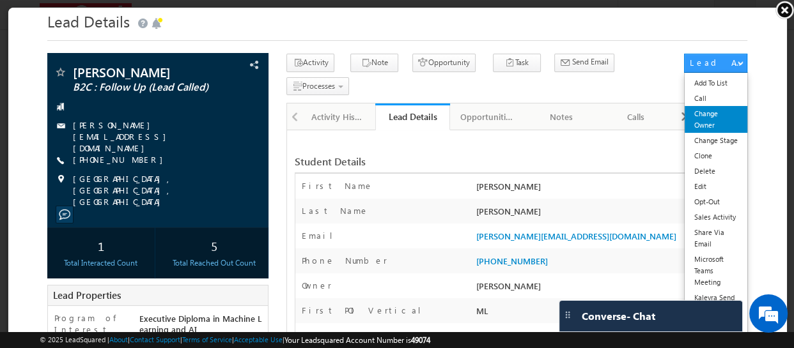
click at [704, 117] on link "Change Owner" at bounding box center [715, 118] width 63 height 27
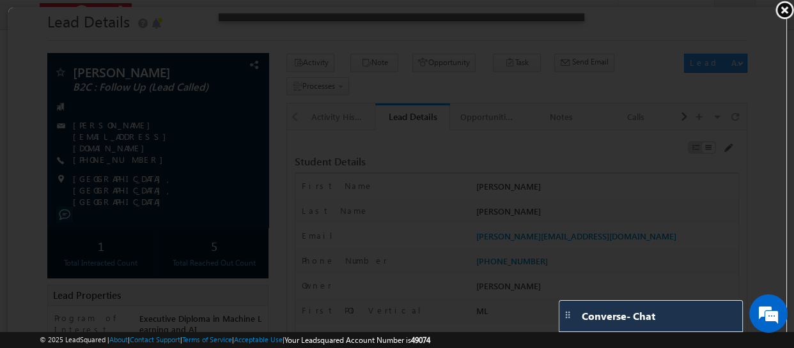
click at [633, 86] on div at bounding box center [397, 171] width 778 height 331
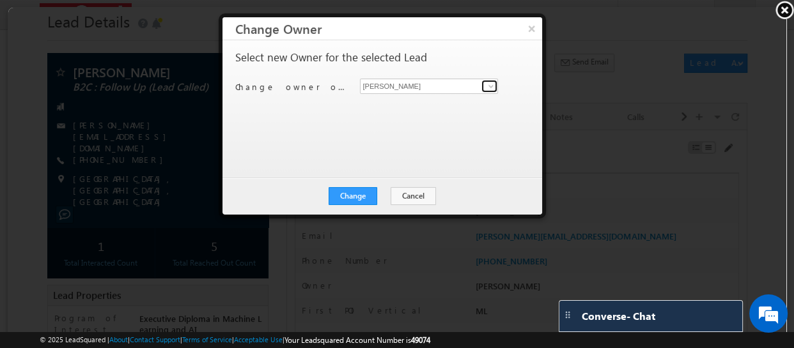
click at [485, 87] on span at bounding box center [490, 85] width 10 height 10
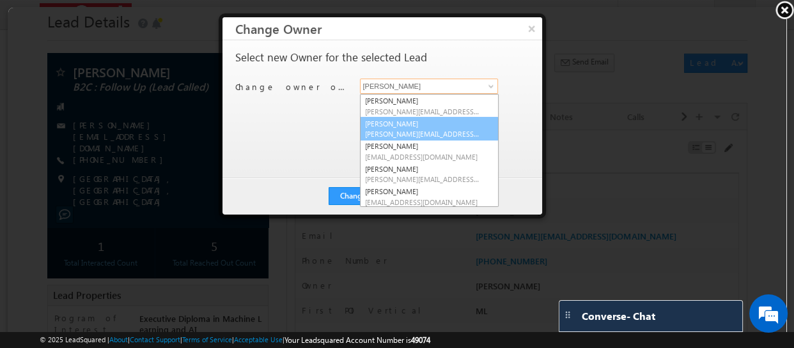
scroll to position [24, 0]
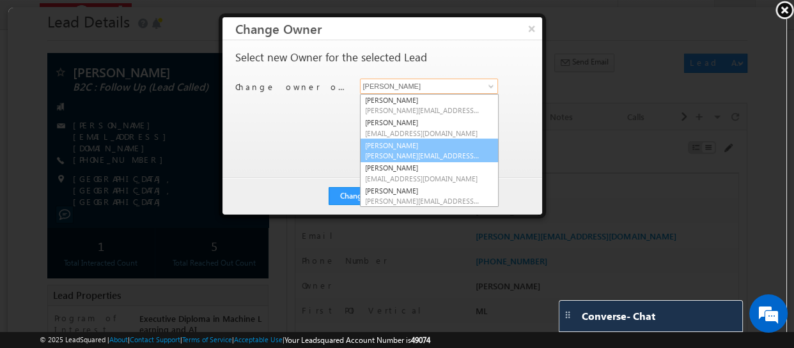
click at [414, 150] on span "smrita.panday@upgrad.com" at bounding box center [421, 155] width 115 height 10
type input "Smrita Panday"
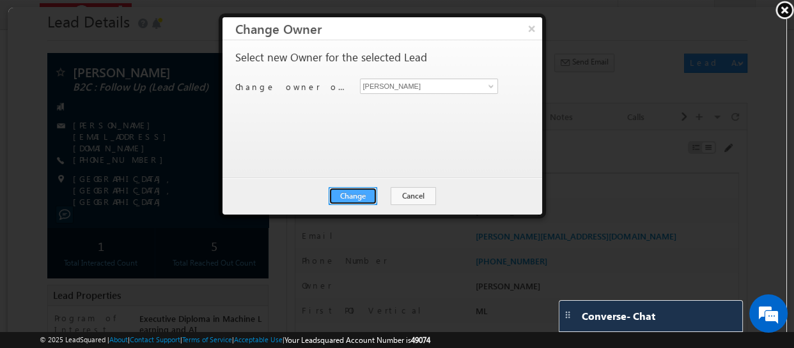
click at [357, 189] on button "Change" at bounding box center [352, 195] width 49 height 18
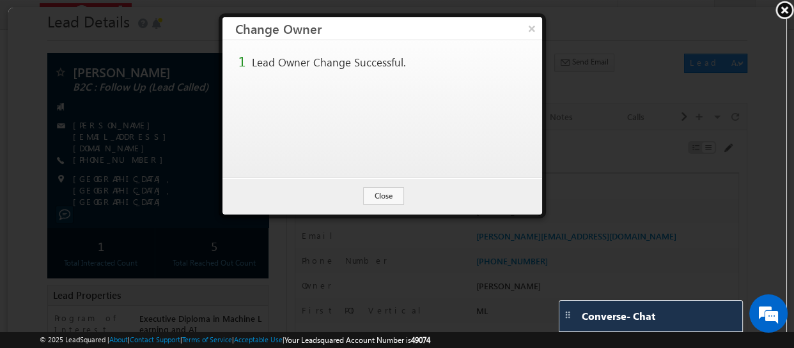
click at [531, 31] on button "×" at bounding box center [531, 27] width 20 height 22
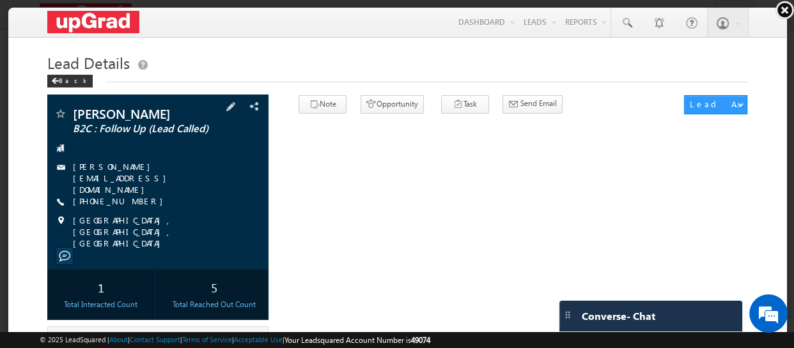
scroll to position [0, 0]
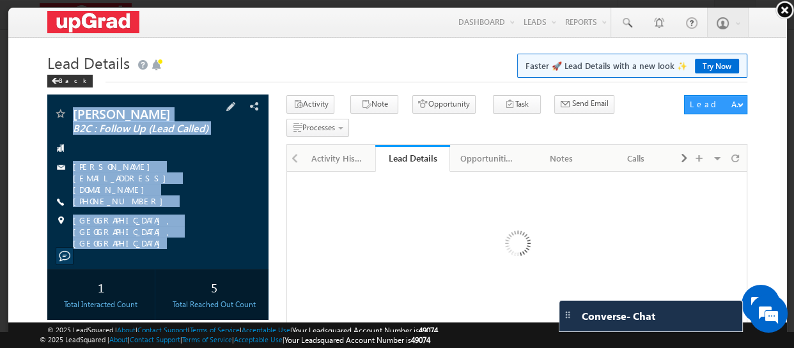
copy div "Sathish Kuppan B2C : Follow Up (Lead Called) sathish.kuppan6@gmail.com +91-9884…"
drag, startPoint x: 67, startPoint y: 96, endPoint x: 156, endPoint y: 132, distance: 96.0
click at [180, 230] on div "Sathish Kuppan B2C : Follow Up (Lead Called) sathish.kuppan6@gmail.com" at bounding box center [157, 180] width 221 height 174
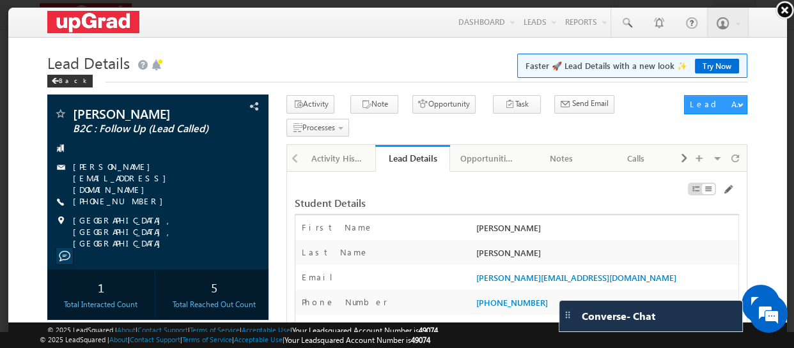
checkbox input "false"
drag, startPoint x: 787, startPoint y: 7, endPoint x: 773, endPoint y: 12, distance: 15.0
click at [784, 7] on link at bounding box center [783, 9] width 19 height 19
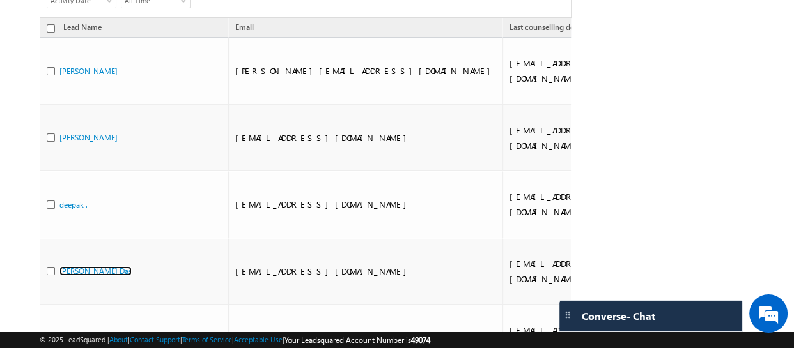
scroll to position [174, 0]
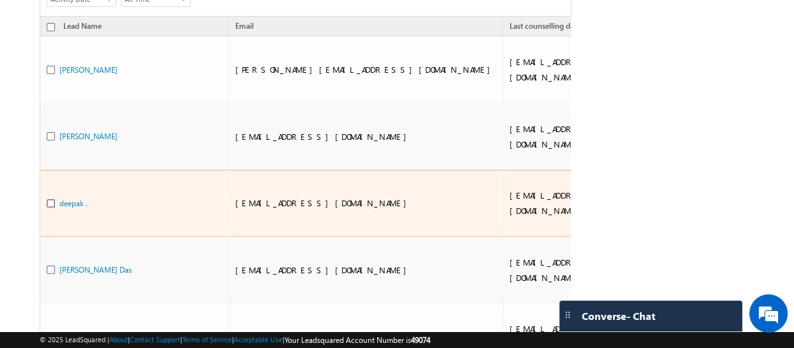
click at [51, 203] on input "checkbox" at bounding box center [51, 203] width 8 height 8
checkbox input "true"
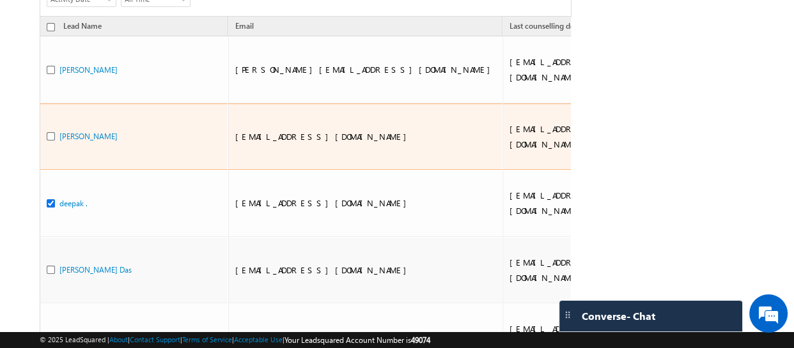
scroll to position [116, 0]
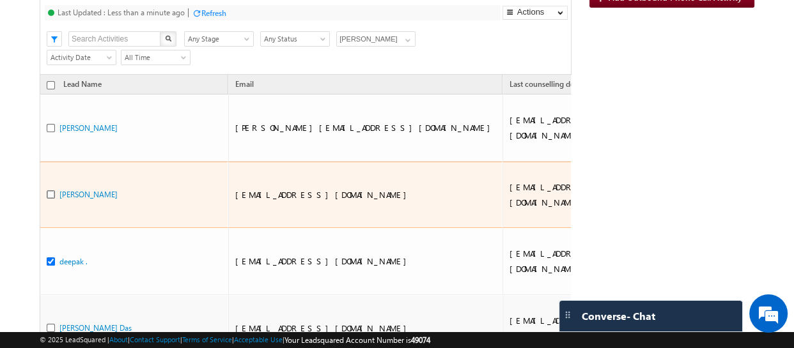
click at [50, 195] on input "checkbox" at bounding box center [51, 194] width 8 height 8
checkbox input "true"
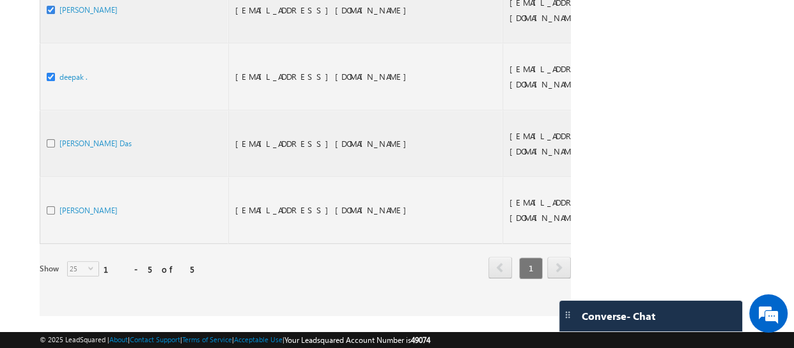
scroll to position [309, 0]
click at [72, 198] on div at bounding box center [305, 45] width 531 height 542
click at [82, 199] on div at bounding box center [305, 45] width 531 height 542
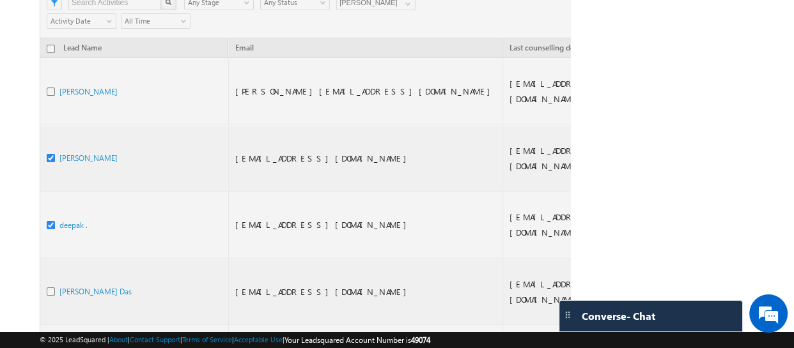
scroll to position [135, 0]
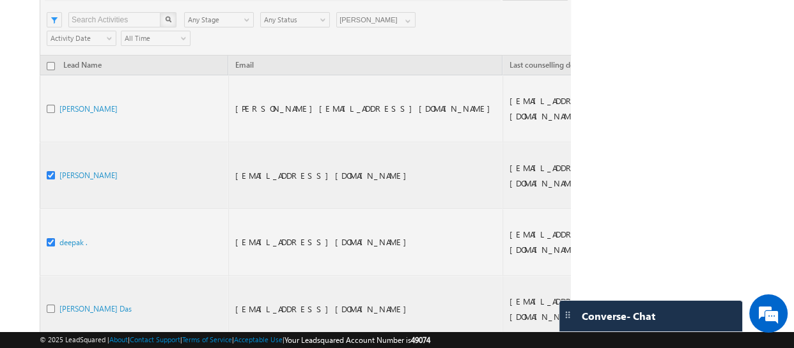
click at [51, 173] on div at bounding box center [305, 210] width 531 height 542
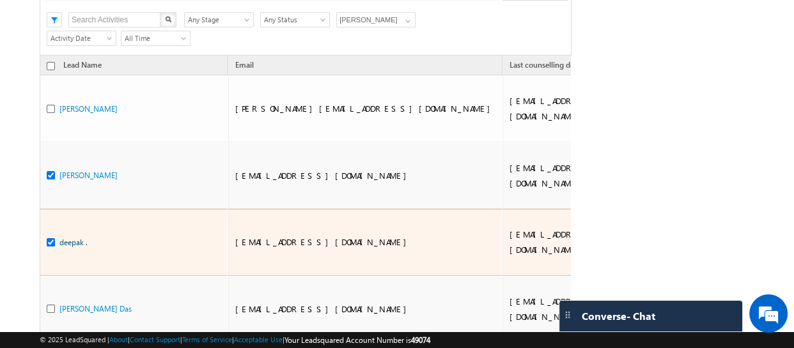
drag, startPoint x: 49, startPoint y: 224, endPoint x: 60, endPoint y: 241, distance: 20.7
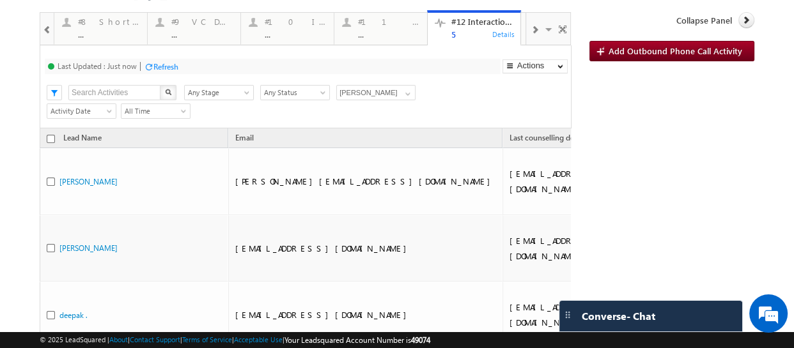
scroll to position [0, 0]
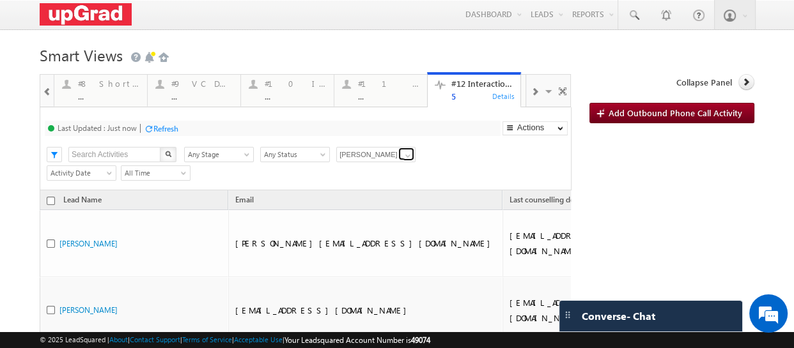
click at [408, 157] on span at bounding box center [408, 156] width 10 height 10
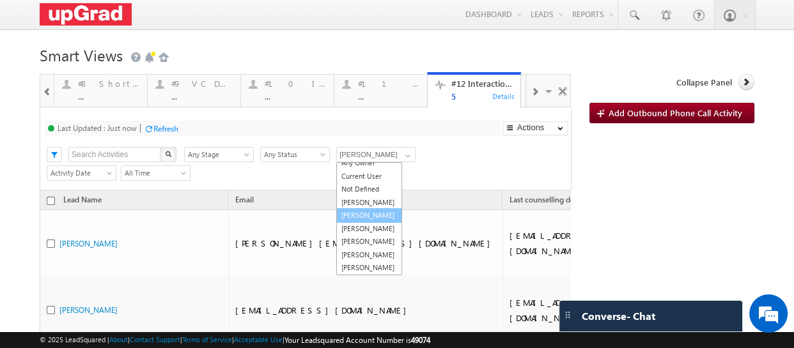
click at [361, 208] on link "Rajib Chowdhury" at bounding box center [369, 215] width 66 height 15
type input "Rajib Chowdhury"
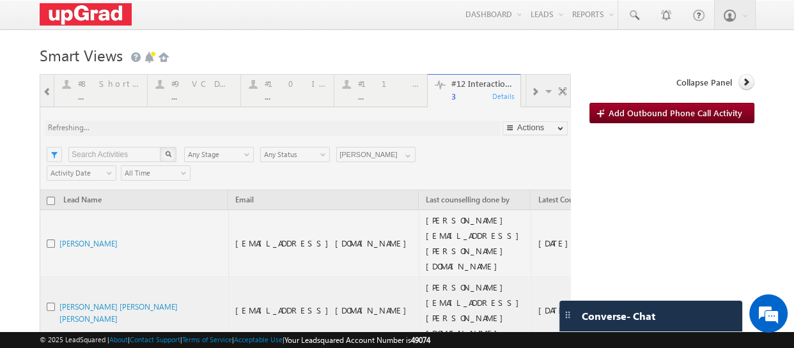
scroll to position [116, 0]
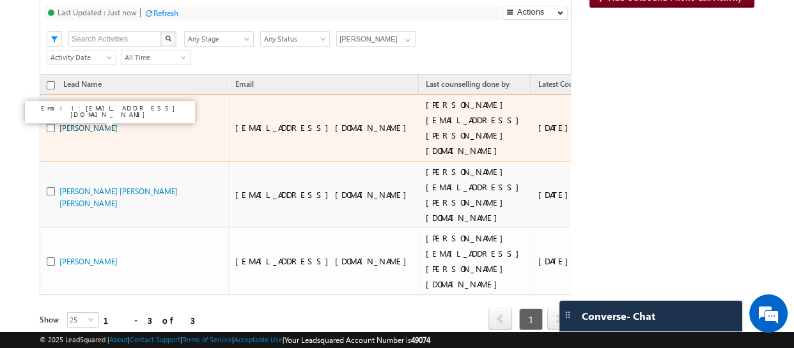
click at [80, 127] on link "Chandru Gs" at bounding box center [88, 128] width 58 height 10
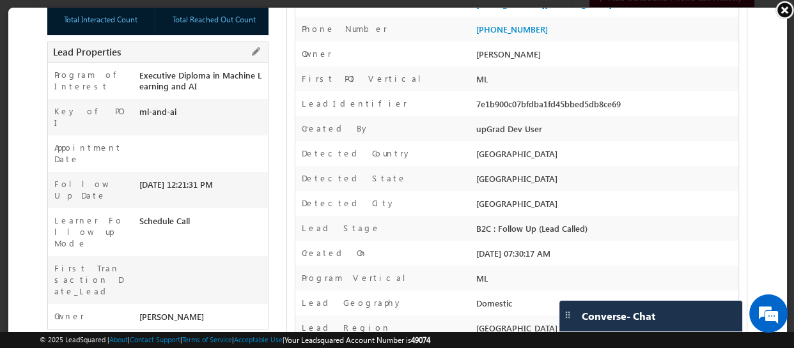
scroll to position [0, 0]
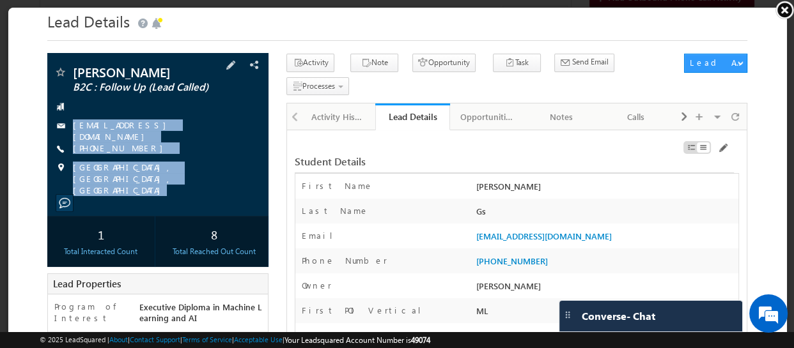
drag, startPoint x: 73, startPoint y: 119, endPoint x: 193, endPoint y: 99, distance: 121.2
click at [206, 204] on div "Chandru Gs B2C : Follow Up (Lead Called) gschandru1387@gmail.com" at bounding box center [157, 133] width 221 height 163
copy div "gschandru1387@gmail.com +91-9790846483 Chennai, Tamil Nadu, India"
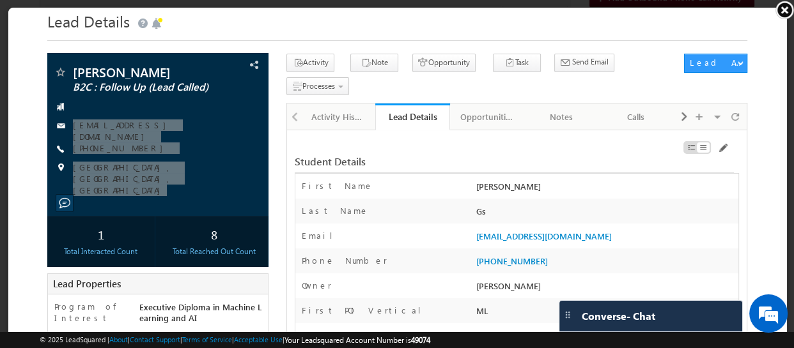
drag, startPoint x: 781, startPoint y: 8, endPoint x: 751, endPoint y: 21, distance: 32.9
click at [781, 8] on link at bounding box center [783, 9] width 19 height 19
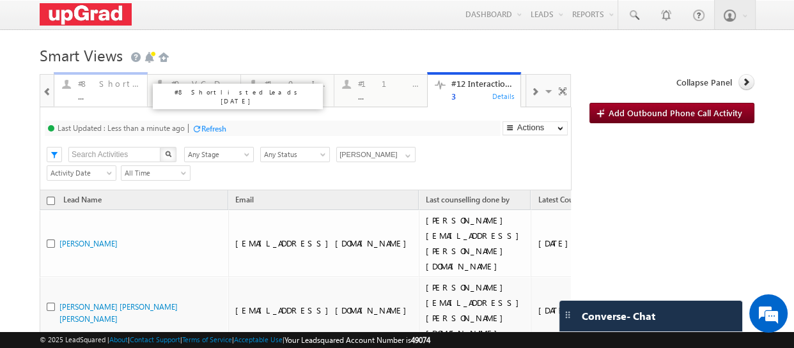
click at [123, 80] on div "#8 Shortlisted Leads [DATE]" at bounding box center [108, 84] width 61 height 10
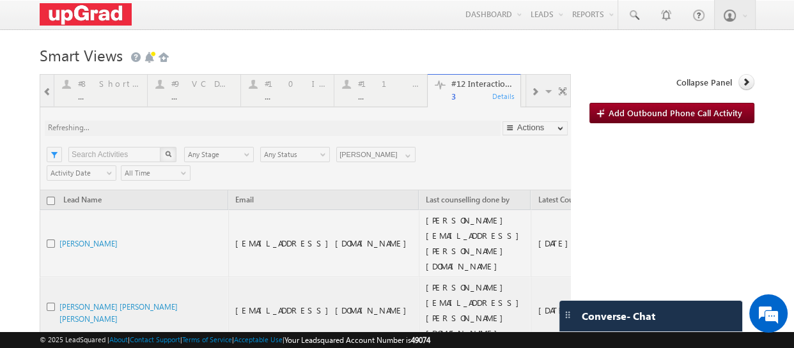
click at [115, 89] on div at bounding box center [305, 278] width 531 height 409
click at [784, 348] on html "Menu Ritu Raj ritu. raj@u pgrad .com" at bounding box center [397, 257] width 794 height 515
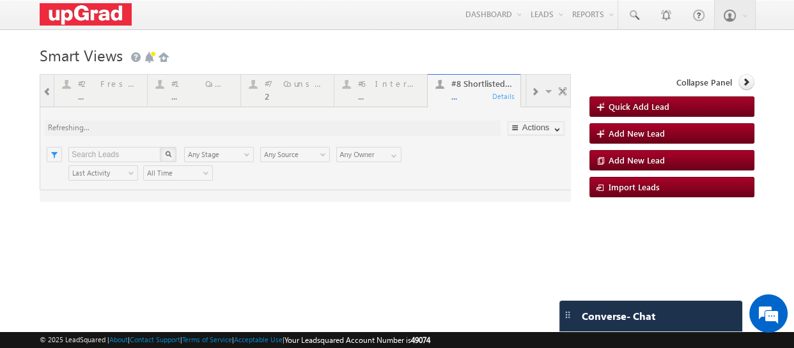
click at [97, 93] on div at bounding box center [305, 138] width 531 height 128
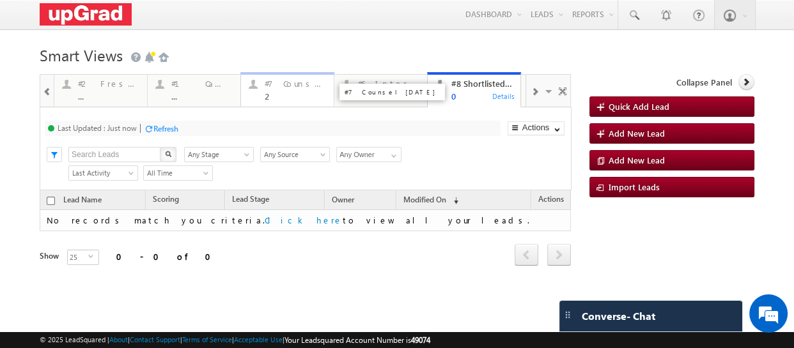
click at [278, 94] on div "2" at bounding box center [295, 96] width 61 height 10
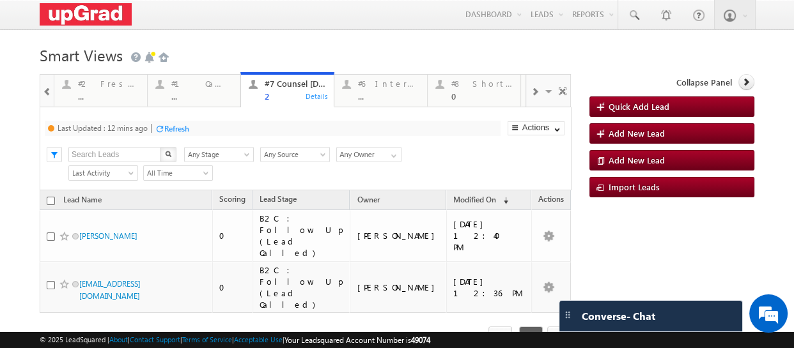
click at [277, 103] on link "#7 Counsel Today 2 Details" at bounding box center [287, 90] width 94 height 36
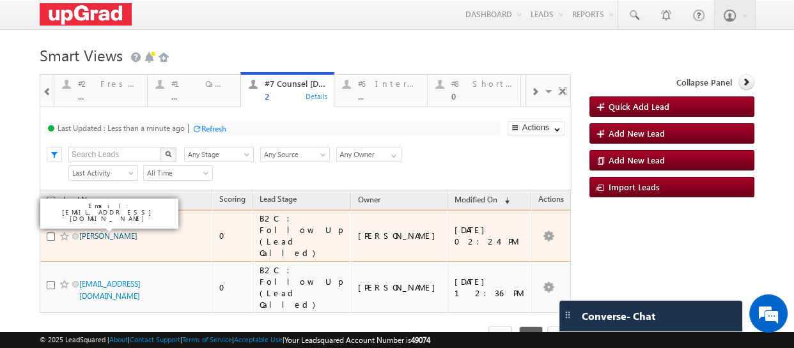
click at [107, 231] on link "Ashish Mishra" at bounding box center [108, 236] width 58 height 10
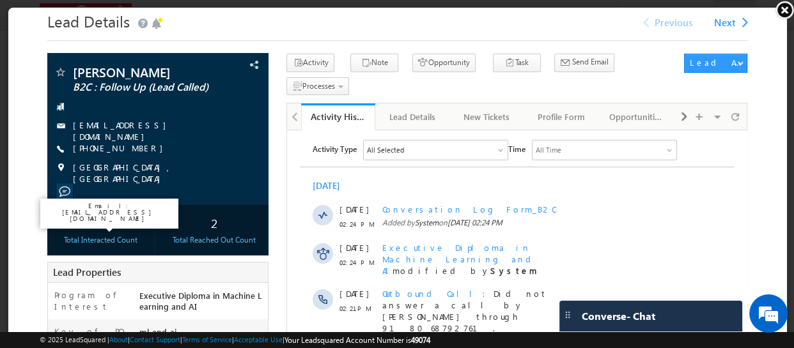
drag, startPoint x: 787, startPoint y: 8, endPoint x: 736, endPoint y: 24, distance: 53.7
click at [784, 8] on link at bounding box center [783, 9] width 19 height 19
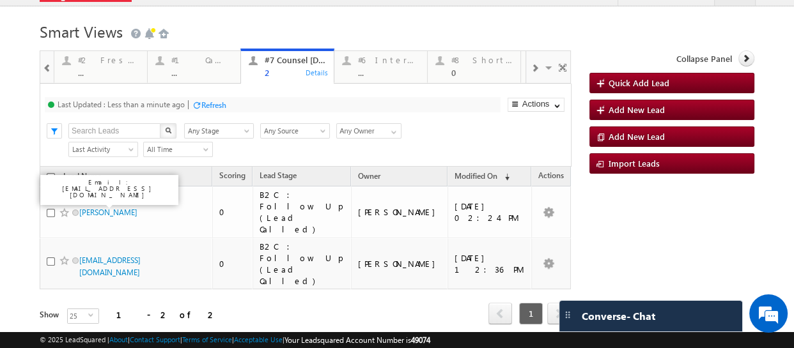
scroll to position [46, 0]
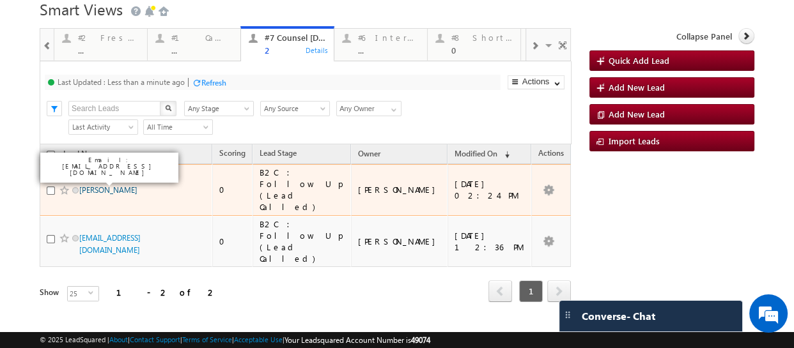
click at [109, 185] on link "Ashish Mishra" at bounding box center [108, 190] width 58 height 10
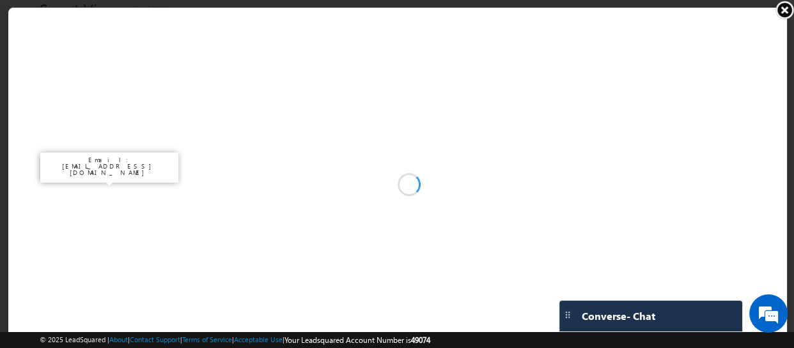
click at [784, 9] on link at bounding box center [783, 9] width 19 height 19
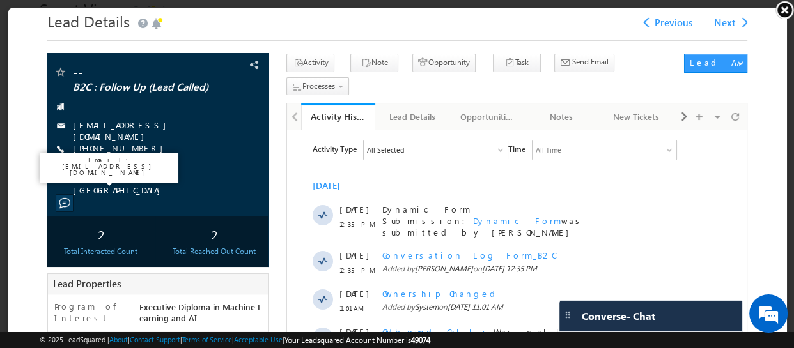
scroll to position [0, 0]
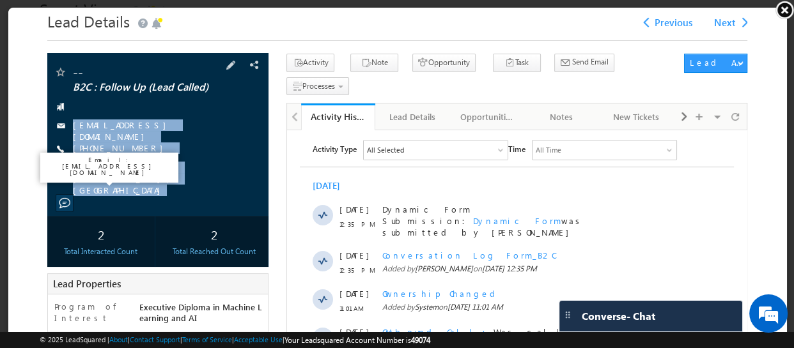
copy div "non-verified@7073096456.com +91-7073096456 Udaipur, Rajasthan, India"
drag, startPoint x: 84, startPoint y: 122, endPoint x: 215, endPoint y: 194, distance: 149.0
click at [215, 194] on div "-- B2C : Follow Up (Lead Called) non-verified@7073096456.com" at bounding box center [157, 133] width 221 height 163
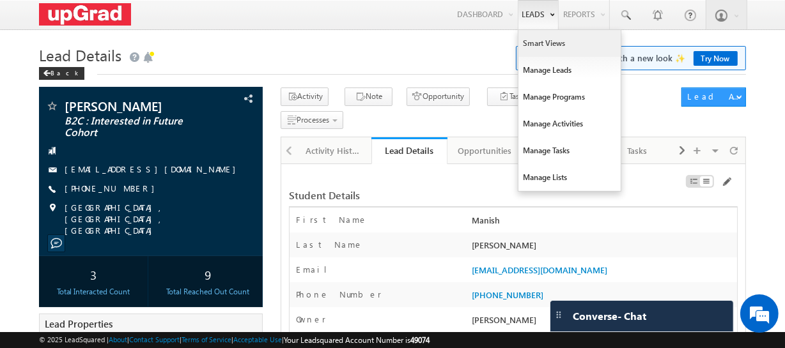
click at [543, 38] on link "Smart Views" at bounding box center [569, 43] width 102 height 27
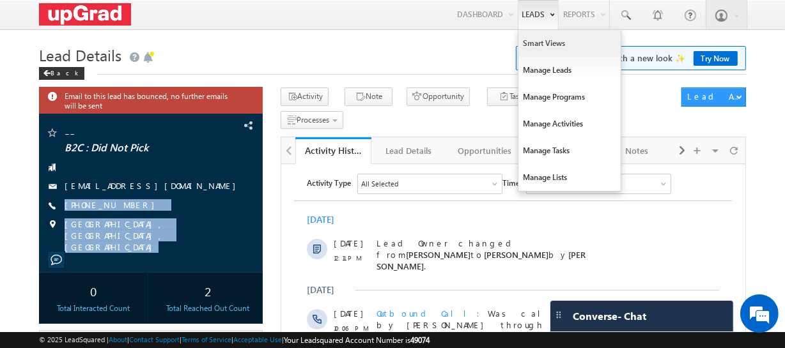
click at [547, 40] on link "Smart Views" at bounding box center [569, 43] width 102 height 27
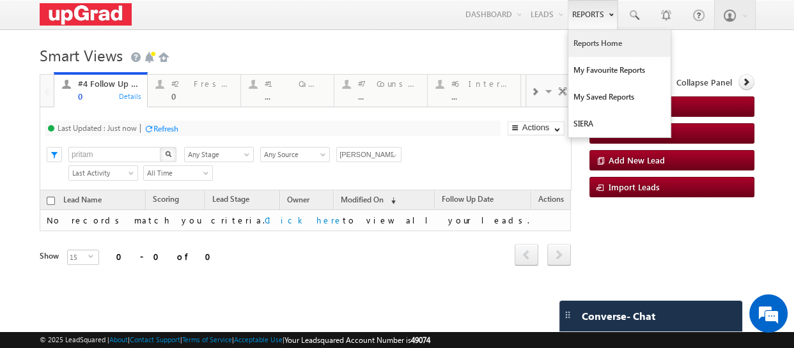
click at [585, 45] on link "Reports Home" at bounding box center [619, 43] width 102 height 27
